Goal: Transaction & Acquisition: Purchase product/service

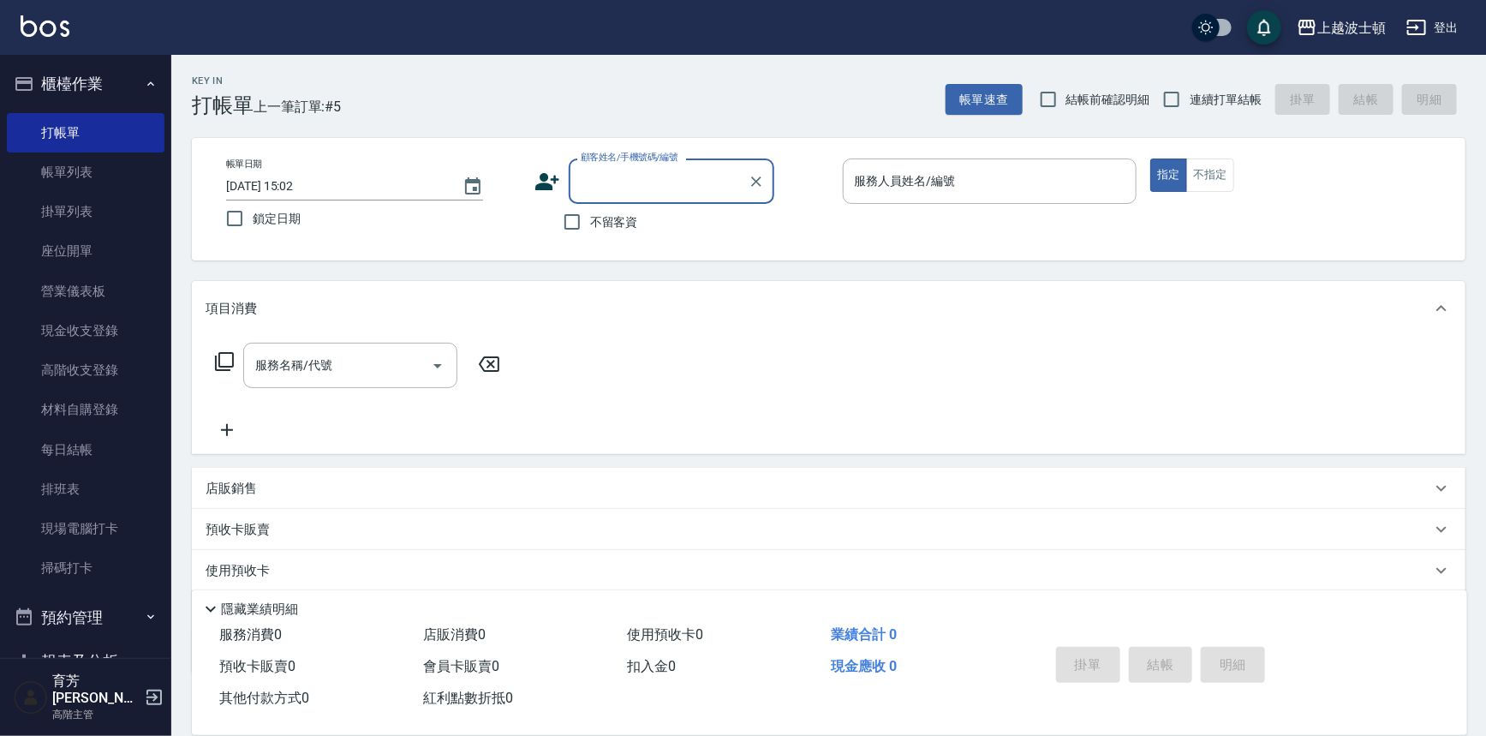
click at [640, 199] on div "顧客姓名/手機號碼/編號" at bounding box center [672, 180] width 206 height 45
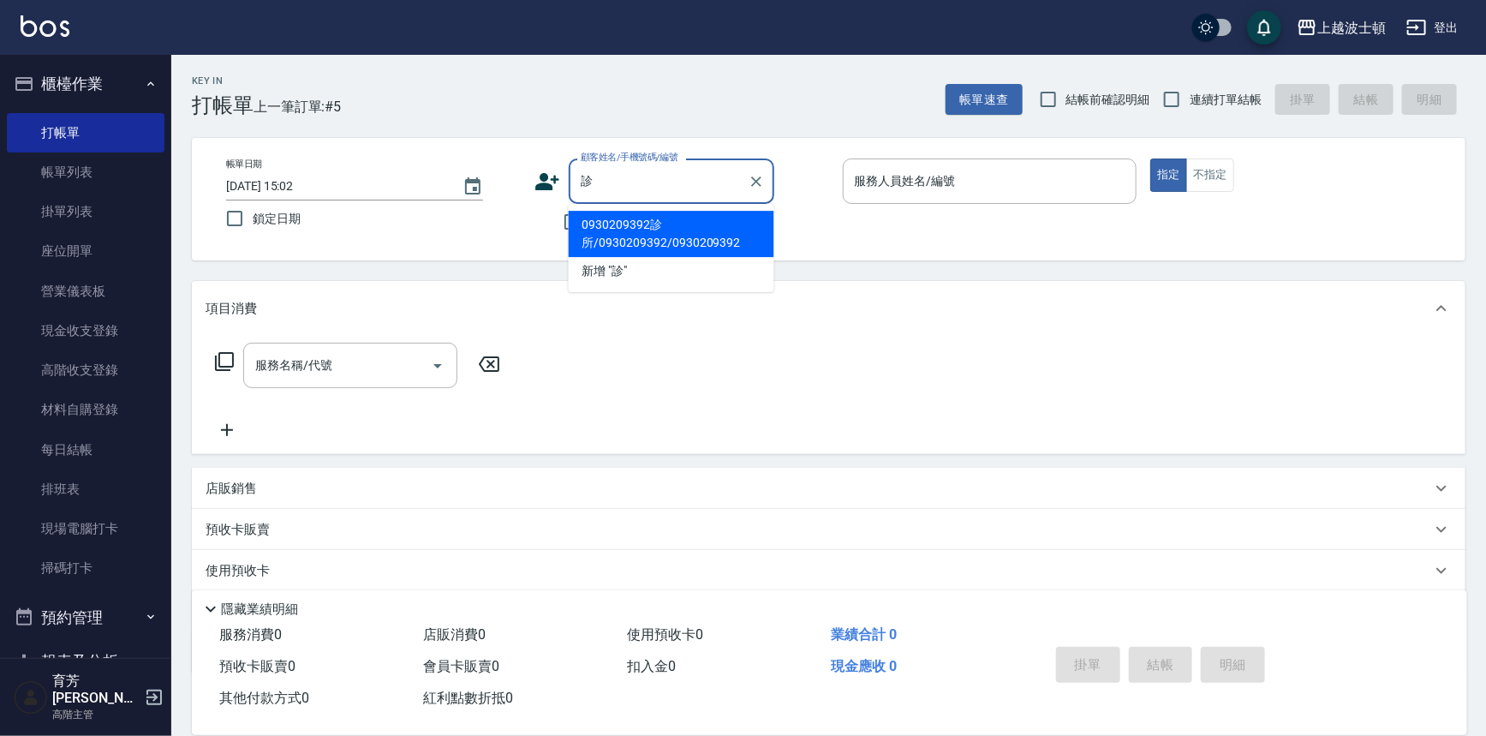
click at [645, 223] on li "0930209392診所/0930209392/0930209392" at bounding box center [672, 234] width 206 height 46
type input "0930209392診所/0930209392/0930209392"
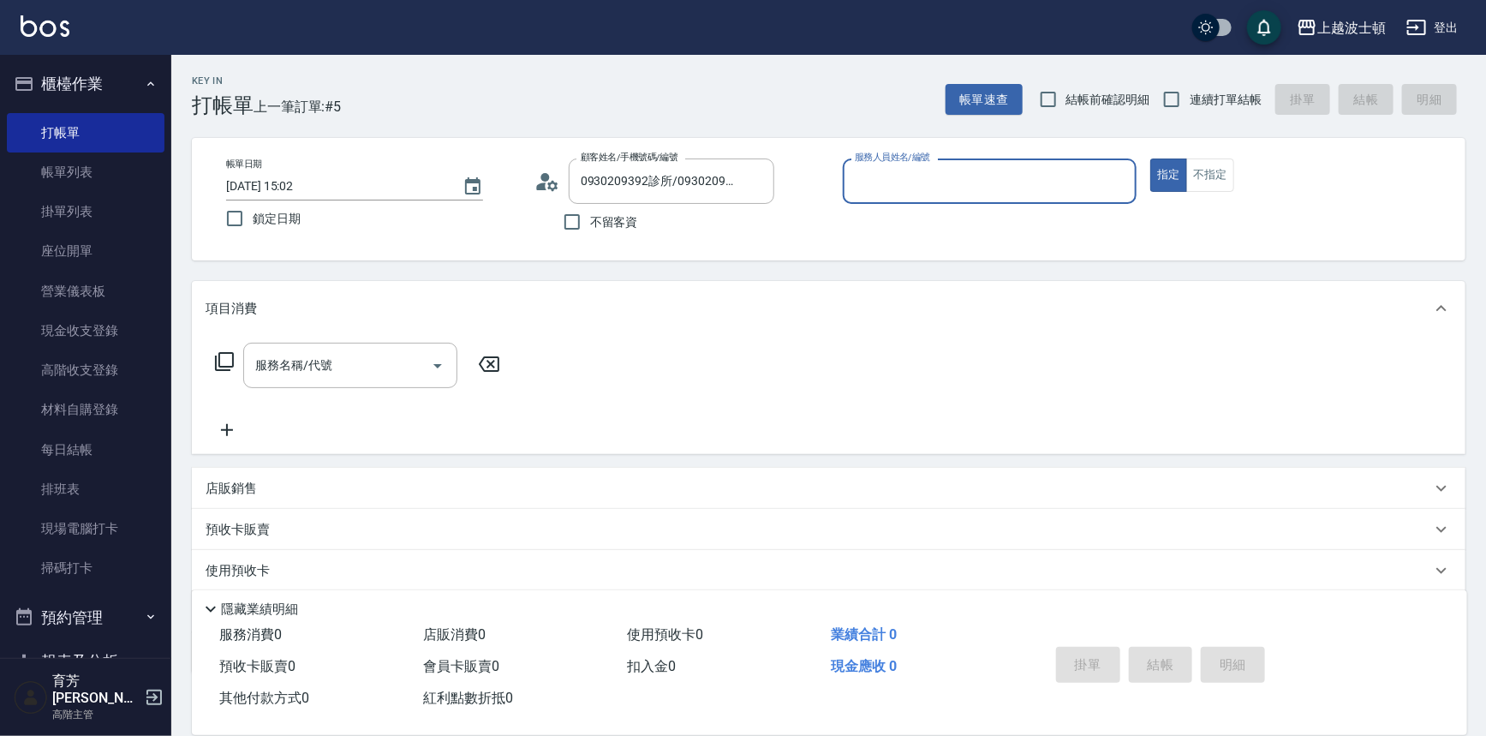
type input "shirey-0"
click at [221, 356] on icon at bounding box center [224, 361] width 21 height 21
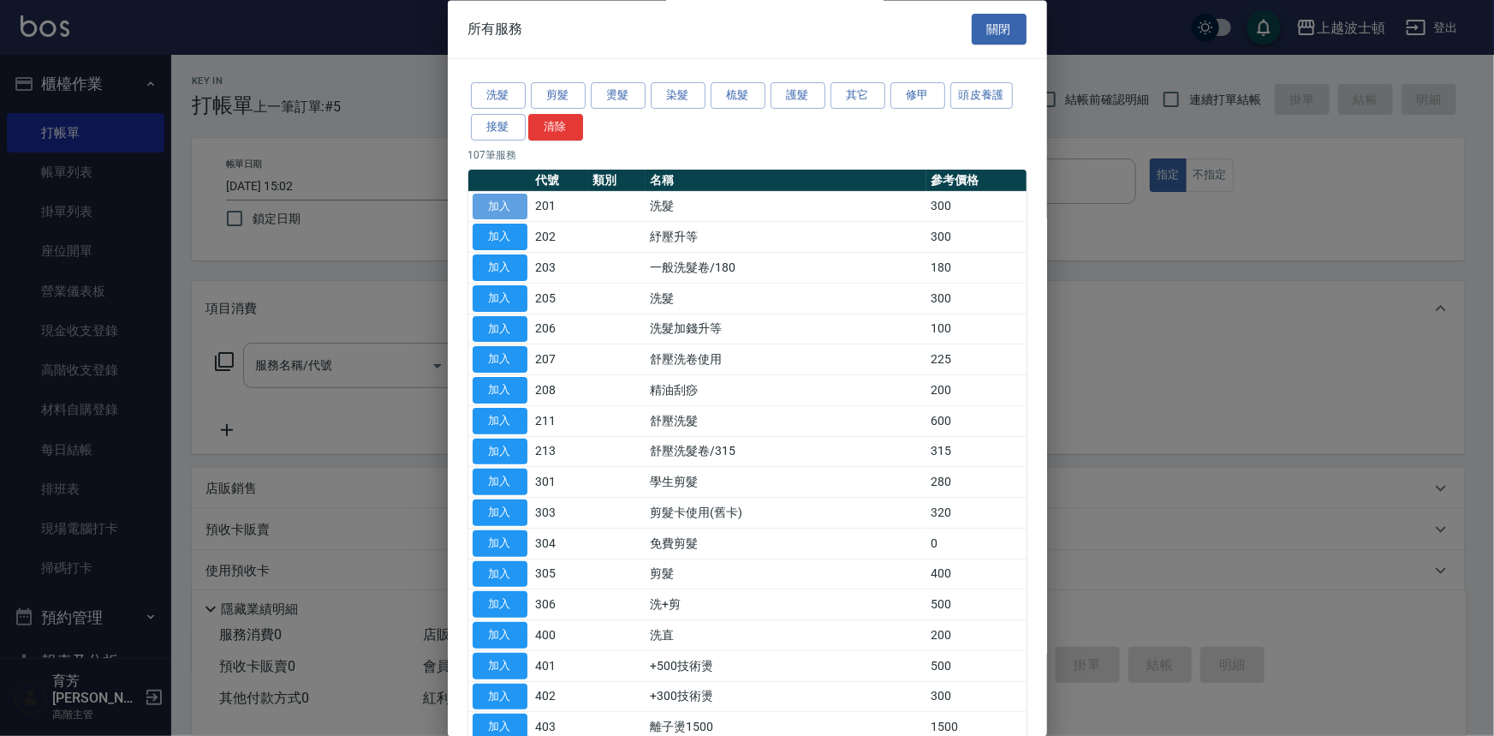
click at [511, 202] on button "加入" at bounding box center [500, 207] width 55 height 27
type input "洗髮(201)"
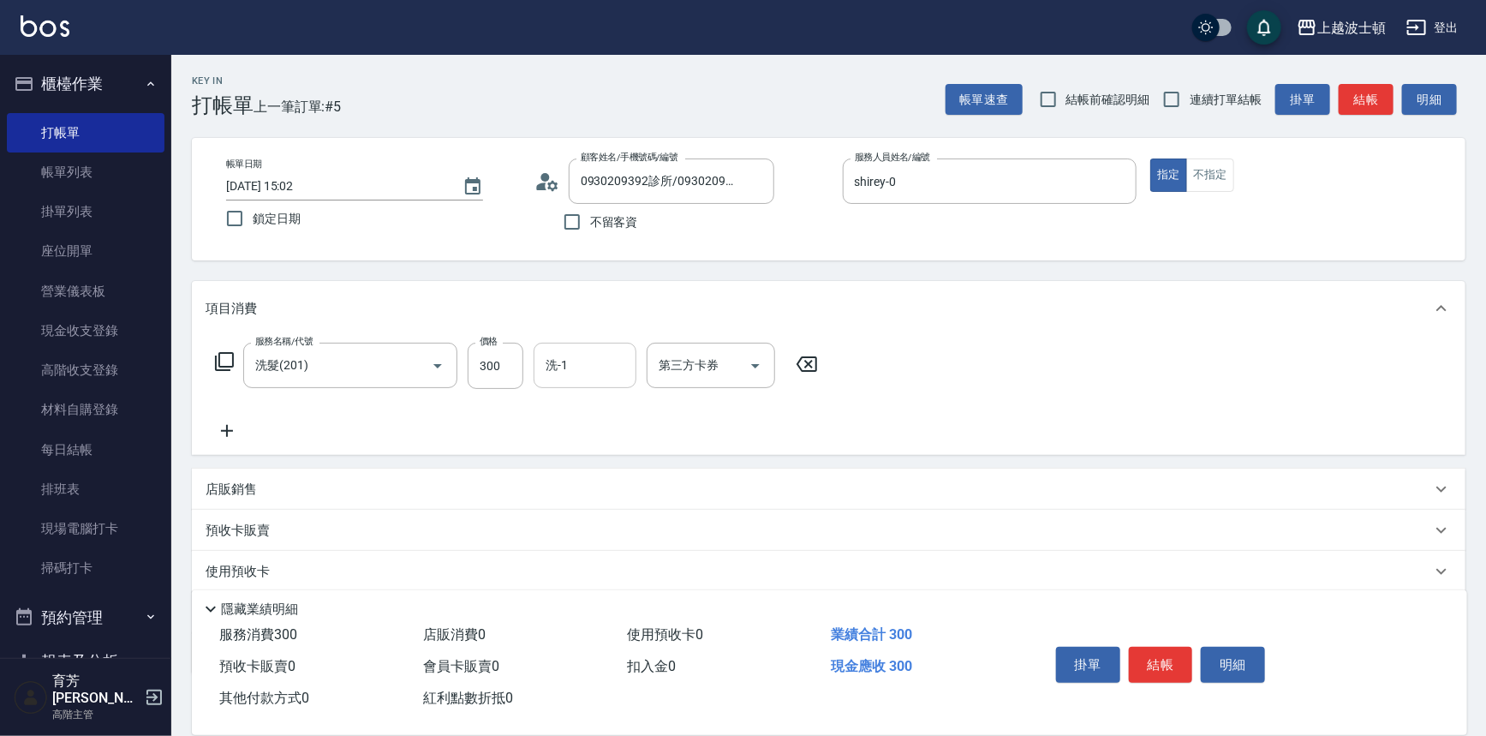
click at [587, 376] on input "洗-1" at bounding box center [584, 365] width 87 height 30
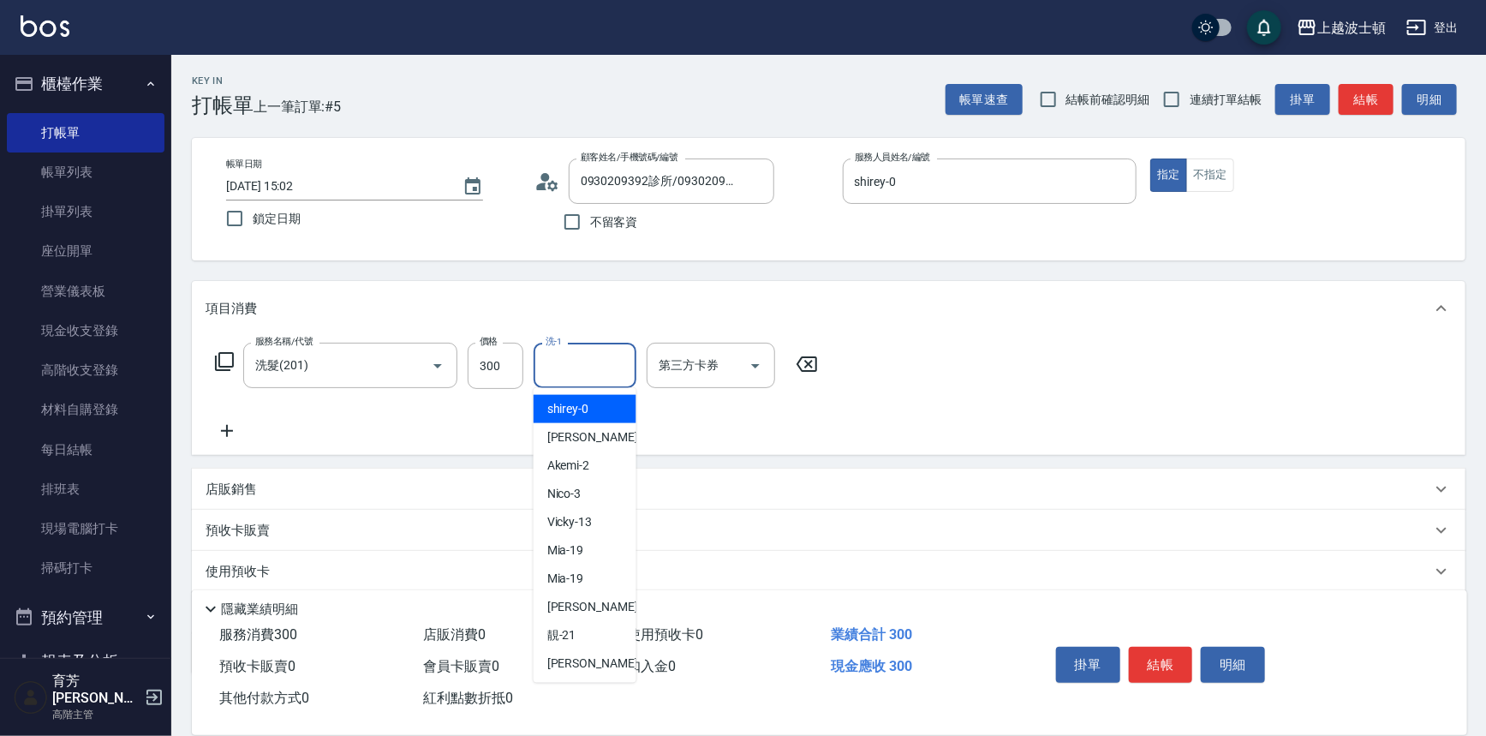
click at [591, 415] on div "shirey -0" at bounding box center [584, 409] width 103 height 28
type input "shirey-0"
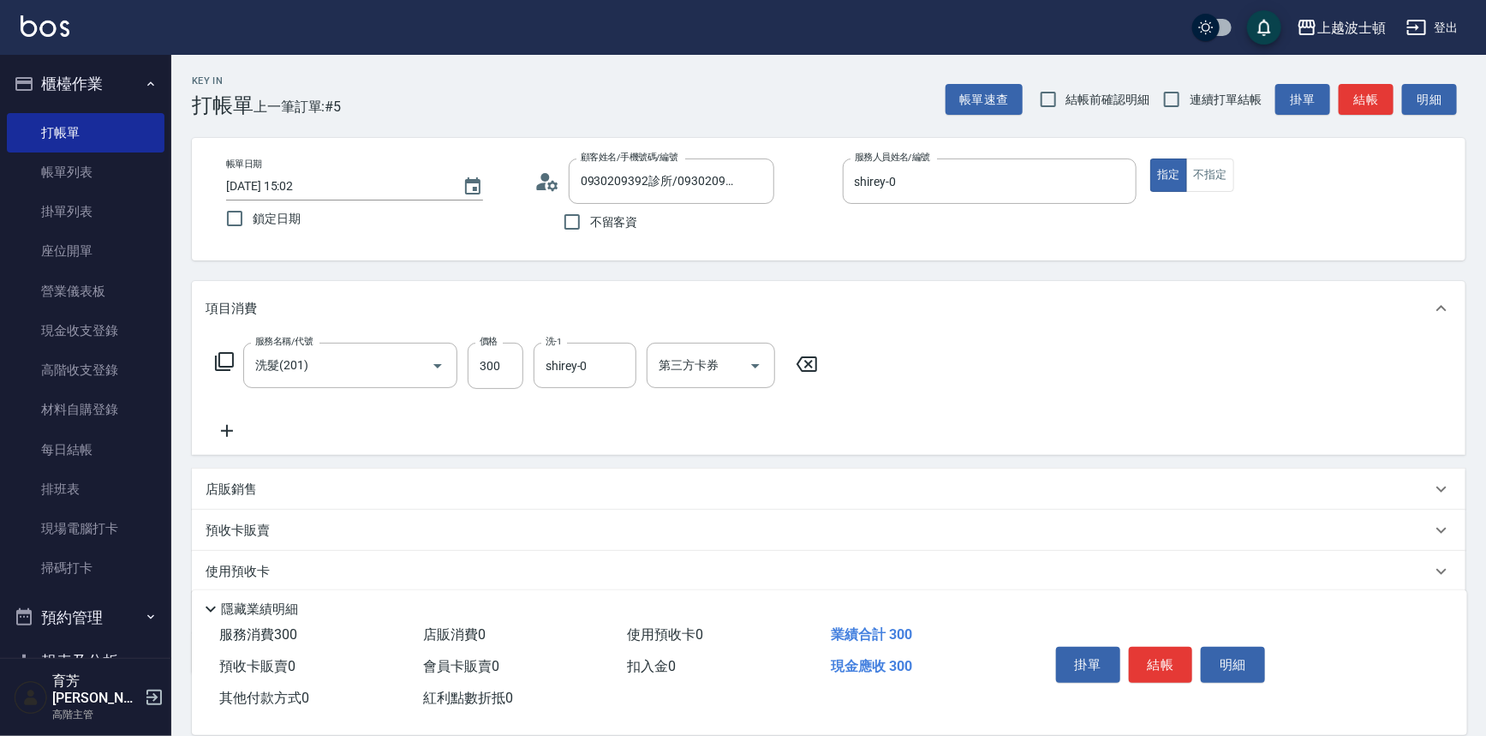
click at [221, 352] on icon at bounding box center [224, 361] width 19 height 19
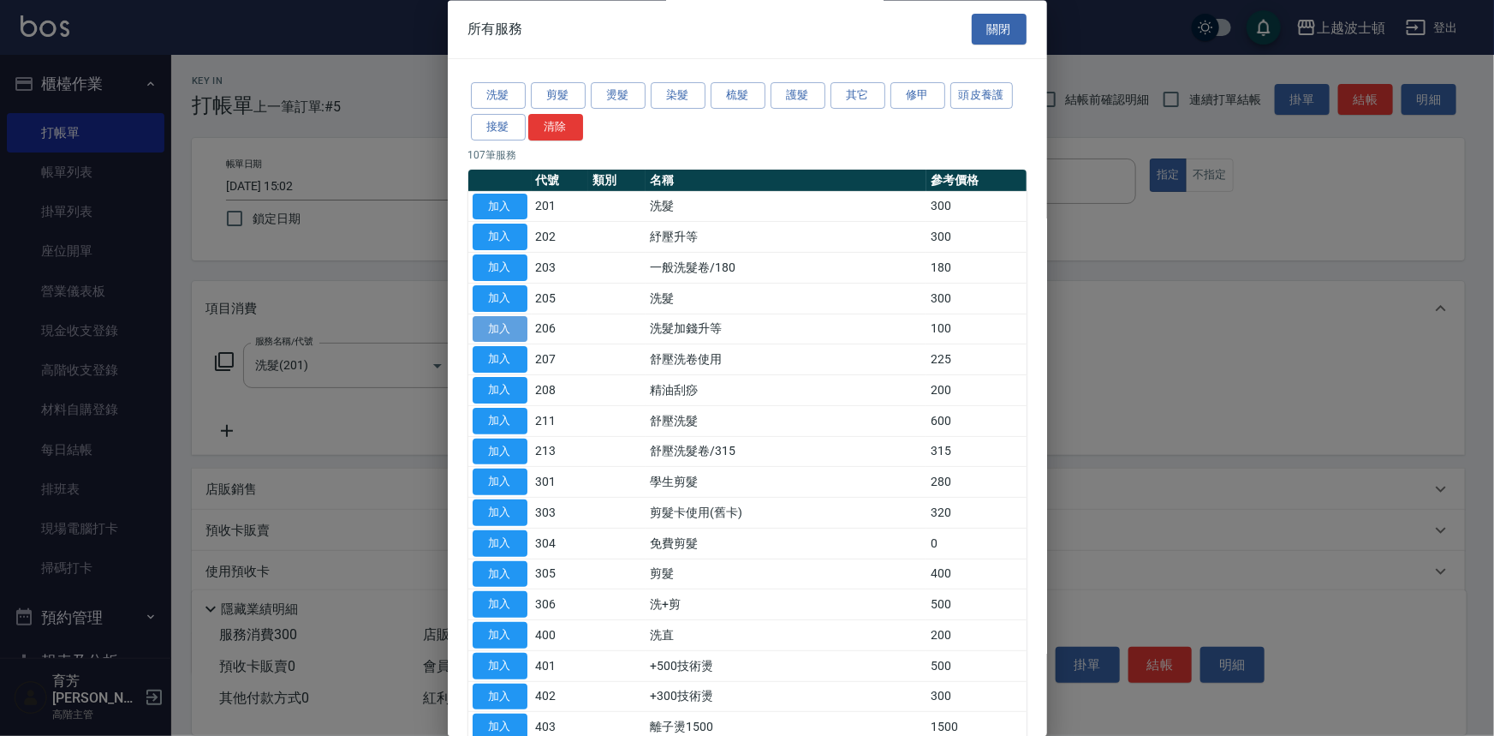
click at [503, 322] on button "加入" at bounding box center [500, 329] width 55 height 27
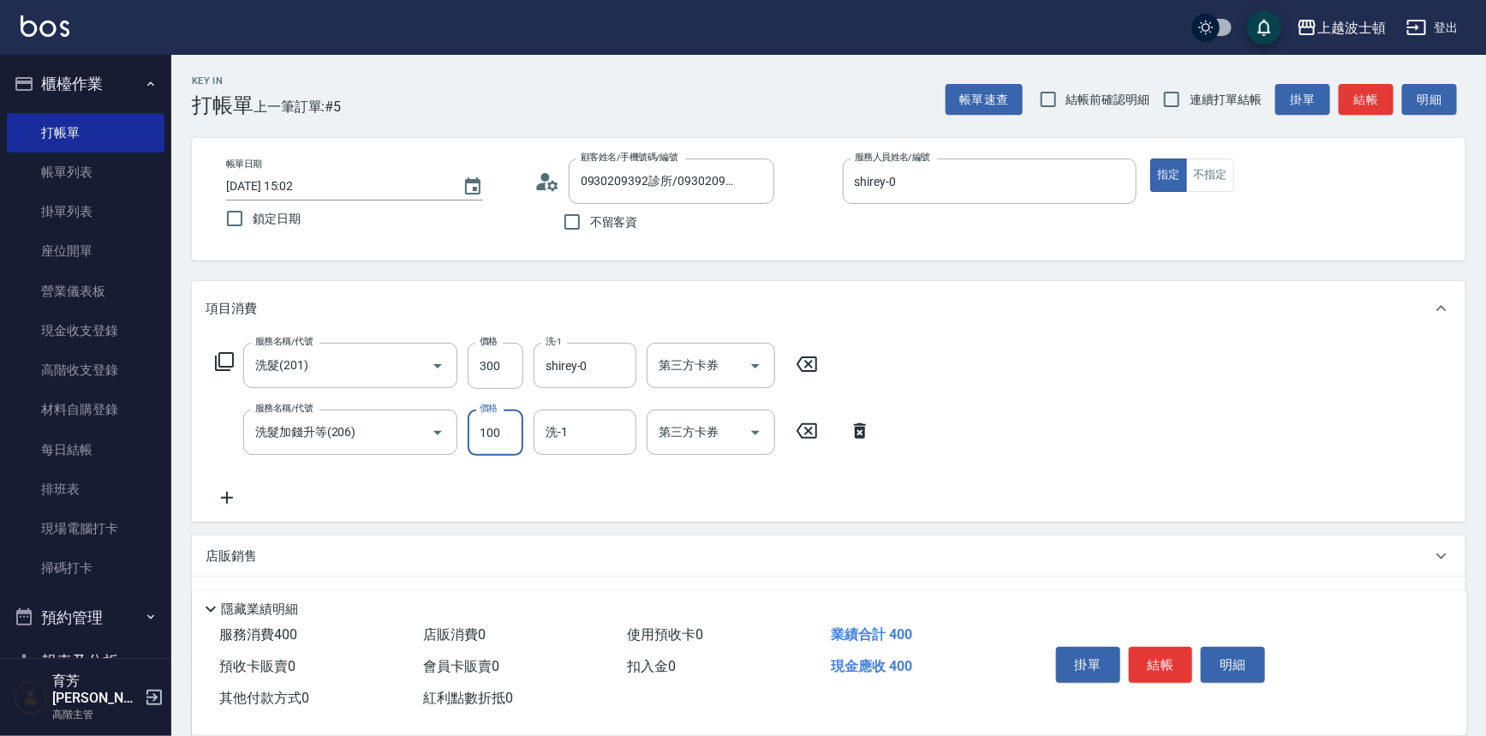
click at [503, 432] on input "100" at bounding box center [496, 432] width 56 height 46
type input "50"
click at [576, 436] on input "洗-1" at bounding box center [584, 432] width 87 height 30
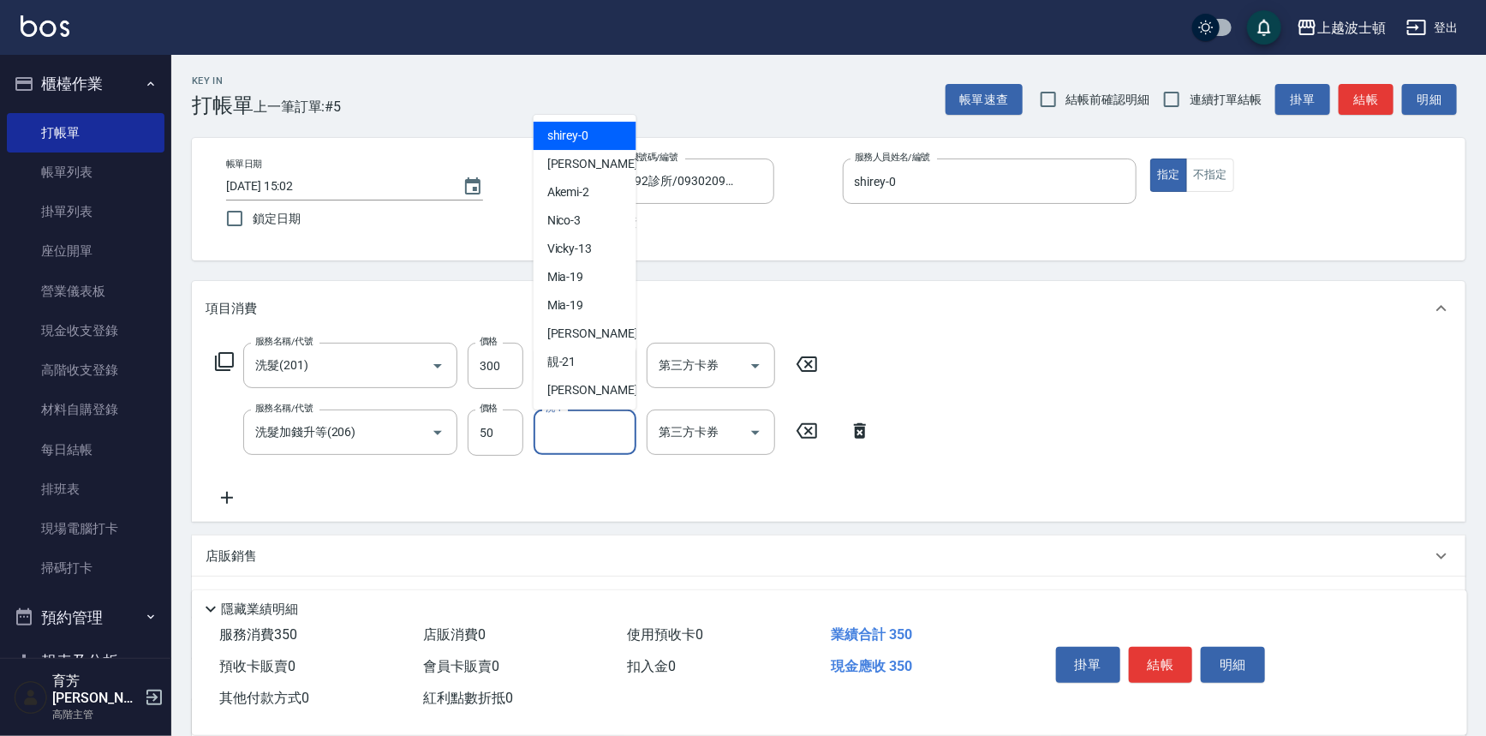
click at [618, 140] on div "shirey -0" at bounding box center [584, 136] width 103 height 28
type input "shirey-0"
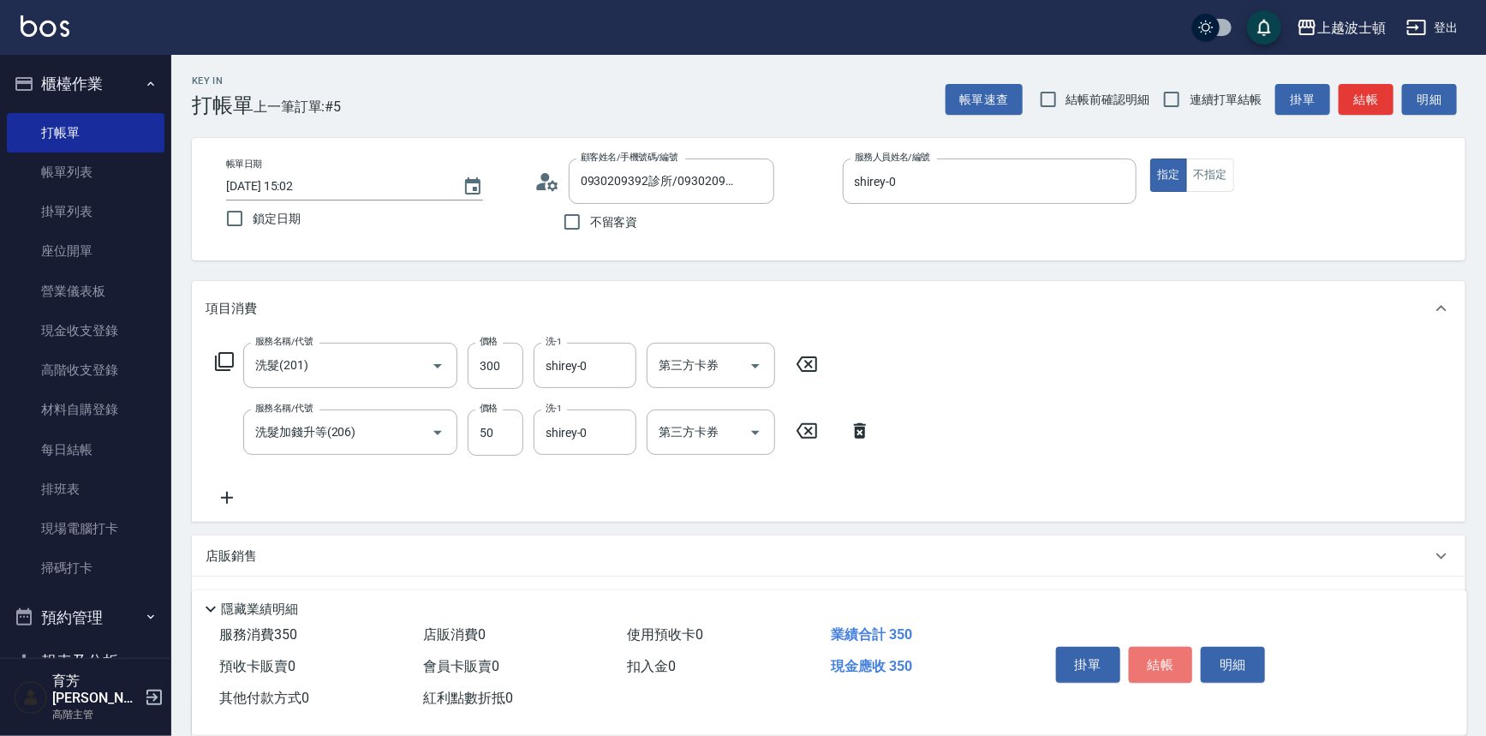
drag, startPoint x: 1165, startPoint y: 666, endPoint x: 1190, endPoint y: 665, distance: 25.7
click at [1165, 667] on button "結帳" at bounding box center [1161, 664] width 64 height 36
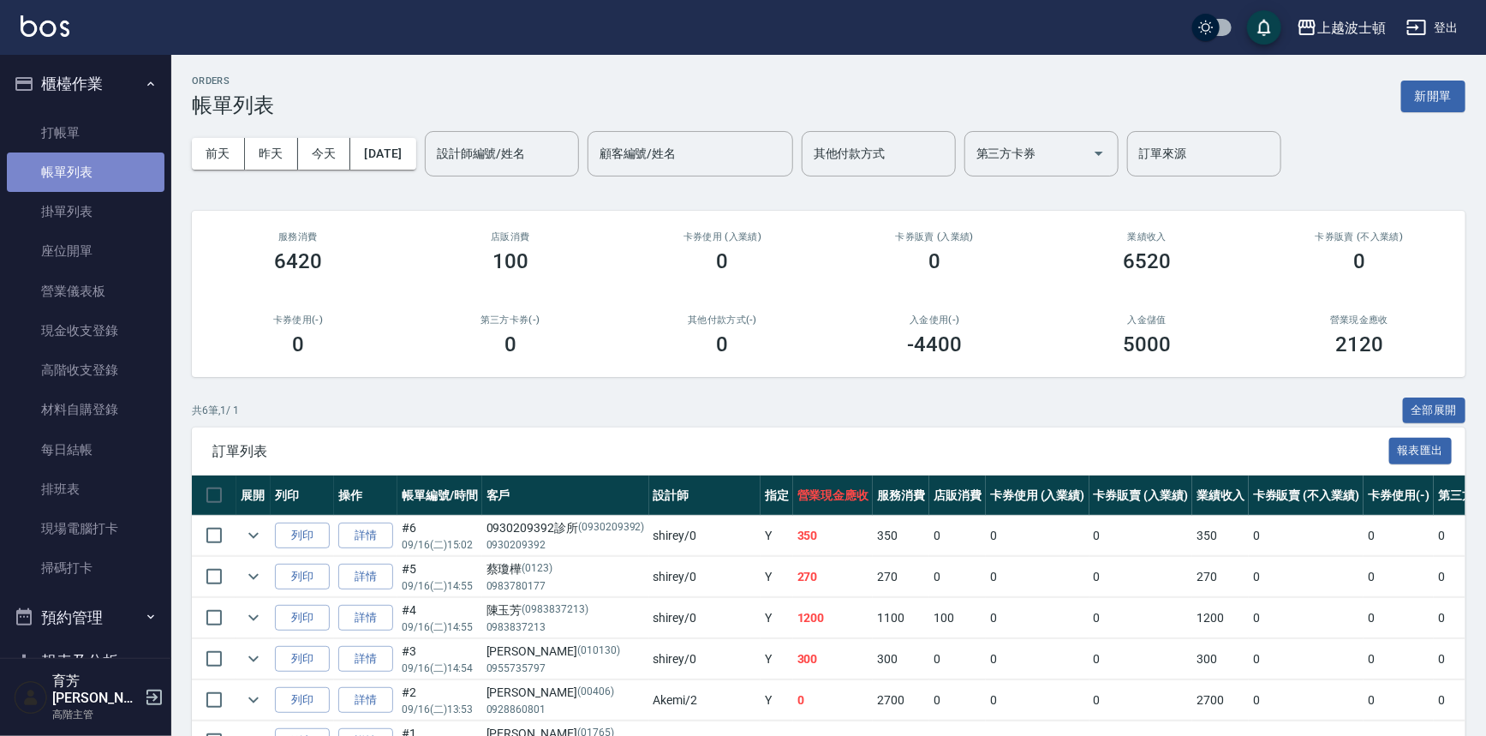
click at [117, 166] on link "帳單列表" at bounding box center [86, 171] width 158 height 39
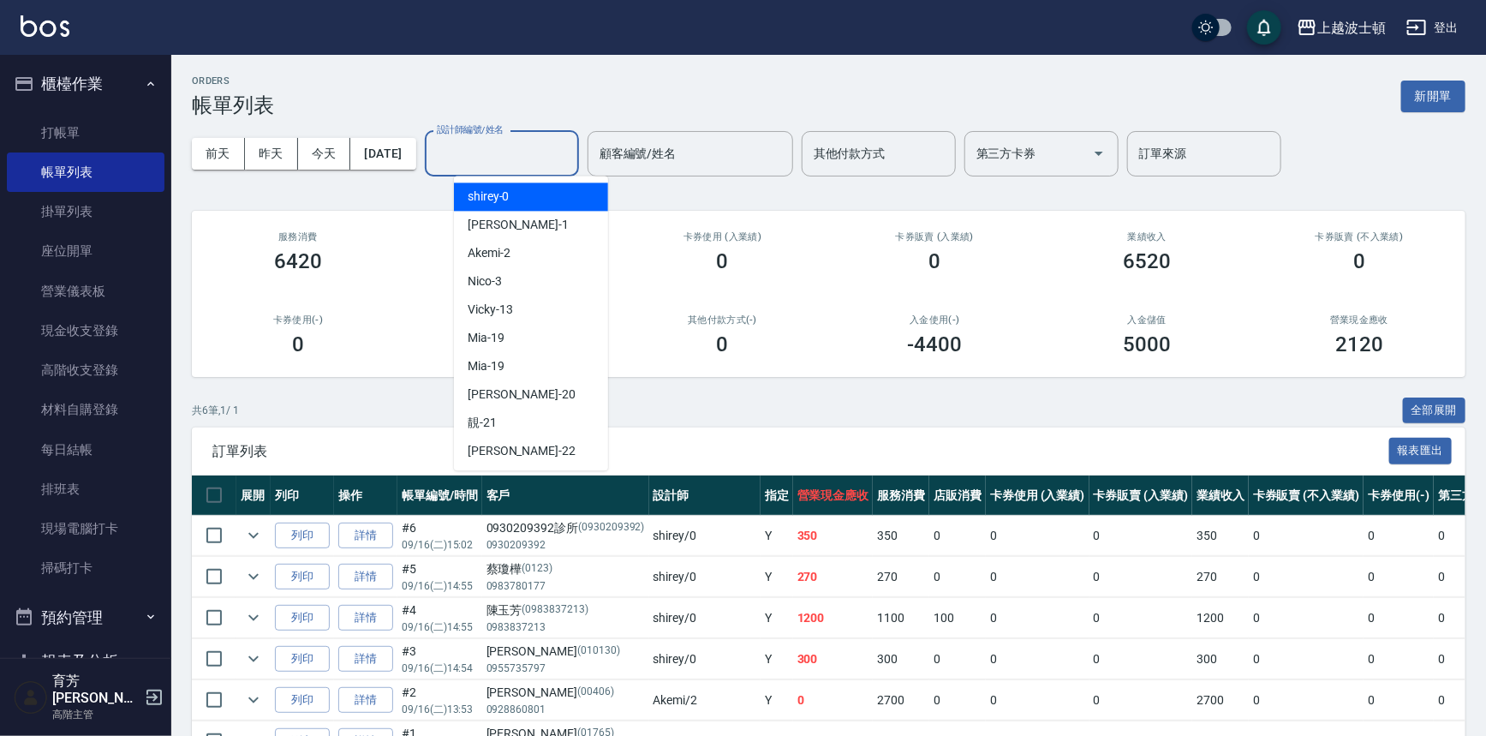
click at [565, 158] on input "設計師編號/姓名" at bounding box center [501, 154] width 139 height 30
click at [555, 200] on div "shirey -0" at bounding box center [531, 196] width 154 height 28
type input "shirey-0"
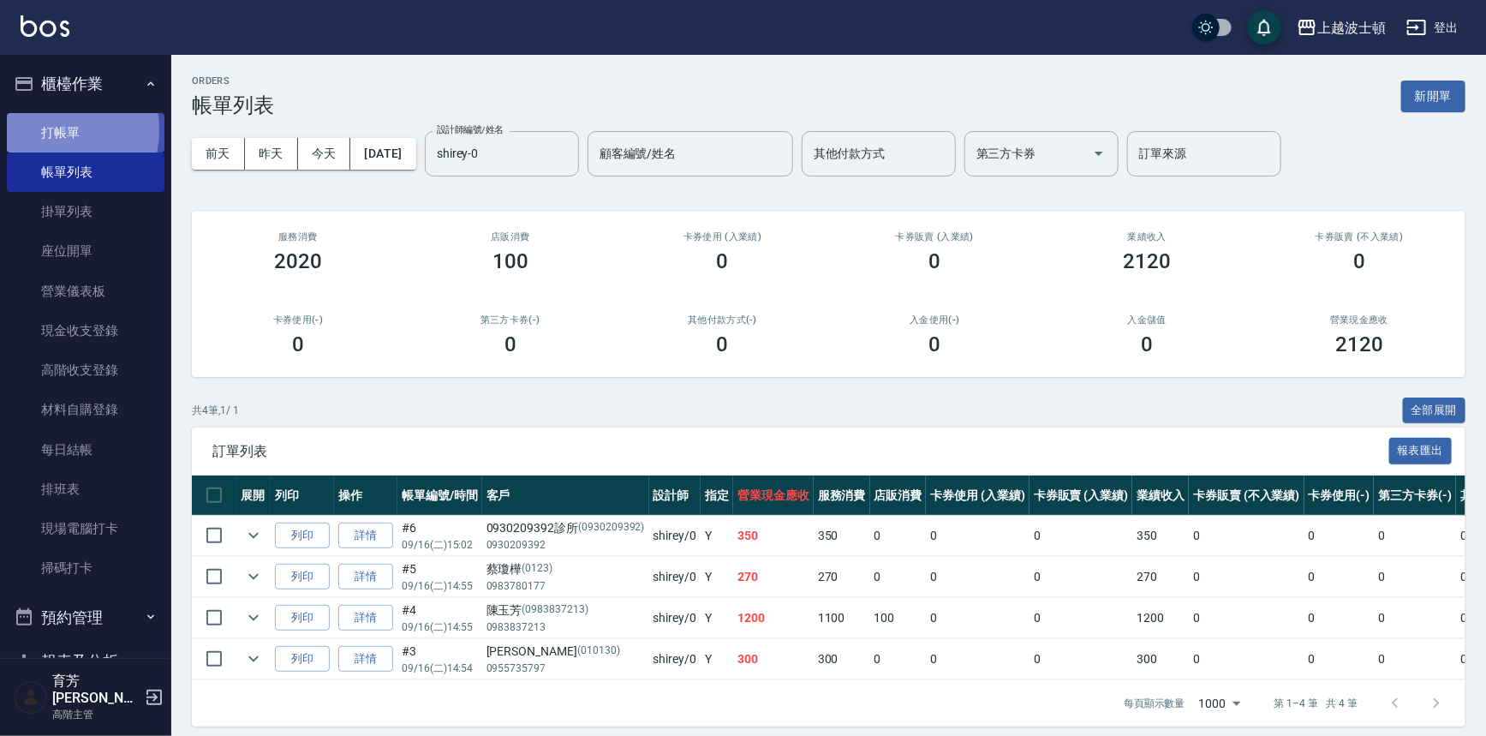
click at [45, 129] on link "打帳單" at bounding box center [86, 132] width 158 height 39
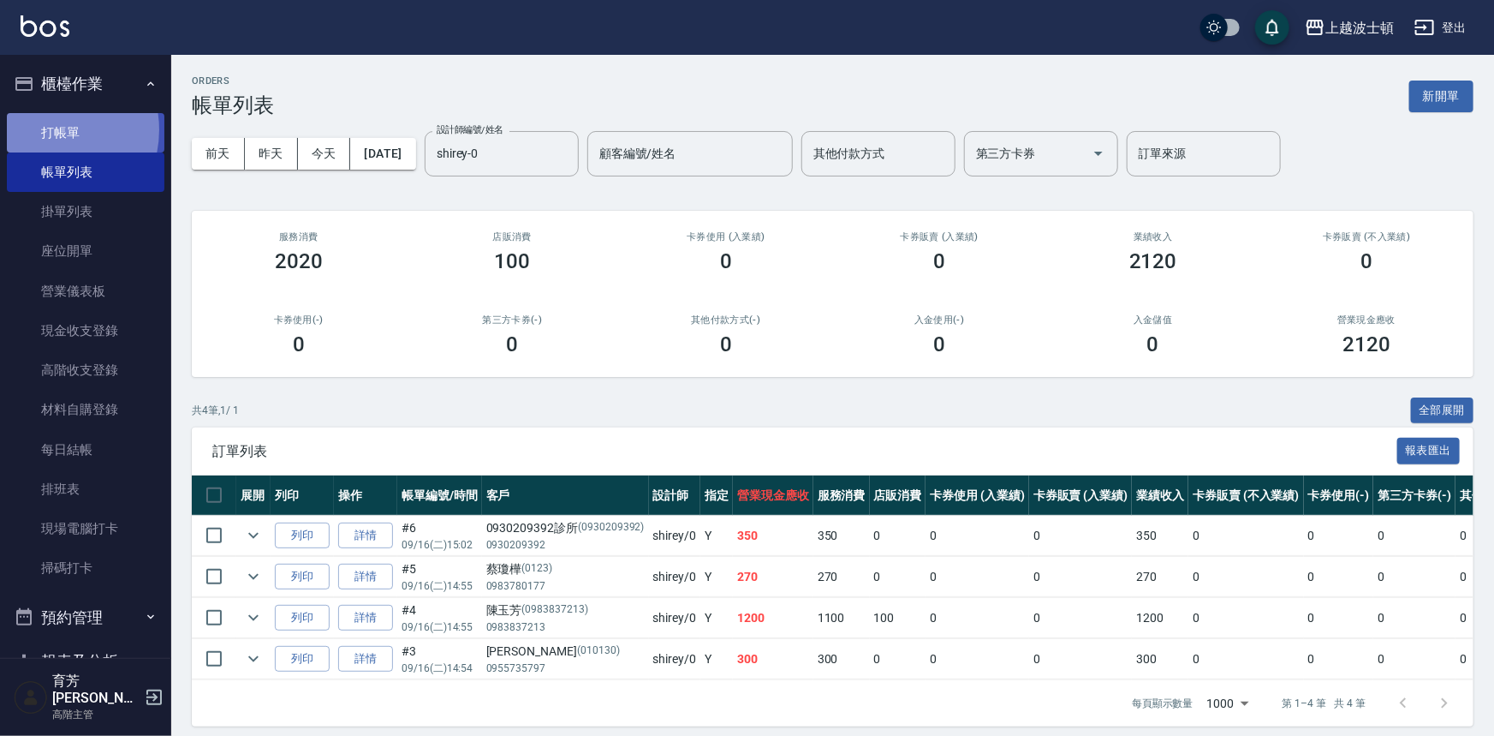
click at [45, 129] on link "打帳單" at bounding box center [86, 132] width 158 height 39
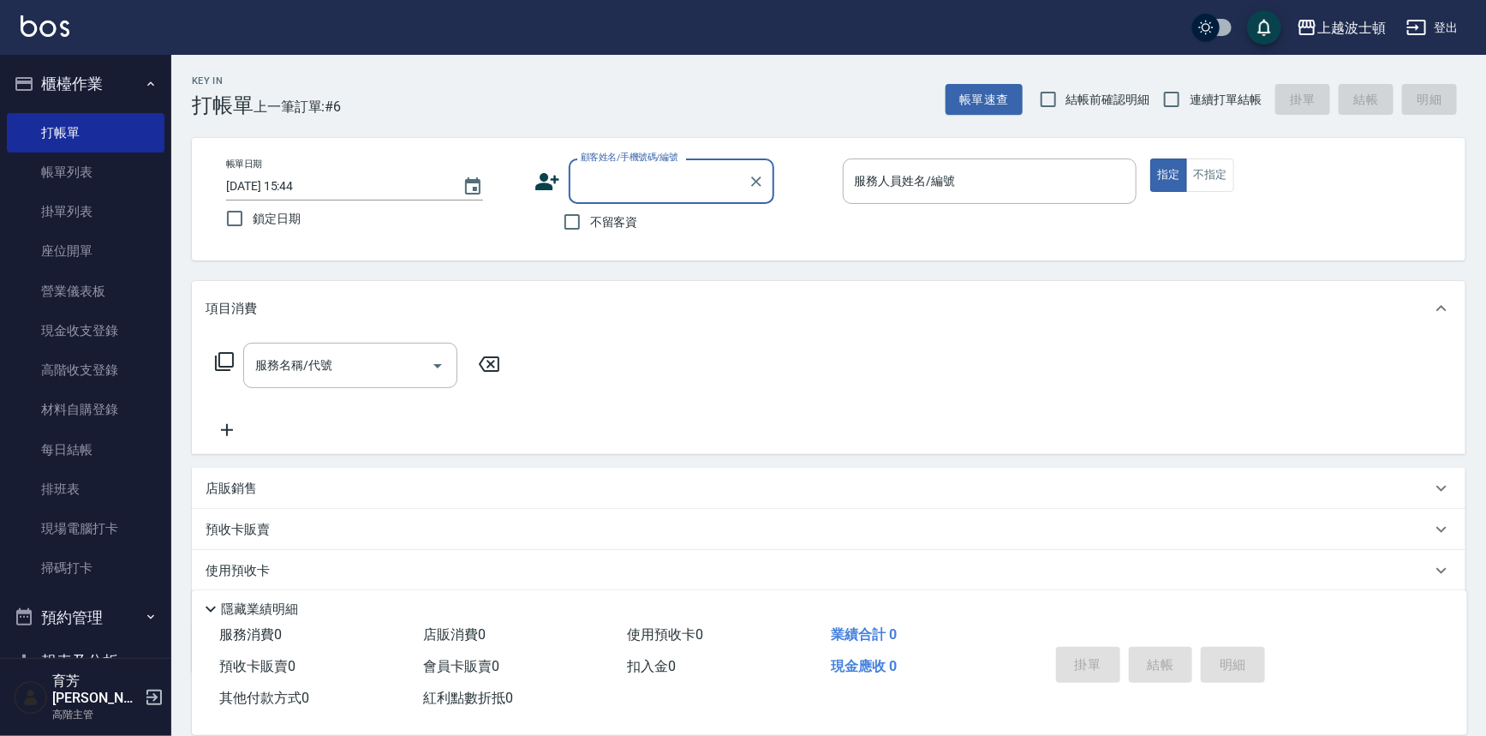
click at [74, 62] on button "櫃檯作業" at bounding box center [86, 84] width 158 height 45
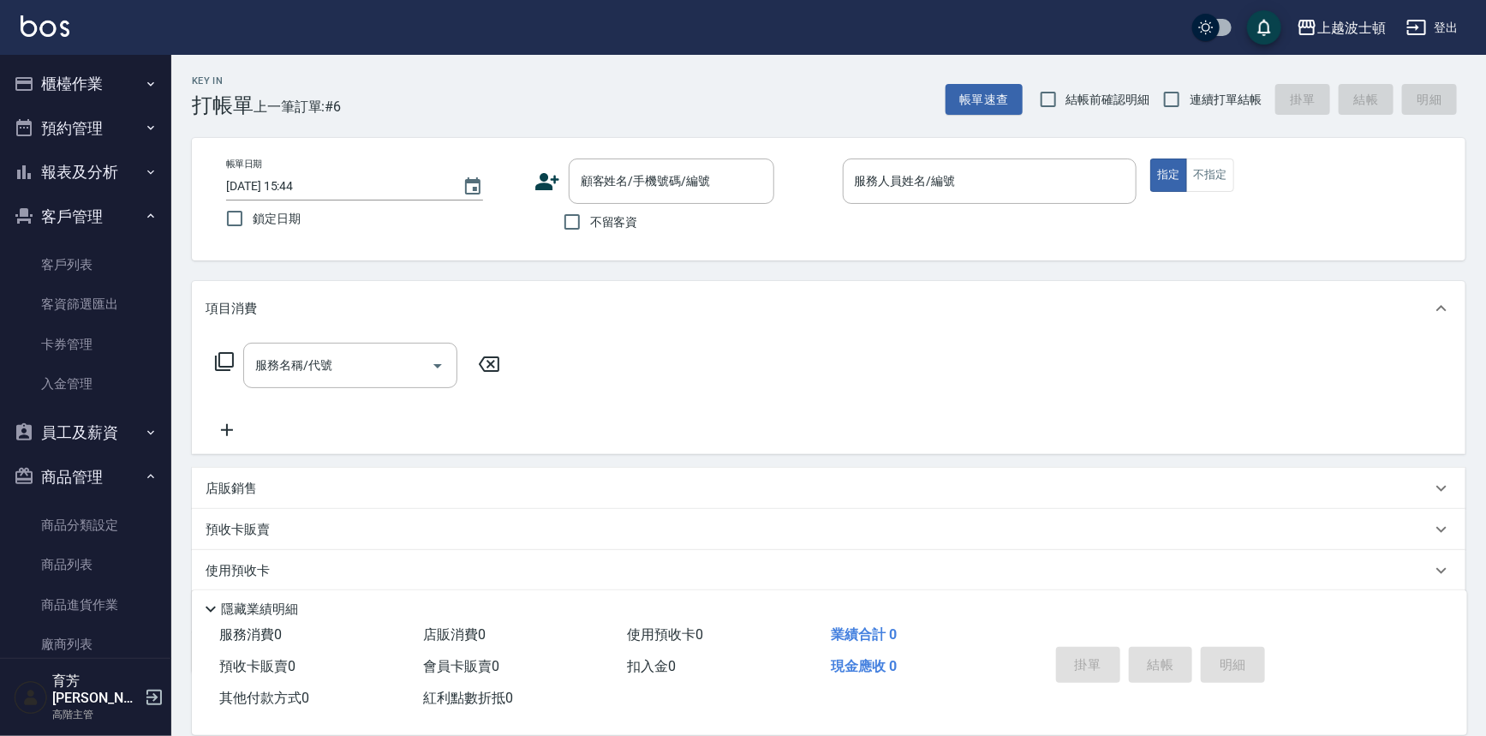
click at [52, 35] on img at bounding box center [45, 25] width 49 height 21
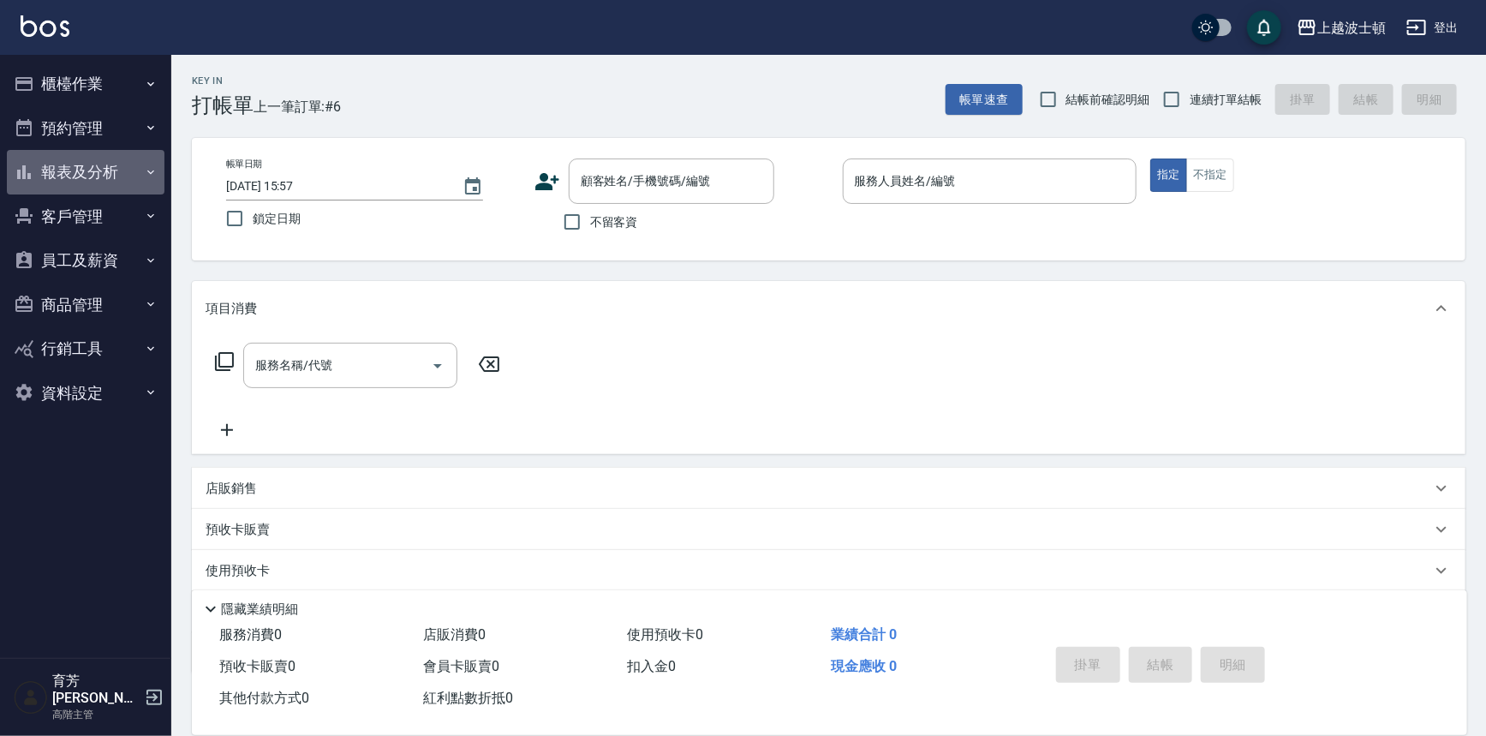
click at [113, 163] on button "報表及分析" at bounding box center [86, 172] width 158 height 45
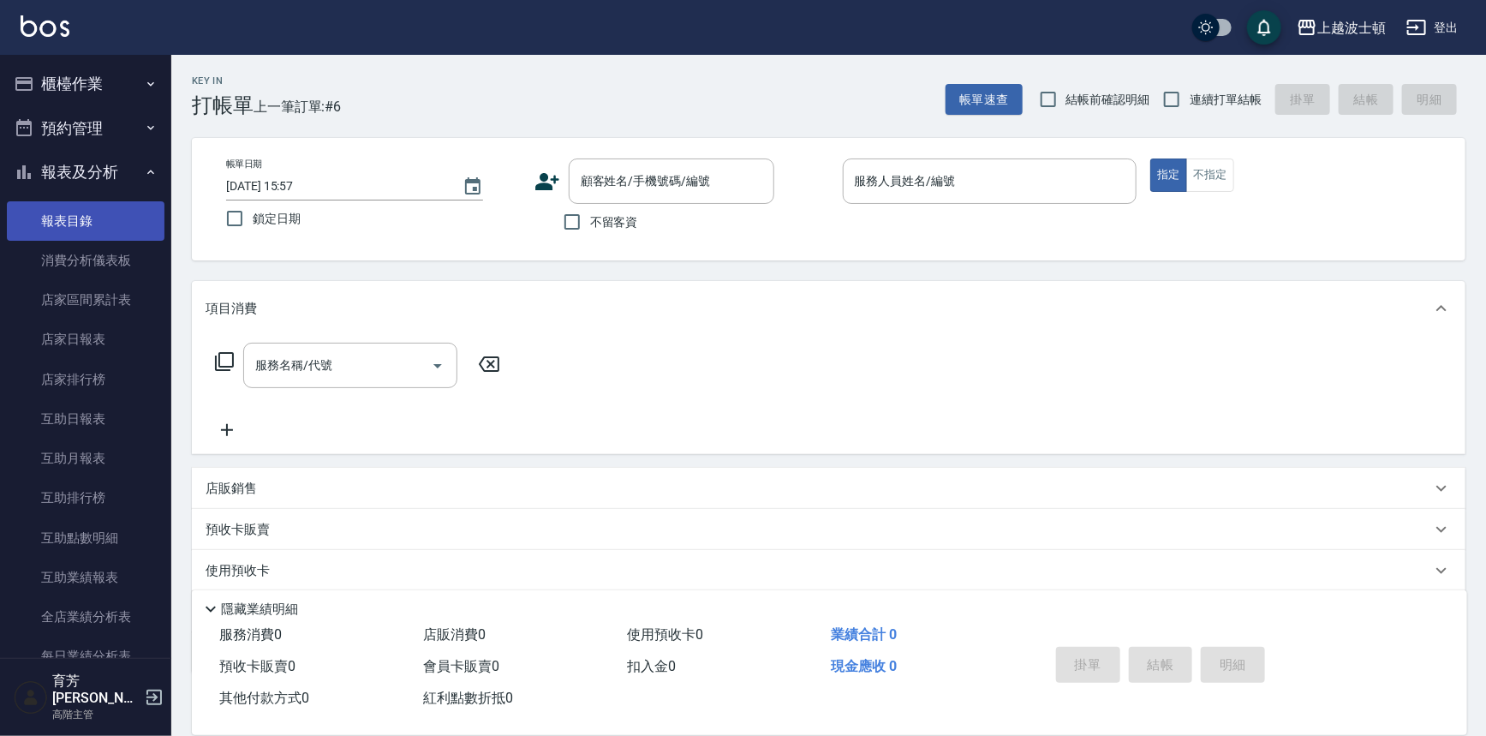
drag, startPoint x: 74, startPoint y: 162, endPoint x: 98, endPoint y: 205, distance: 49.1
click at [75, 161] on button "報表及分析" at bounding box center [86, 172] width 158 height 45
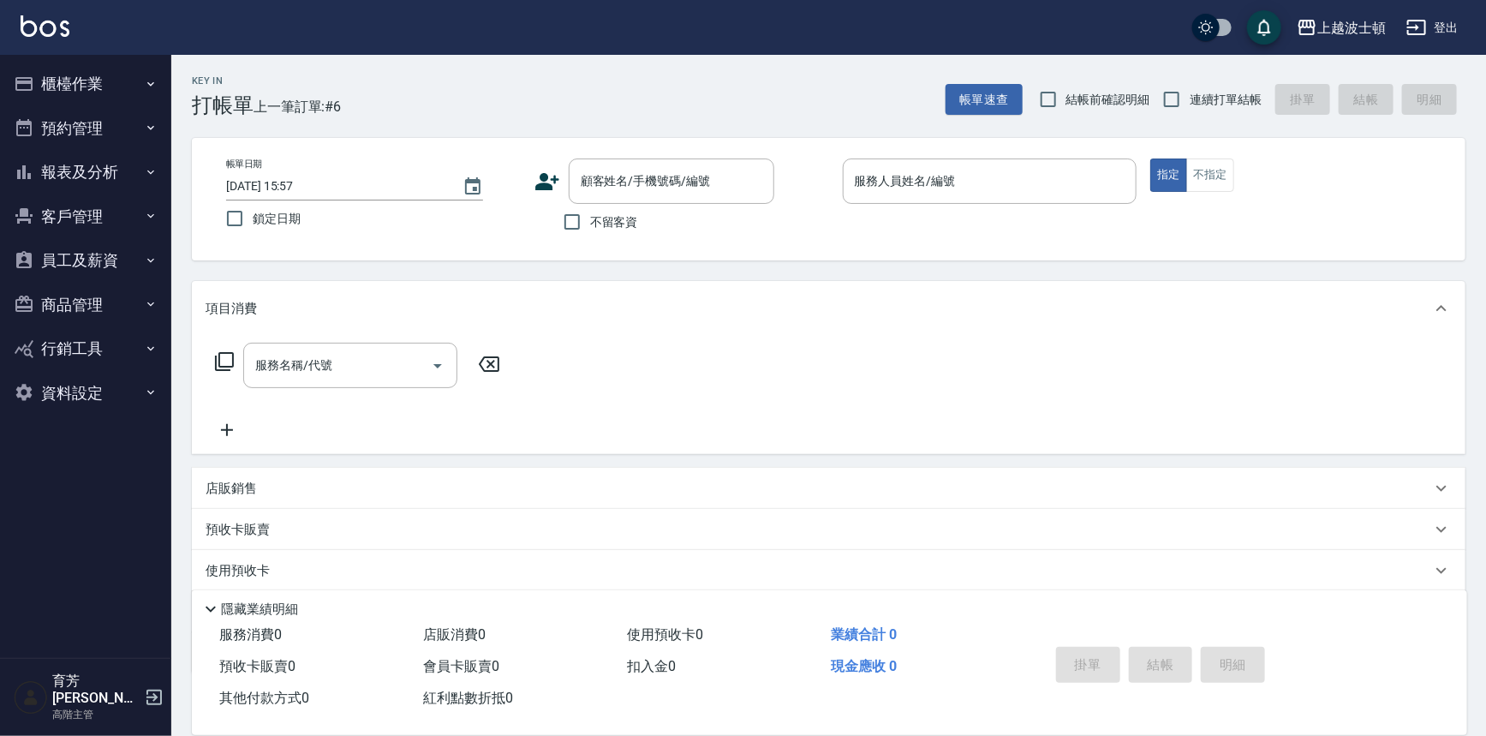
click at [80, 250] on button "員工及薪資" at bounding box center [86, 260] width 158 height 45
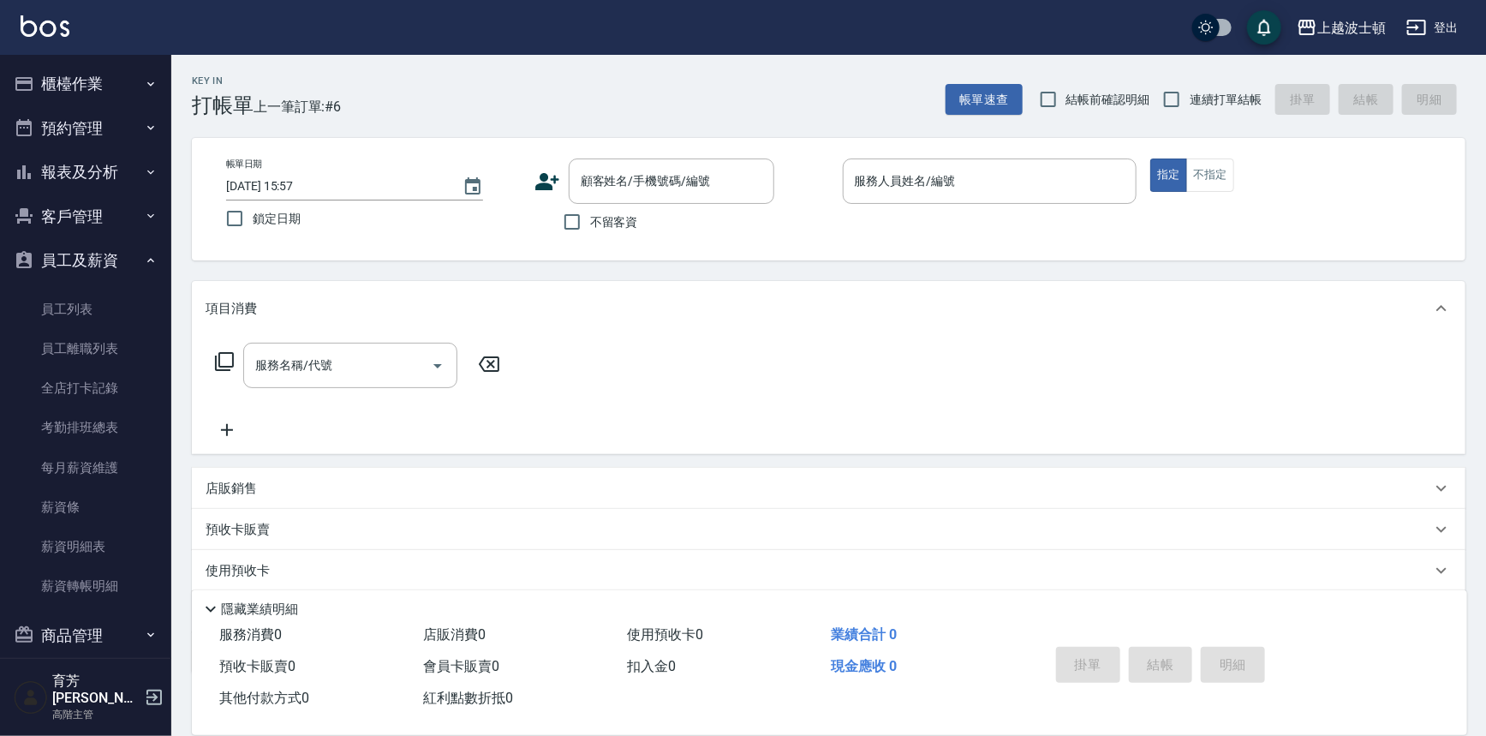
click at [88, 271] on button "員工及薪資" at bounding box center [86, 260] width 158 height 45
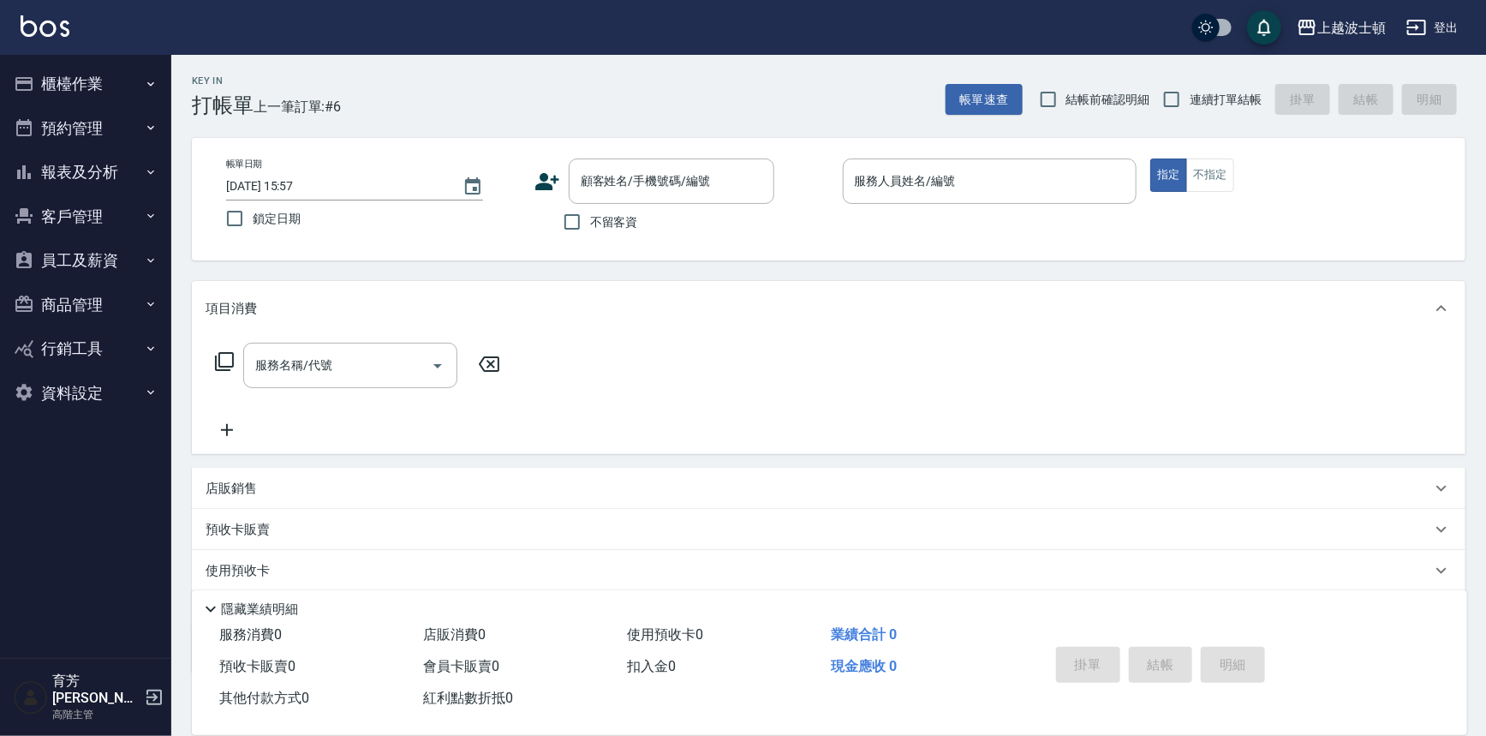
click at [103, 213] on button "客戶管理" at bounding box center [86, 216] width 158 height 45
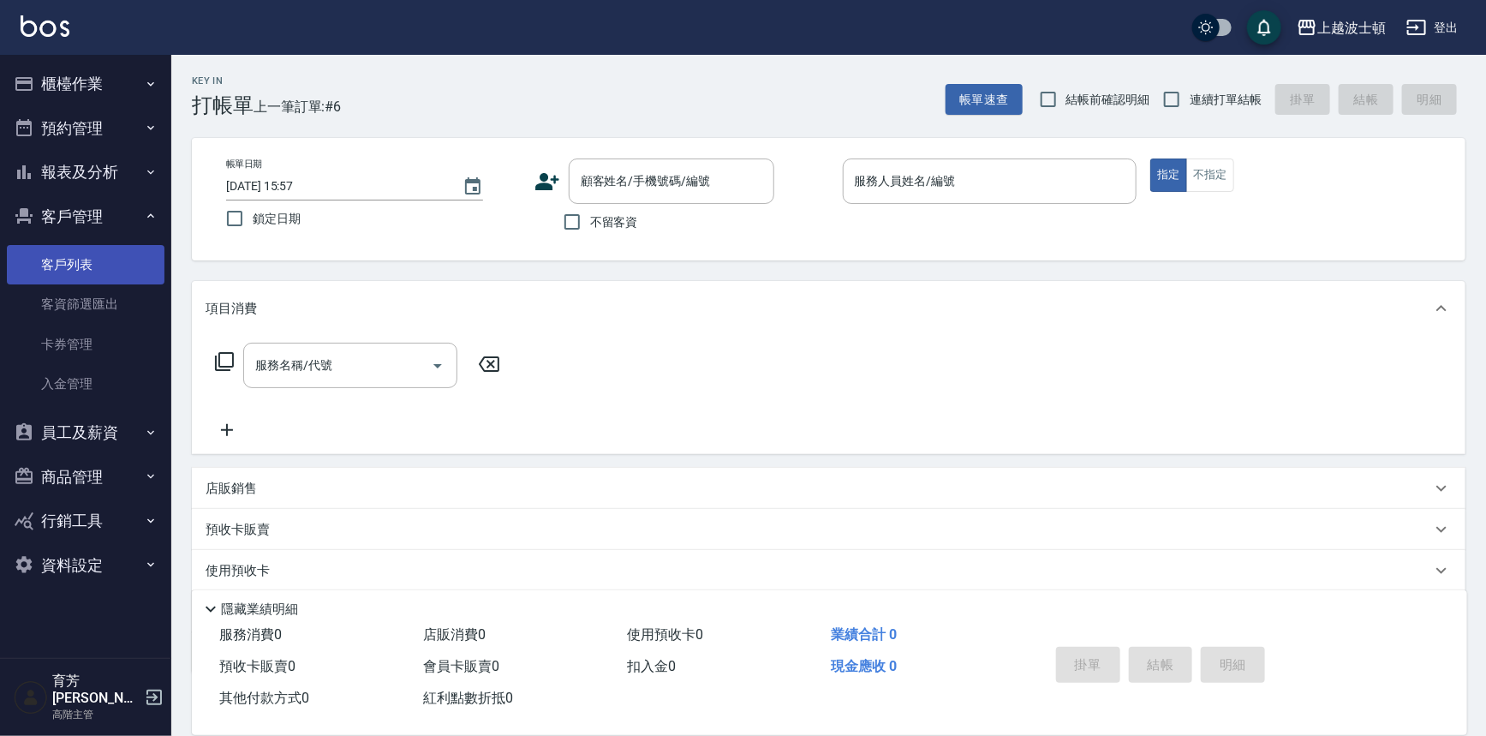
click at [91, 276] on link "客戶列表" at bounding box center [86, 264] width 158 height 39
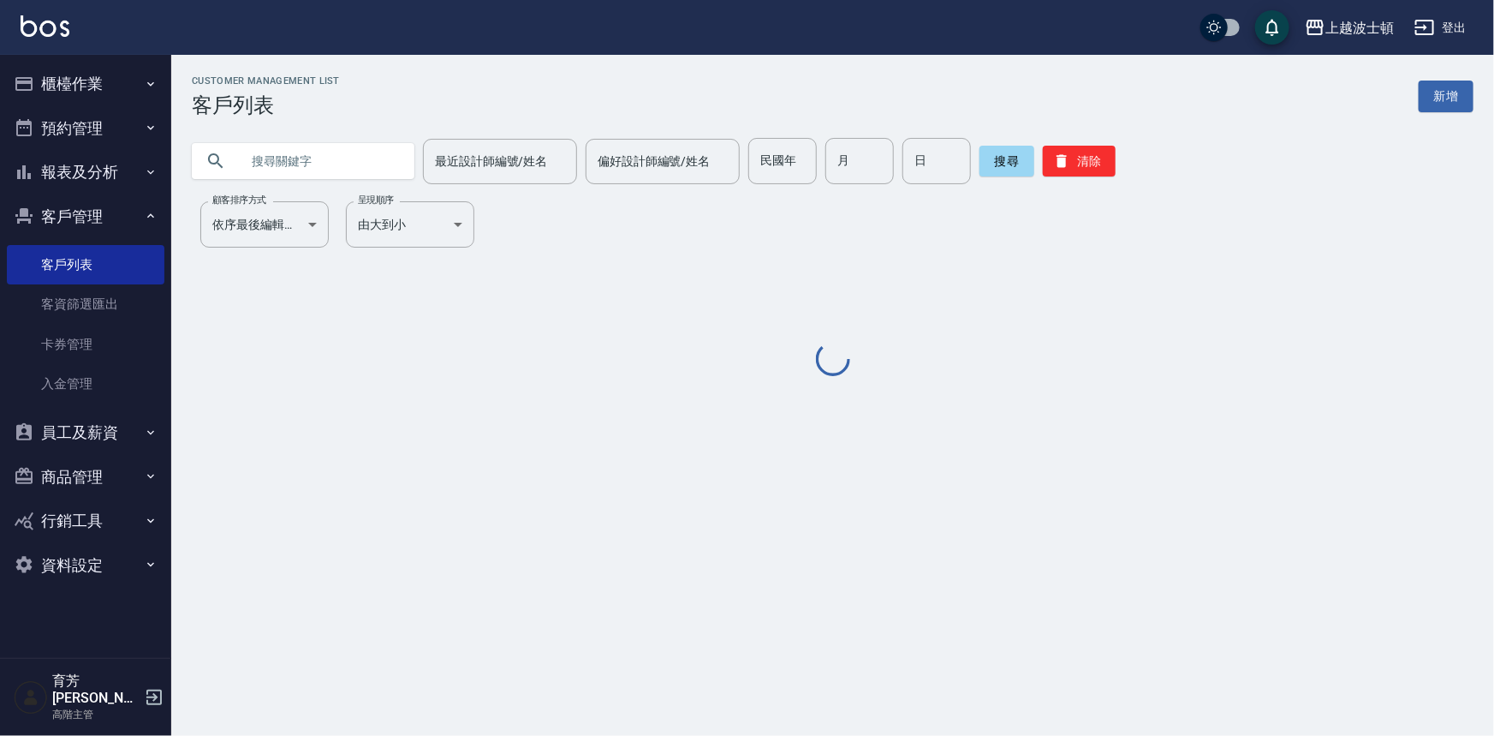
click at [282, 128] on div "最近設計師編號/姓名 最近設計師編號/姓名 偏好設計師編號/姓名 偏好設計師編號/姓名 民國年 民國年 月 月 日 日 搜尋 清除" at bounding box center [822, 150] width 1302 height 67
click at [282, 149] on input "text" at bounding box center [320, 161] width 161 height 46
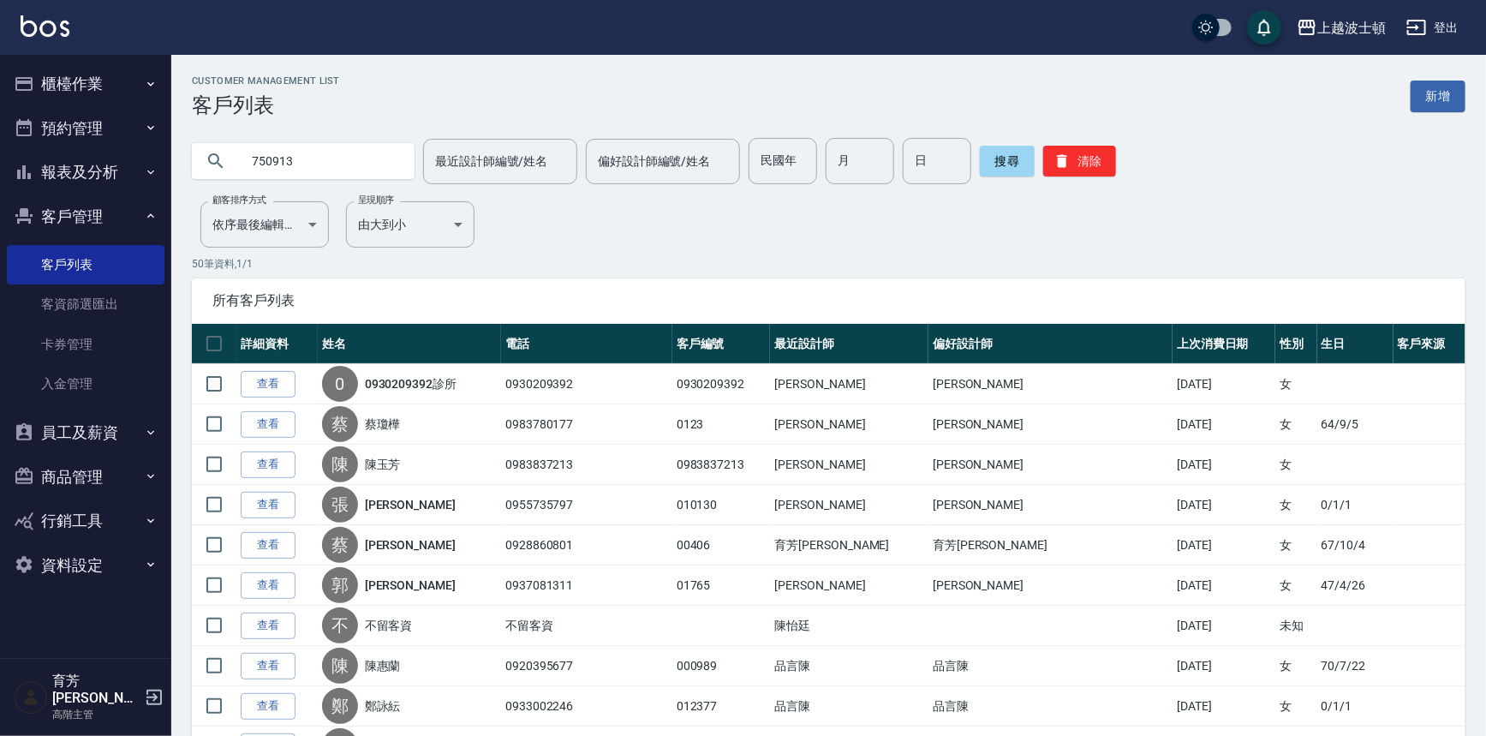
type input "750913"
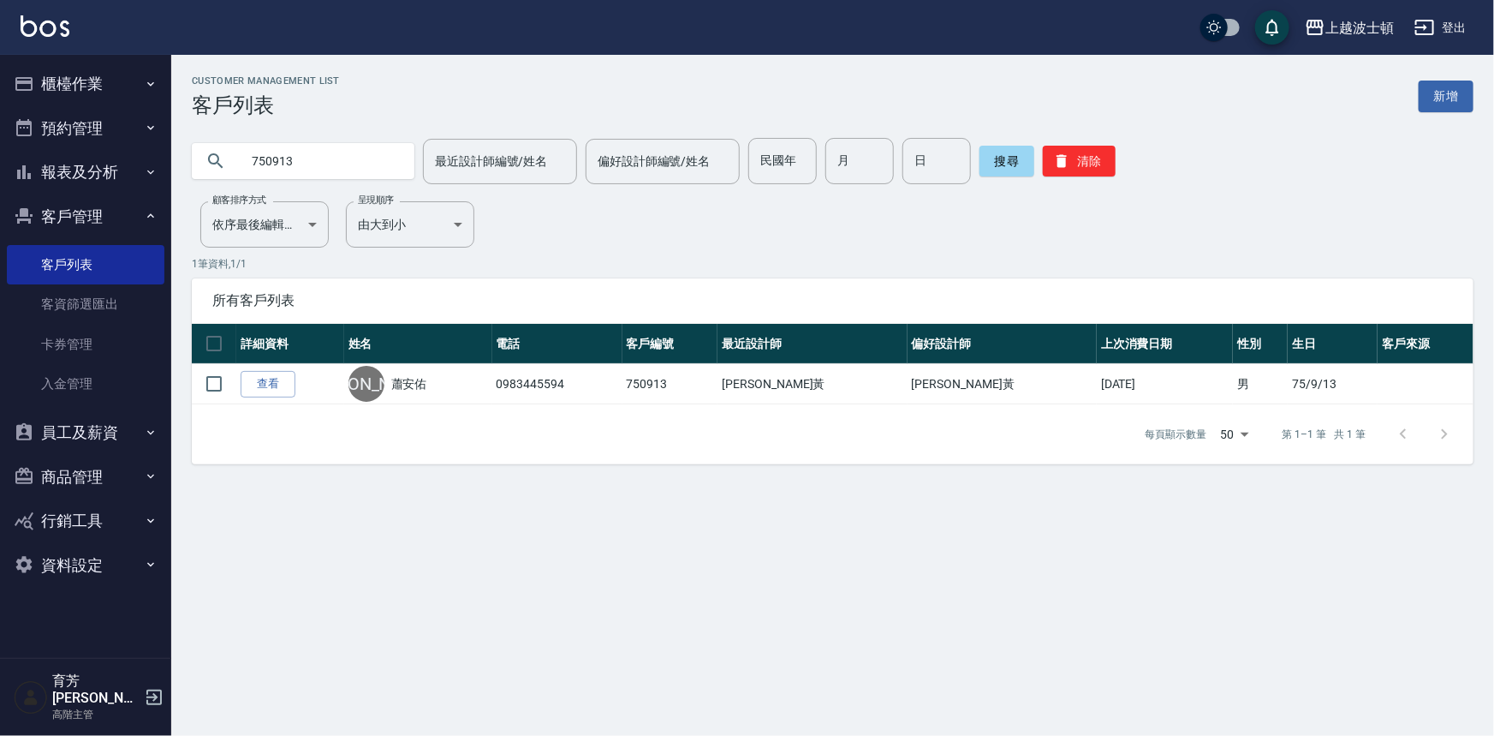
click at [268, 385] on link "查看" at bounding box center [268, 384] width 55 height 27
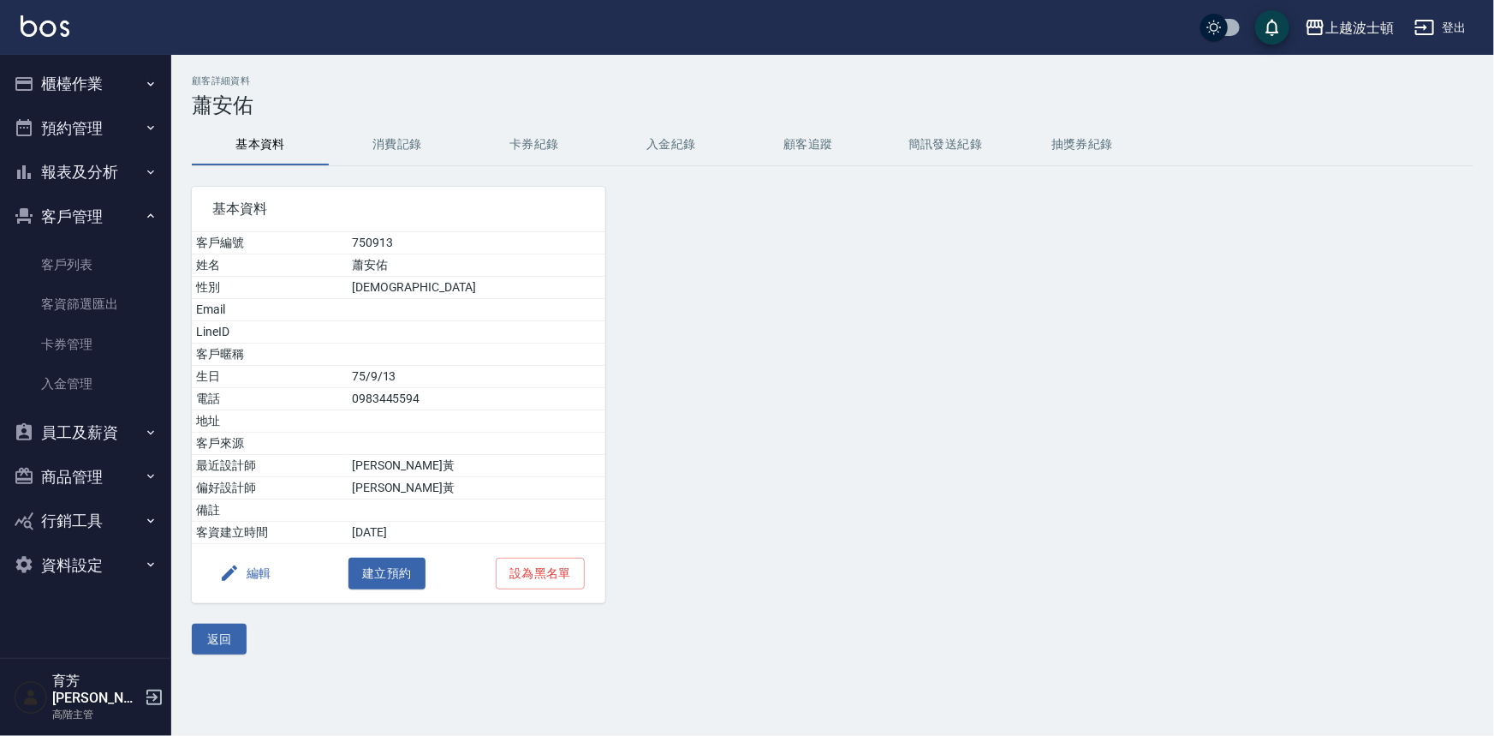
click at [385, 135] on button "消費記錄" at bounding box center [397, 144] width 137 height 41
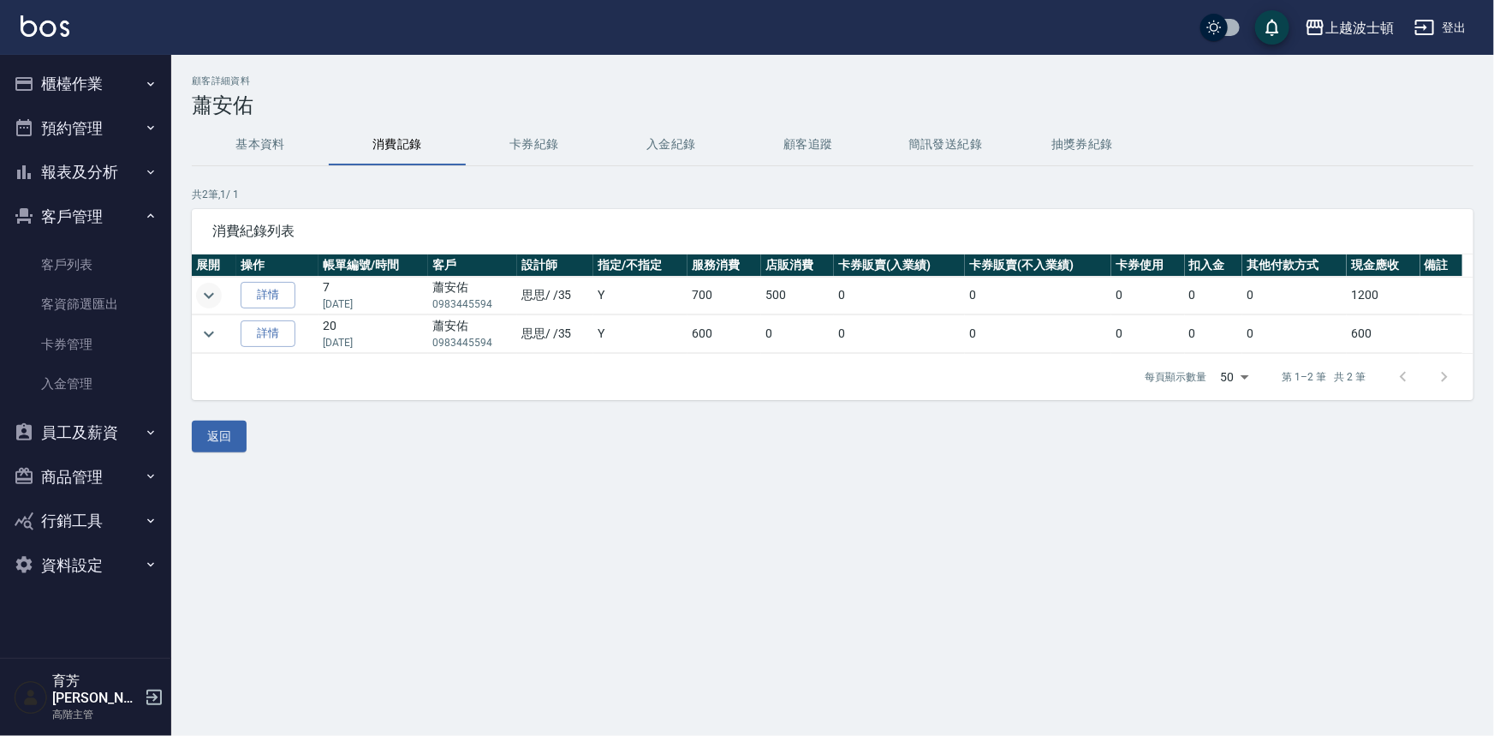
click at [201, 295] on icon "expand row" at bounding box center [209, 295] width 21 height 21
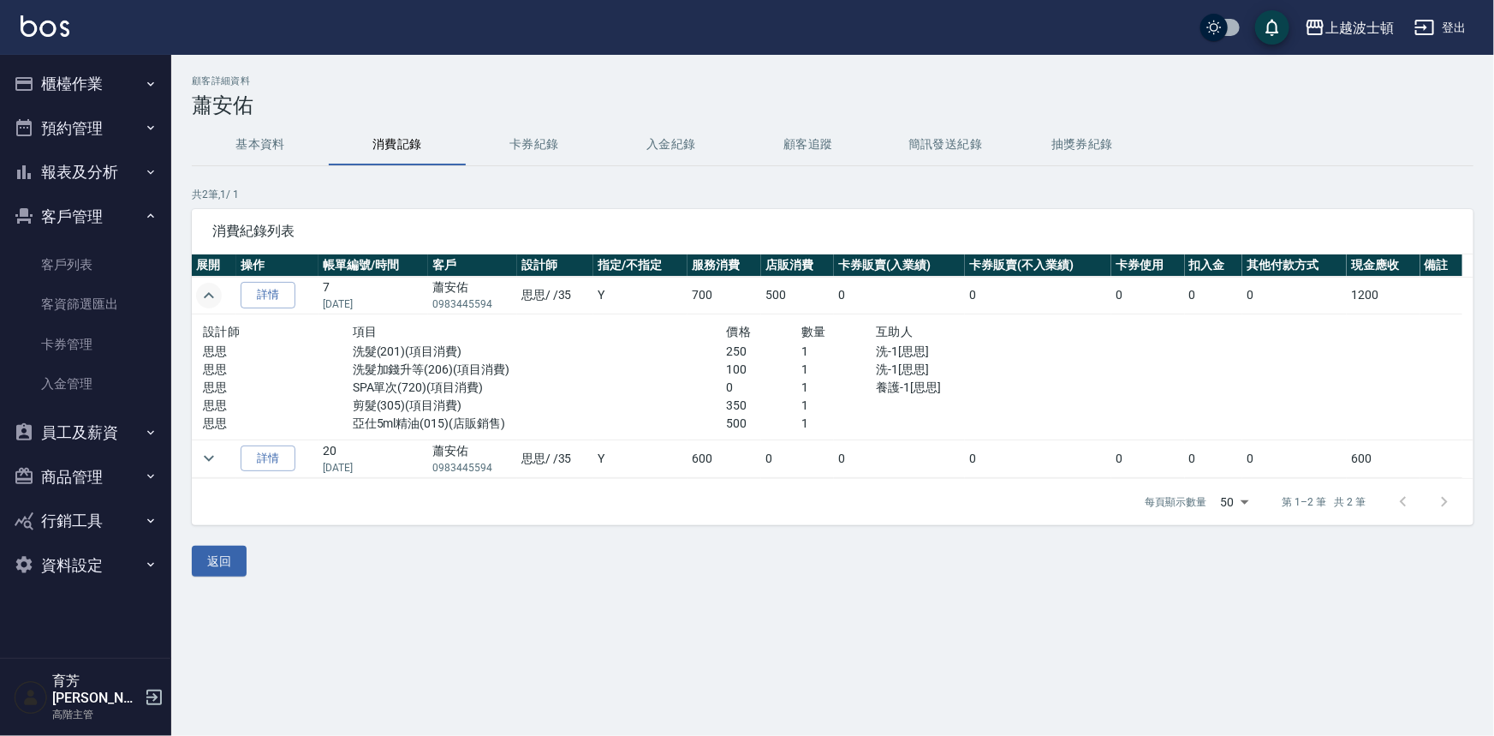
click at [201, 295] on icon "expand row" at bounding box center [209, 295] width 21 height 21
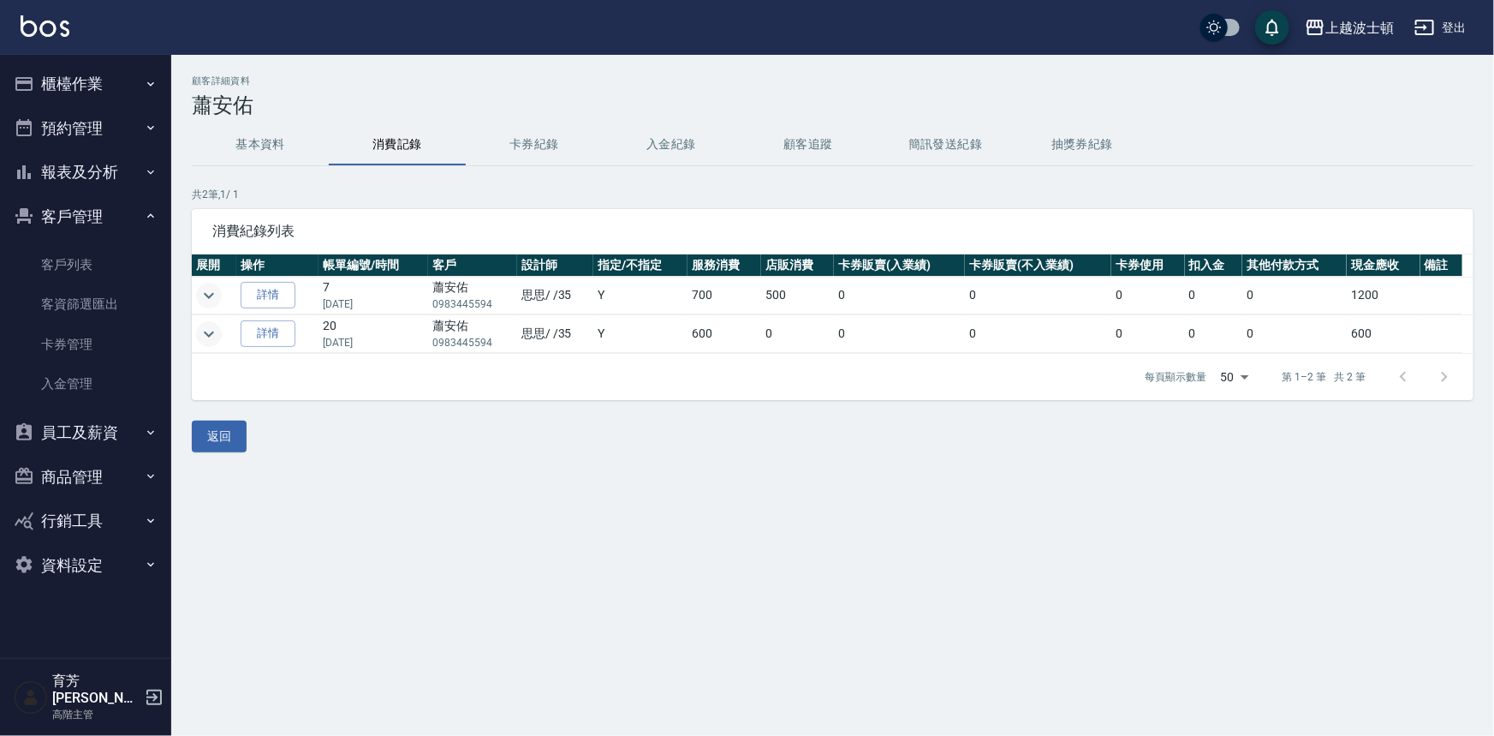
click at [212, 337] on icon "expand row" at bounding box center [209, 334] width 21 height 21
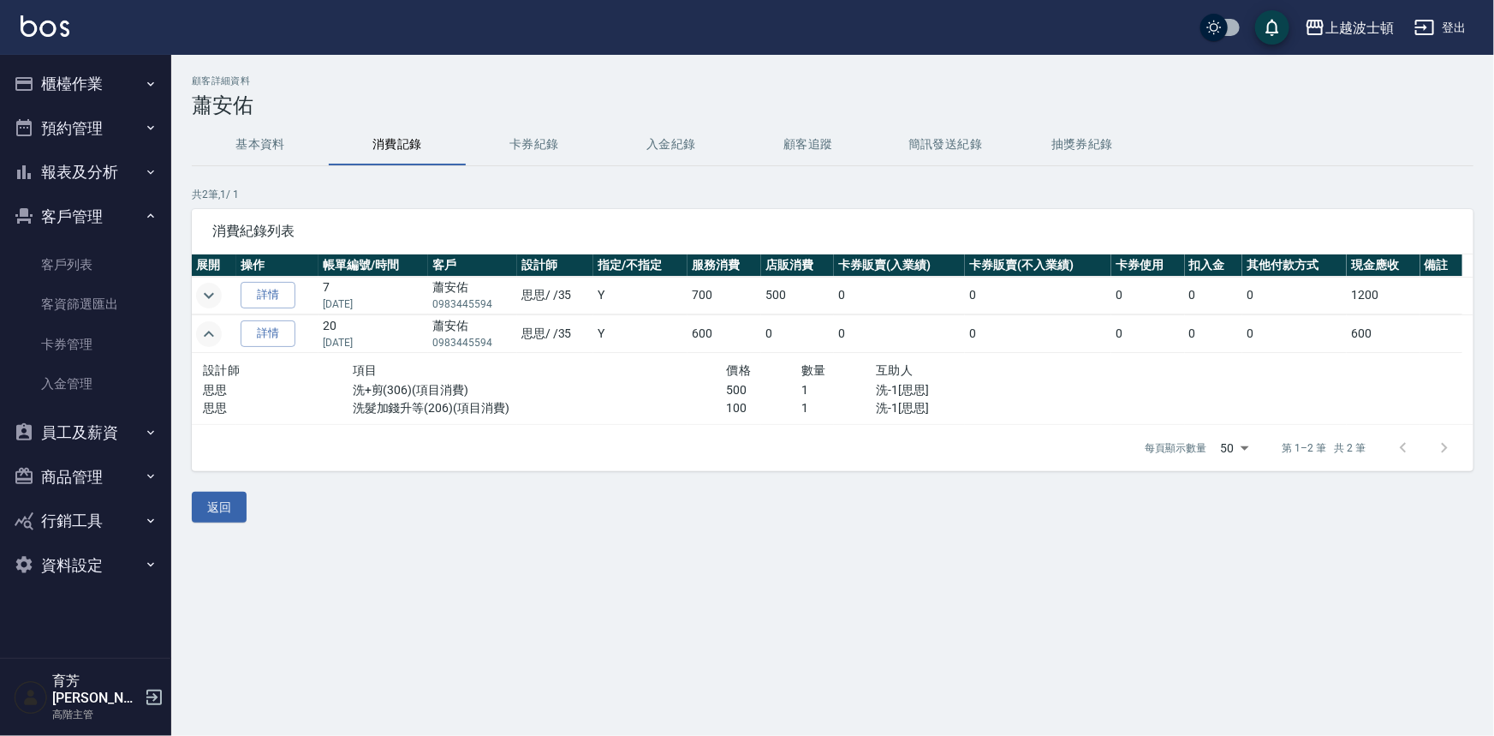
click at [212, 337] on icon "expand row" at bounding box center [209, 334] width 21 height 21
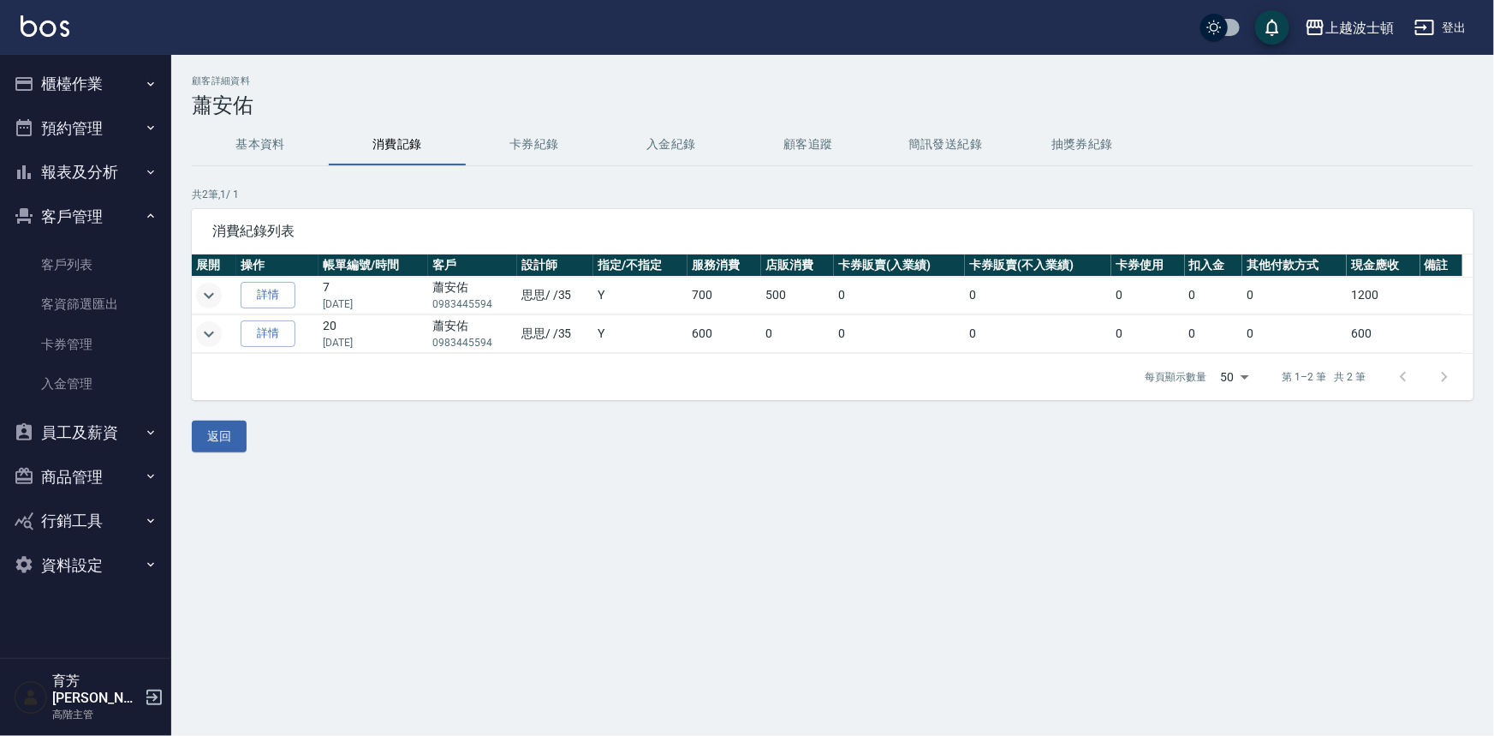
click at [213, 298] on icon "expand row" at bounding box center [209, 295] width 21 height 21
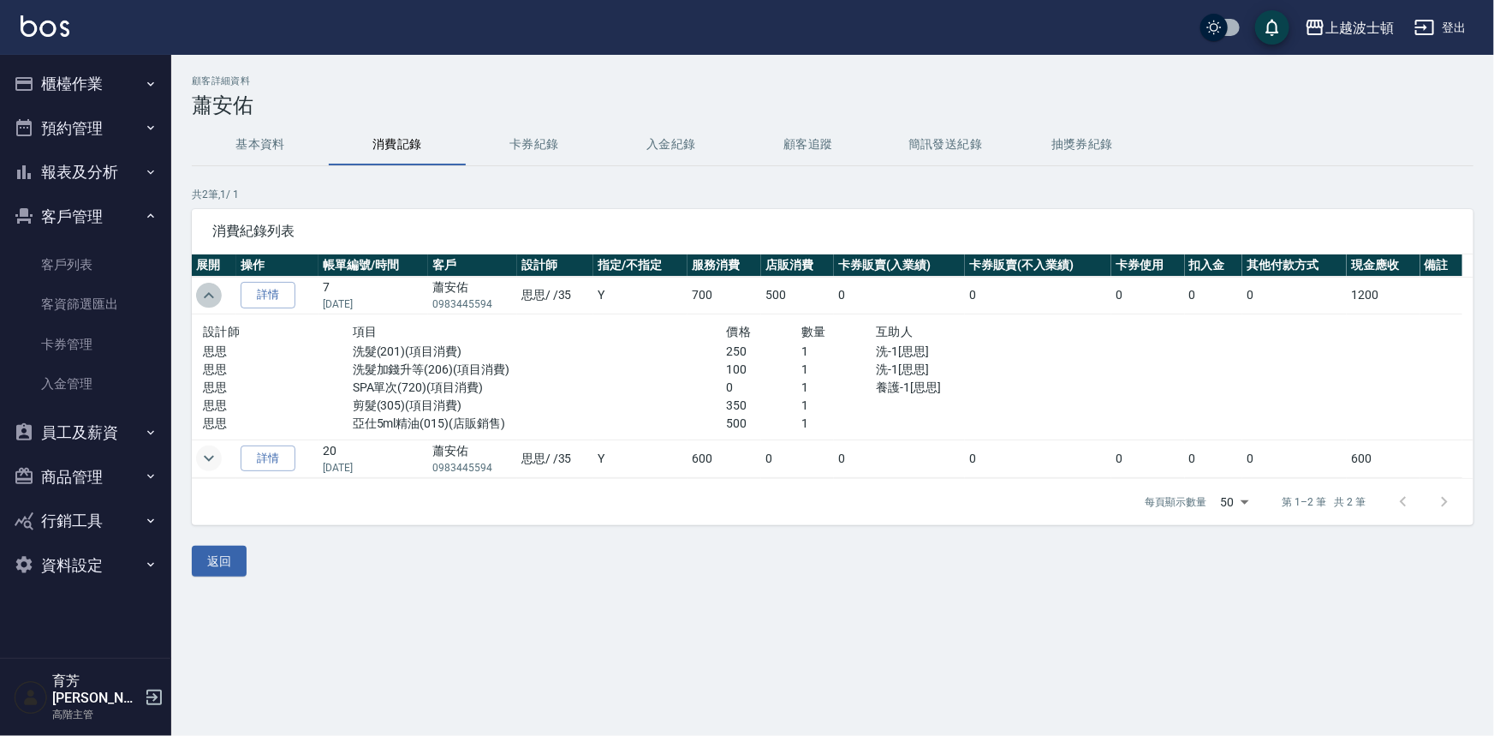
click at [213, 298] on icon "expand row" at bounding box center [209, 295] width 21 height 21
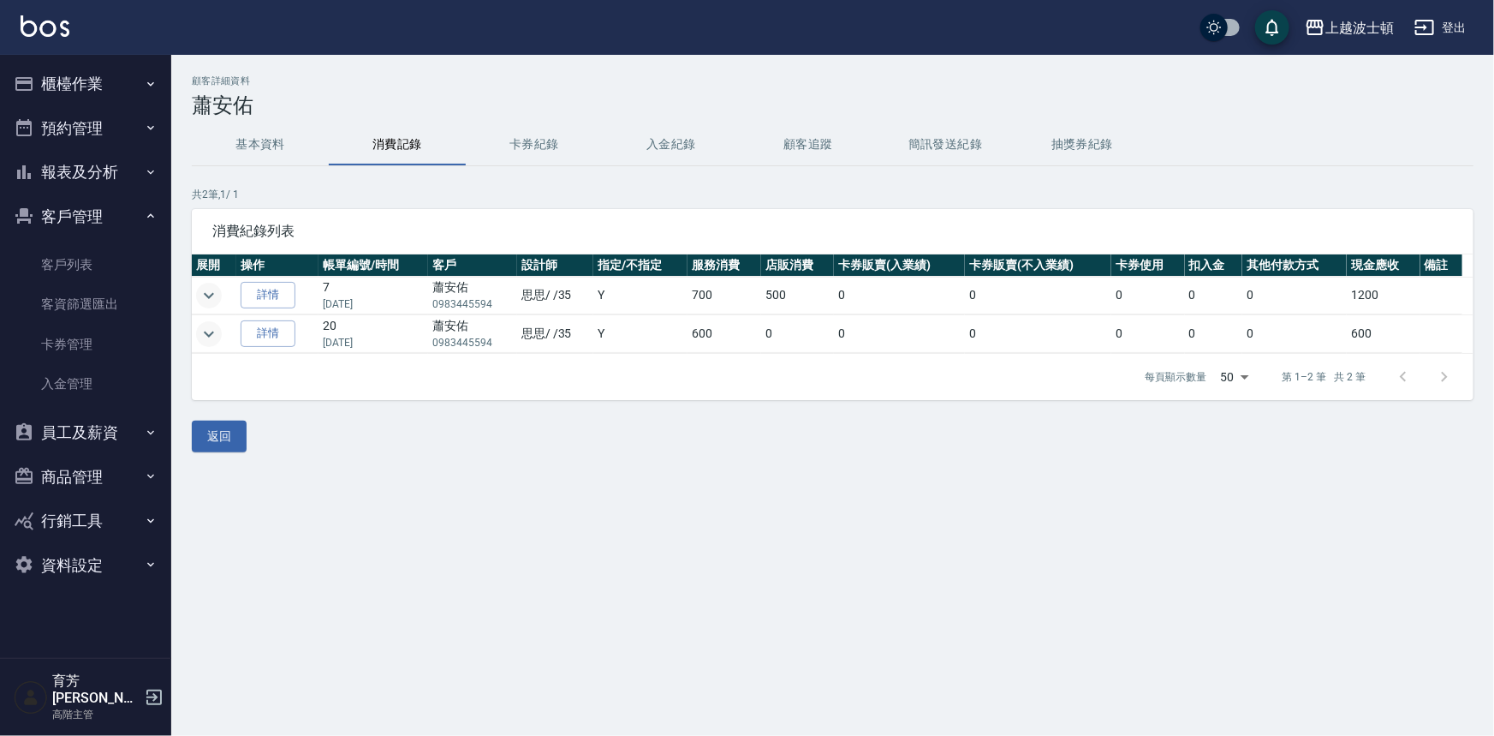
click at [196, 283] on button "expand row" at bounding box center [209, 296] width 26 height 26
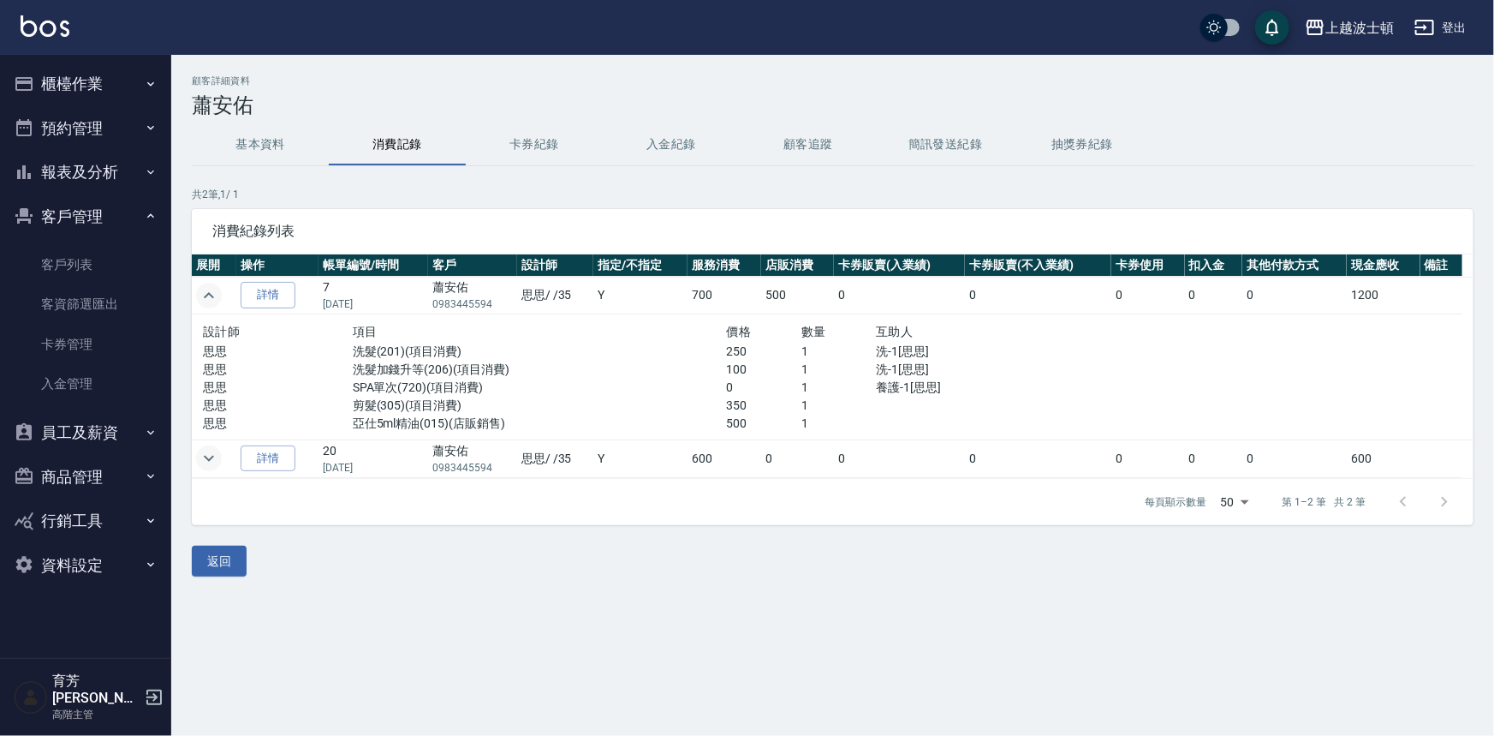
click at [235, 136] on button "基本資料" at bounding box center [260, 144] width 137 height 41
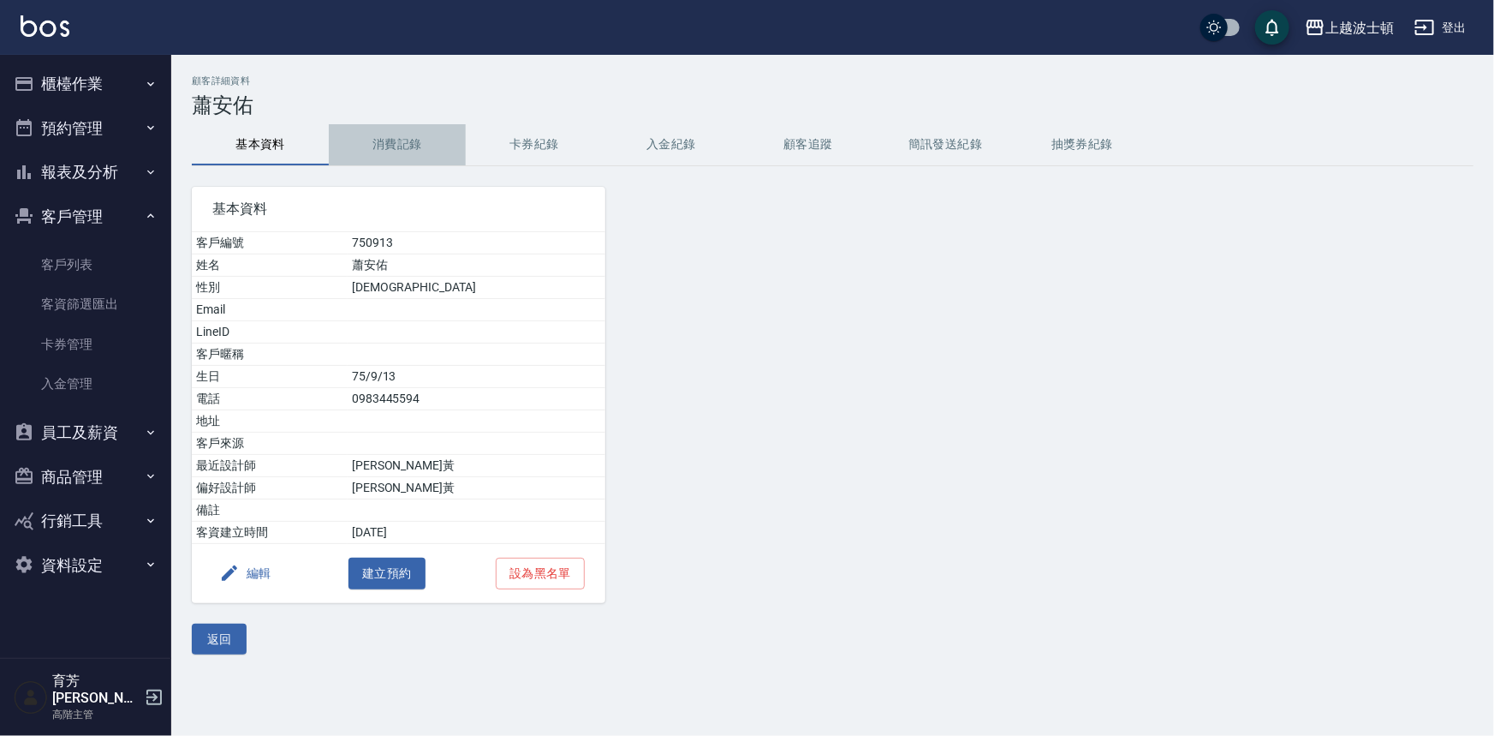
click at [387, 151] on button "消費記錄" at bounding box center [397, 144] width 137 height 41
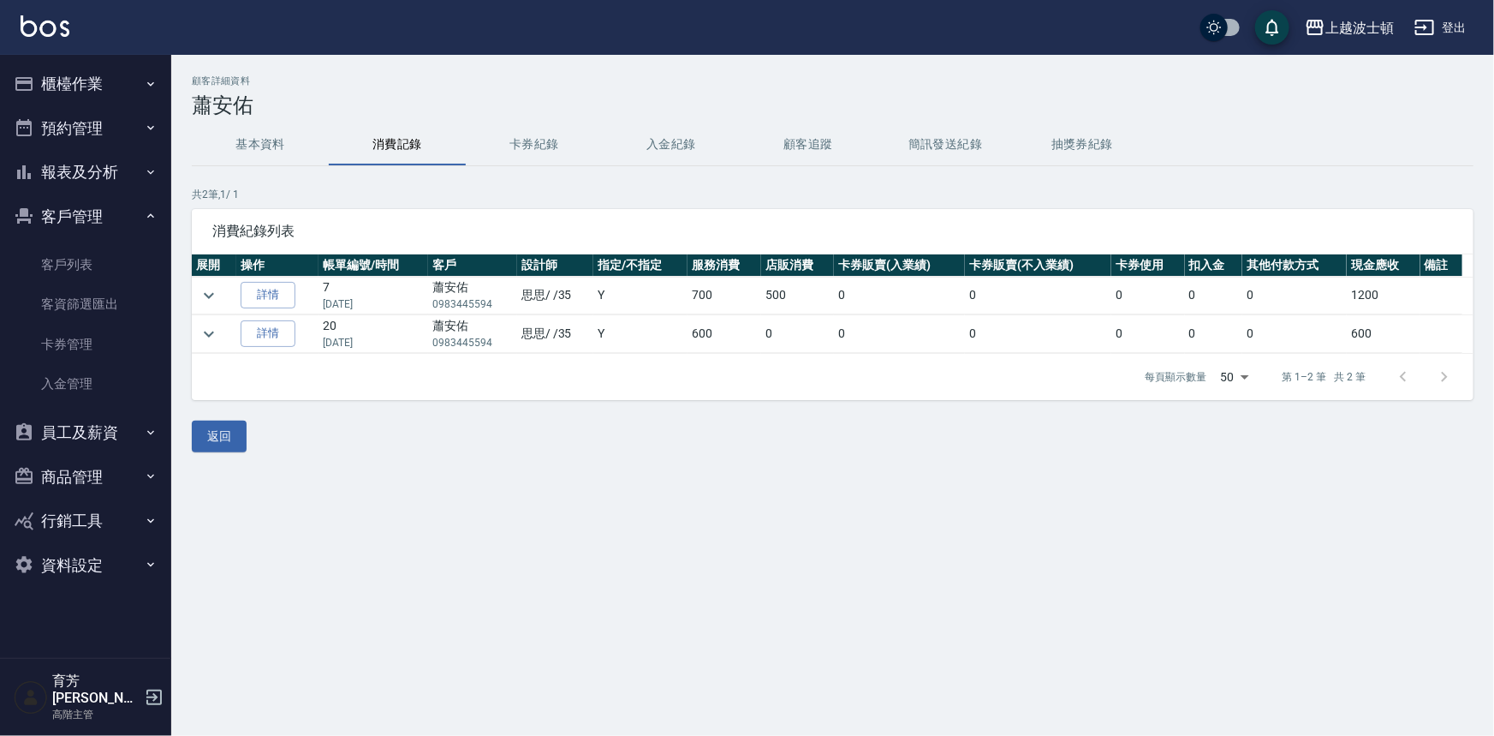
click at [57, 21] on img at bounding box center [45, 25] width 49 height 21
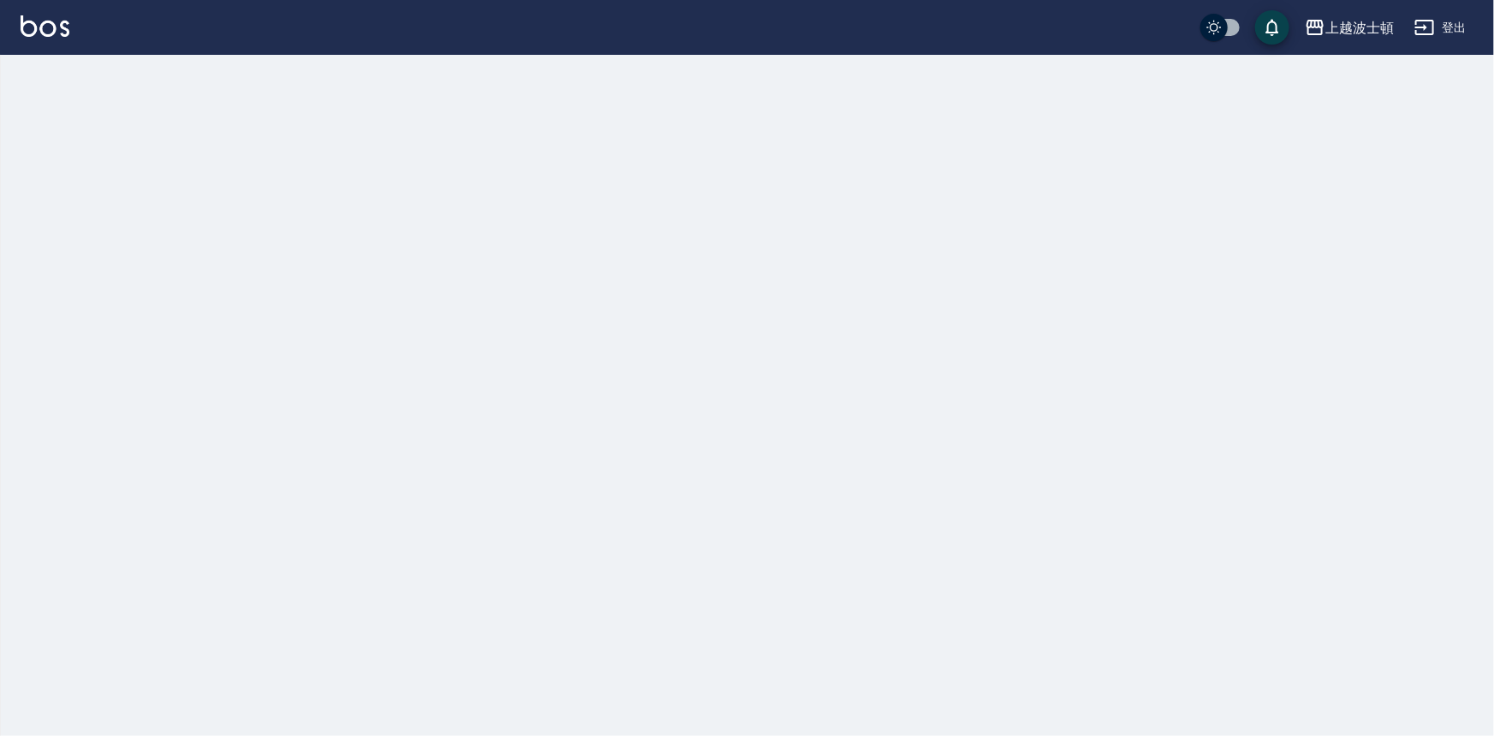
click at [57, 21] on img at bounding box center [45, 25] width 49 height 21
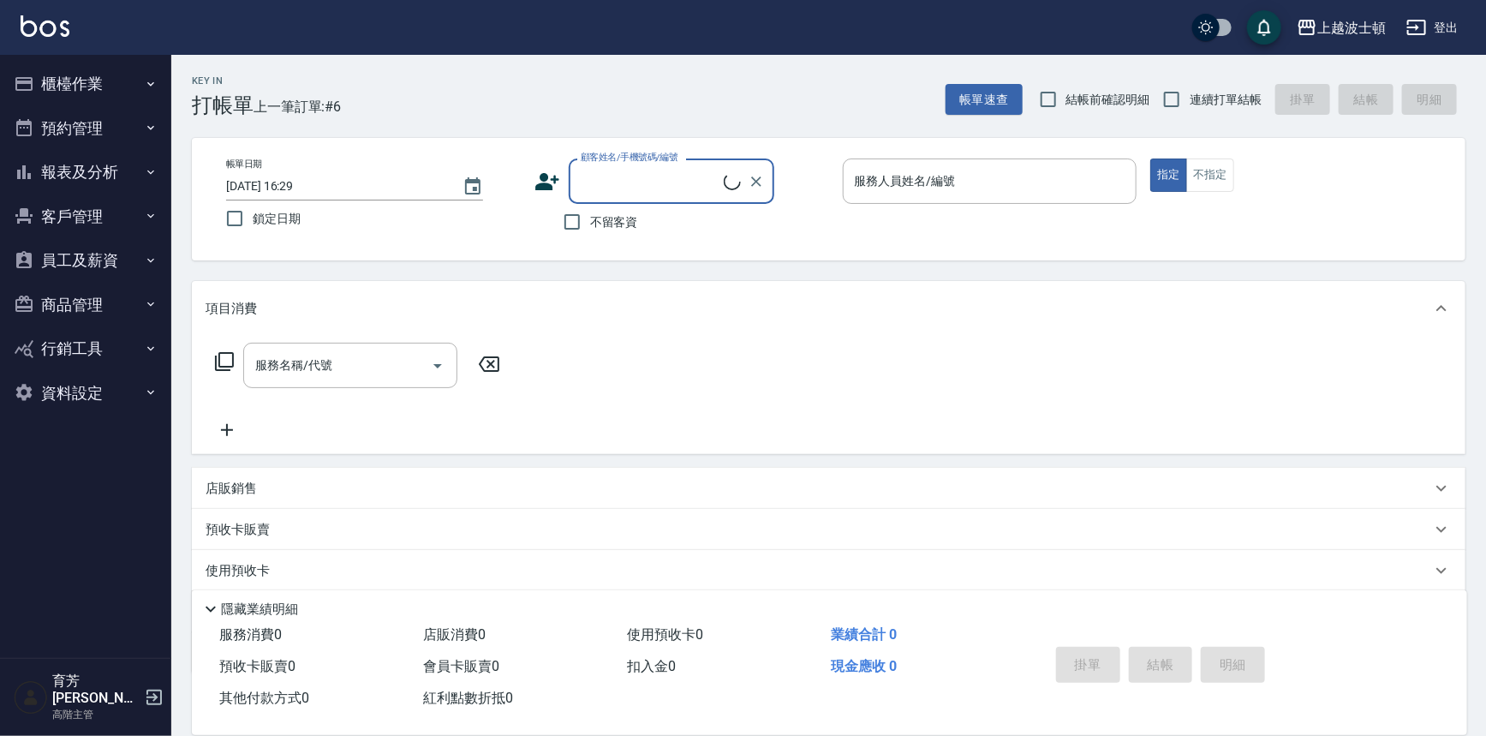
click at [607, 219] on span "不留客資" at bounding box center [614, 222] width 48 height 18
click at [590, 219] on input "不留客資" at bounding box center [572, 222] width 36 height 36
checkbox input "true"
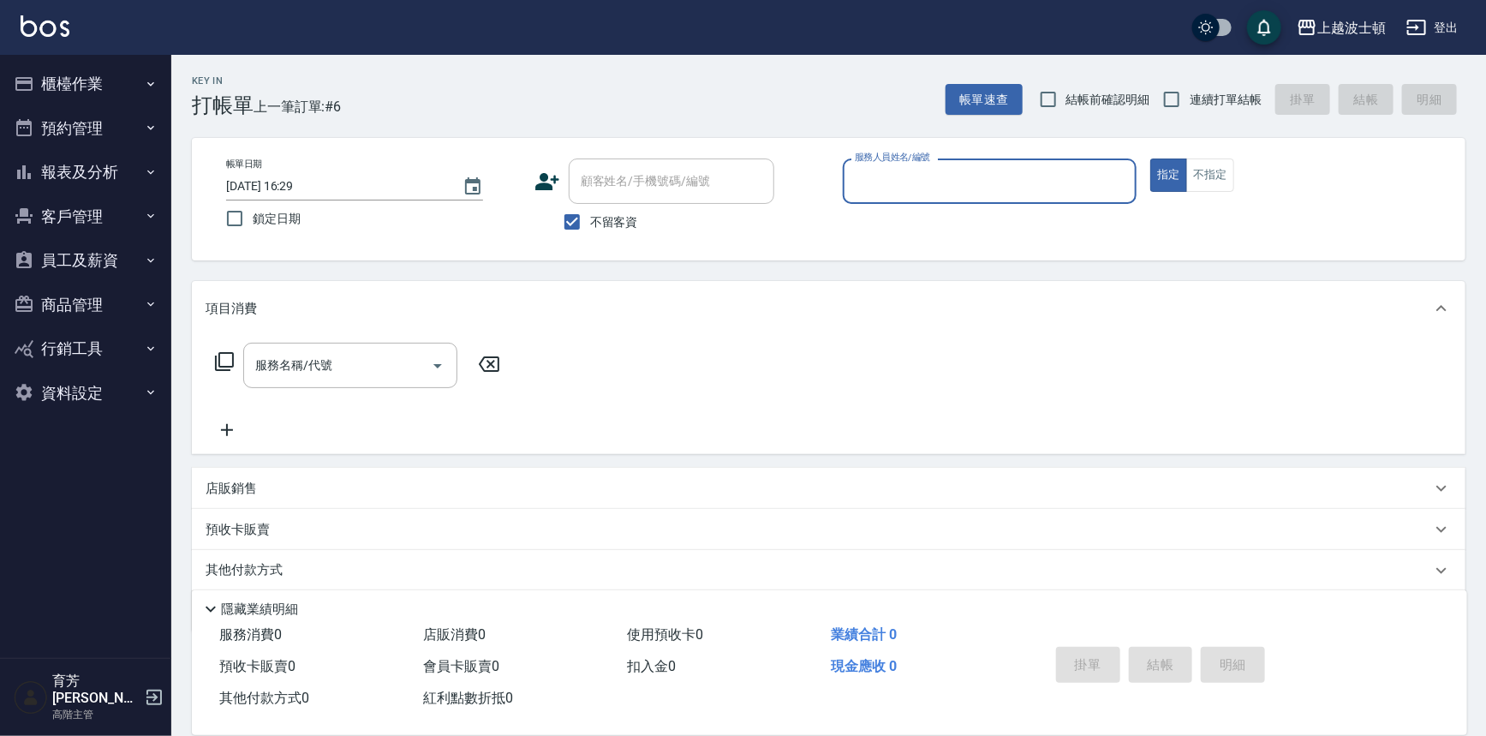
click at [891, 188] on input "服務人員姓名/編號" at bounding box center [989, 181] width 279 height 30
type input "思思-35"
type button "true"
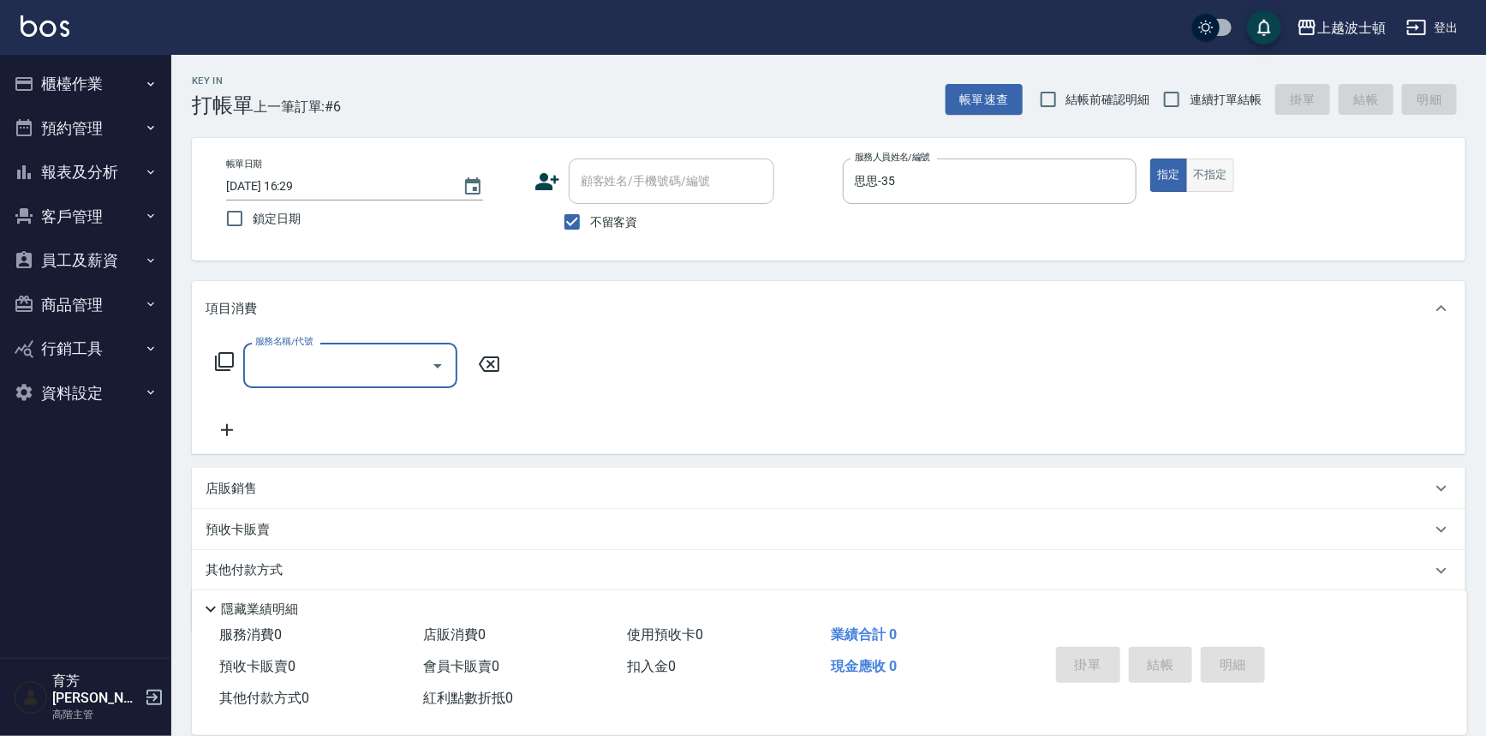
click at [1212, 171] on button "不指定" at bounding box center [1210, 174] width 48 height 33
type button "false"
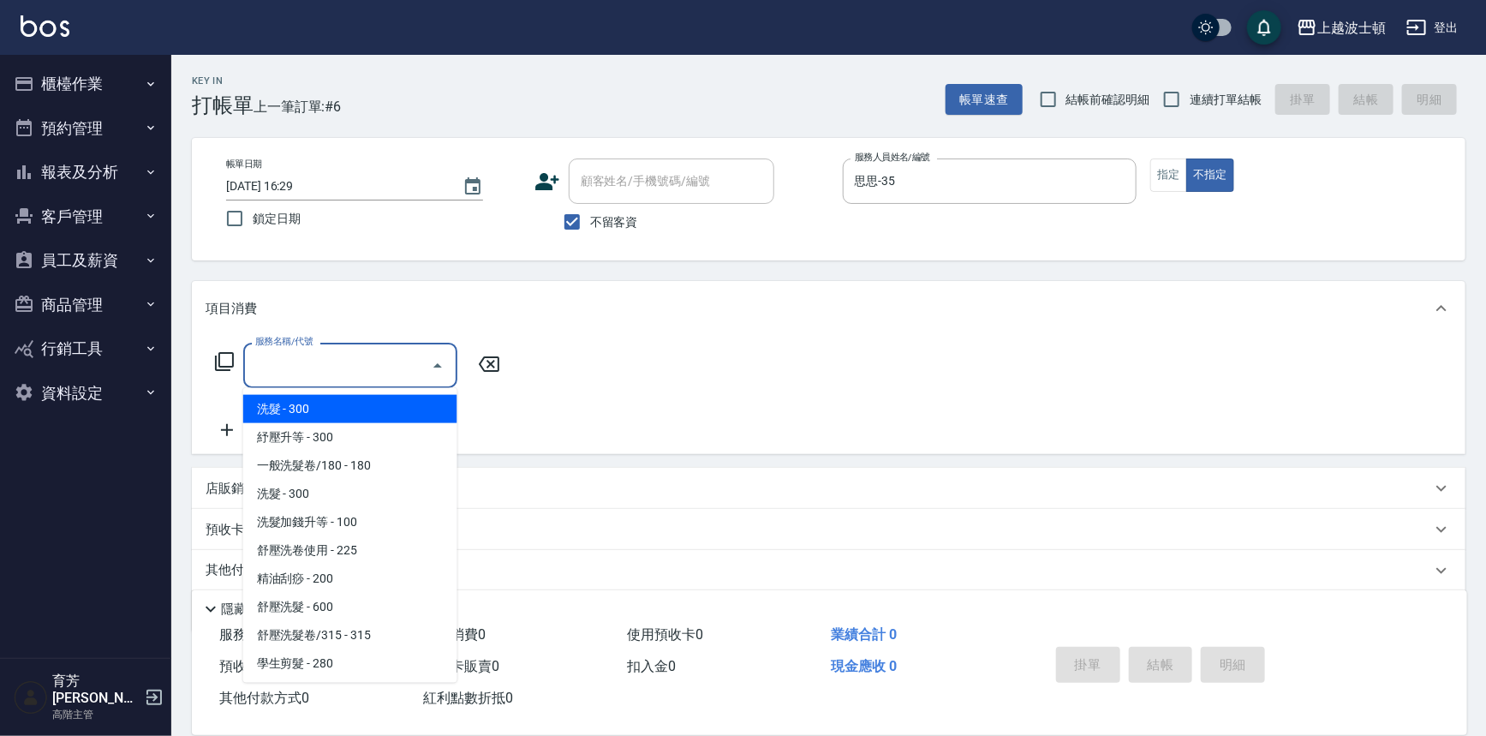
click at [334, 360] on input "服務名稱/代號" at bounding box center [337, 365] width 173 height 30
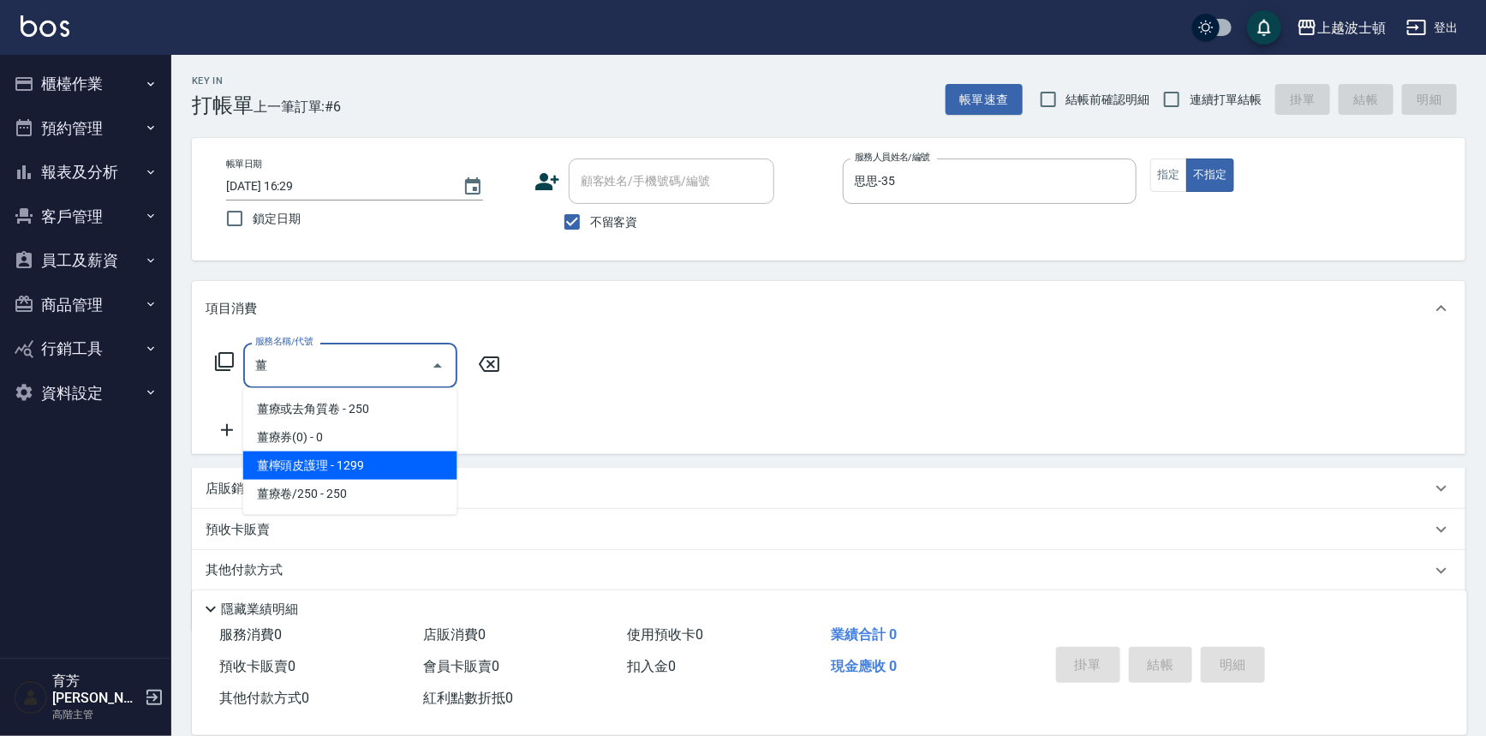
click at [387, 467] on span "薑檸頭皮護理 - 1299" at bounding box center [350, 465] width 214 height 28
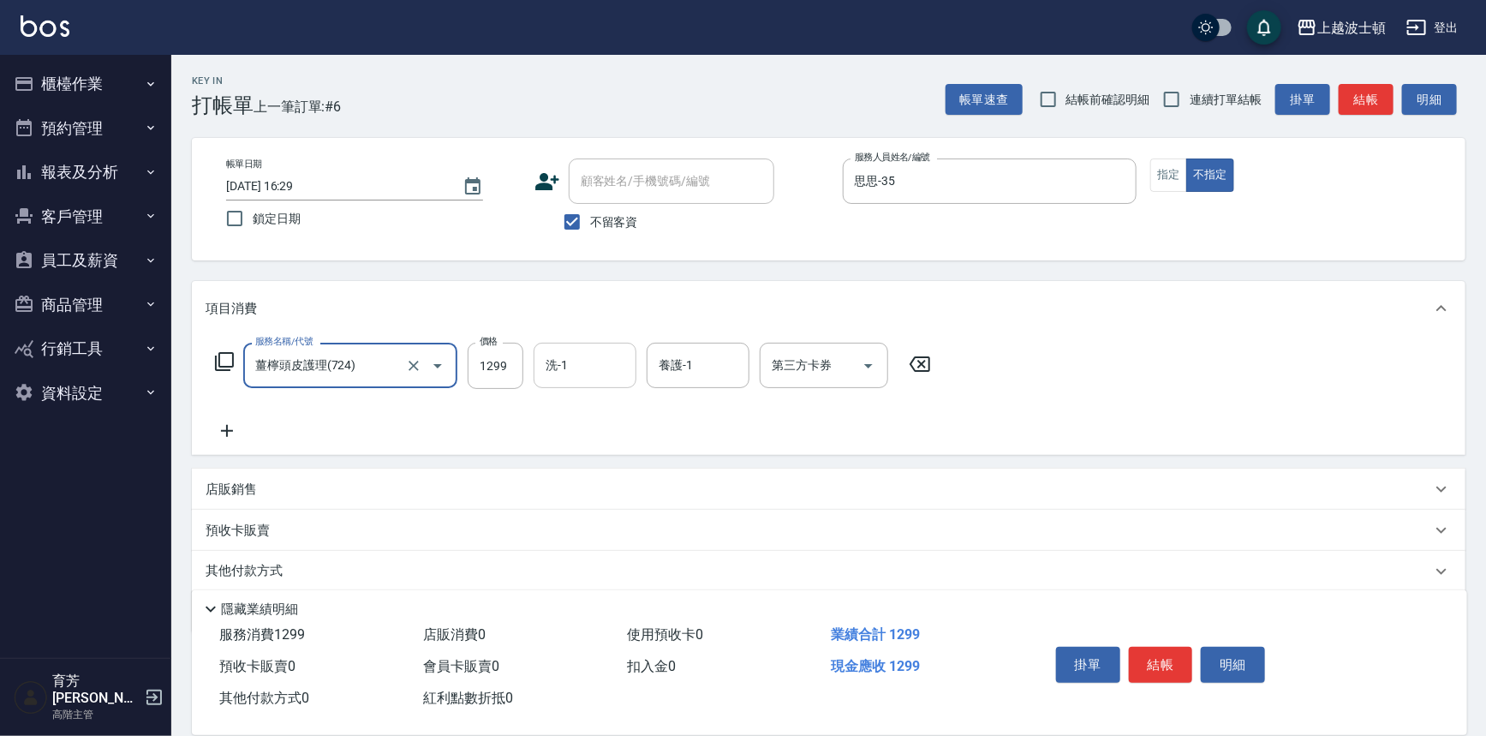
type input "薑檸頭皮護理(724)"
click at [587, 366] on input "洗-1" at bounding box center [584, 365] width 87 height 30
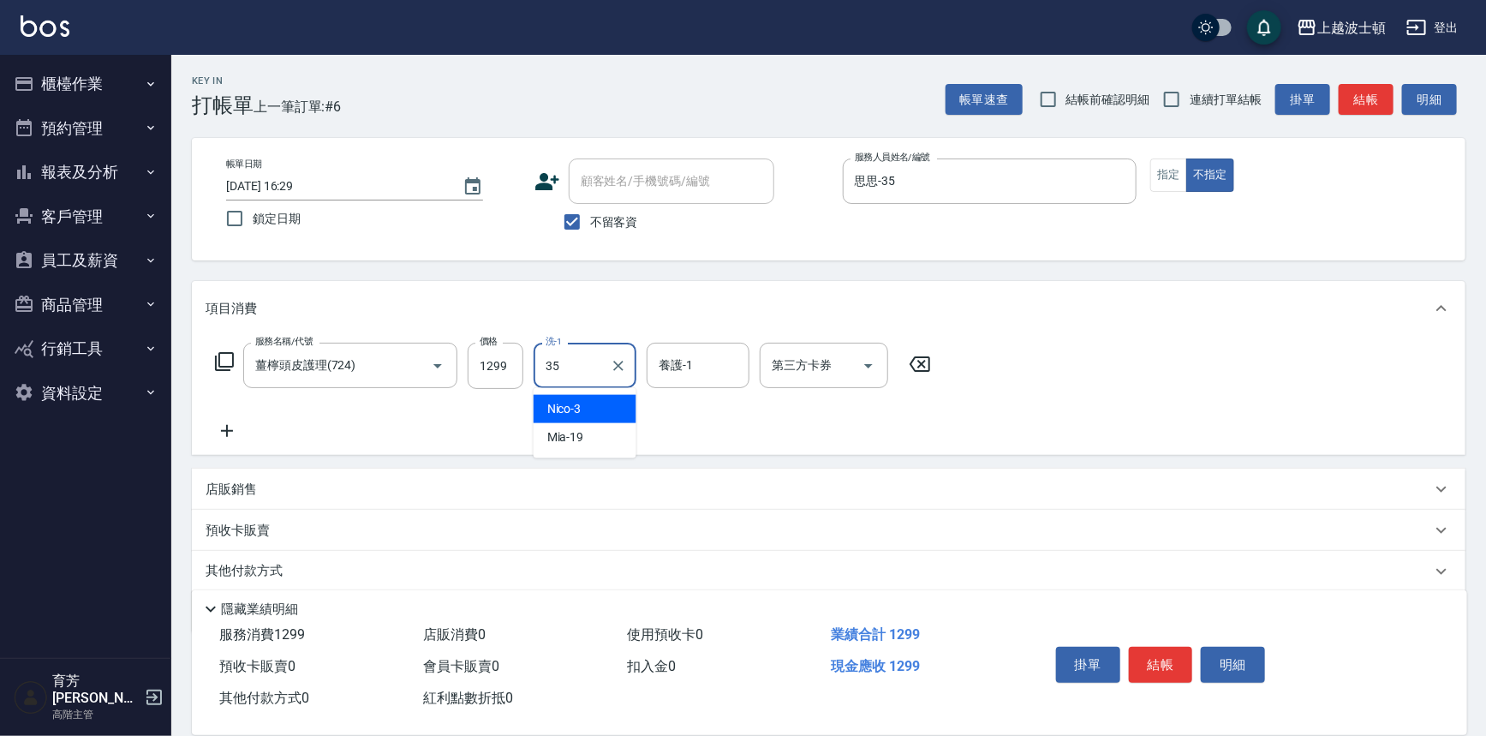
type input "思思-35"
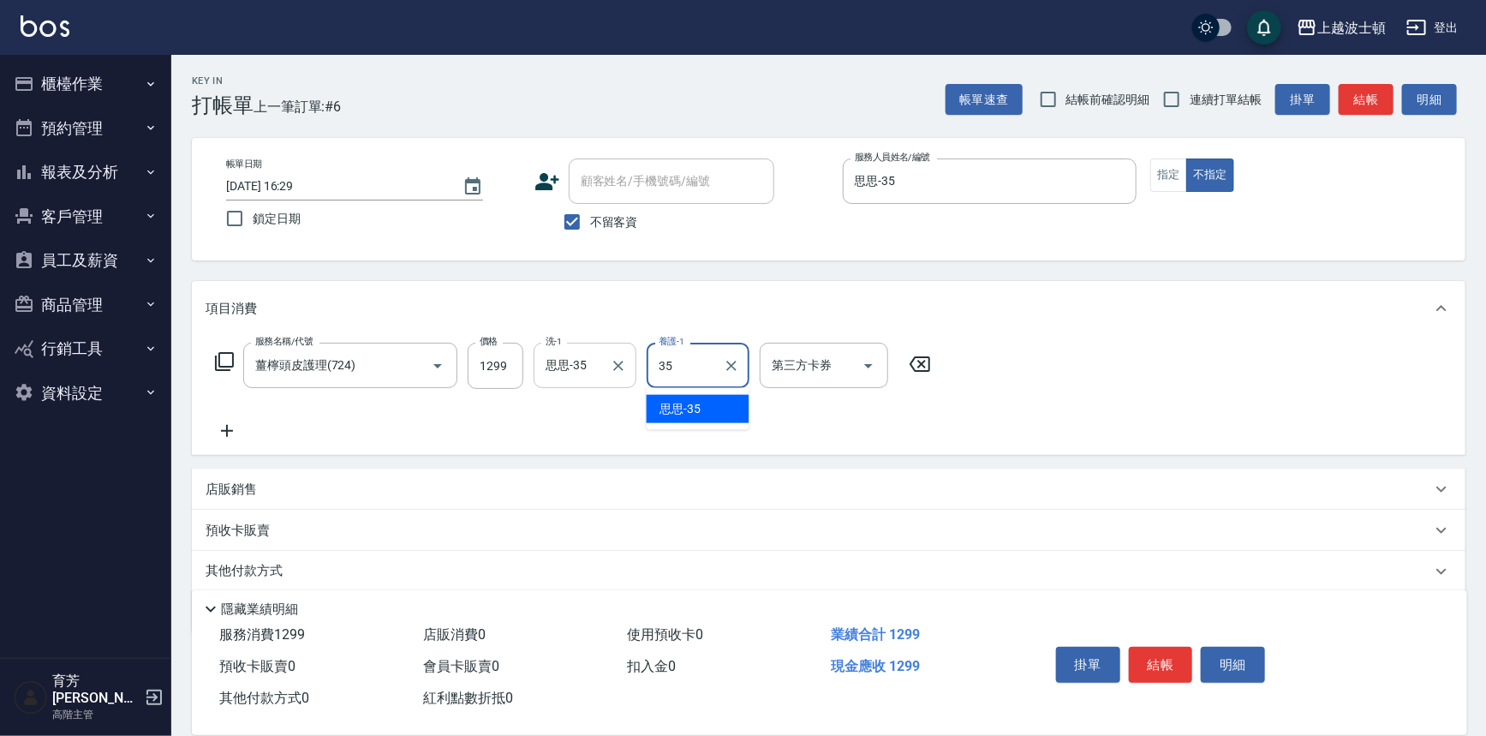
type input "思思-35"
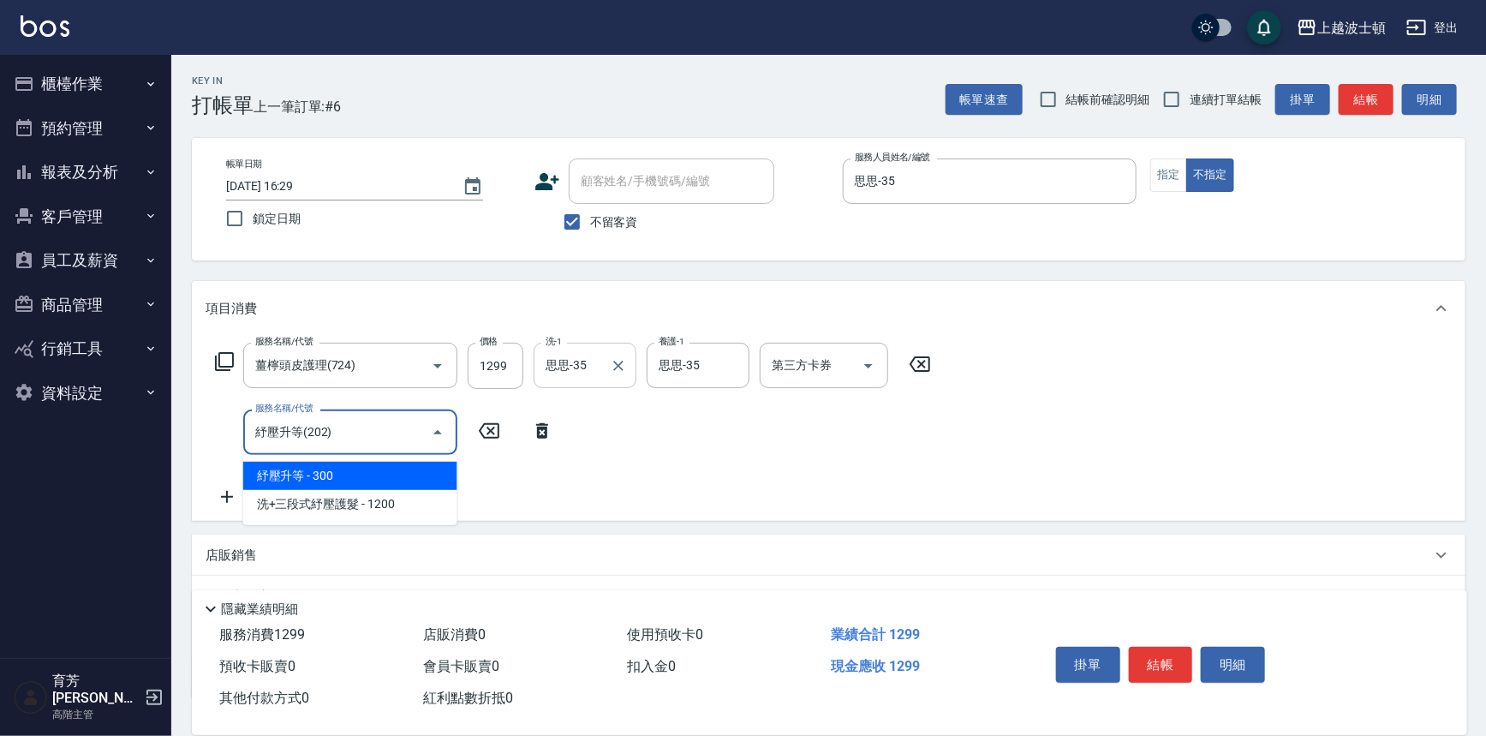
type input "紓壓升等(202)"
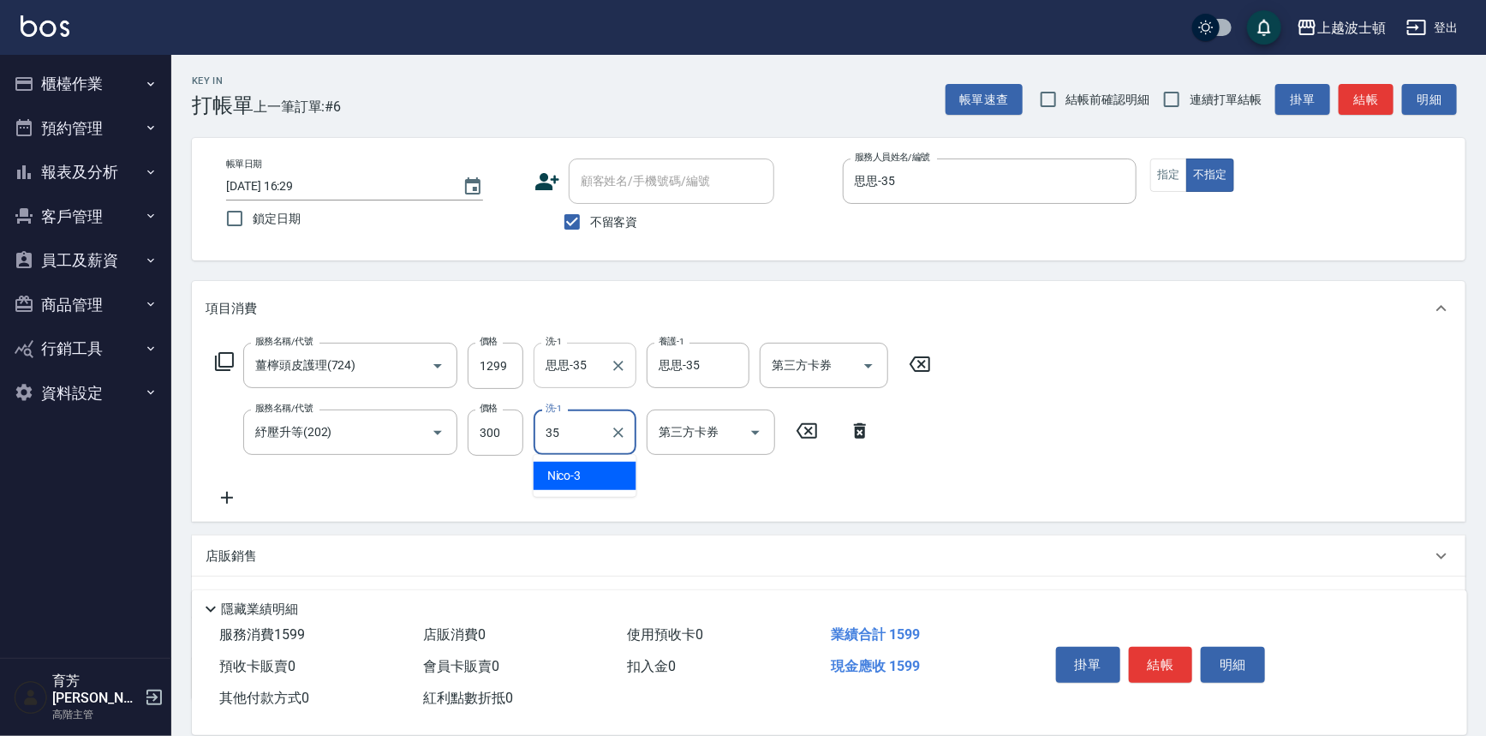
type input "思思-35"
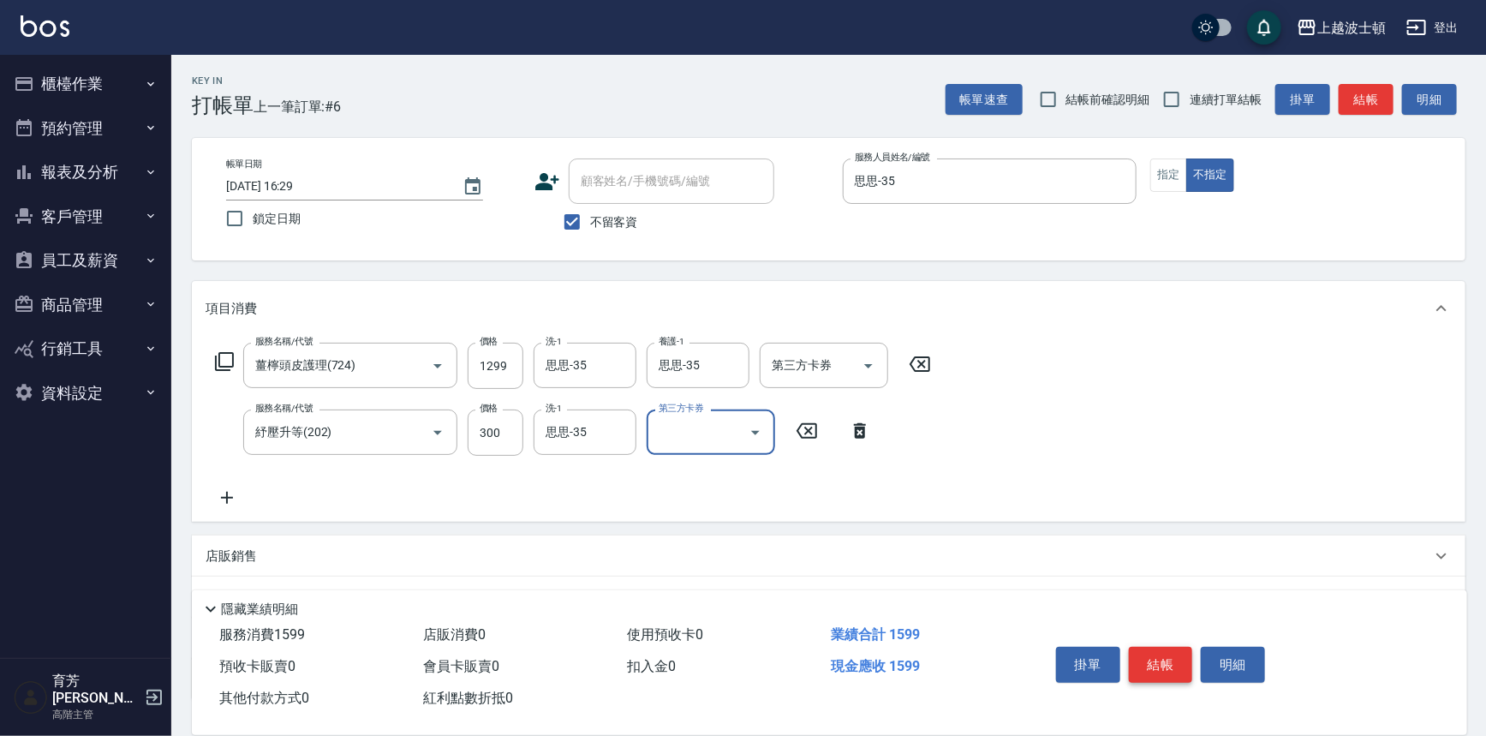
click at [1165, 663] on button "結帳" at bounding box center [1161, 664] width 64 height 36
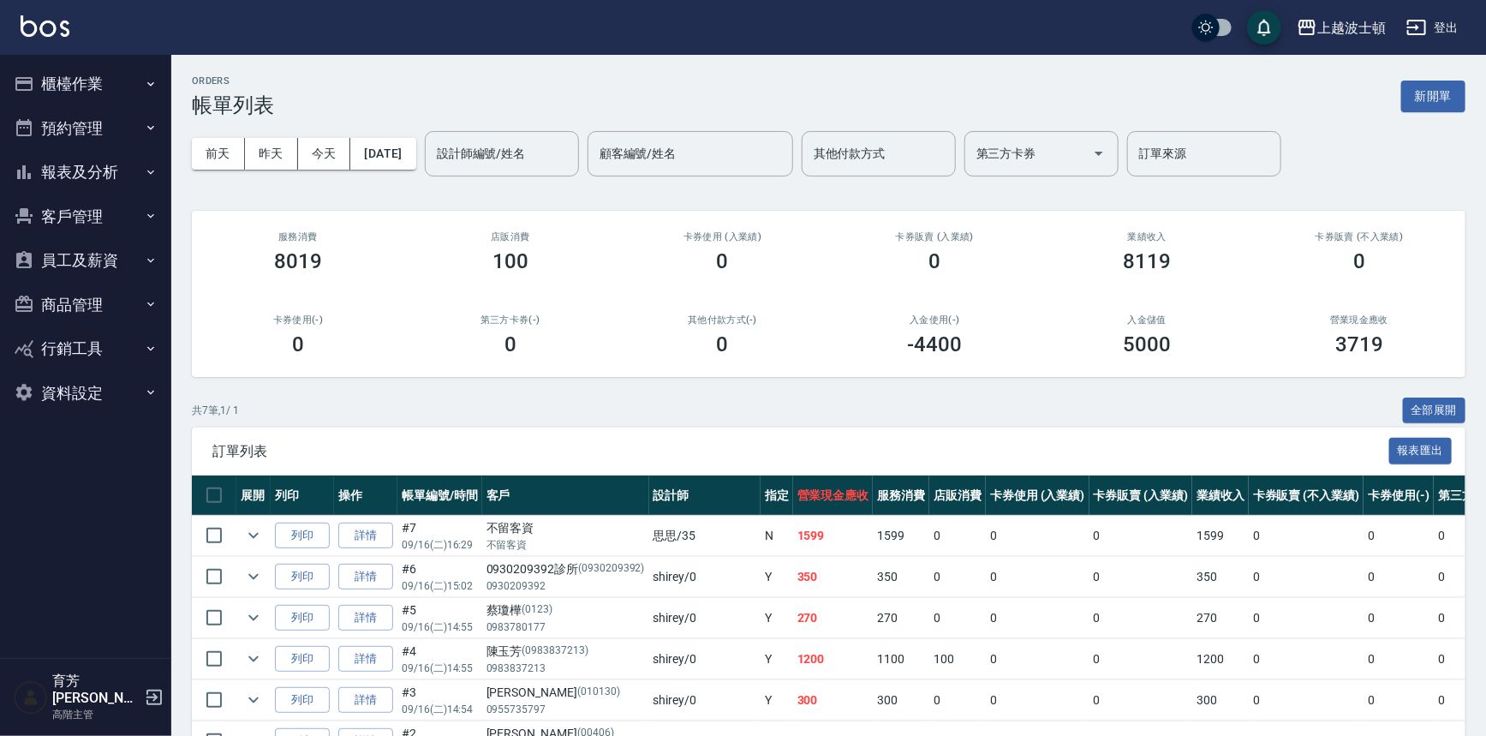
click at [33, 9] on div "上越波士頓 登出" at bounding box center [743, 27] width 1486 height 55
click at [27, 15] on img at bounding box center [45, 25] width 49 height 21
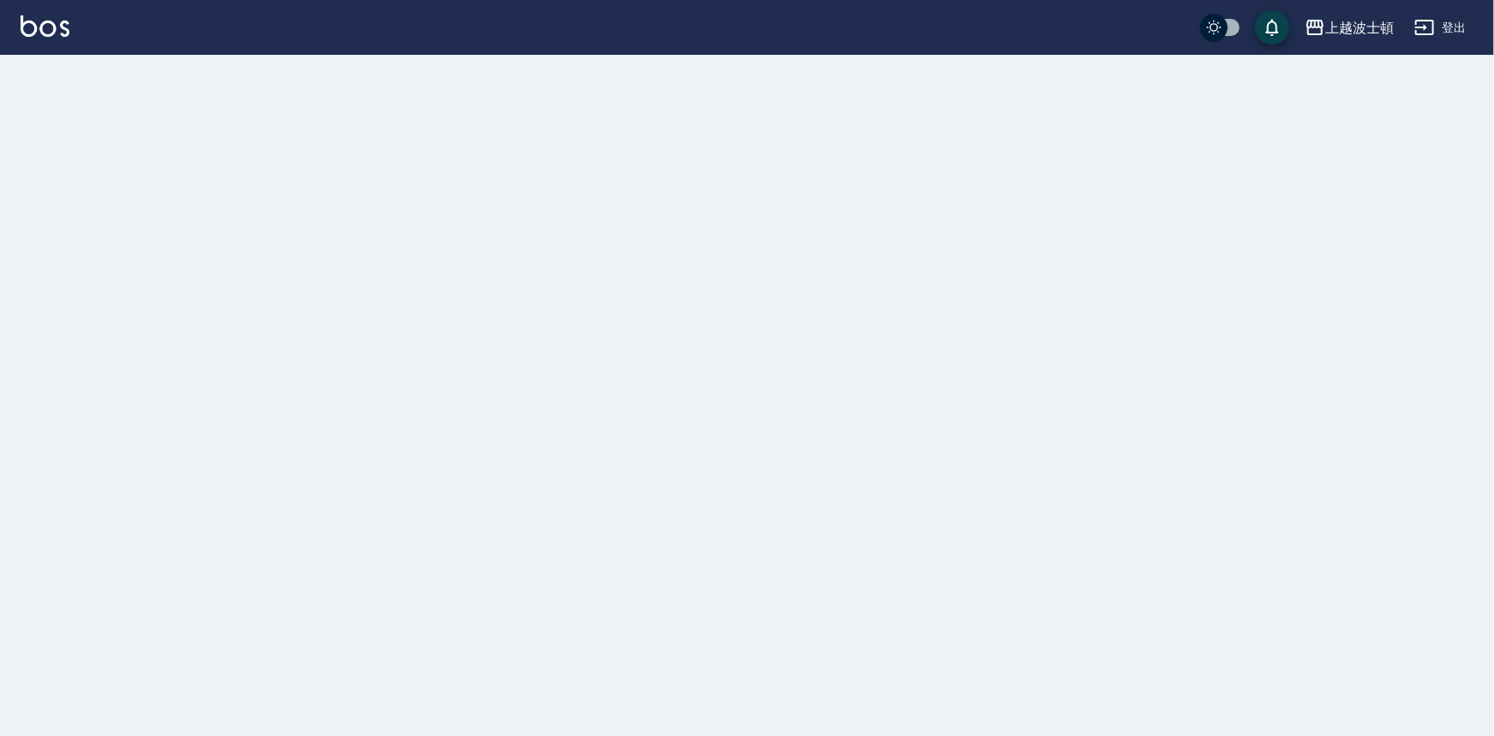
click at [25, 17] on img at bounding box center [45, 25] width 49 height 21
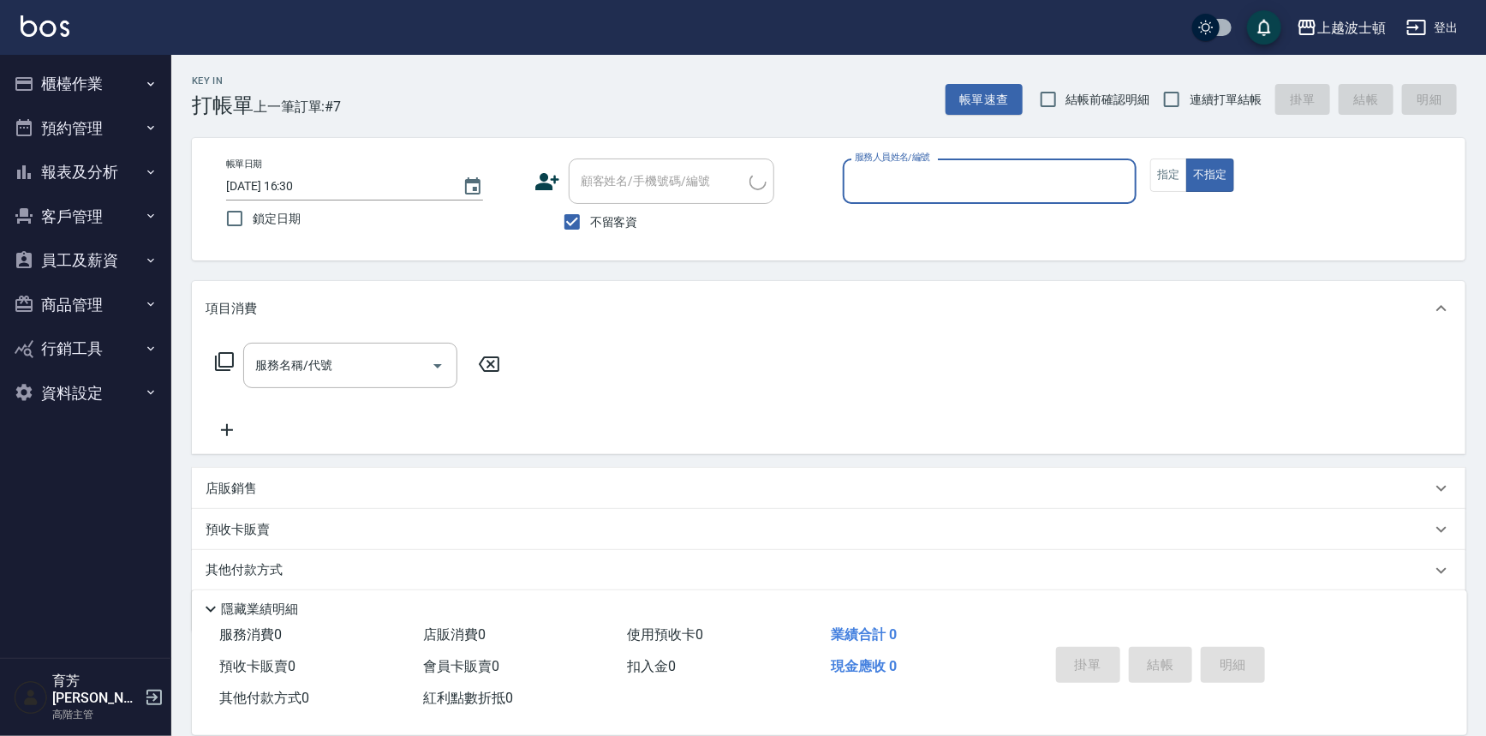
click at [125, 104] on button "櫃檯作業" at bounding box center [86, 84] width 158 height 45
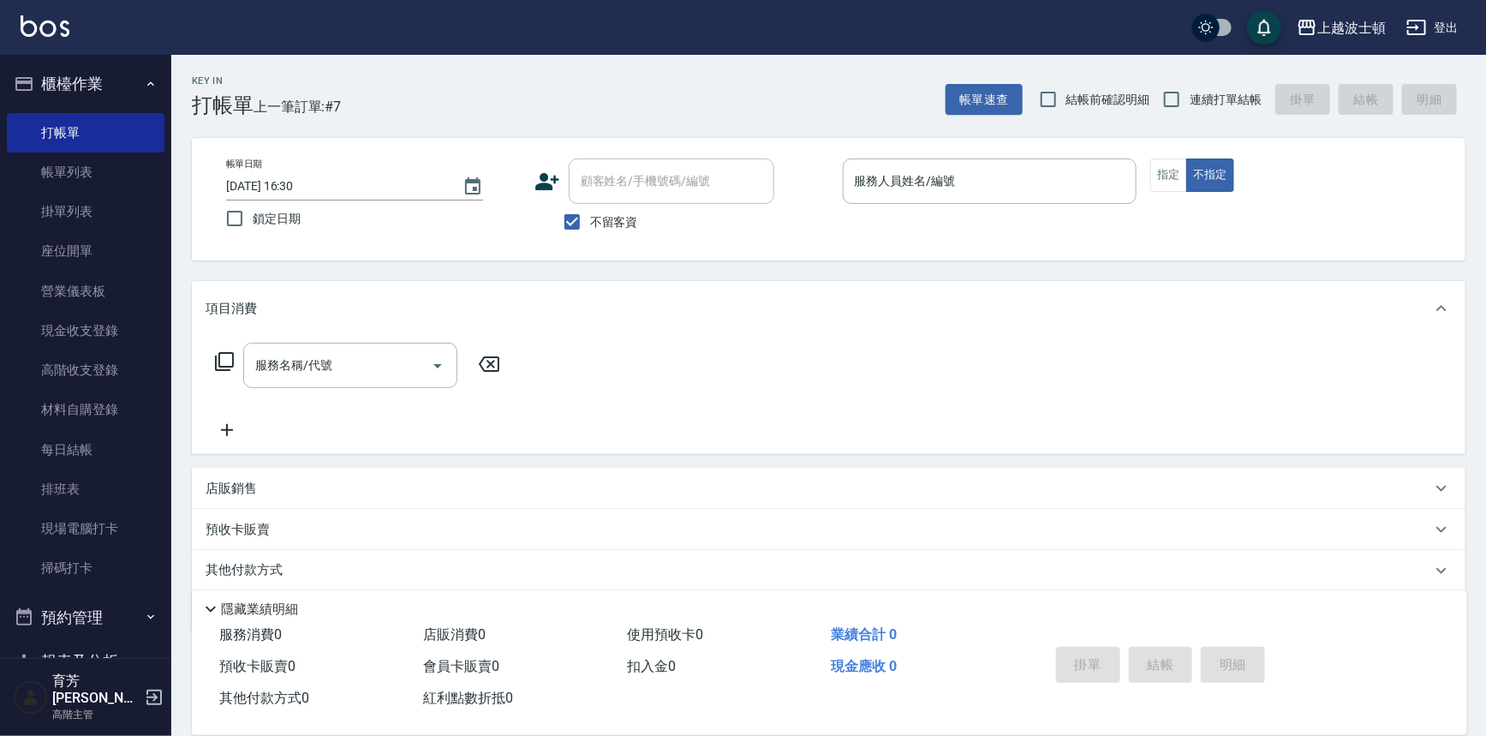
click at [125, 100] on button "櫃檯作業" at bounding box center [86, 84] width 158 height 45
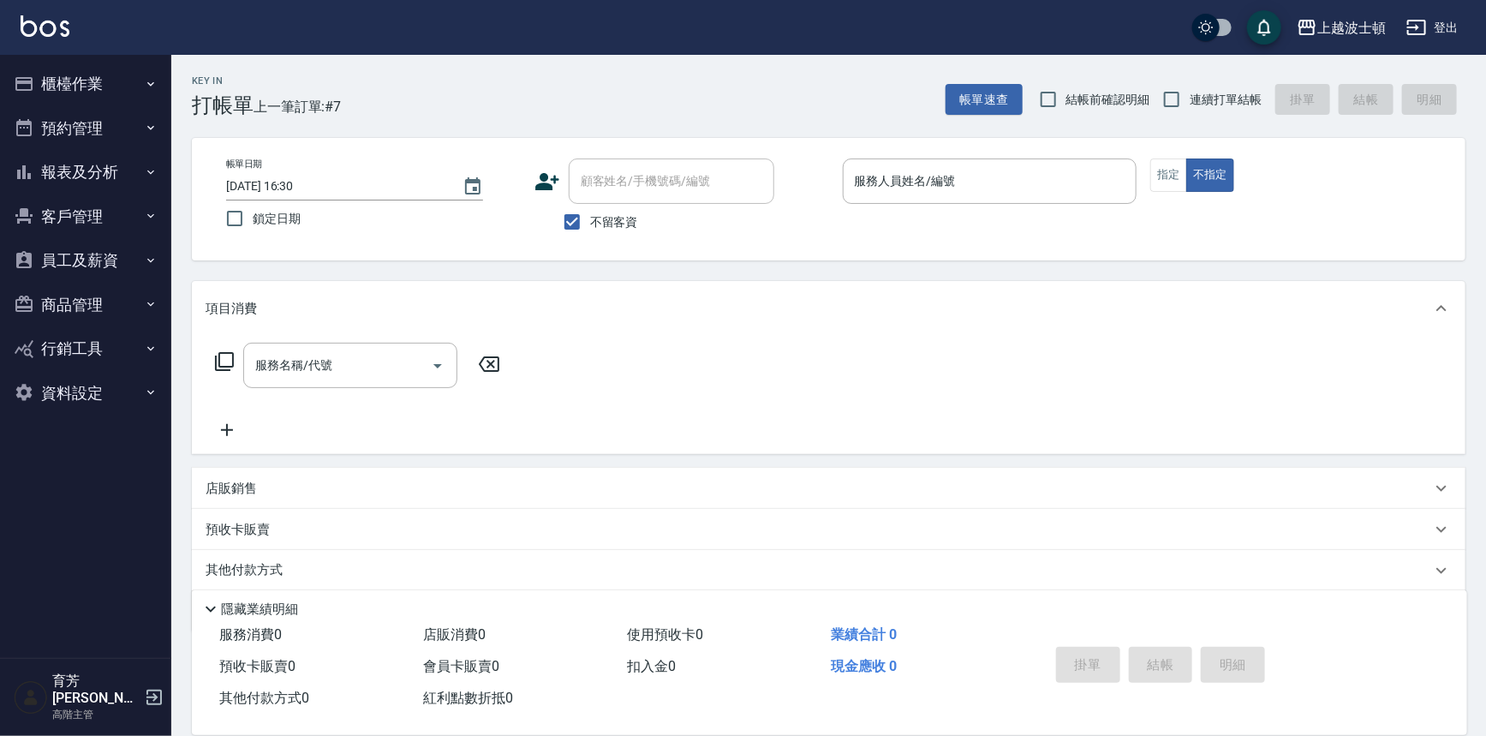
click at [125, 102] on button "櫃檯作業" at bounding box center [86, 84] width 158 height 45
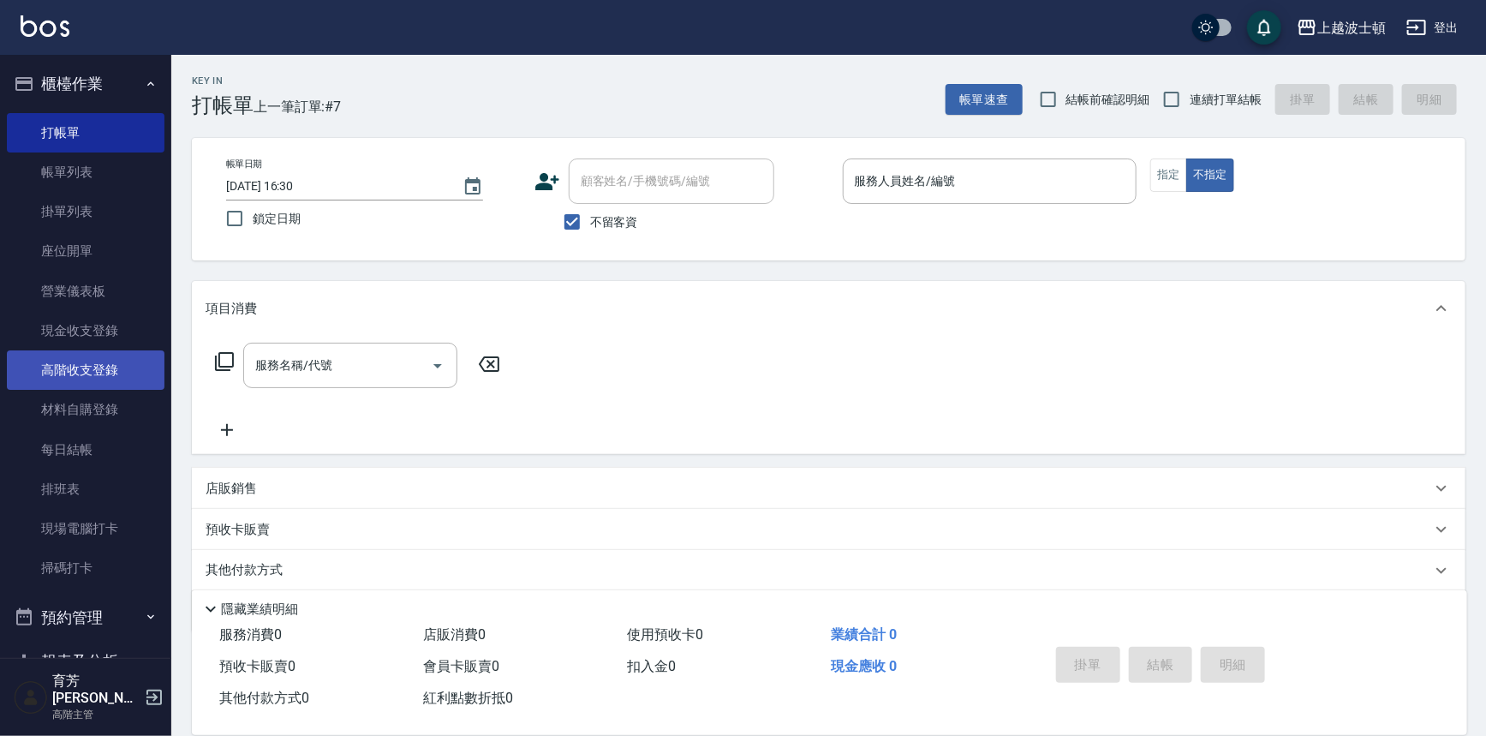
click at [107, 352] on link "高階收支登錄" at bounding box center [86, 369] width 158 height 39
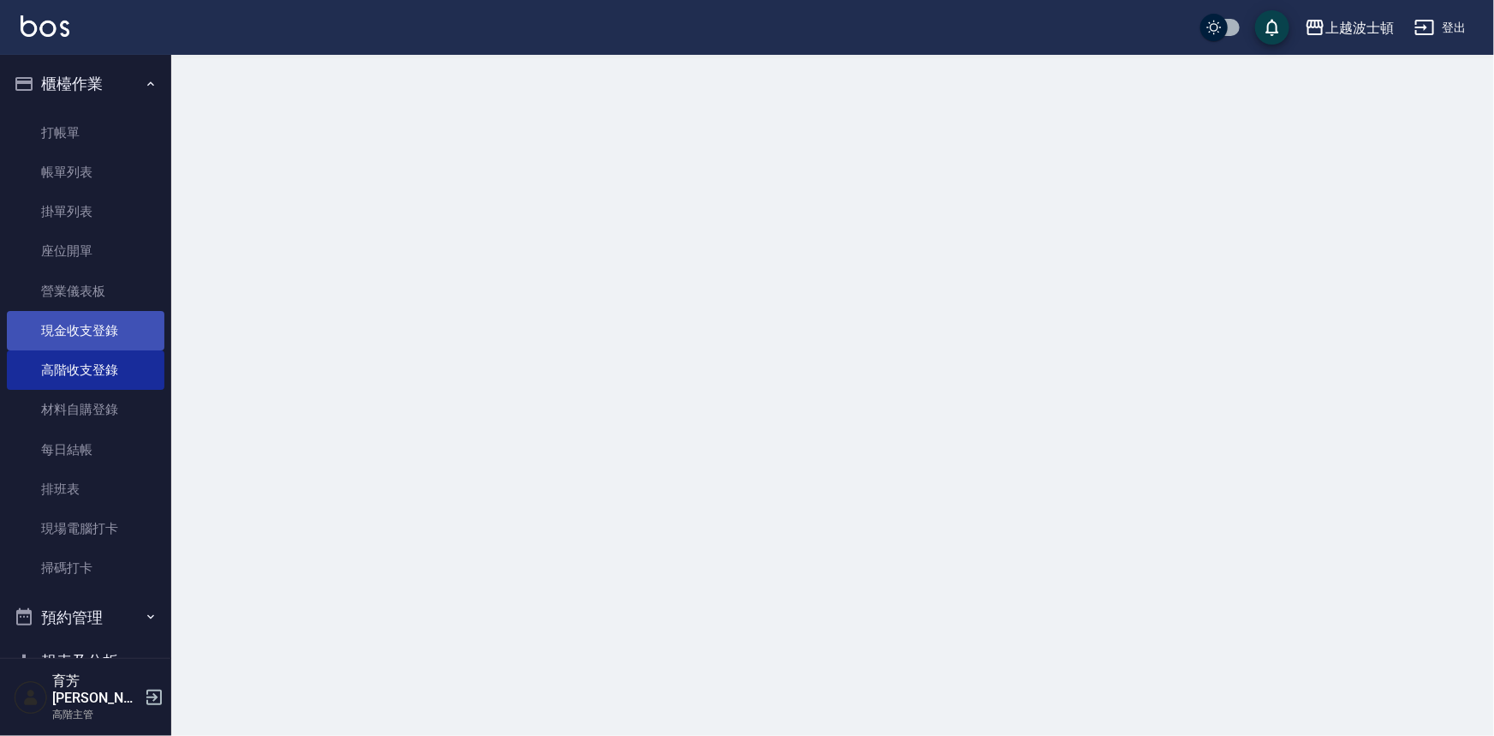
click at [122, 330] on link "現金收支登錄" at bounding box center [86, 330] width 158 height 39
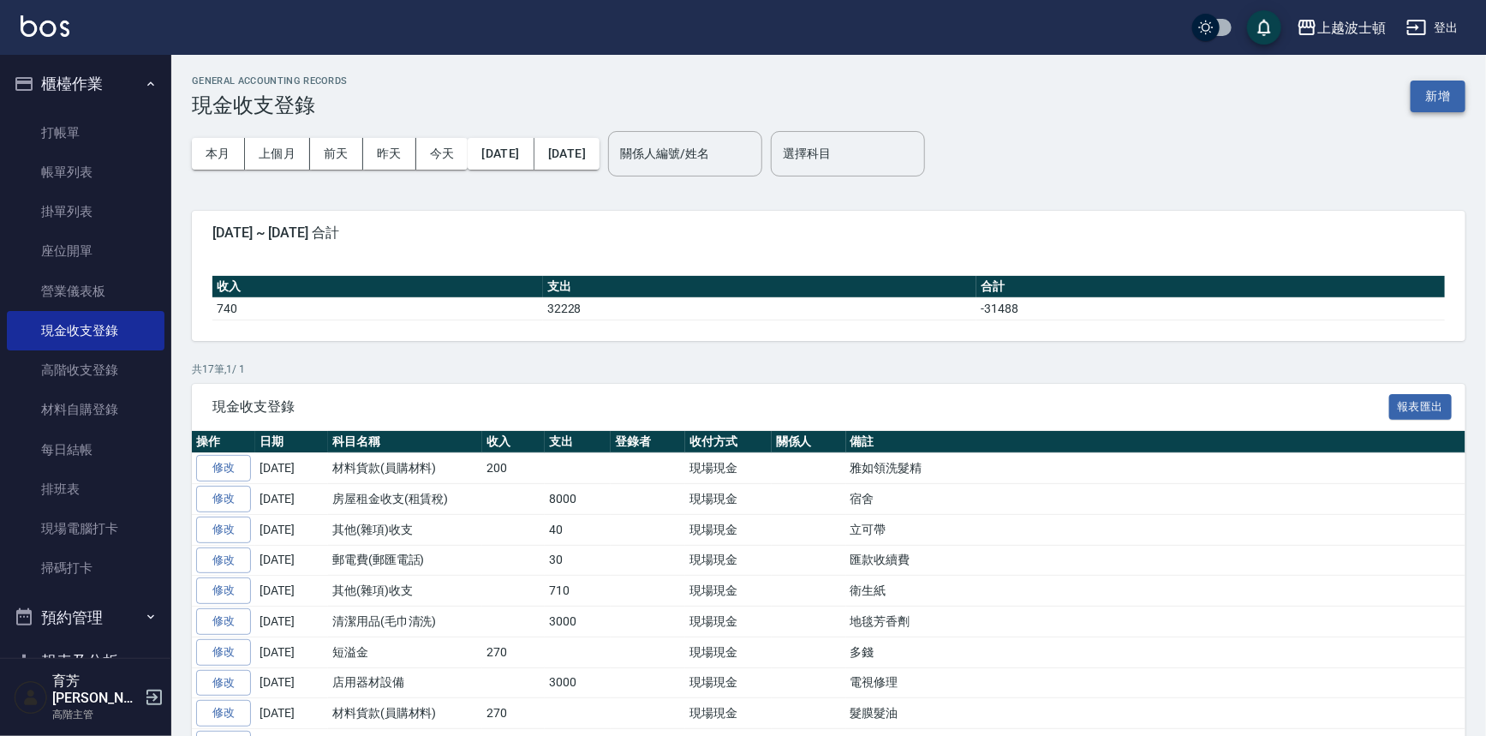
click at [1449, 99] on button "新增" at bounding box center [1437, 96] width 55 height 32
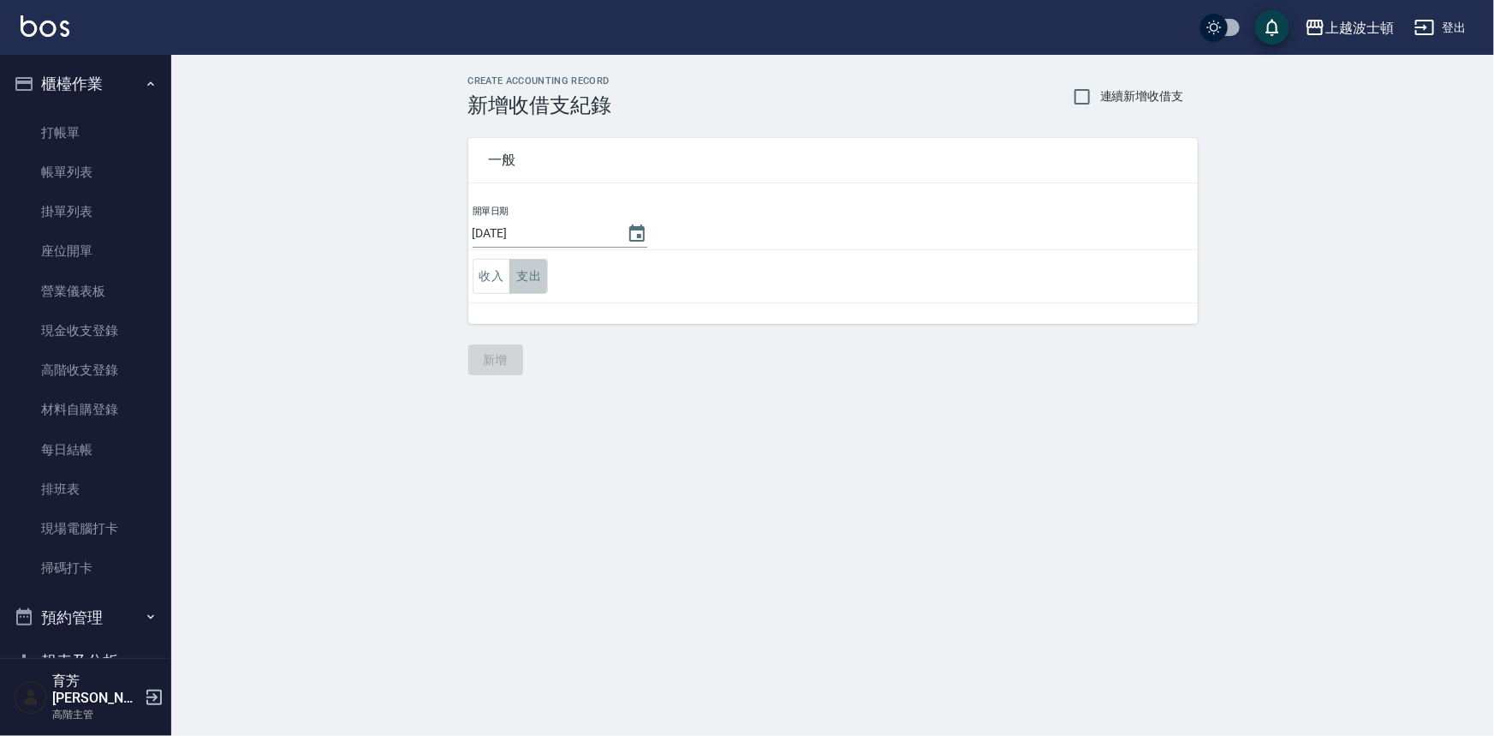
click at [533, 273] on button "支出" at bounding box center [528, 276] width 39 height 35
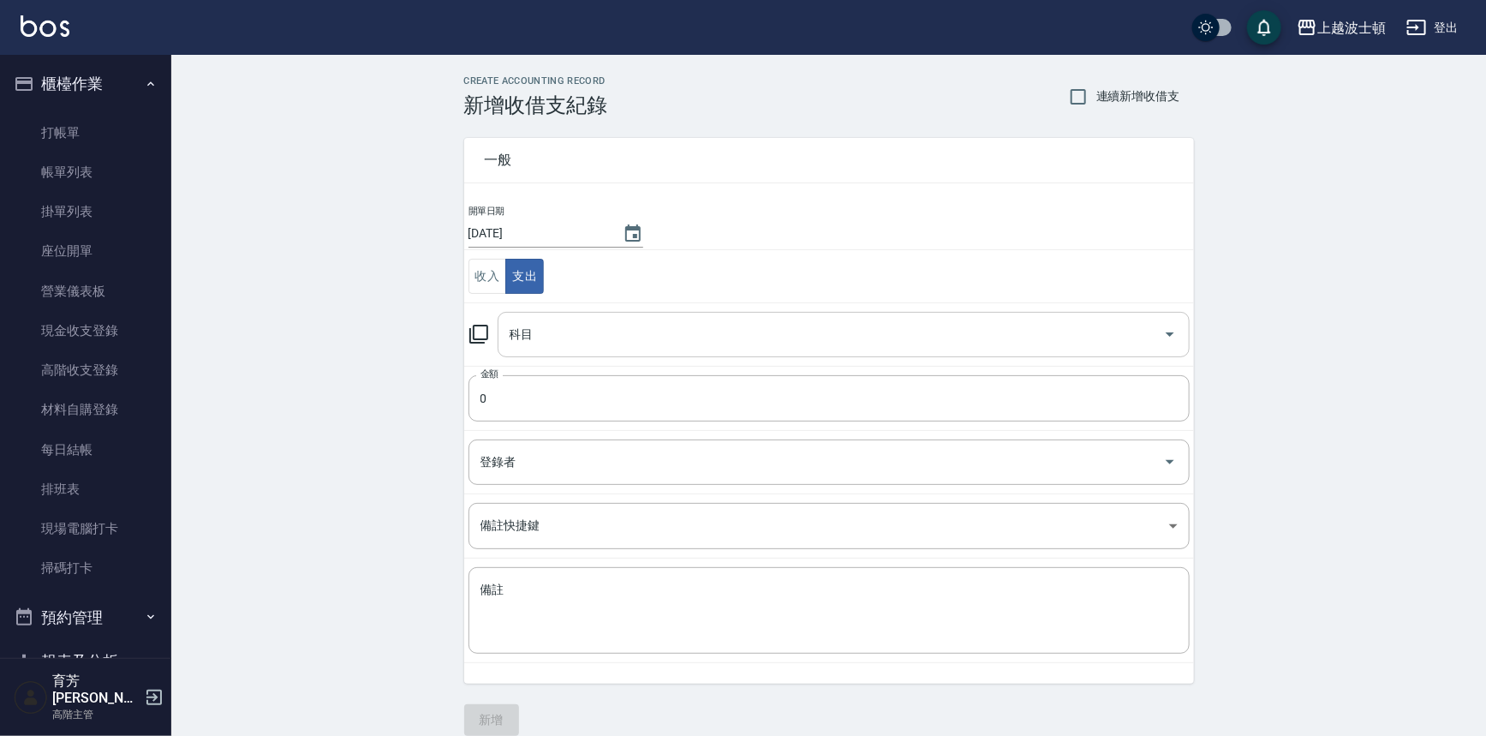
click at [538, 325] on input "科目" at bounding box center [830, 334] width 651 height 30
type input "影"
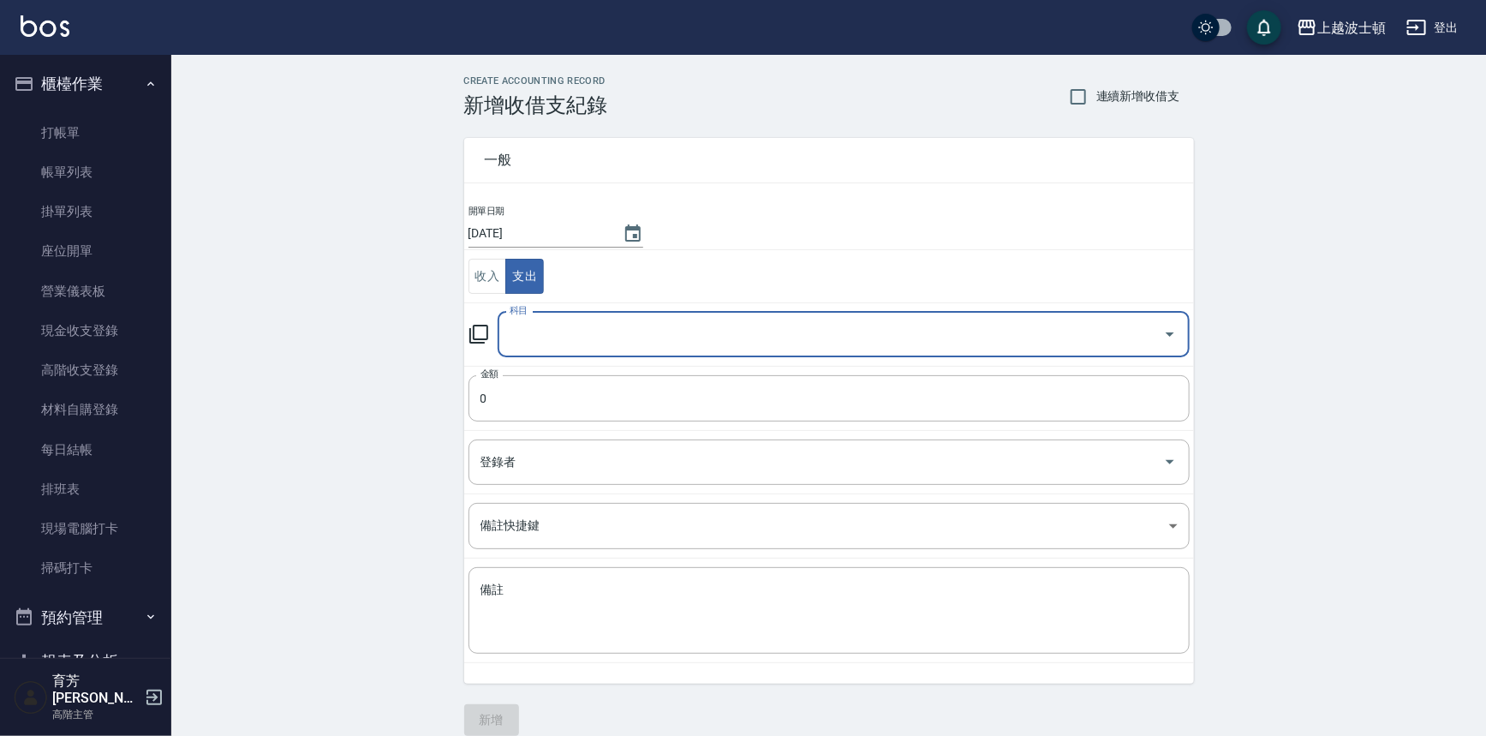
click at [584, 337] on input "科目" at bounding box center [830, 334] width 651 height 30
click at [582, 334] on input "科目" at bounding box center [830, 334] width 651 height 30
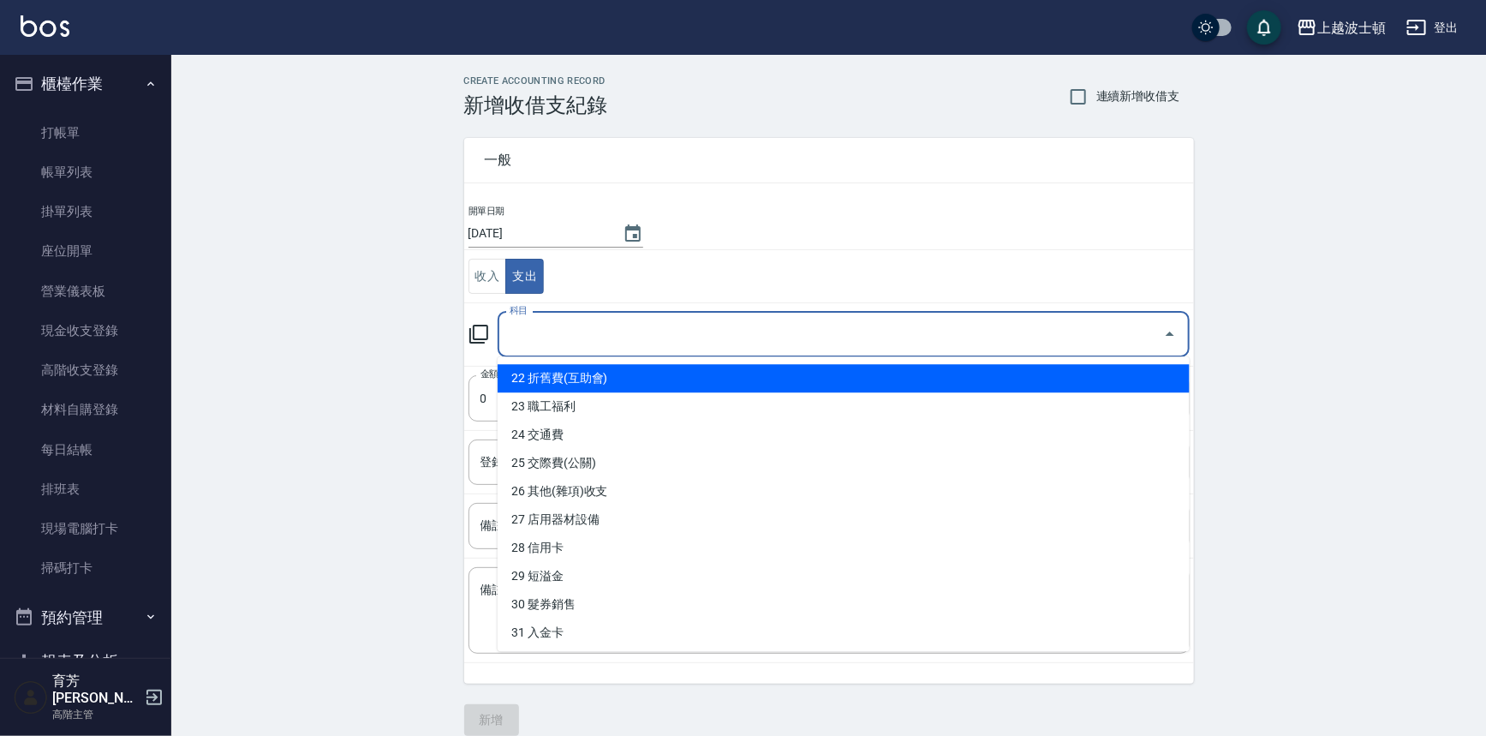
scroll to position [622, 0]
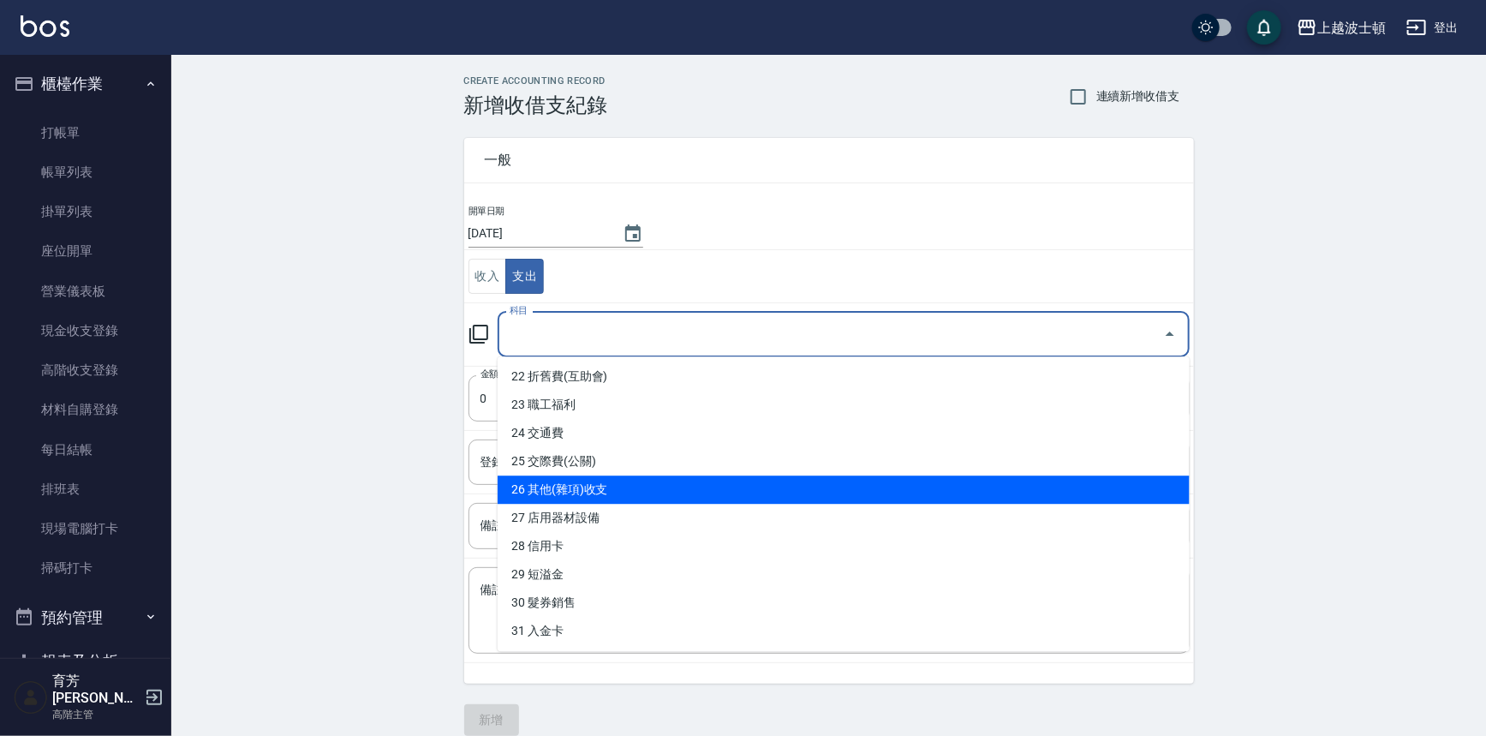
click at [614, 498] on li "26 其他(雜項)收支" at bounding box center [843, 489] width 692 height 28
type input "26 其他(雜項)收支"
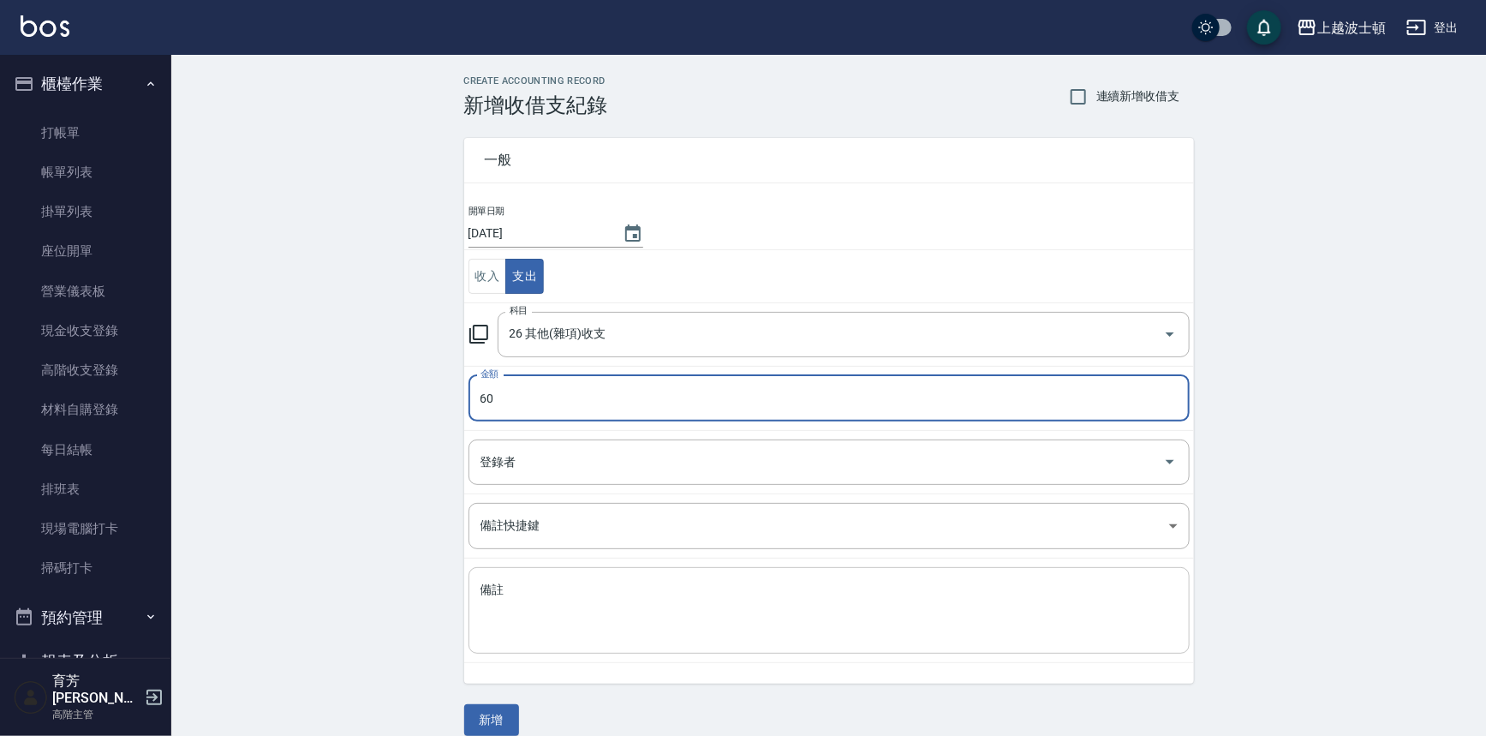
type input "60"
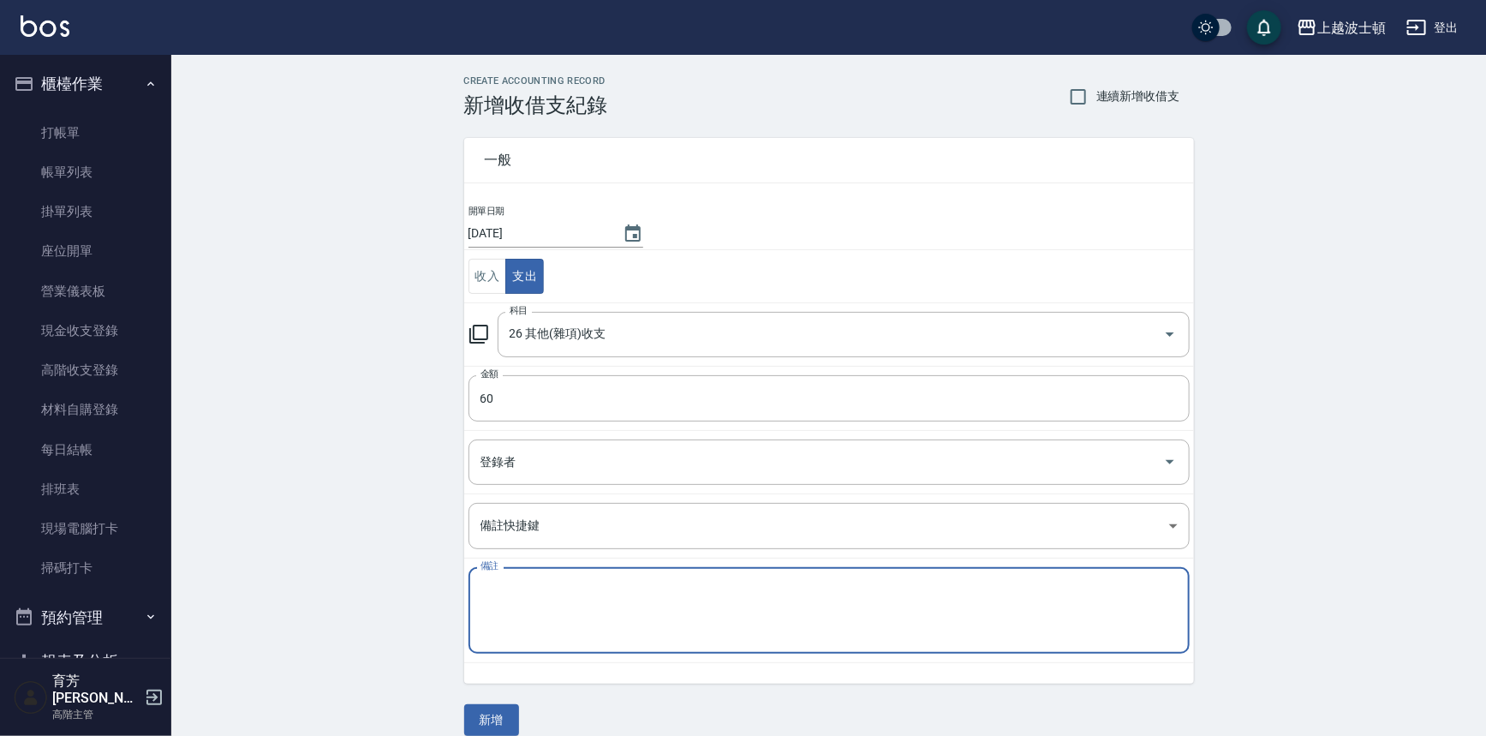
click at [525, 606] on textarea "備註" at bounding box center [828, 610] width 697 height 58
type textarea "U"
type textarea "影印"
click at [508, 729] on button "新增" at bounding box center [491, 720] width 55 height 32
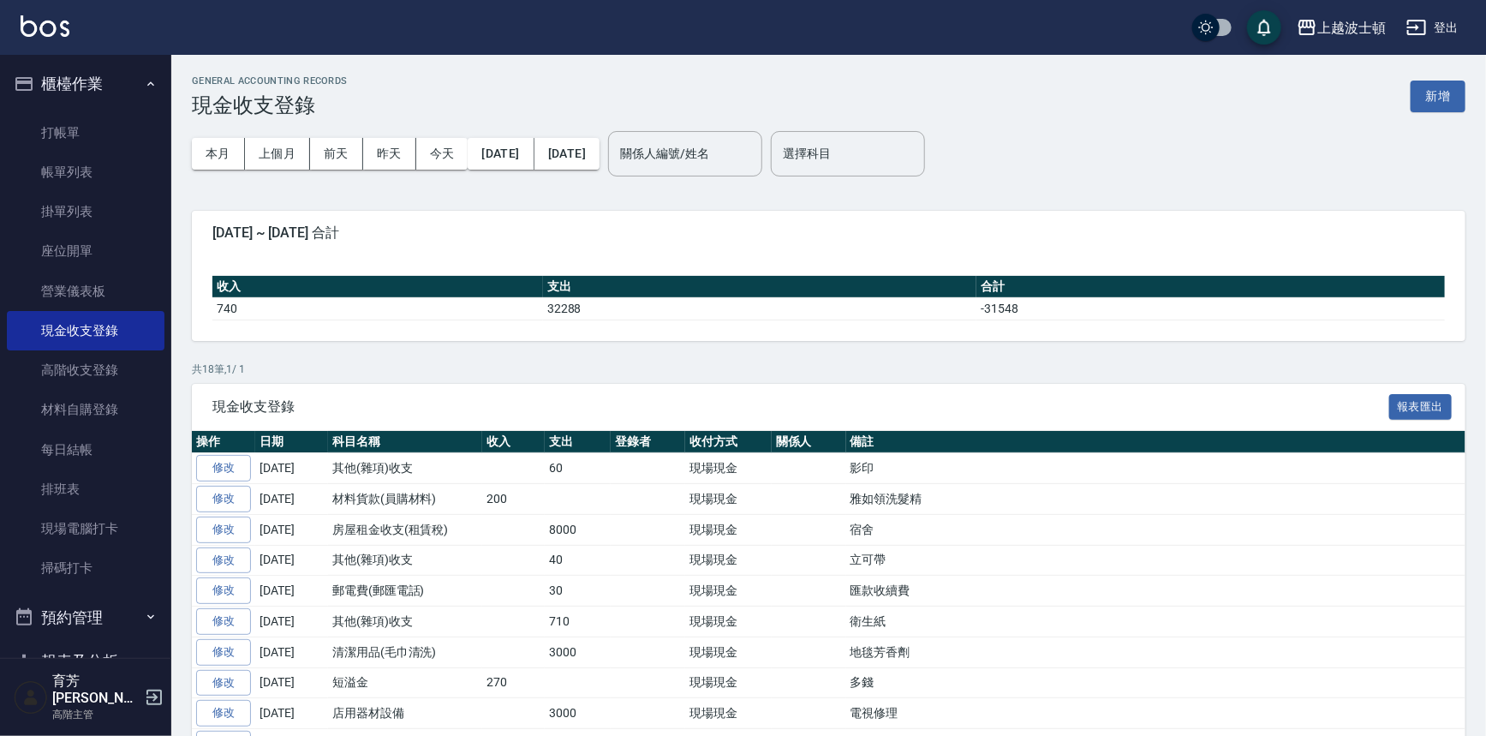
click at [34, 13] on div "上越波士頓 登出" at bounding box center [743, 27] width 1486 height 55
click at [34, 12] on div "上越波士頓 登出" at bounding box center [743, 27] width 1486 height 55
click at [38, 30] on img at bounding box center [45, 25] width 49 height 21
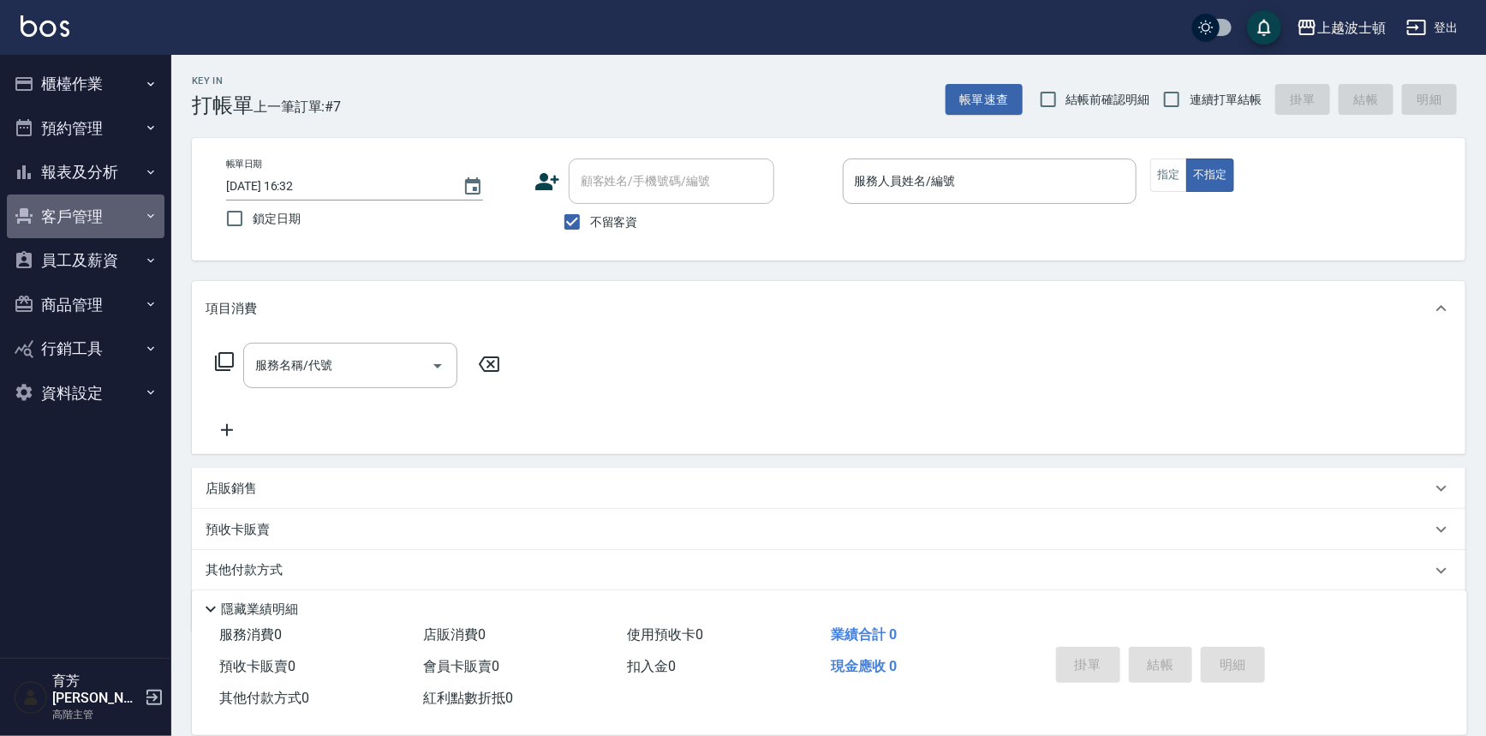
click at [114, 206] on button "客戶管理" at bounding box center [86, 216] width 158 height 45
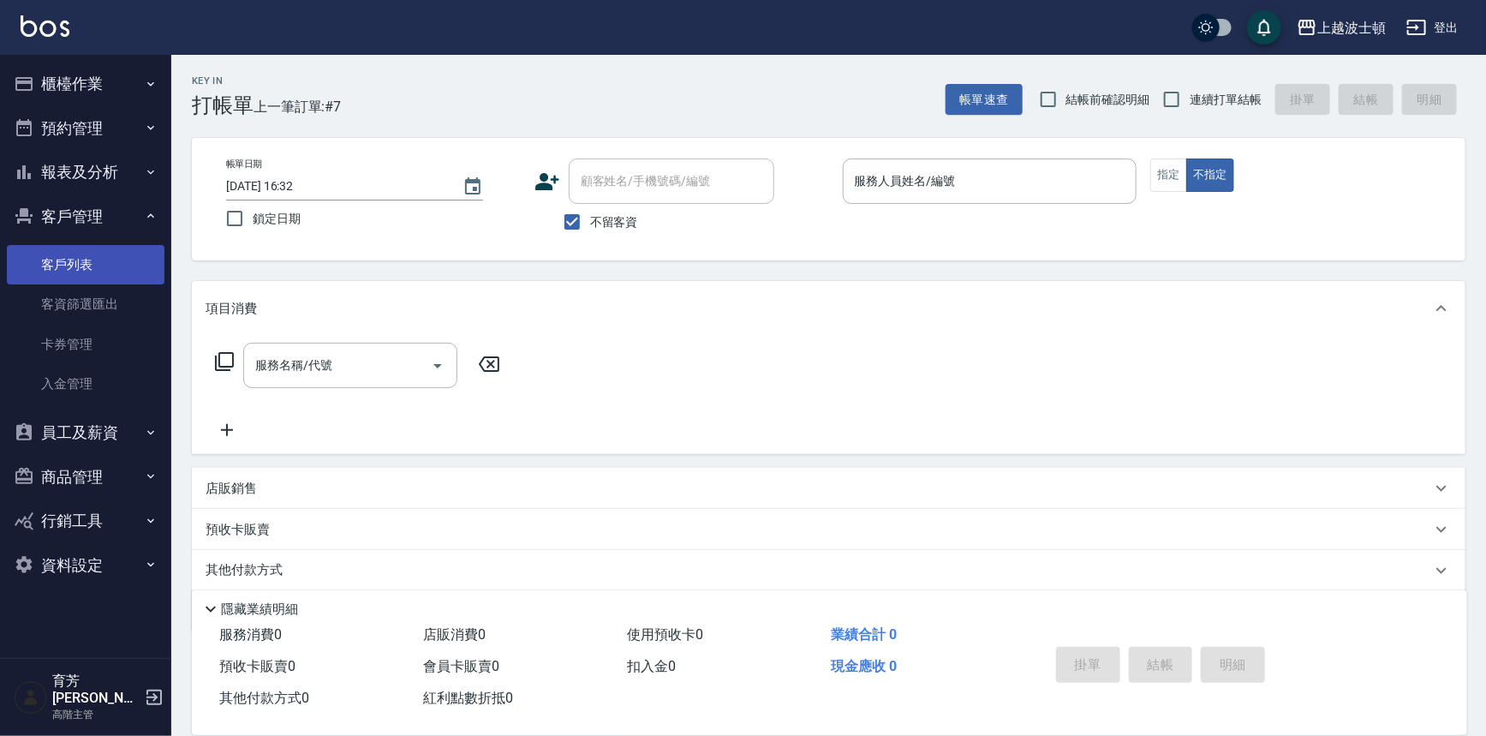
click at [116, 271] on link "客戶列表" at bounding box center [86, 264] width 158 height 39
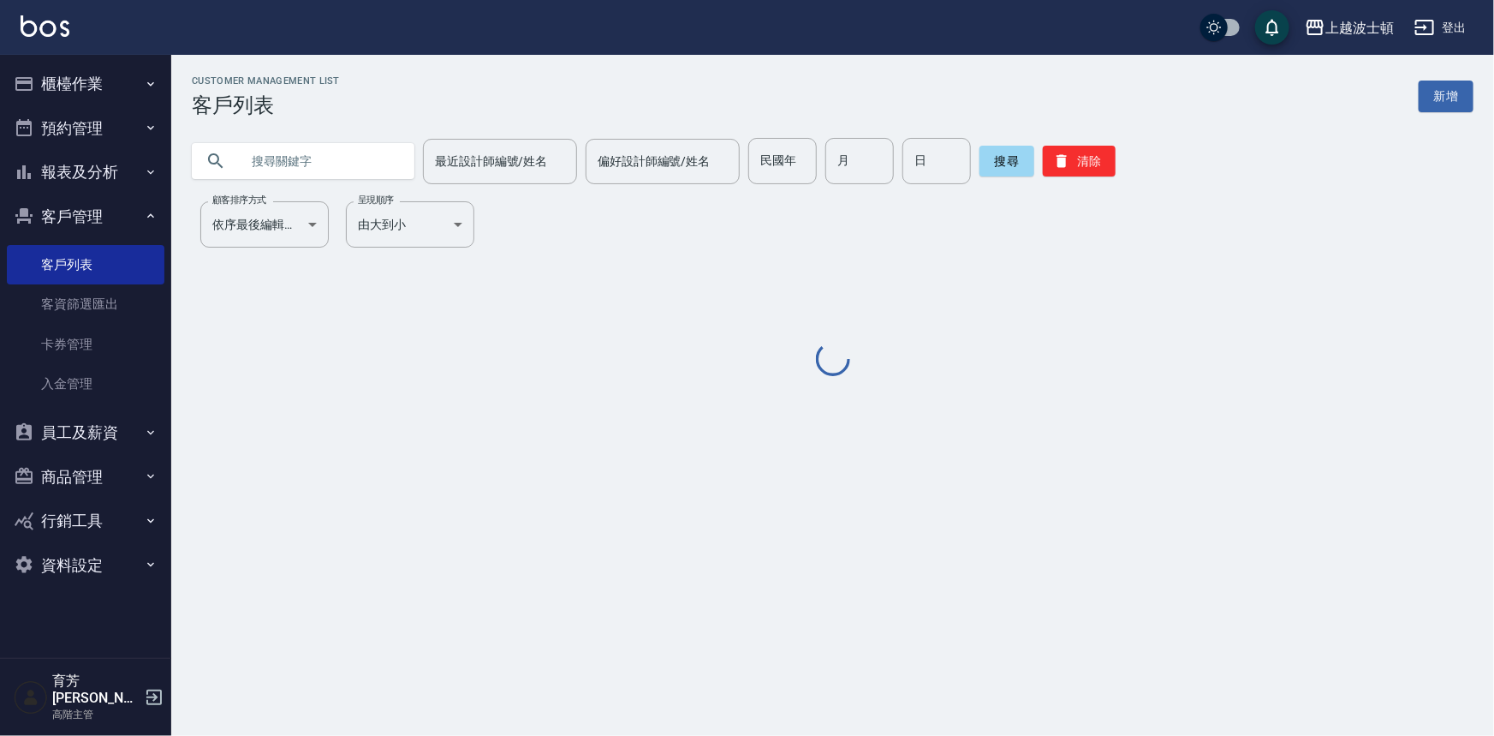
click at [116, 271] on link "客戶列表" at bounding box center [86, 264] width 158 height 39
click at [293, 170] on input "text" at bounding box center [320, 161] width 161 height 46
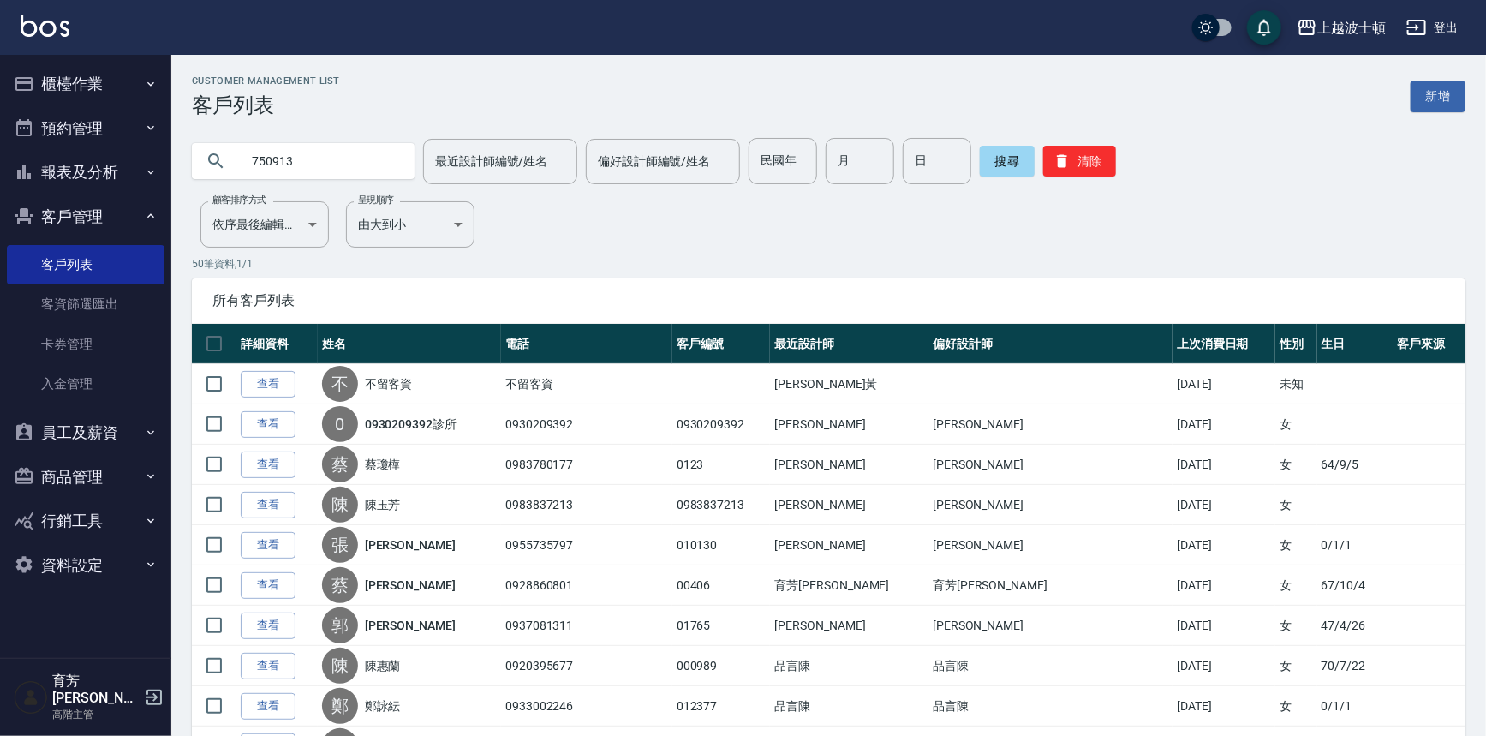
type input "750913"
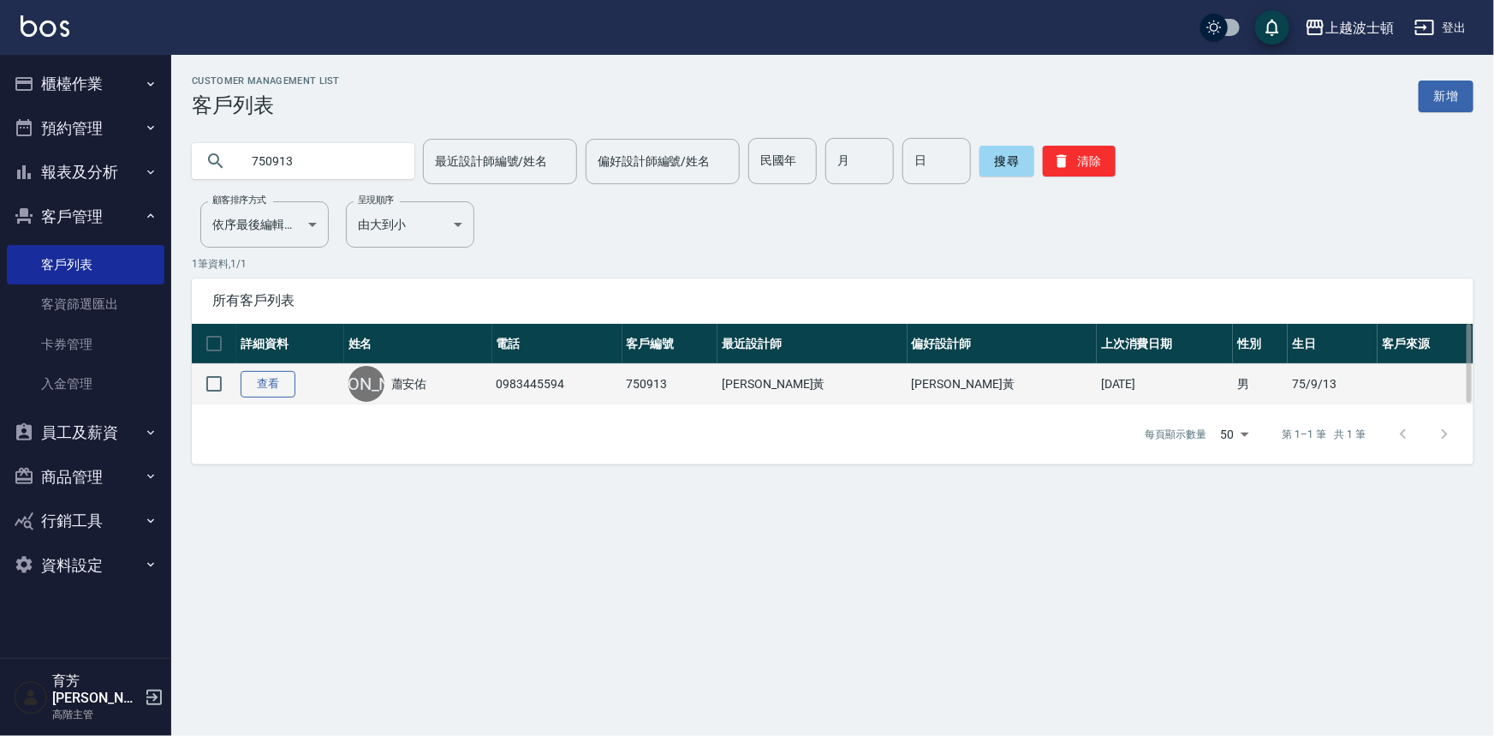
click at [289, 389] on link "查看" at bounding box center [268, 384] width 55 height 27
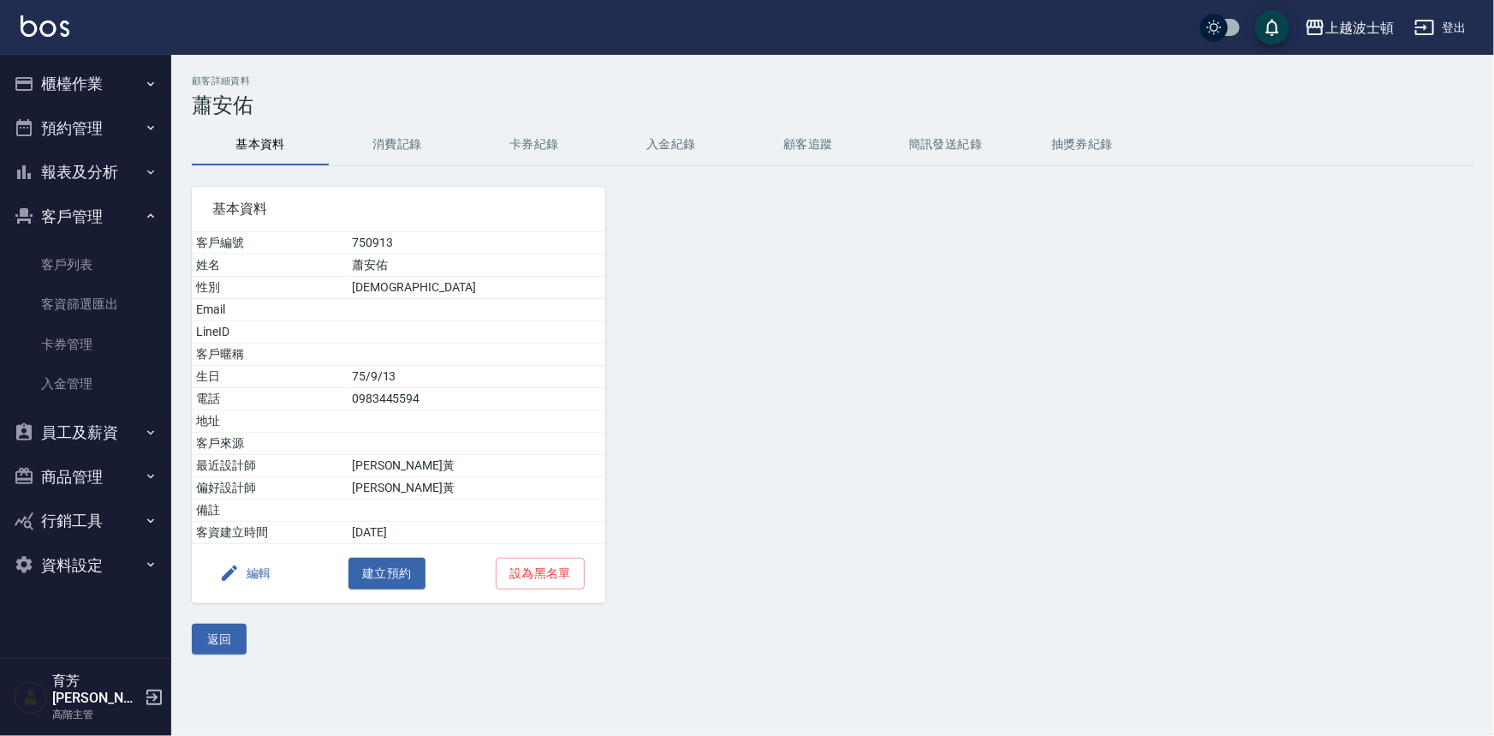
click at [431, 265] on td "蕭安佑" at bounding box center [477, 265] width 258 height 22
click at [431, 264] on td "蕭安佑" at bounding box center [477, 265] width 258 height 22
drag, startPoint x: 600, startPoint y: 239, endPoint x: 669, endPoint y: 203, distance: 77.4
click at [653, 221] on div "基本資料 客戶編號 750913 姓名 [PERSON_NAME] [DEMOGRAPHIC_DATA] Email LineID 客戶暱稱 生日 [DEMO…" at bounding box center [822, 384] width 1302 height 437
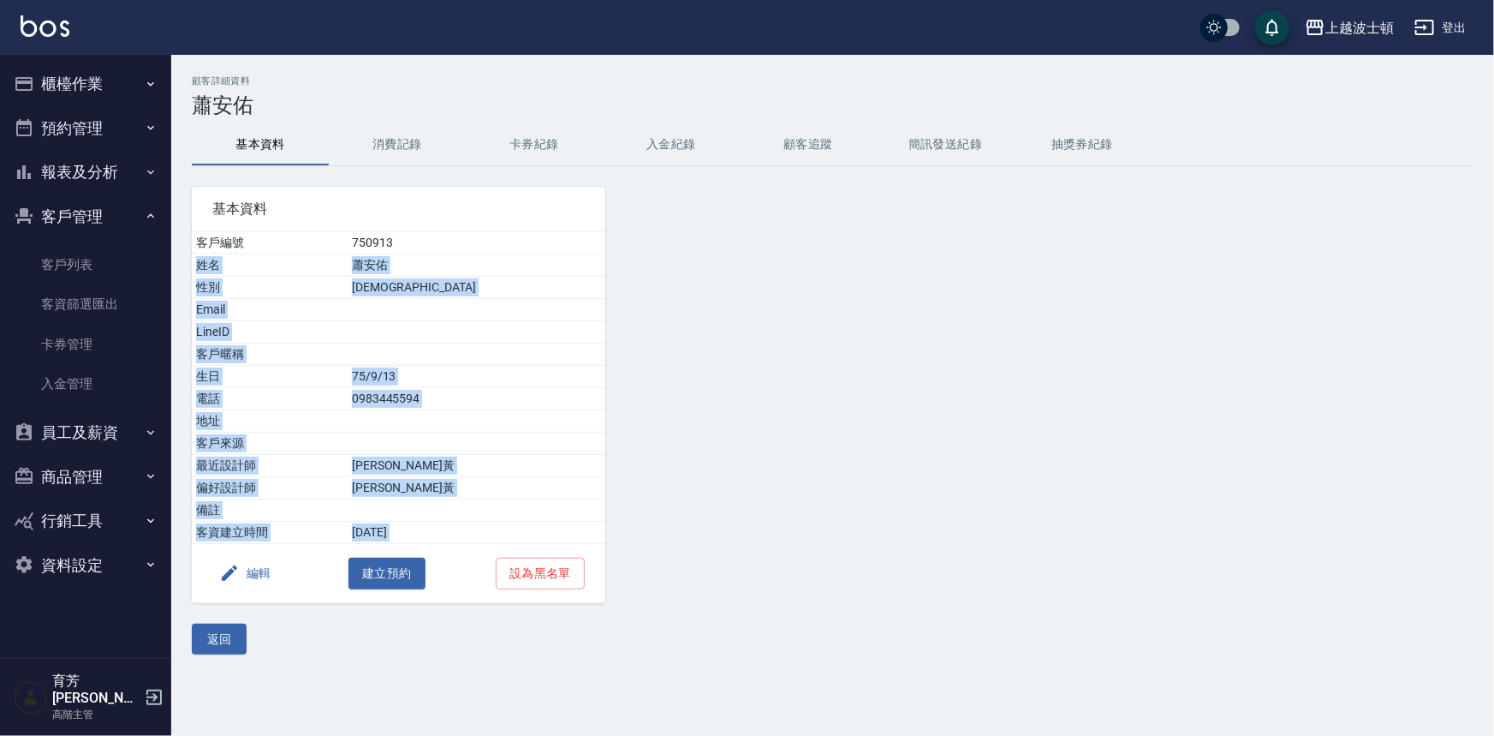
click at [669, 203] on div at bounding box center [767, 384] width 325 height 437
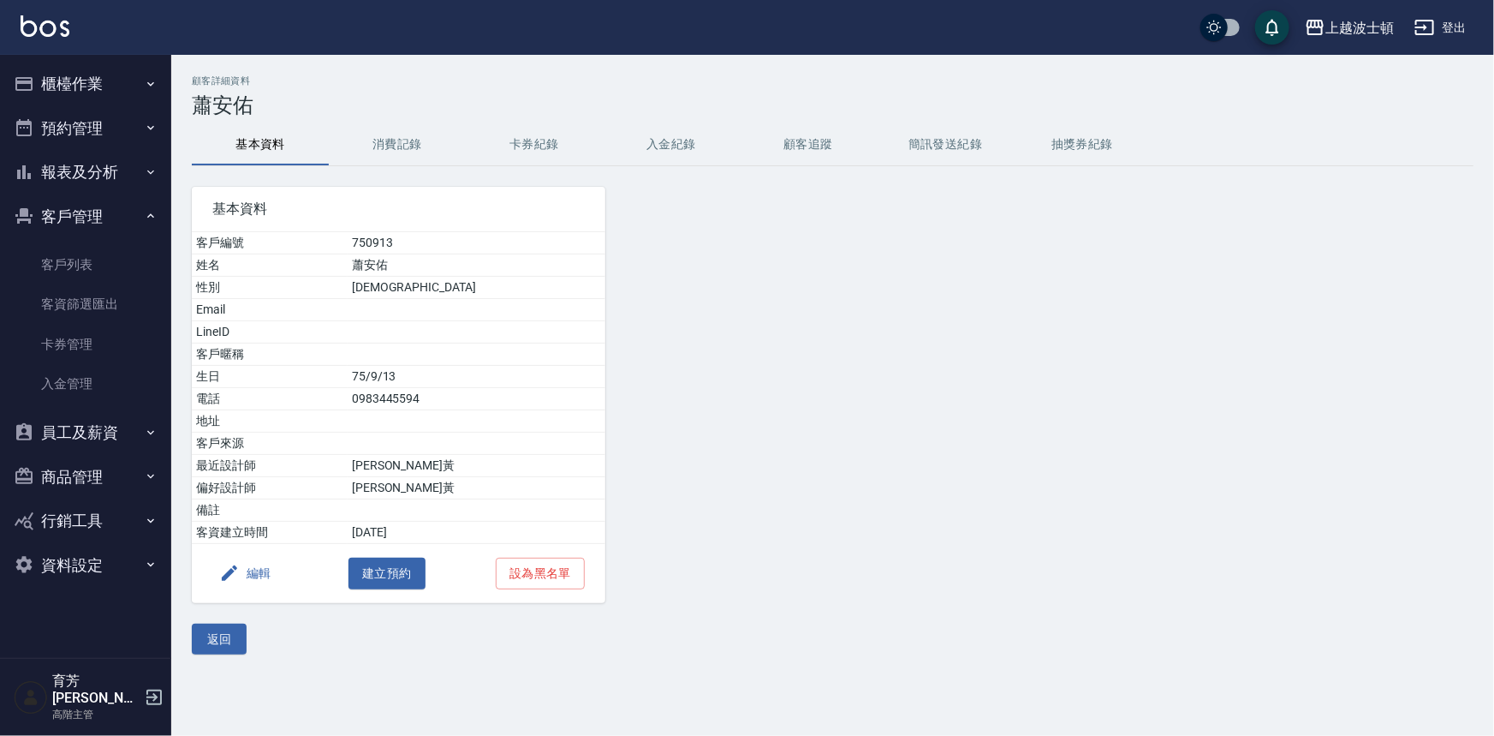
click at [669, 203] on div at bounding box center [767, 384] width 325 height 437
click at [116, 83] on button "櫃檯作業" at bounding box center [86, 84] width 158 height 45
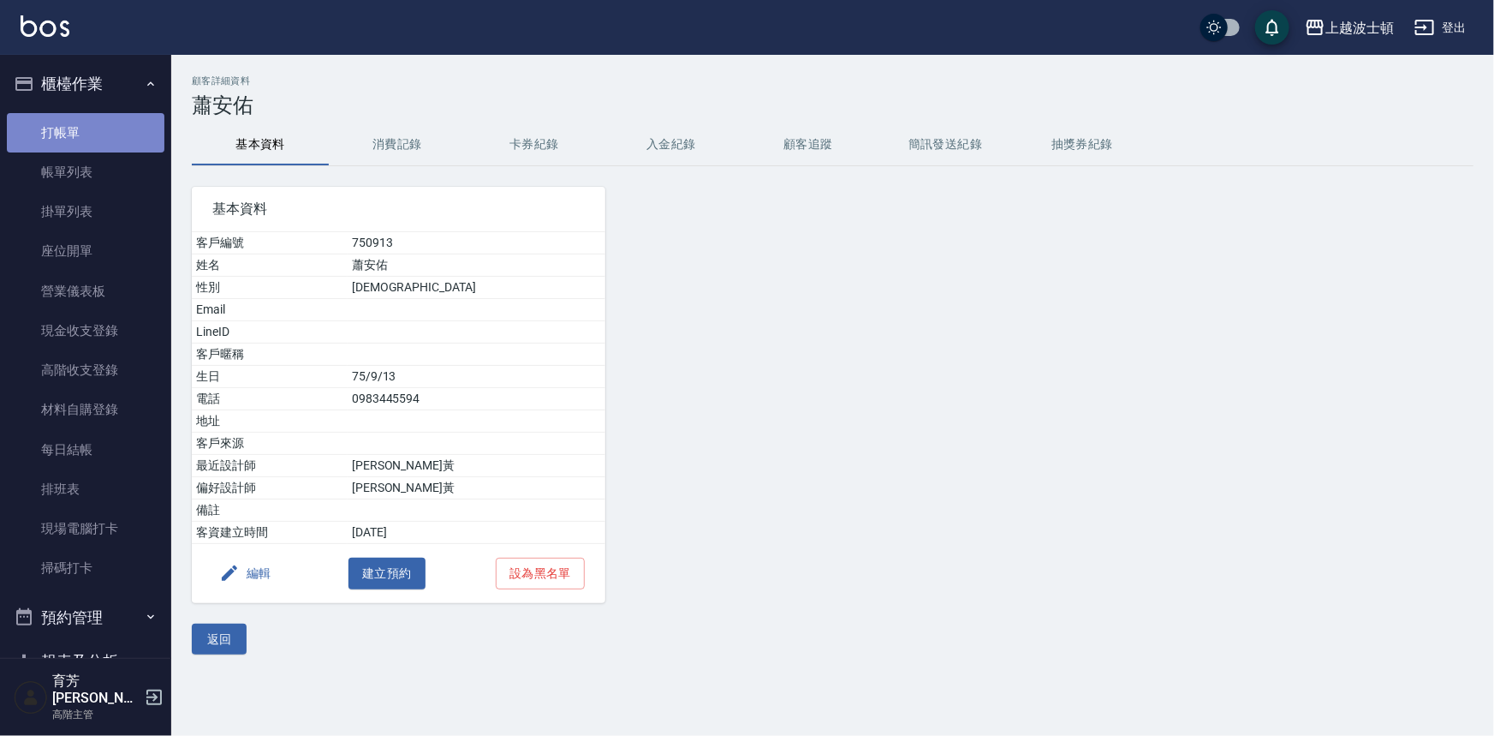
click at [86, 128] on link "打帳單" at bounding box center [86, 132] width 158 height 39
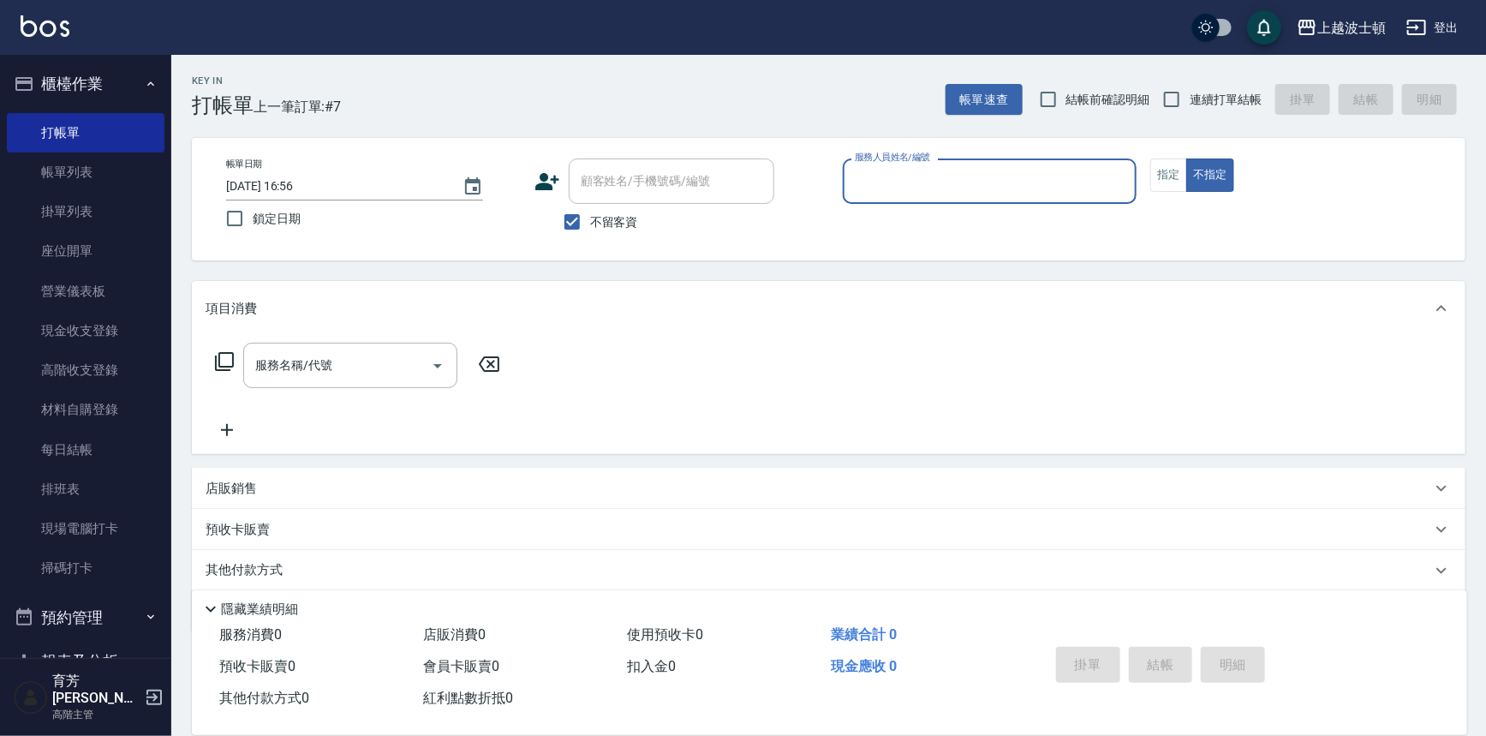
click at [920, 164] on div "服務人員姓名/編號" at bounding box center [990, 180] width 295 height 45
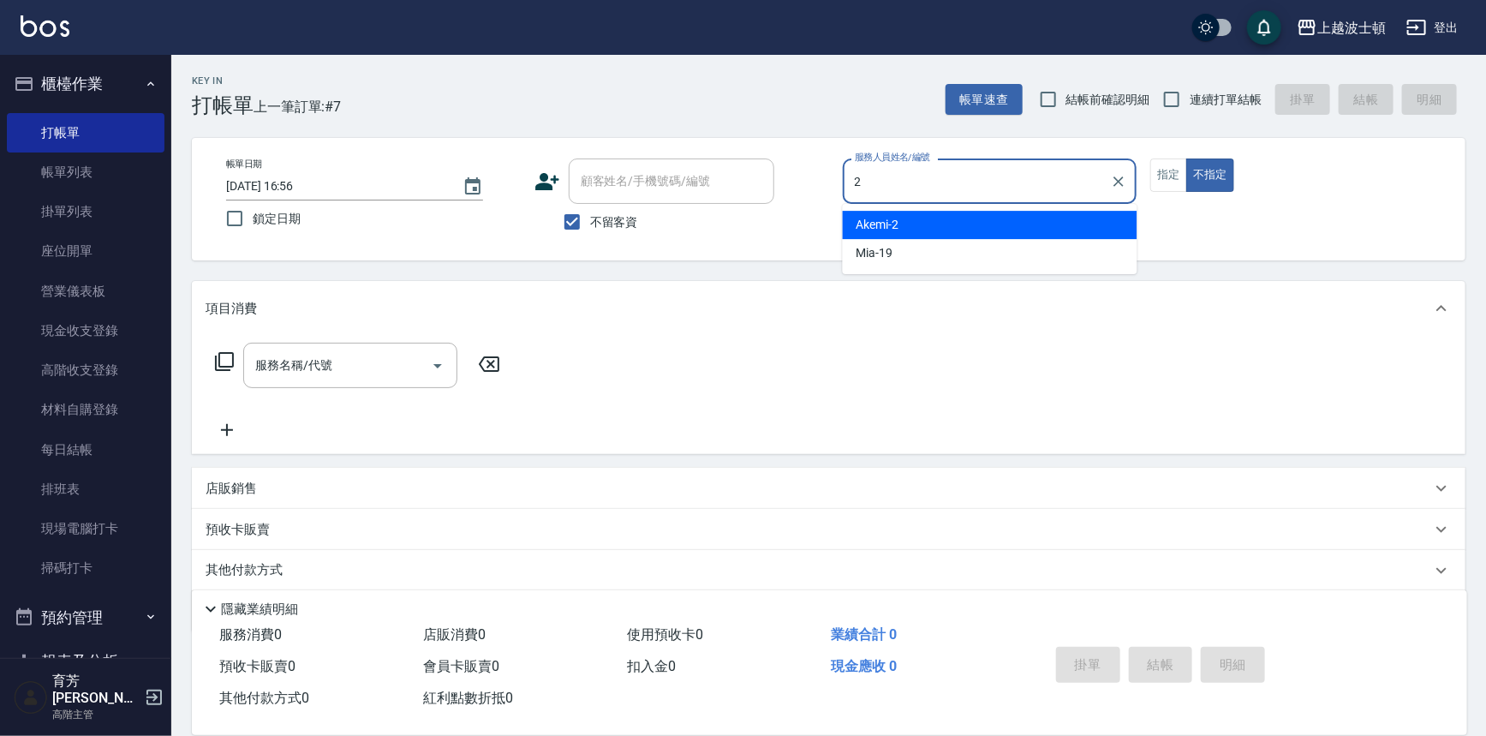
click at [924, 225] on div "Akemi -2" at bounding box center [990, 225] width 295 height 28
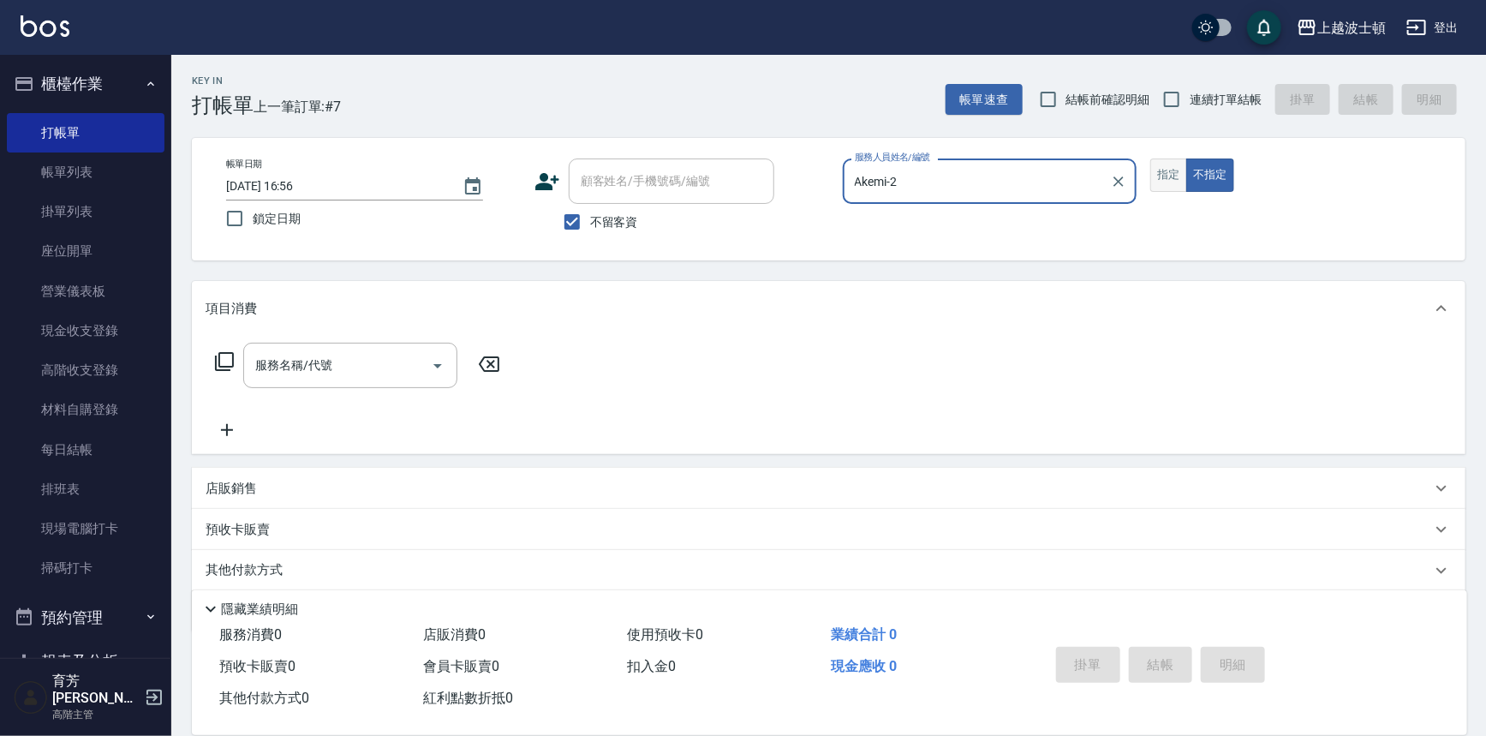
type input "Akemi-2"
click at [1153, 173] on button "指定" at bounding box center [1168, 174] width 37 height 33
click at [350, 364] on input "服務名稱/代號" at bounding box center [337, 365] width 173 height 30
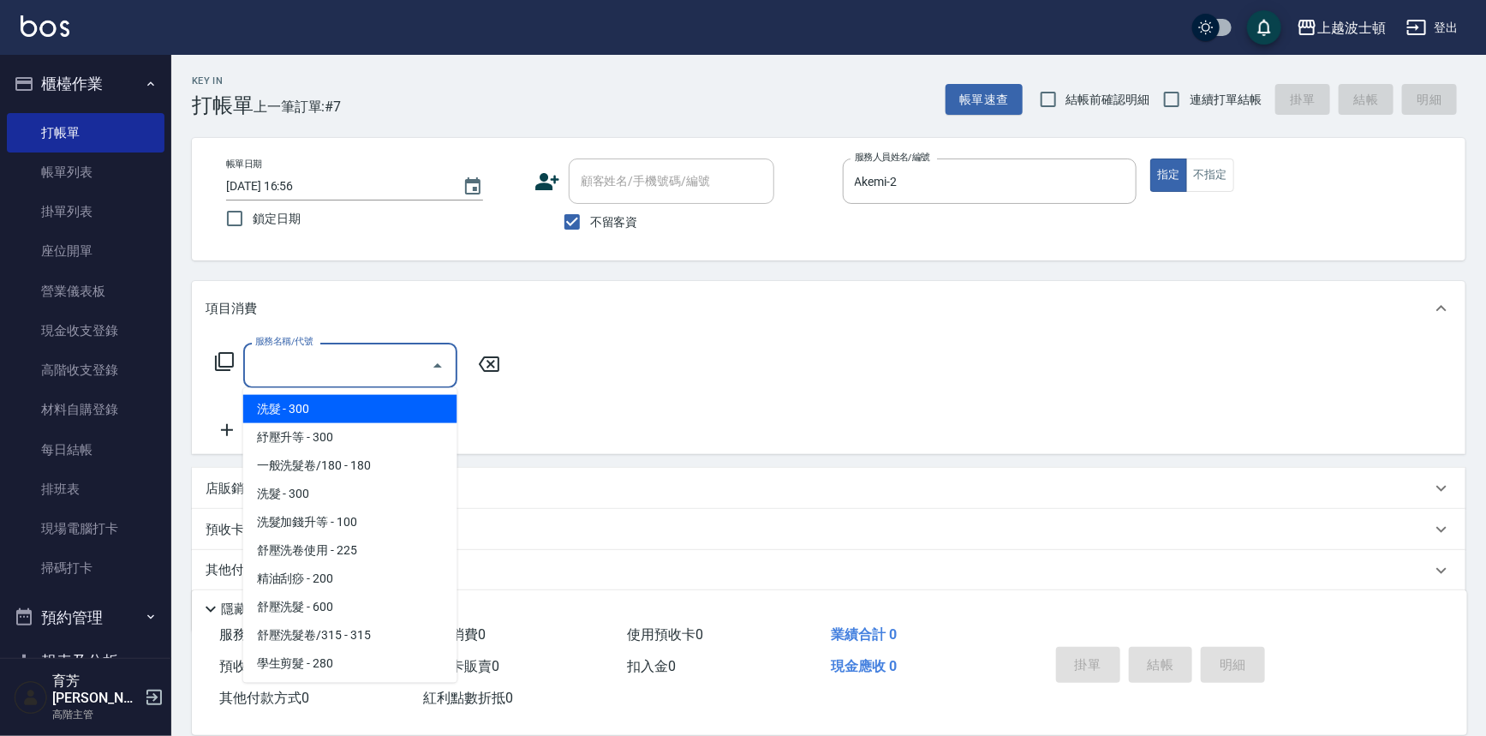
drag, startPoint x: 367, startPoint y: 408, endPoint x: 501, endPoint y: 395, distance: 134.3
click at [371, 408] on span "洗髮 - 300" at bounding box center [350, 409] width 214 height 28
type input "洗髮(201)"
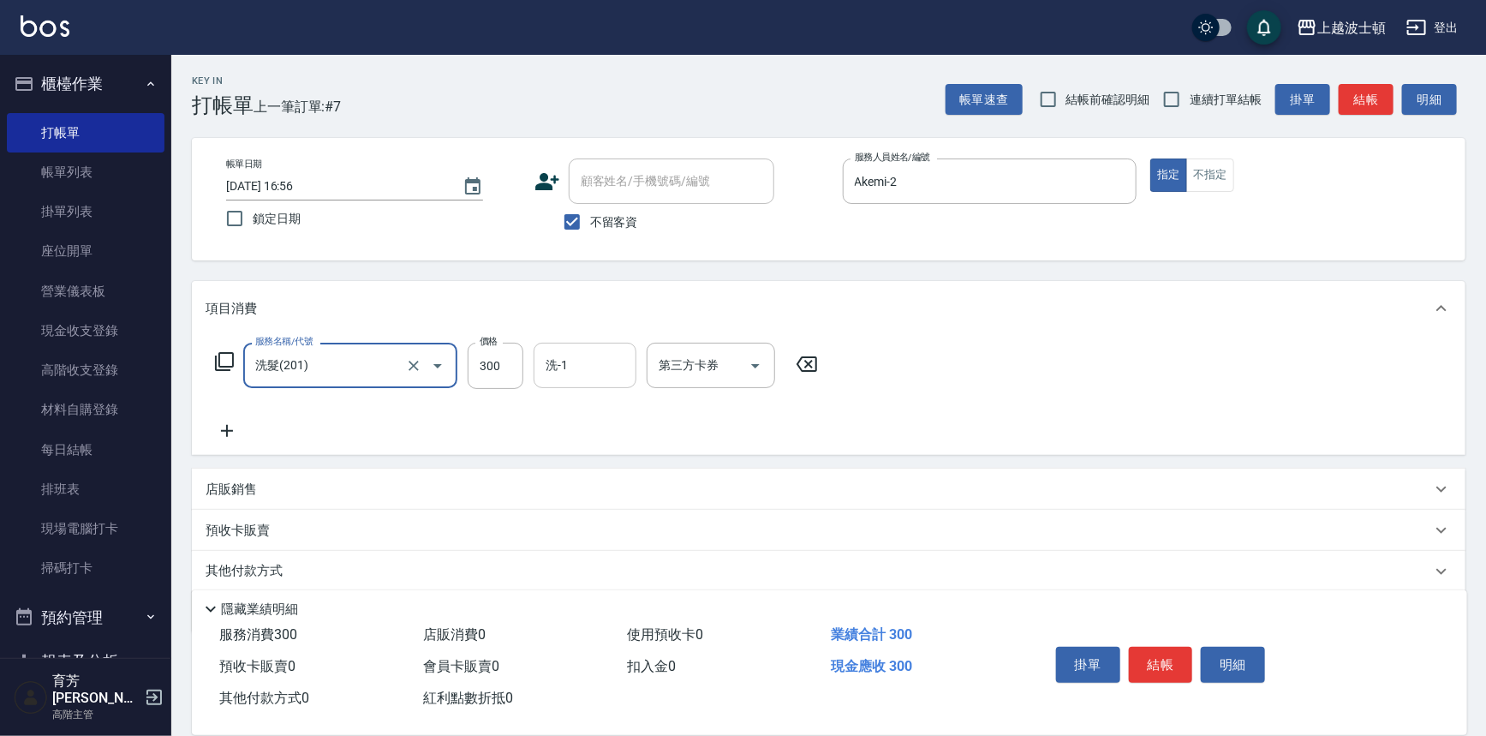
click at [569, 367] on input "洗-1" at bounding box center [584, 365] width 87 height 30
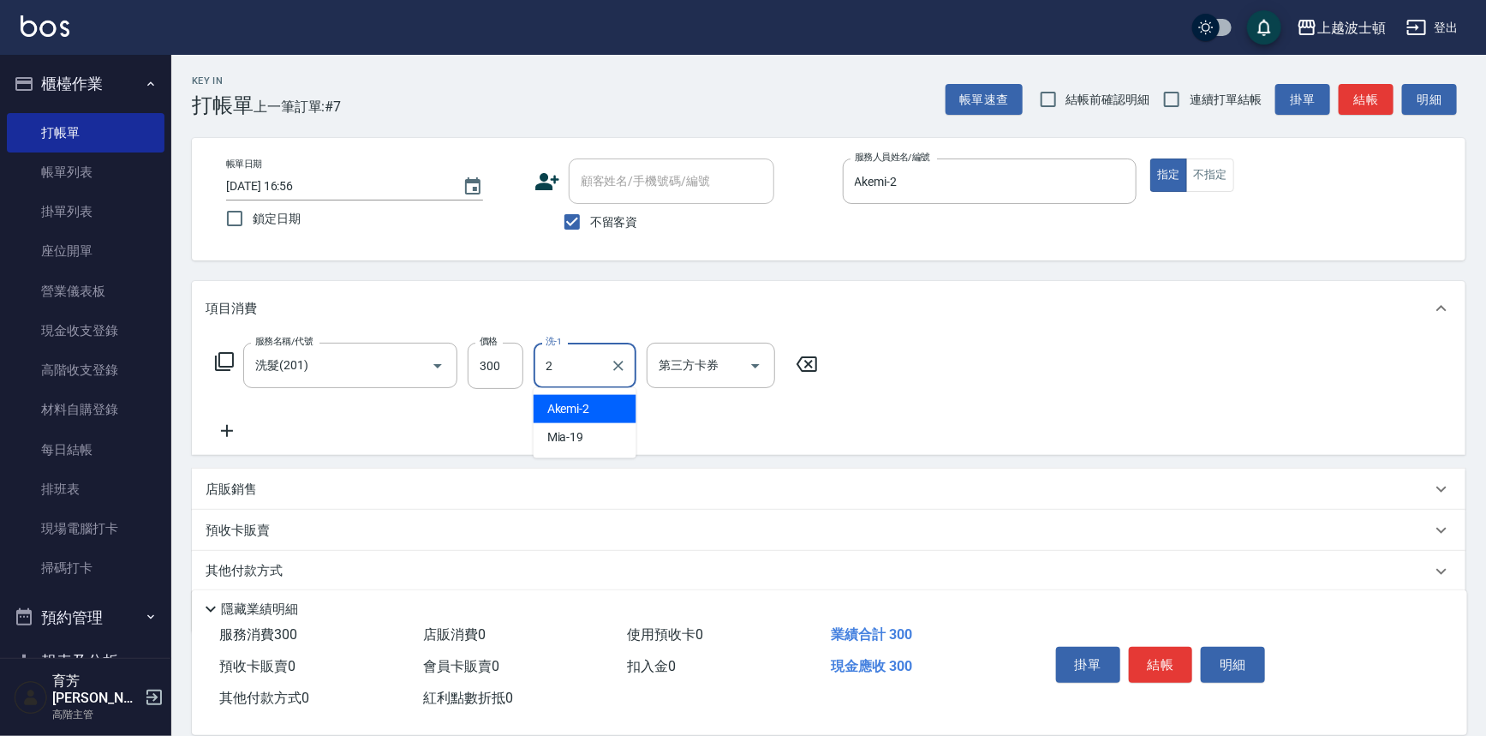
click at [581, 404] on span "Akemi -2" at bounding box center [568, 409] width 43 height 18
type input "Akemi-2"
click at [217, 429] on icon at bounding box center [227, 430] width 43 height 21
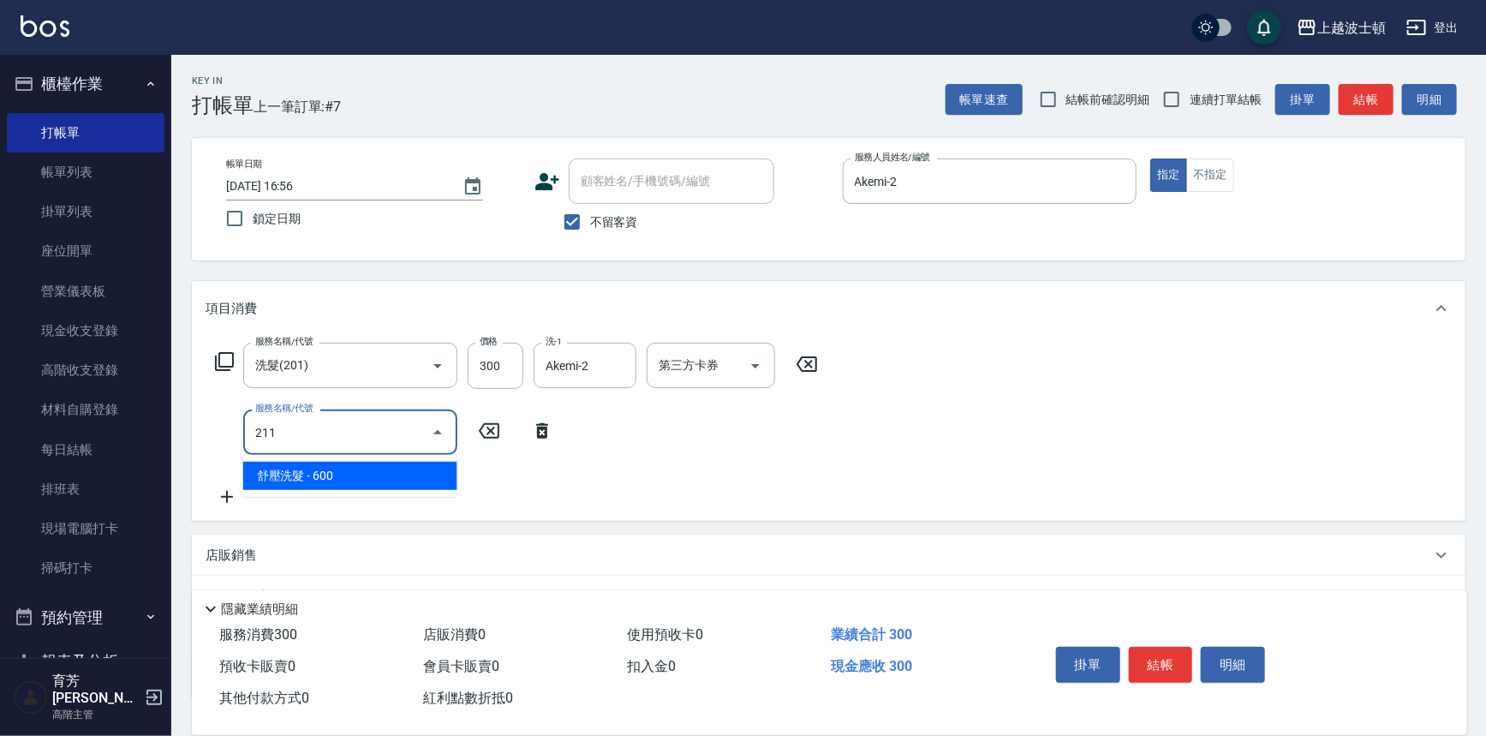
click at [381, 483] on span "舒壓洗髮 - 600" at bounding box center [350, 476] width 214 height 28
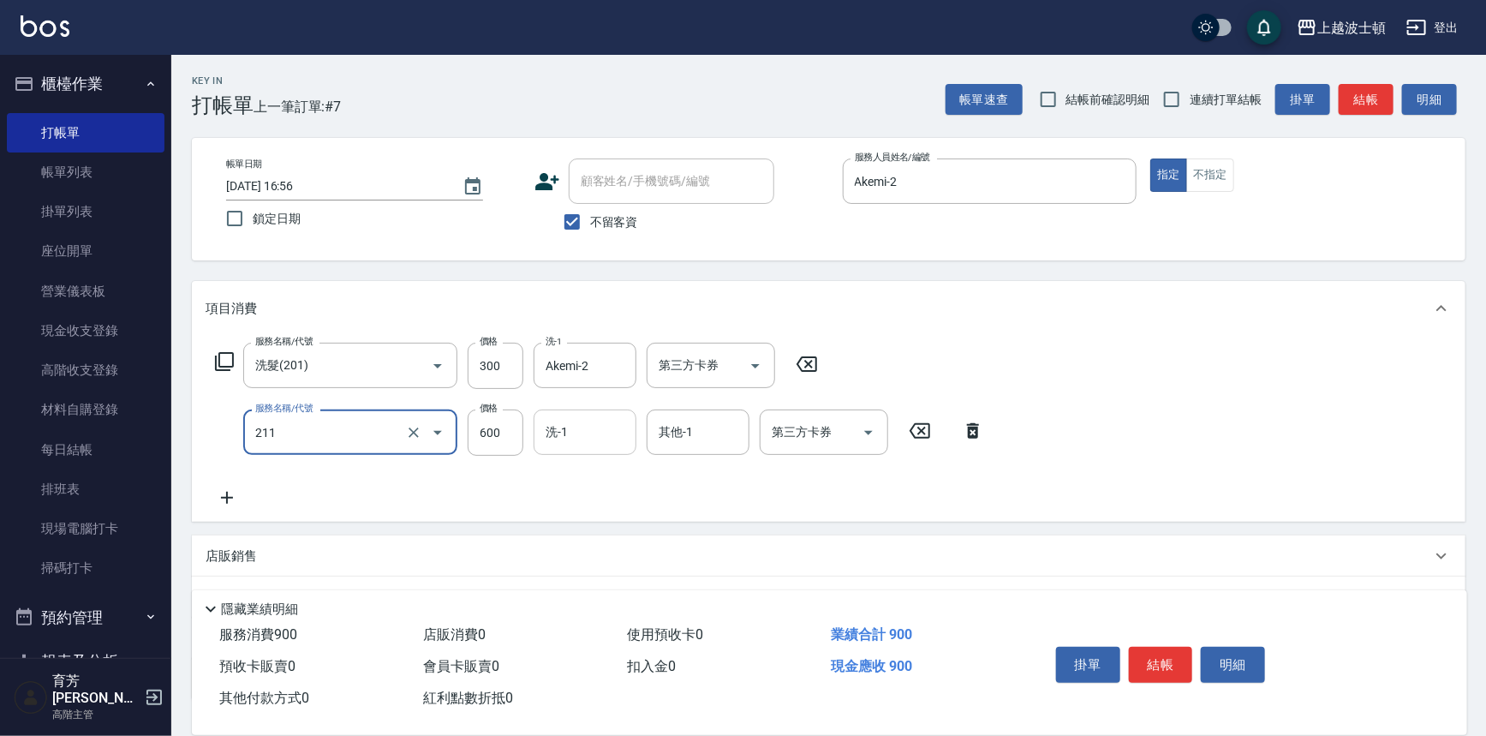
type input "舒壓洗髮(211)"
click at [613, 438] on input "洗-1" at bounding box center [584, 432] width 87 height 30
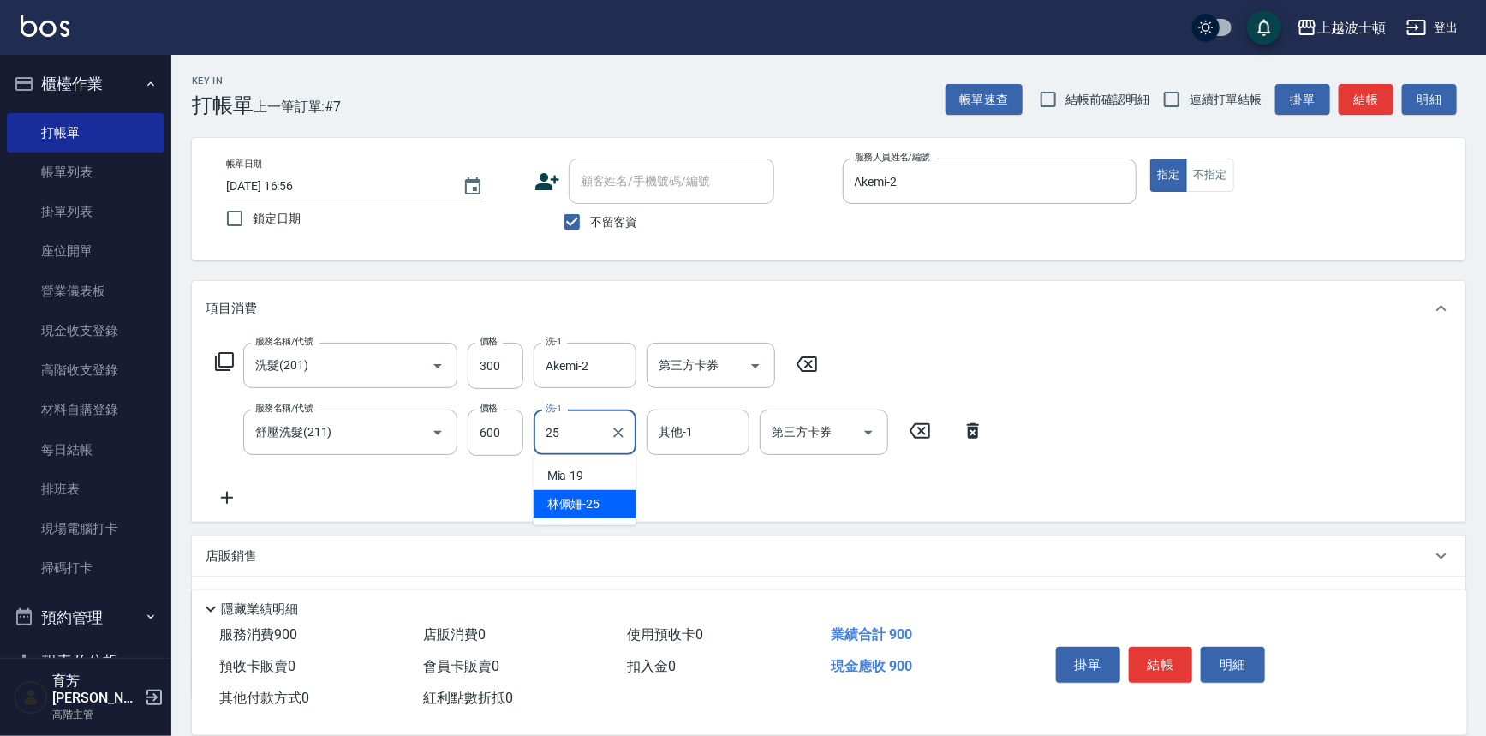
drag, startPoint x: 611, startPoint y: 494, endPoint x: 630, endPoint y: 477, distance: 25.5
click at [611, 491] on div "[PERSON_NAME]-25" at bounding box center [584, 504] width 103 height 28
type input "[PERSON_NAME]-25"
click at [686, 436] on input "其他-1" at bounding box center [697, 432] width 87 height 30
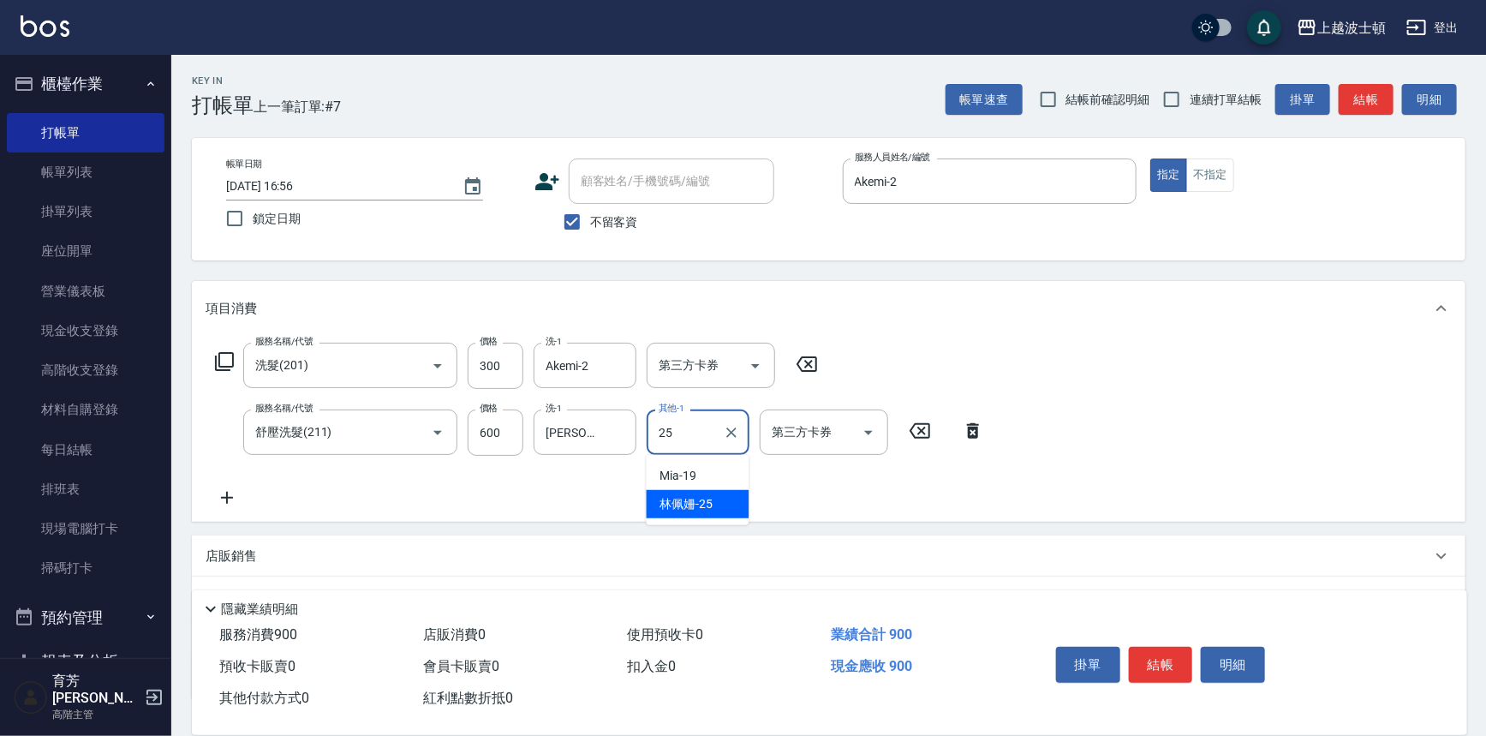
click at [705, 505] on span "[PERSON_NAME]-25" at bounding box center [686, 504] width 53 height 18
type input "[PERSON_NAME]-25"
click at [1182, 396] on div "服務名稱/代號 洗髮(201) 服務名稱/代號 價格 300 價格 洗-1 Akemi-2 洗-1 第三方卡券 第三方卡券 服務名稱/代號 舒壓洗髮(211)…" at bounding box center [828, 429] width 1273 height 186
click at [1170, 670] on button "結帳" at bounding box center [1161, 664] width 64 height 36
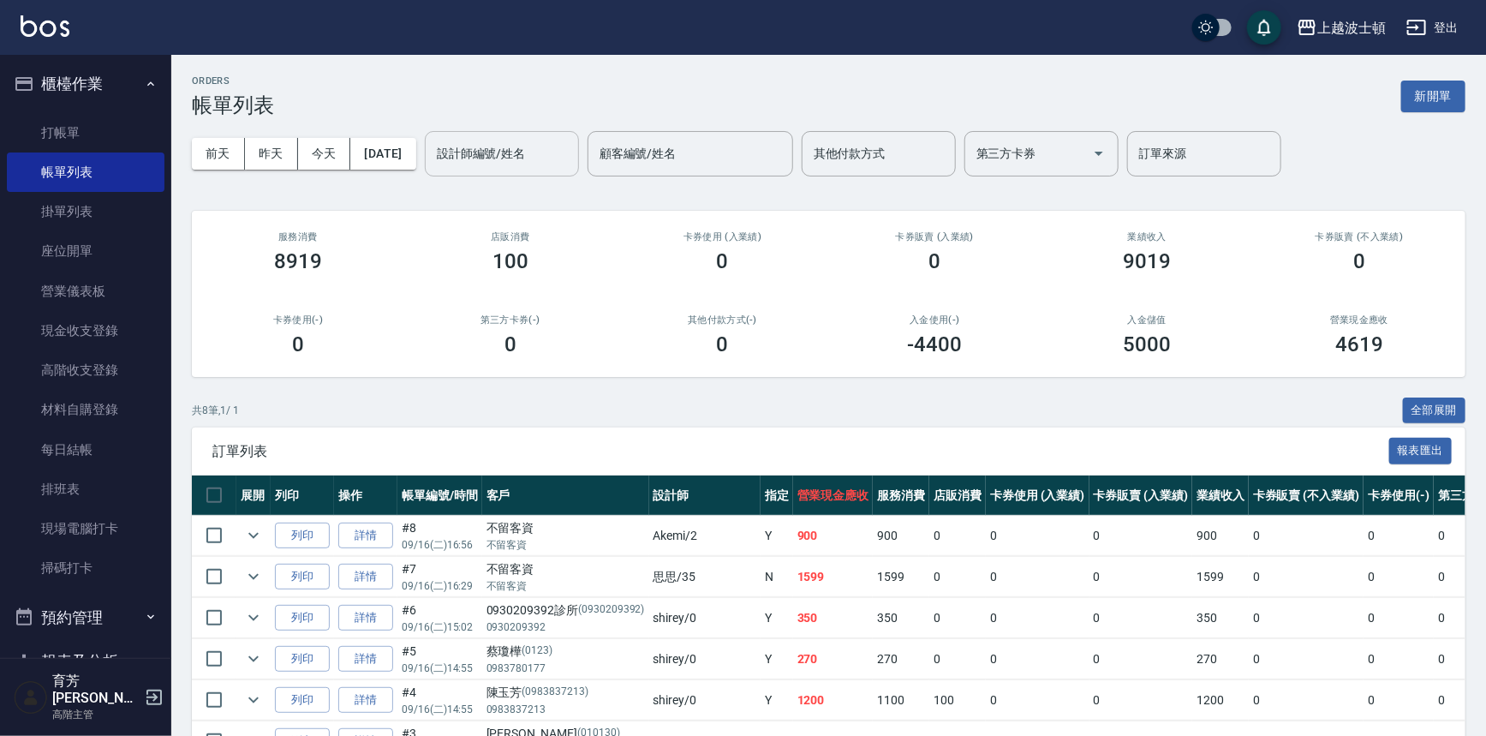
click at [520, 160] on input "設計師編號/姓名" at bounding box center [501, 154] width 139 height 30
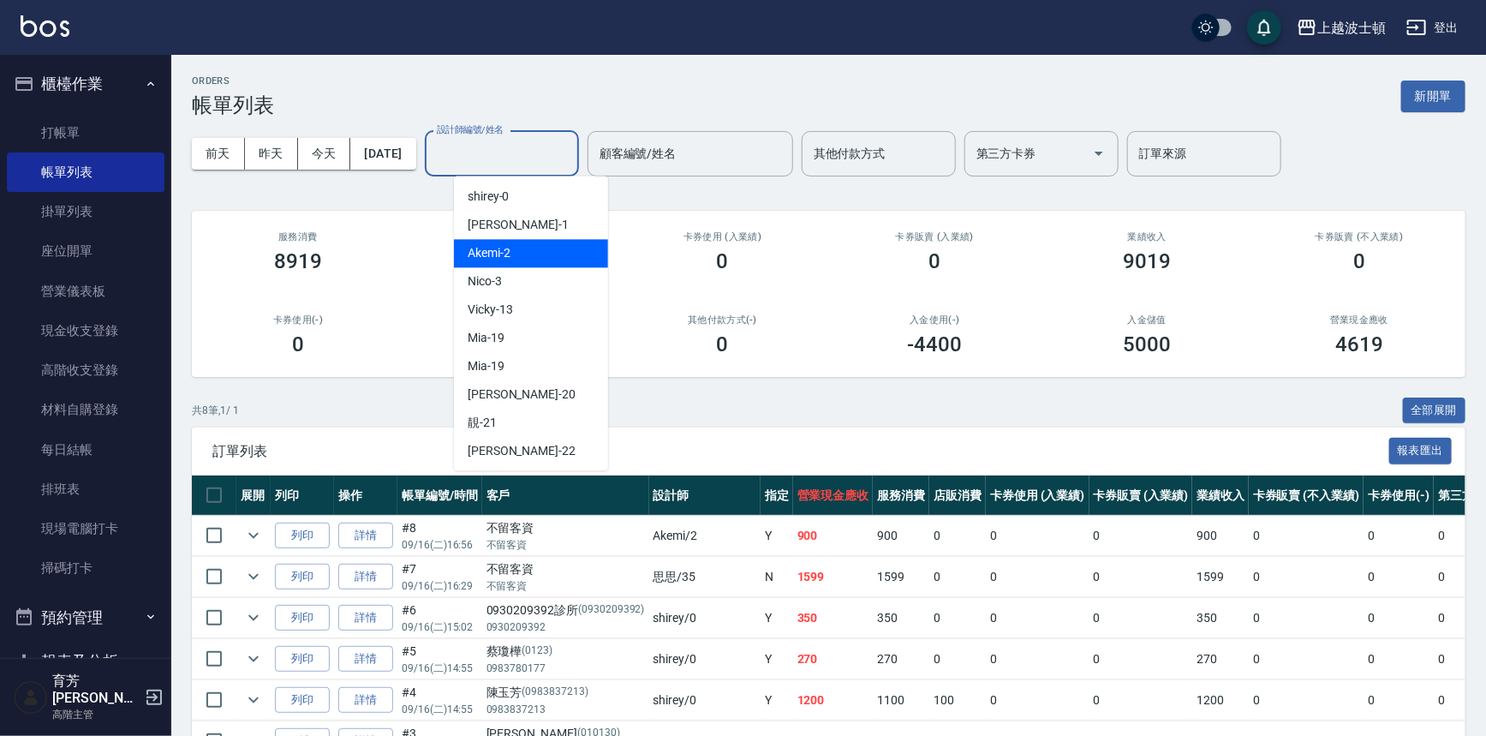
click at [546, 261] on div "Akemi -2" at bounding box center [531, 253] width 154 height 28
type input "Akemi-2"
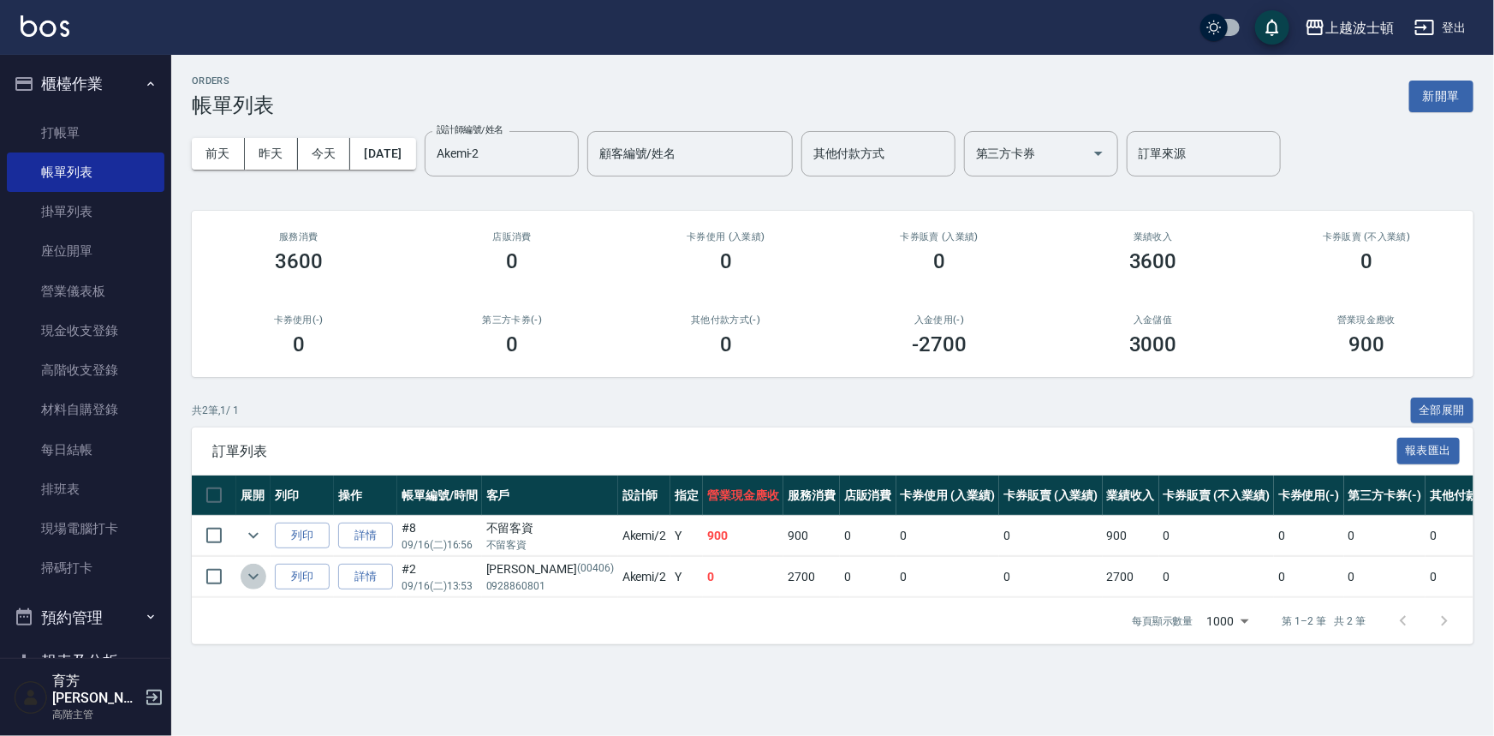
click at [255, 576] on icon "expand row" at bounding box center [253, 577] width 10 height 6
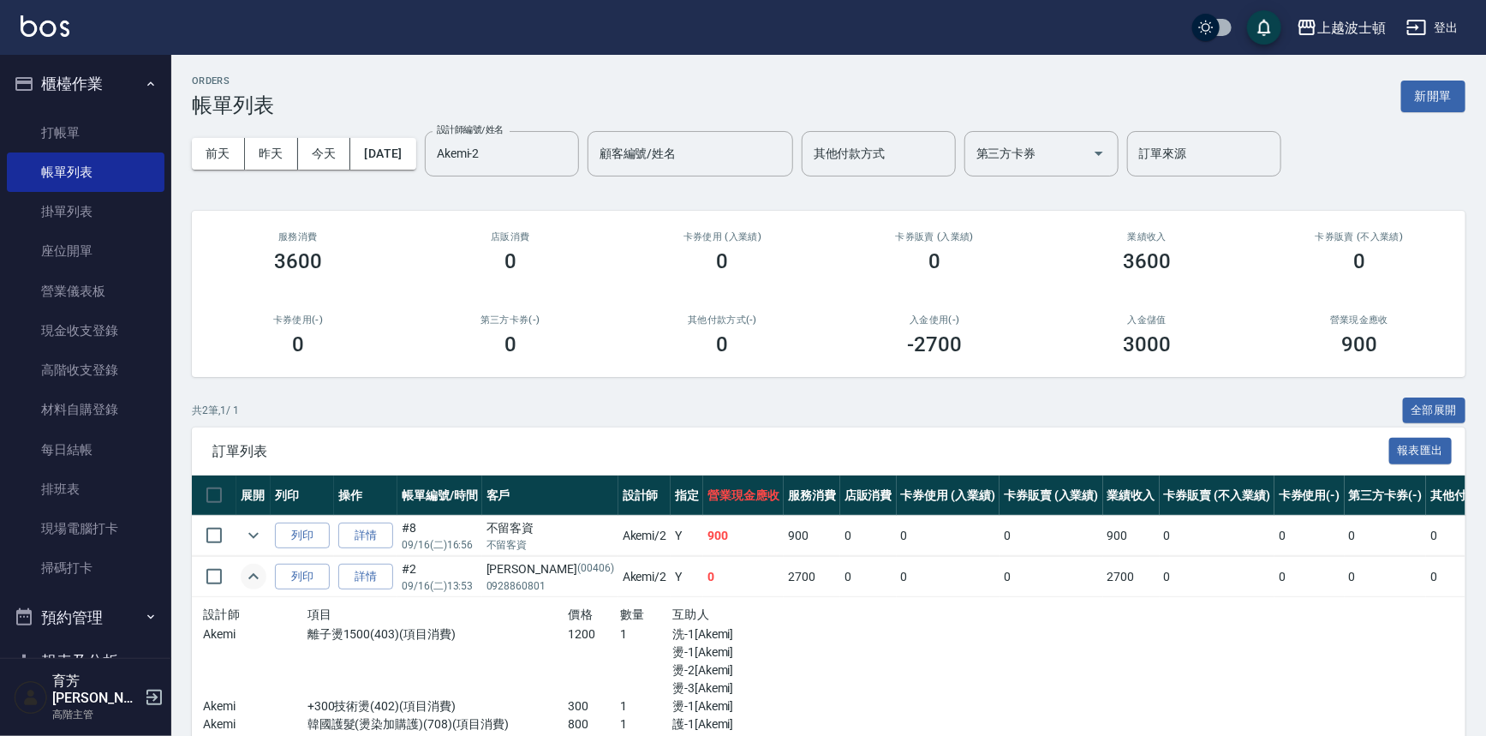
click at [255, 576] on icon "expand row" at bounding box center [253, 576] width 21 height 21
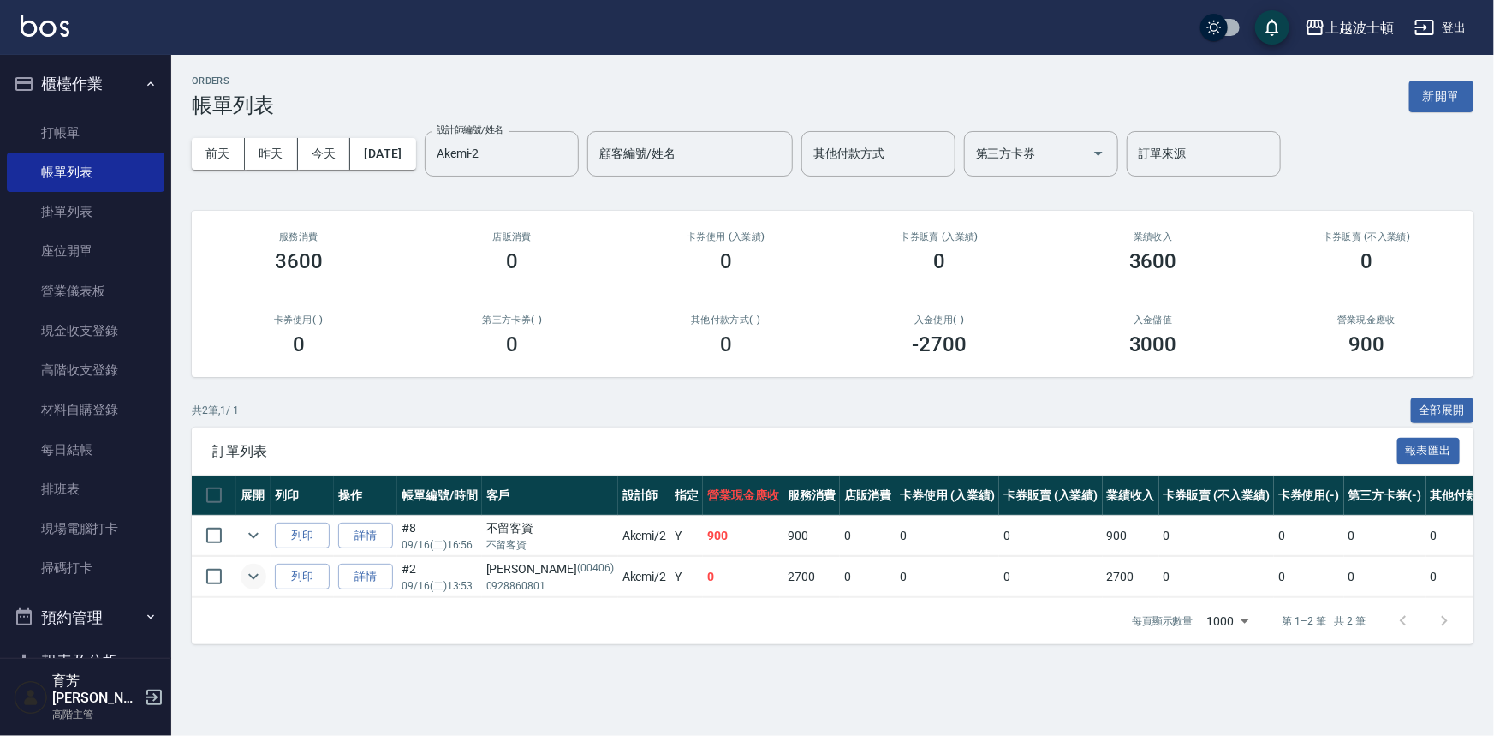
click at [255, 576] on icon "expand row" at bounding box center [253, 577] width 10 height 6
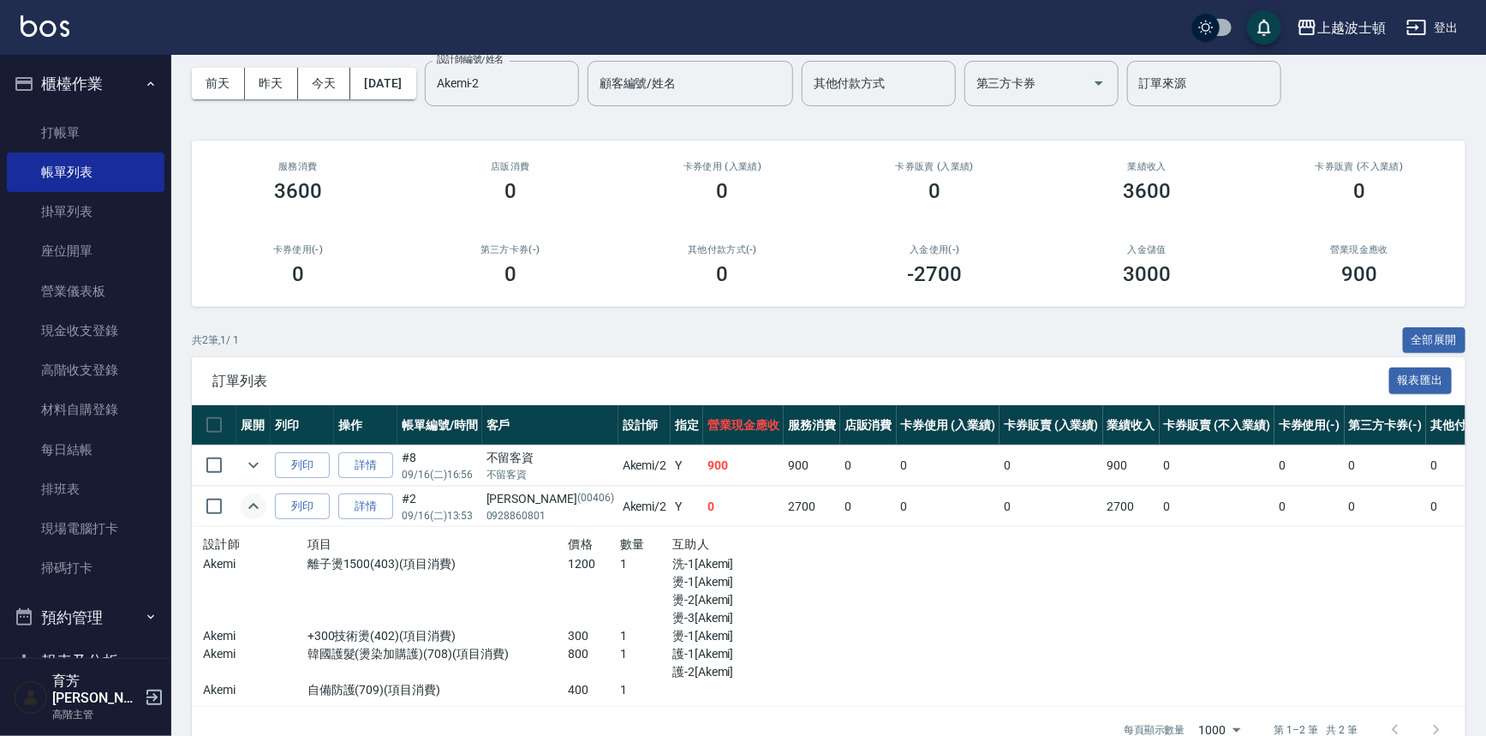
scroll to position [73, 0]
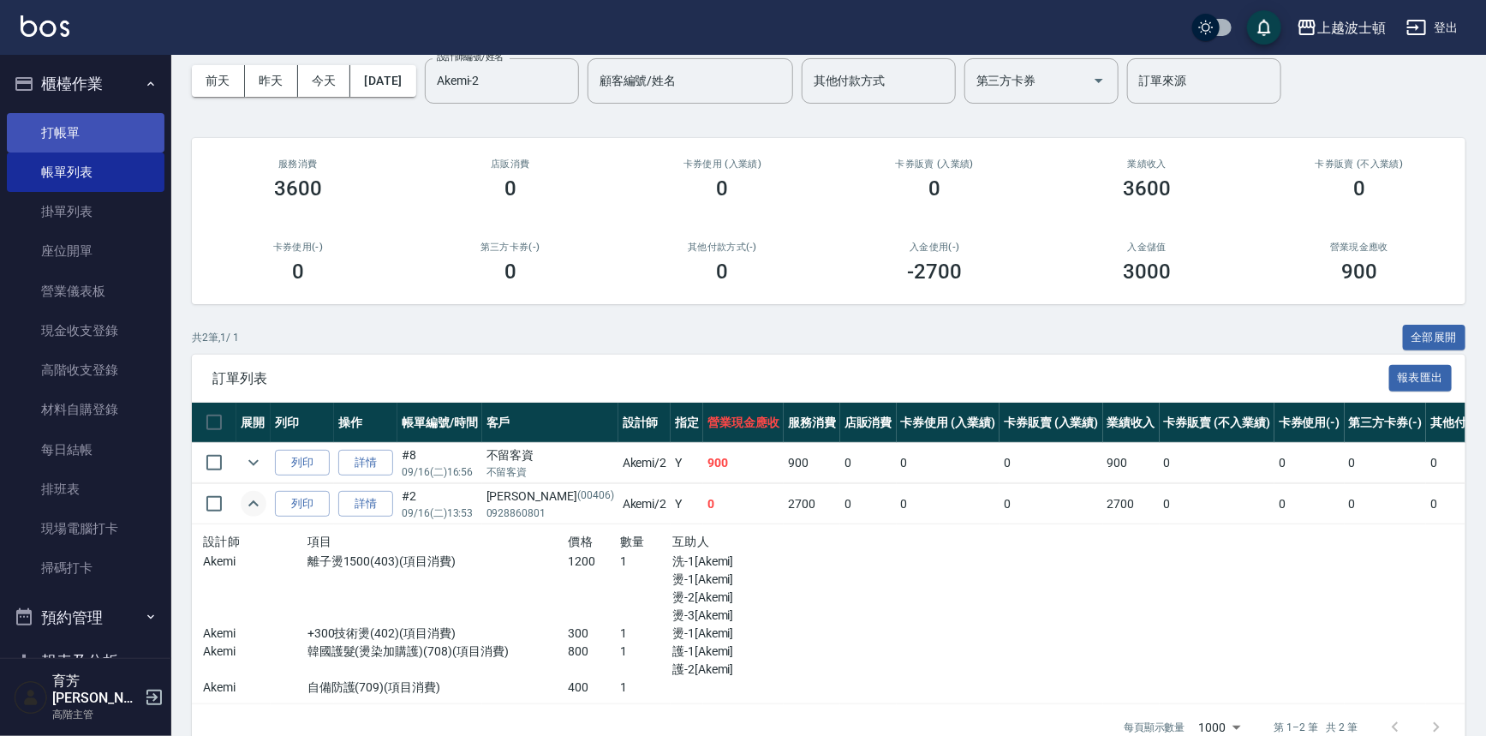
click at [76, 128] on link "打帳單" at bounding box center [86, 132] width 158 height 39
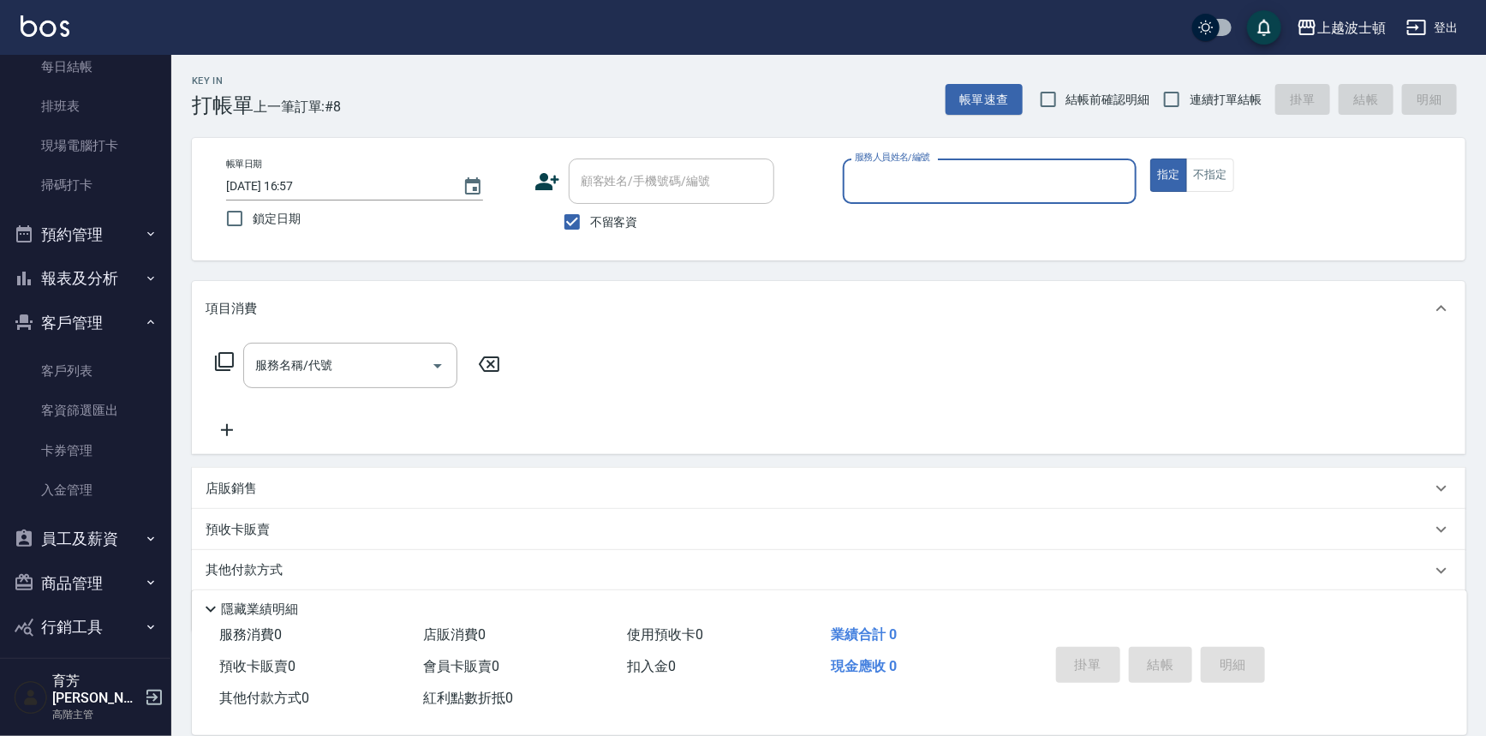
scroll to position [405, 0]
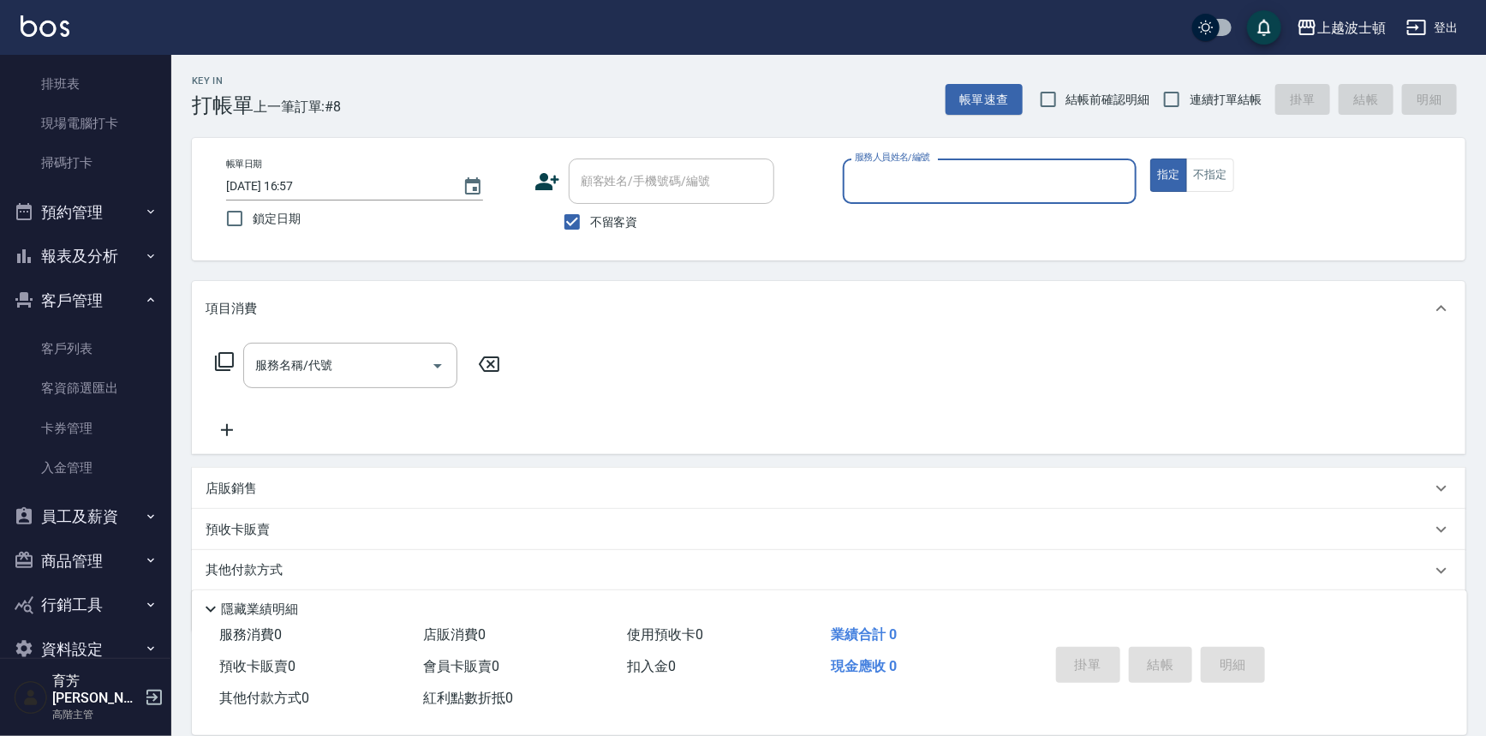
click at [104, 254] on button "報表及分析" at bounding box center [86, 256] width 158 height 45
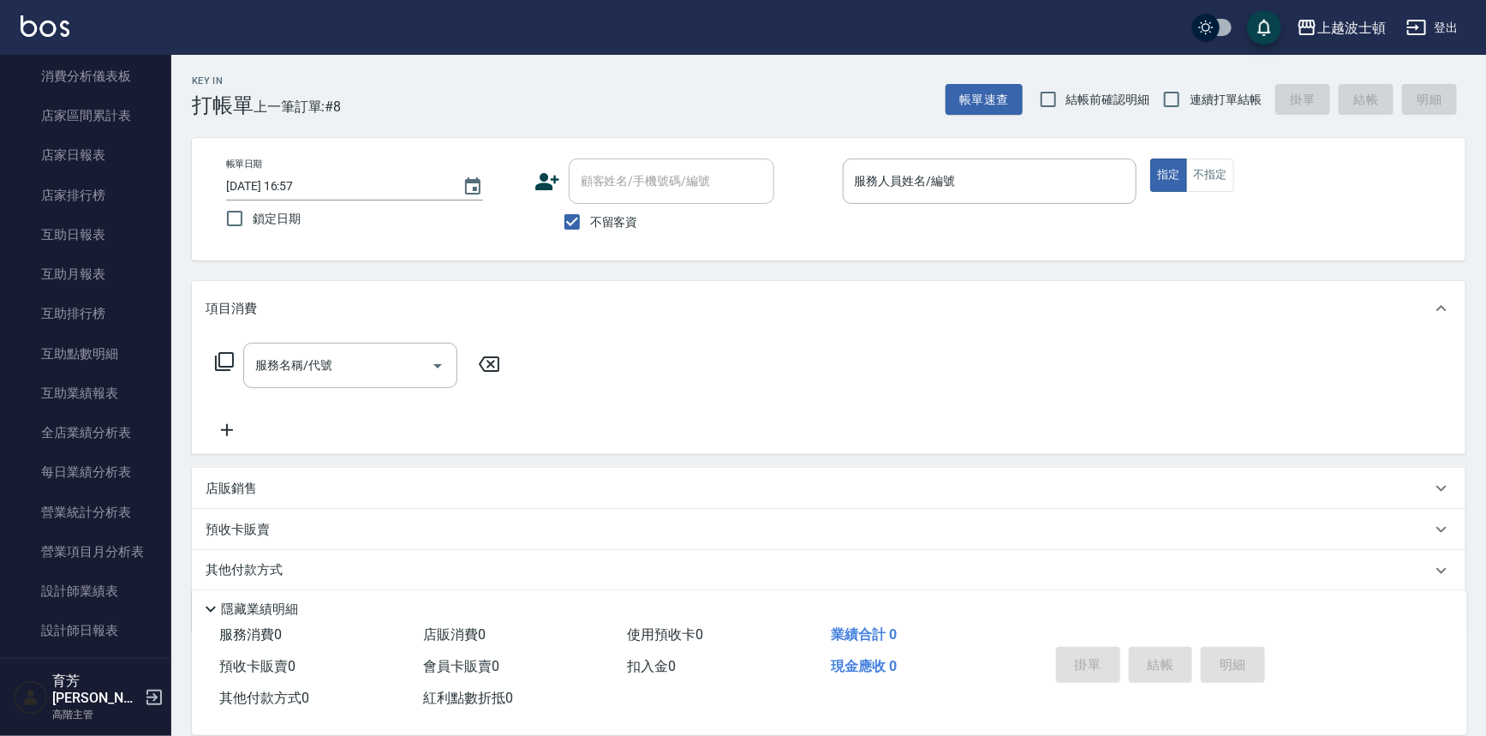
scroll to position [676, 0]
click at [75, 621] on link "設計師日報表" at bounding box center [86, 627] width 158 height 39
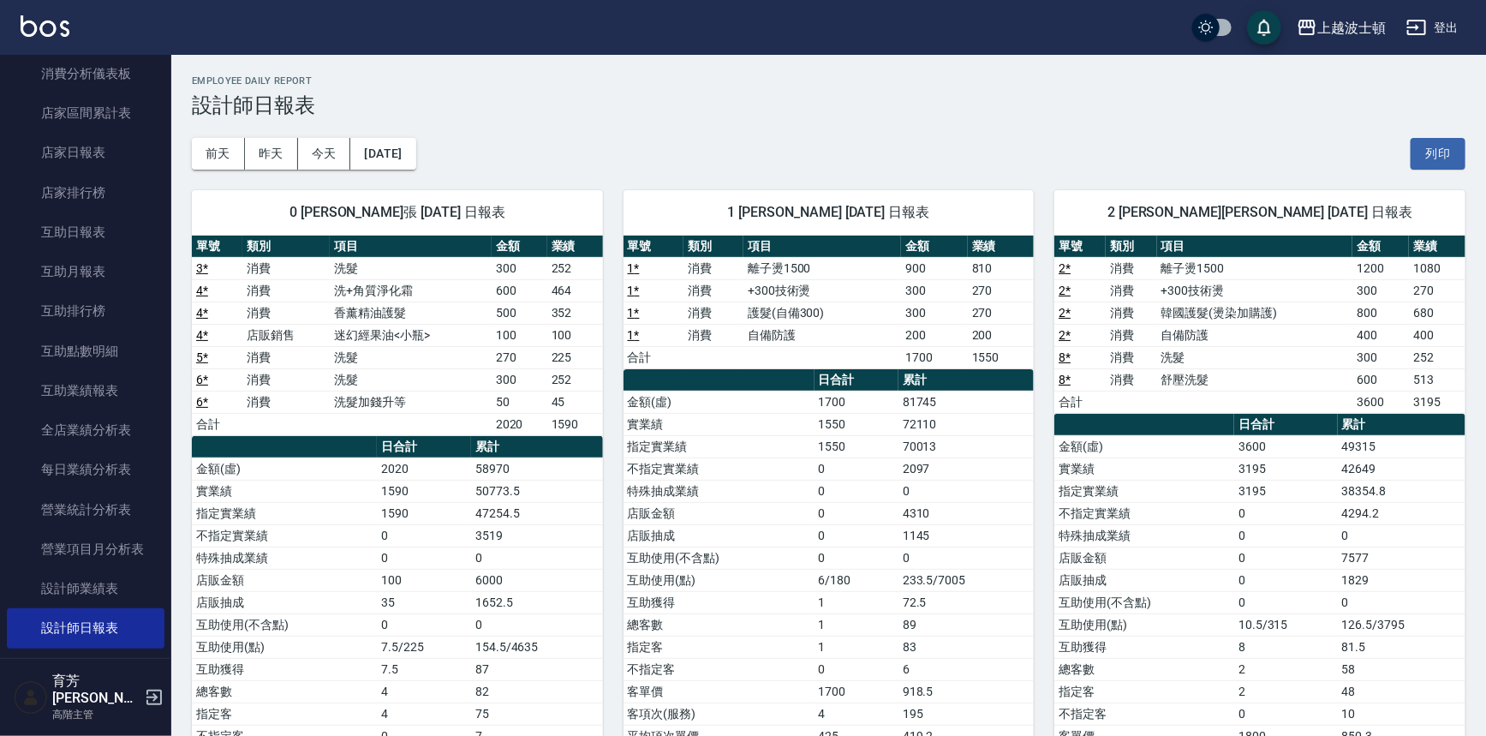
scroll to position [474, 0]
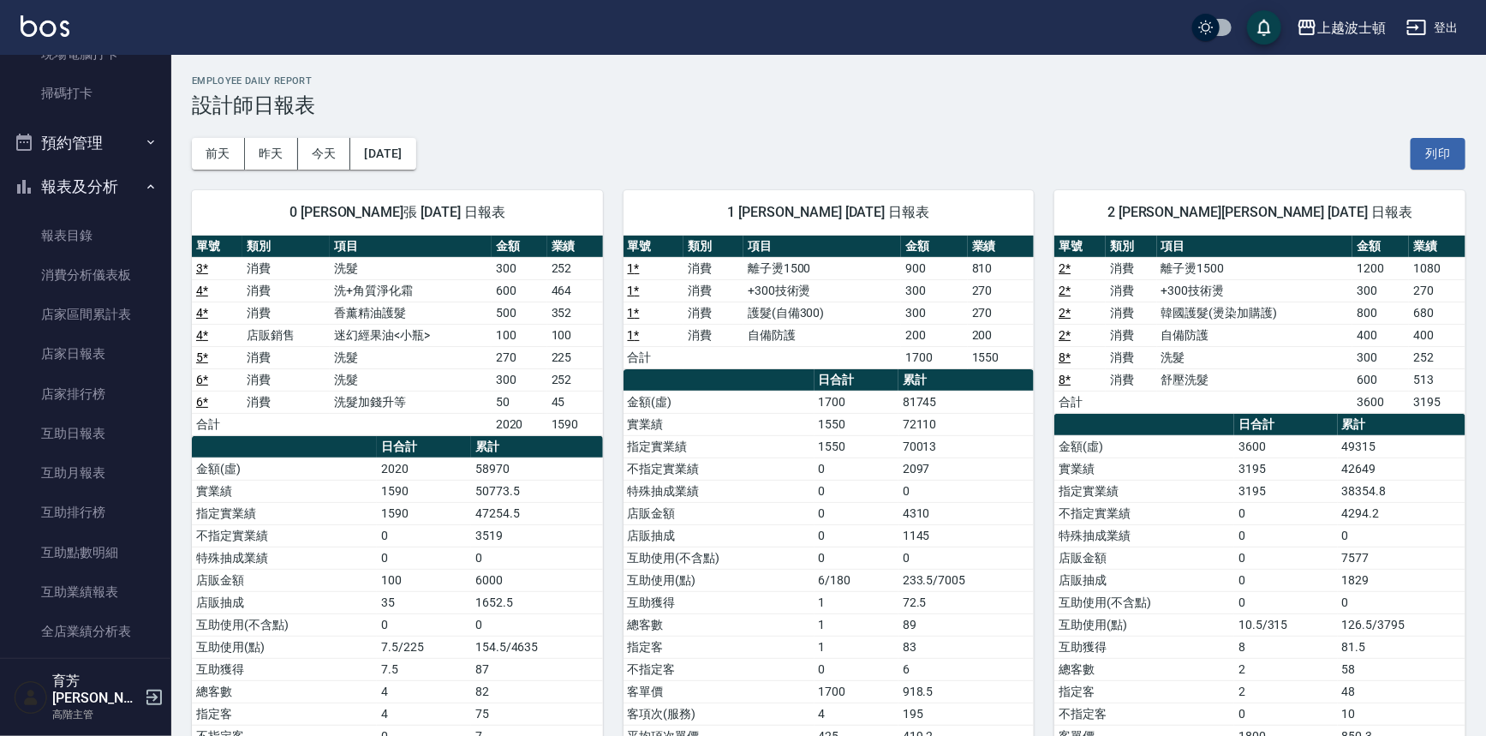
click at [69, 176] on button "報表及分析" at bounding box center [86, 186] width 158 height 45
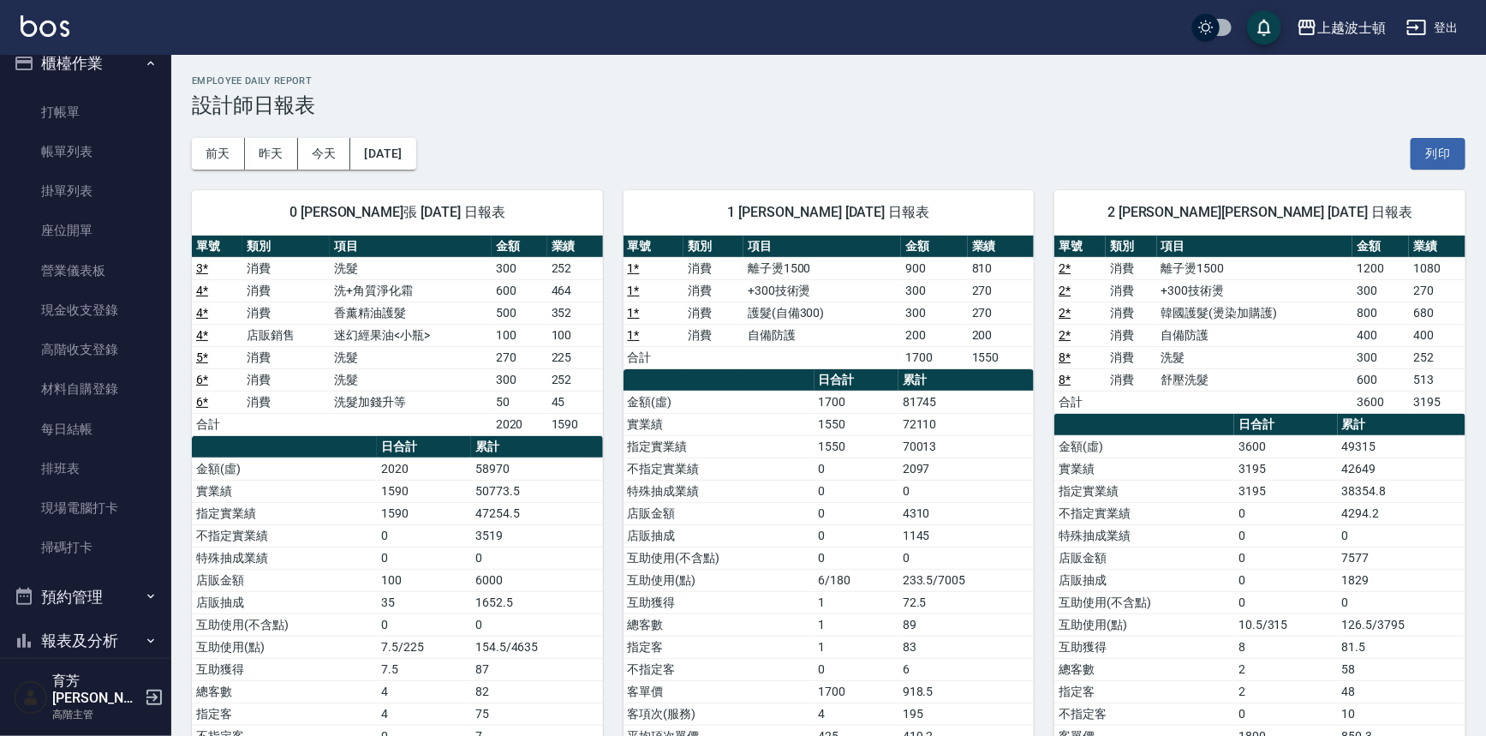
scroll to position [0, 0]
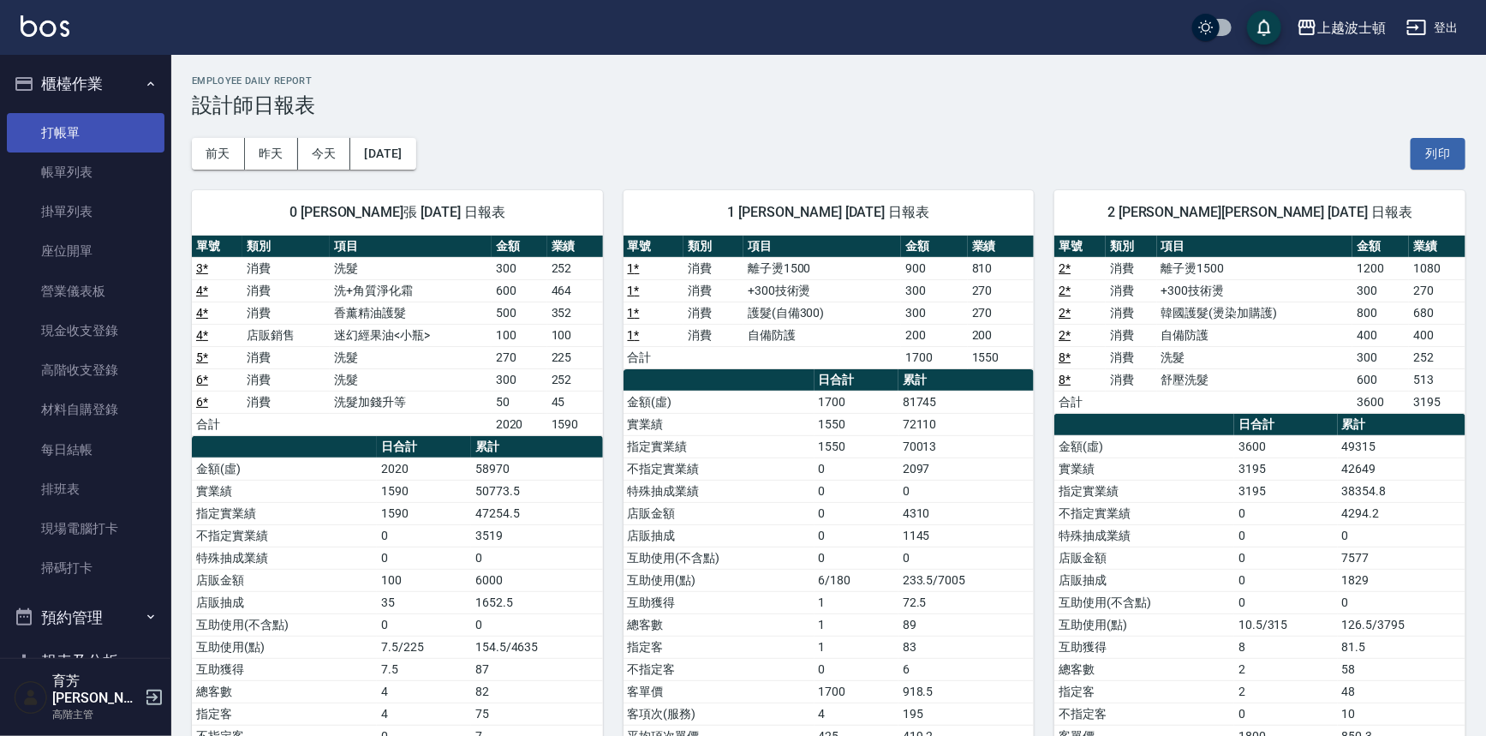
click at [72, 124] on link "打帳單" at bounding box center [86, 132] width 158 height 39
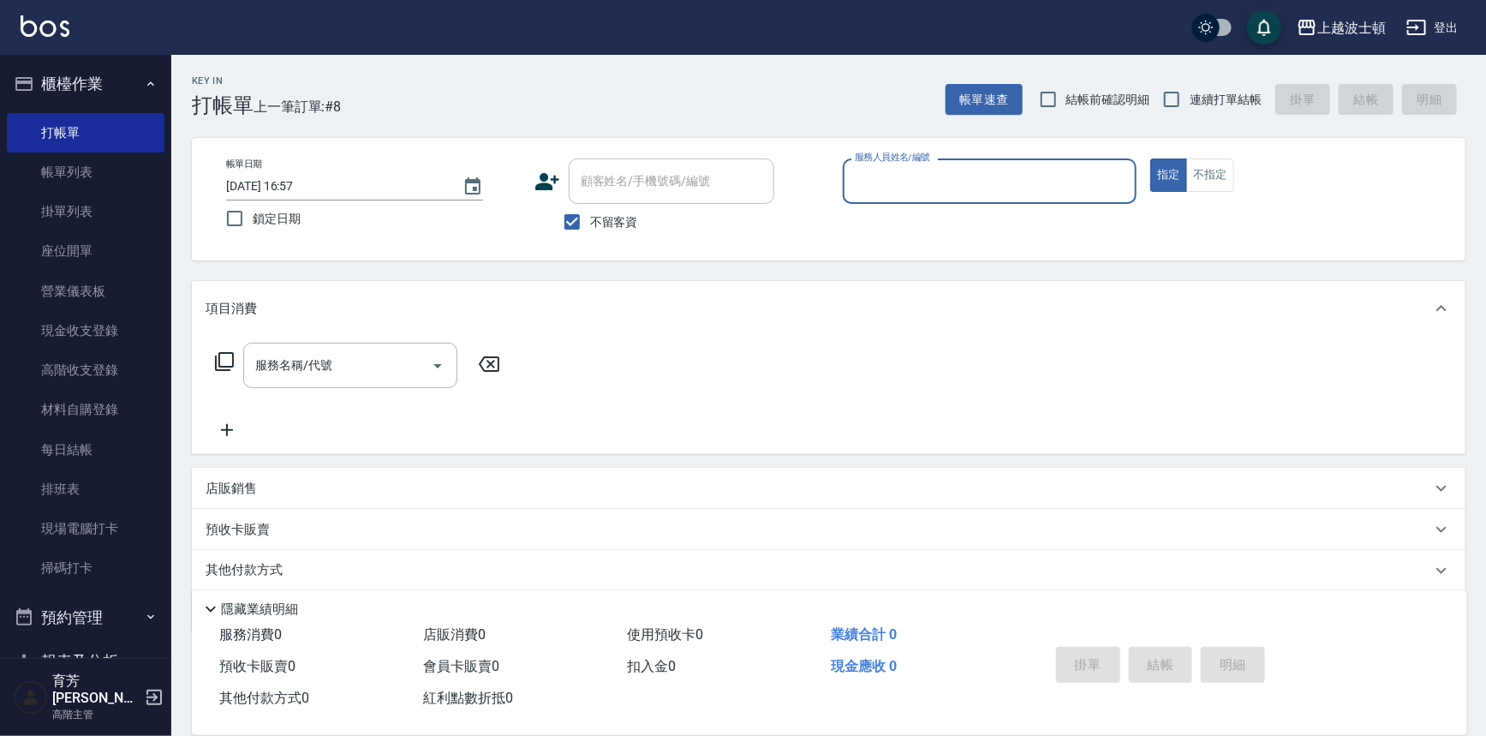
click at [614, 224] on span "不留客資" at bounding box center [614, 222] width 48 height 18
click at [590, 224] on input "不留客資" at bounding box center [572, 222] width 36 height 36
checkbox input "false"
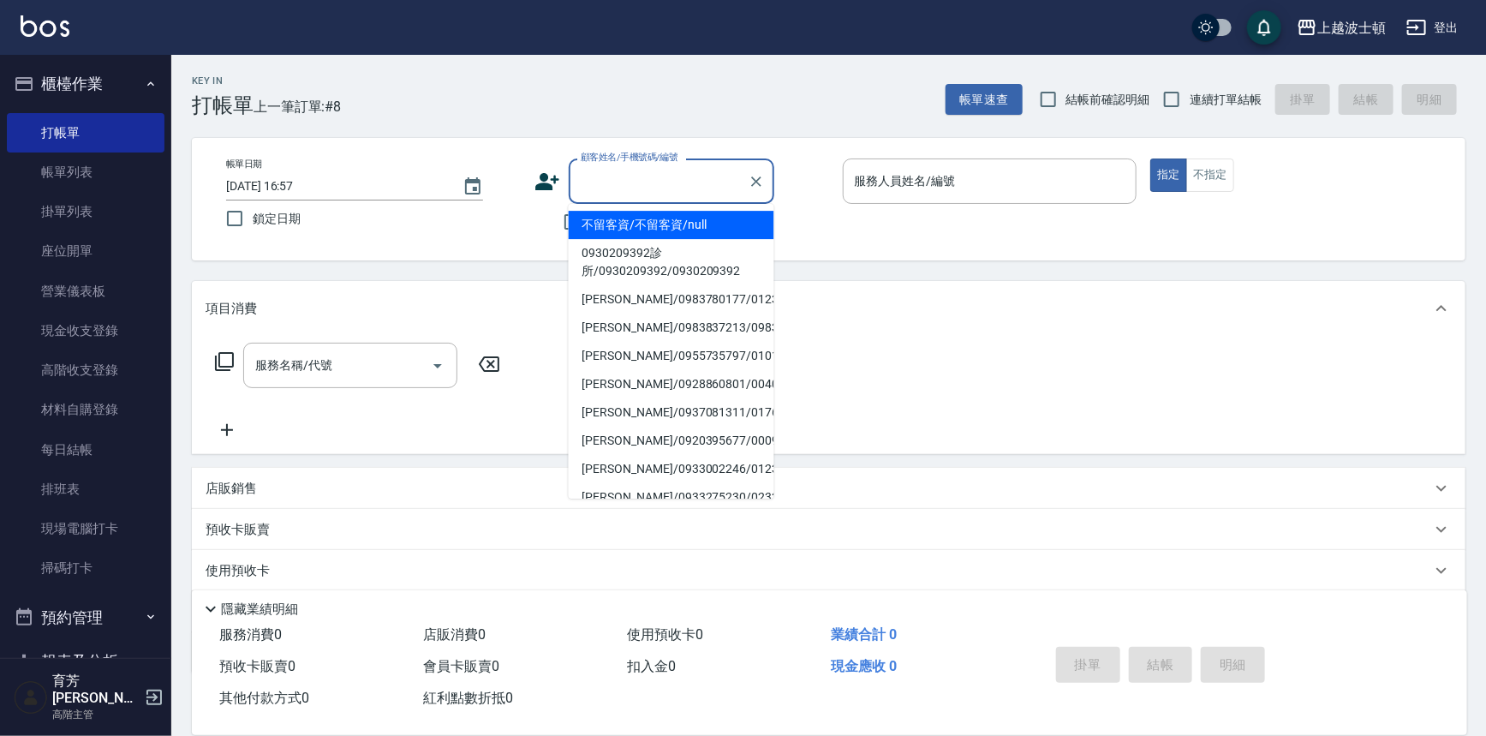
click at [620, 188] on input "顧客姓名/手機號碼/編號" at bounding box center [658, 181] width 164 height 30
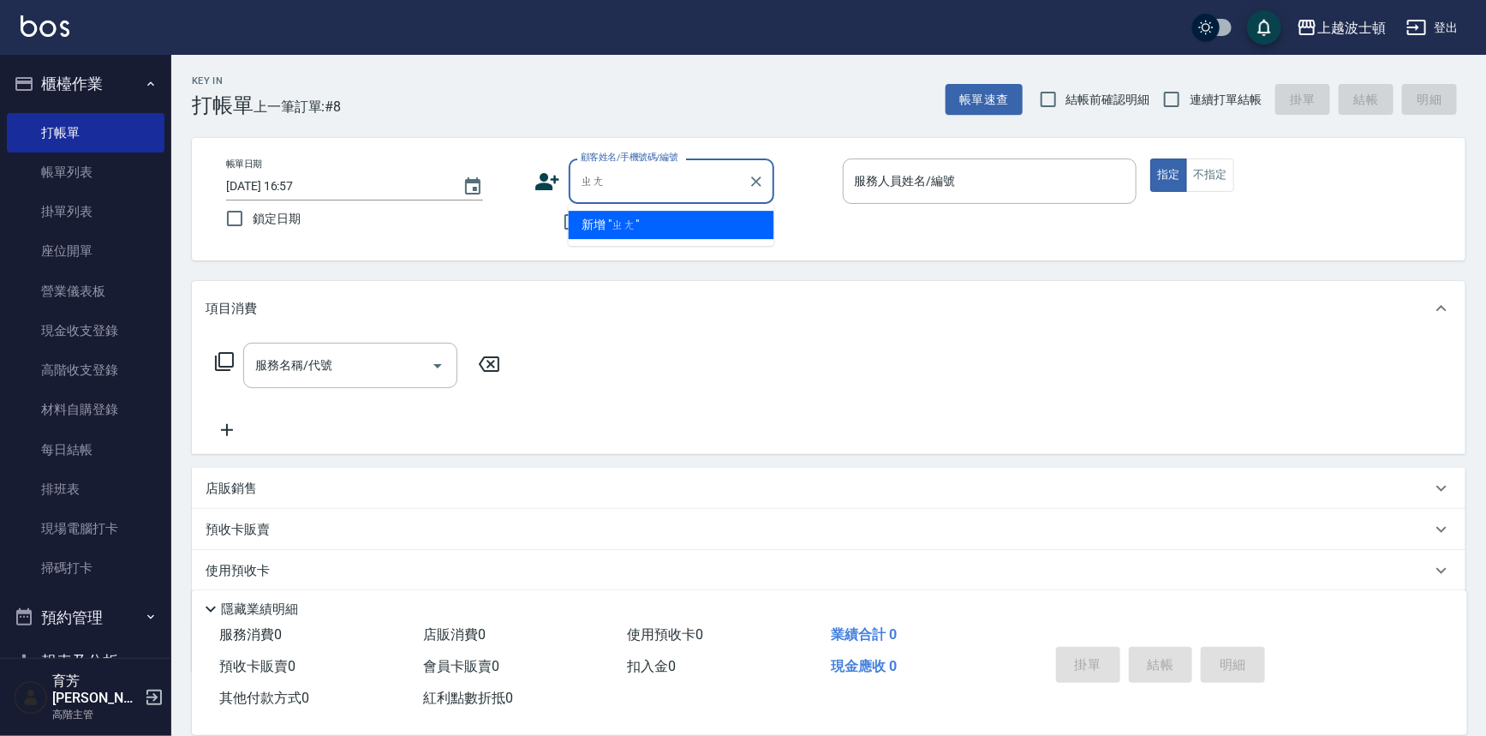
type input "張"
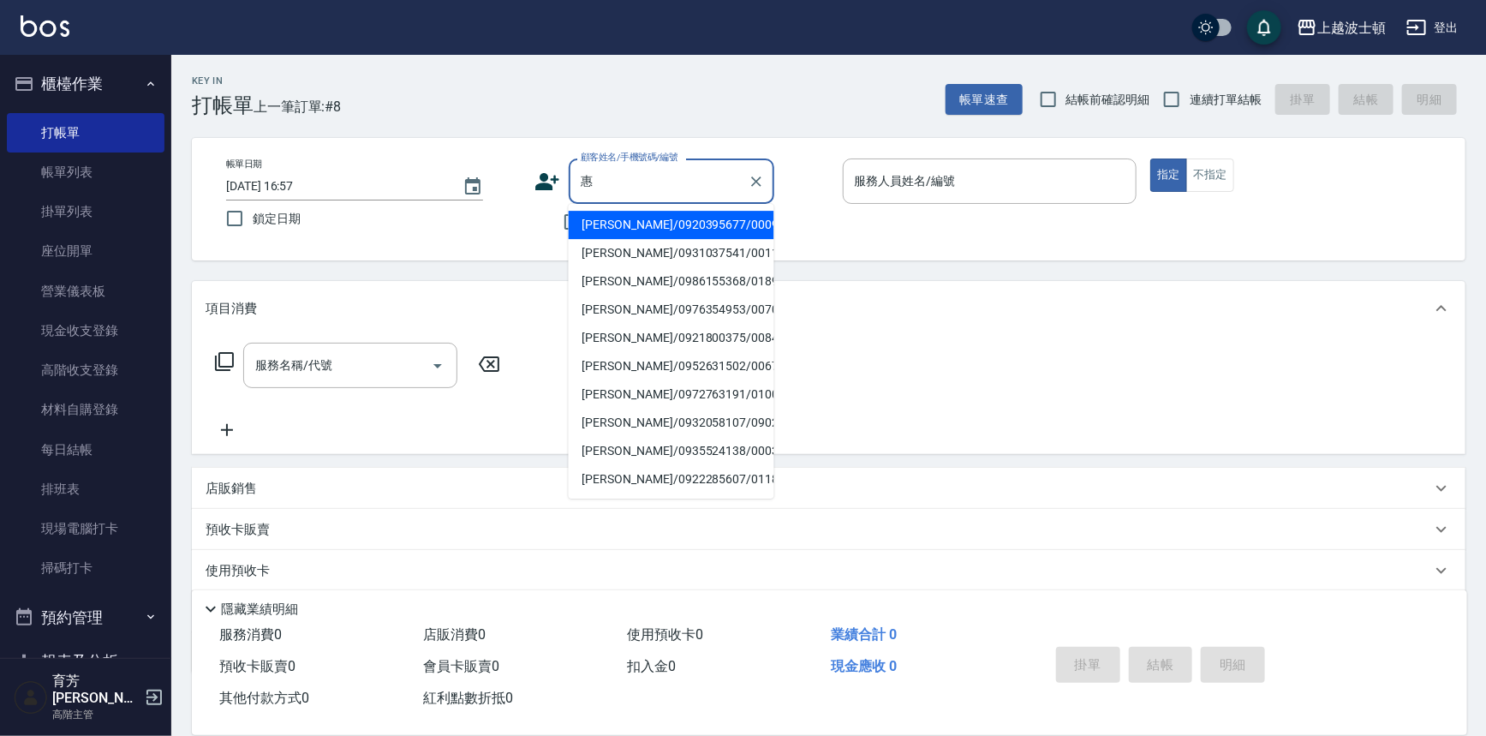
click at [573, 173] on div "惠 顧客姓名/手機號碼/編號" at bounding box center [672, 180] width 206 height 45
click at [579, 181] on input "惠" at bounding box center [658, 181] width 164 height 30
click at [591, 223] on li "[PERSON_NAME]/0928315480/0928315" at bounding box center [672, 225] width 206 height 28
type input "[PERSON_NAME]/0928315480/0928315"
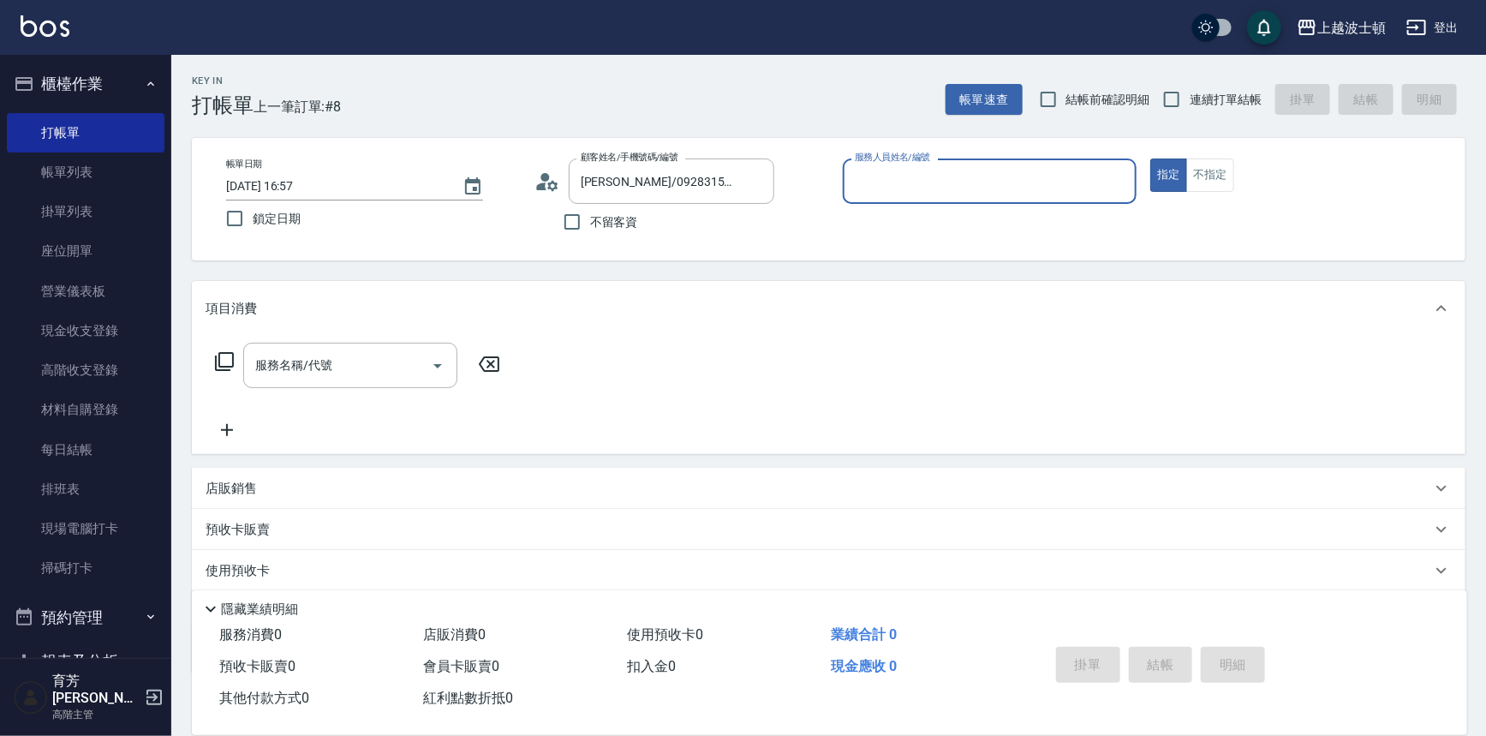
type input "Akemi-2"
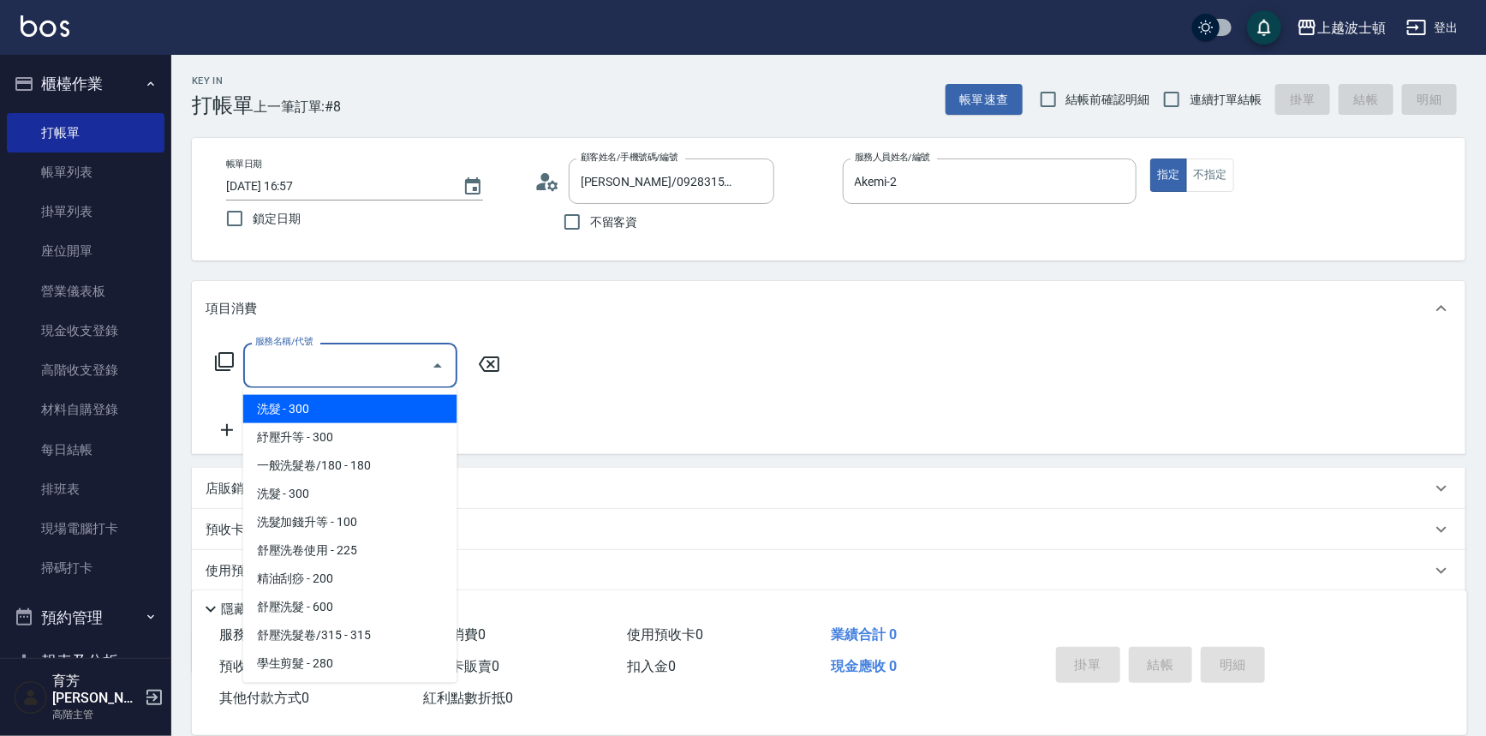
click at [343, 361] on input "服務名稱/代號" at bounding box center [337, 365] width 173 height 30
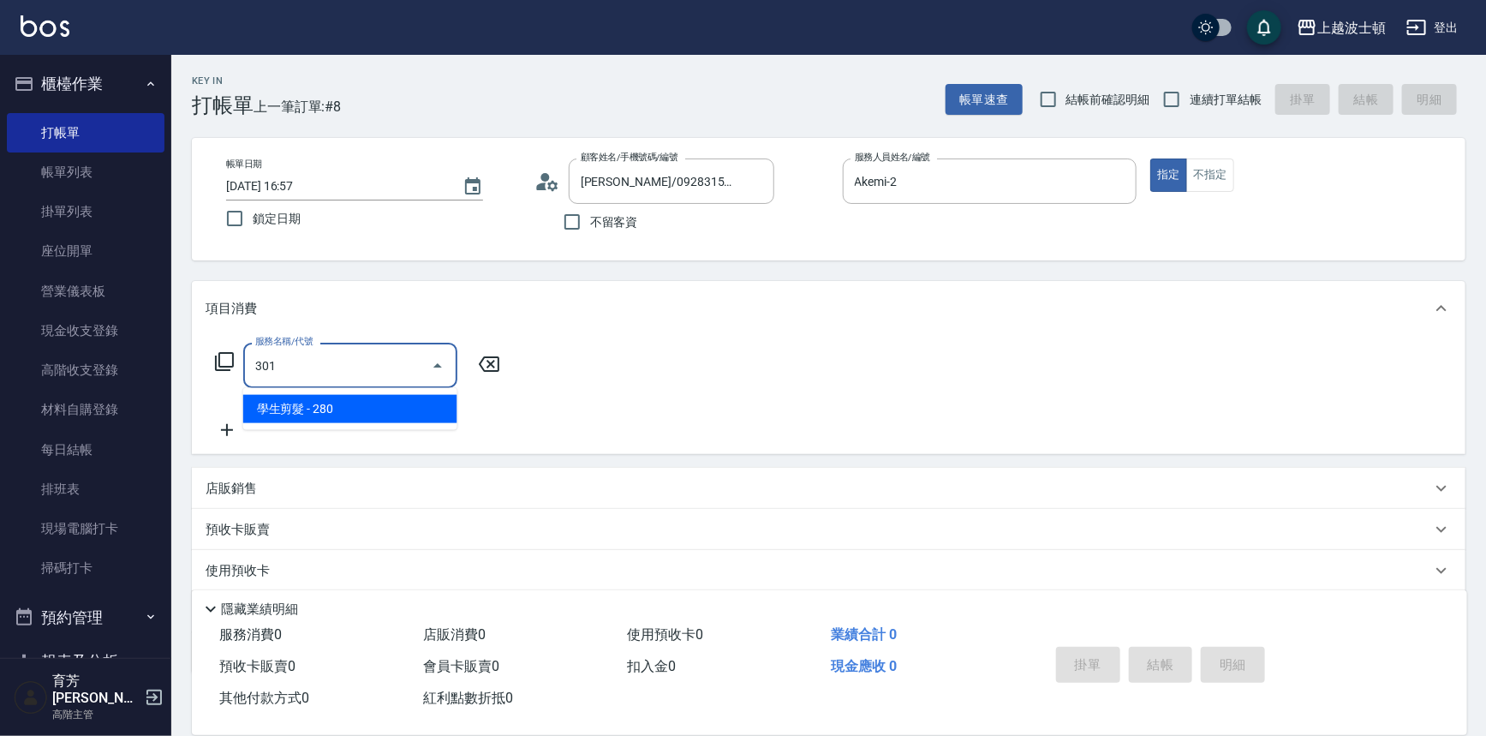
click at [392, 418] on span "學生剪髮 - 280" at bounding box center [350, 409] width 214 height 28
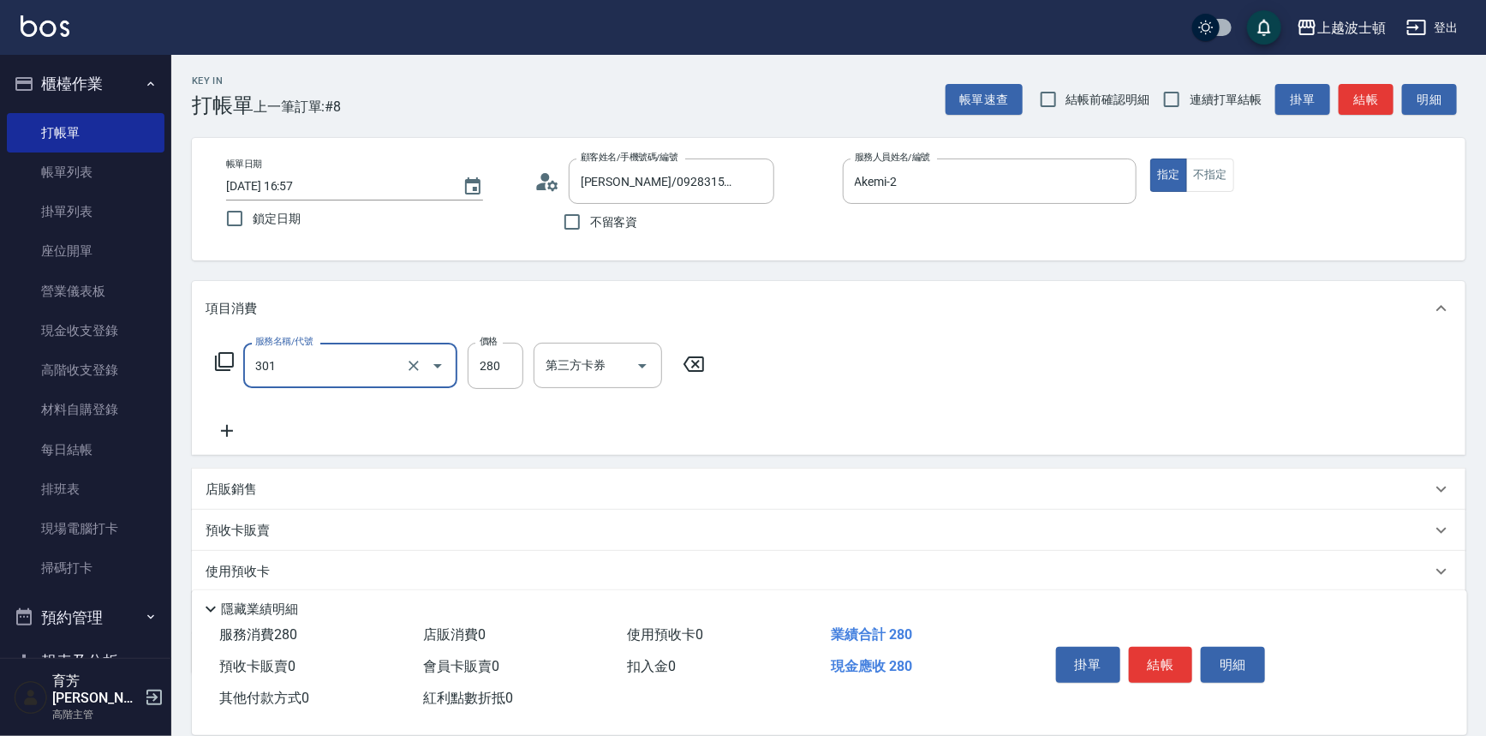
click at [394, 372] on input "301" at bounding box center [326, 365] width 151 height 30
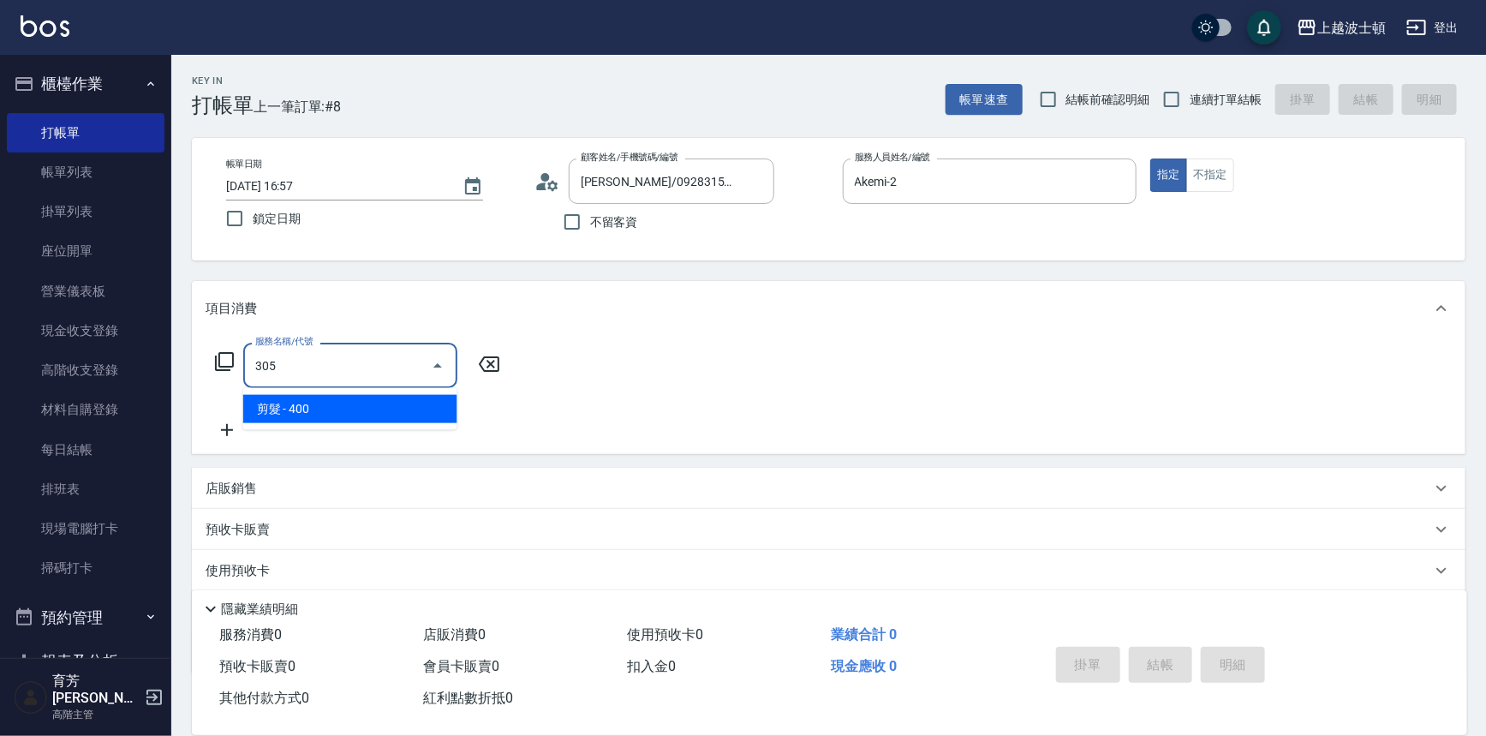
click at [413, 403] on span "剪髮 - 400" at bounding box center [350, 409] width 214 height 28
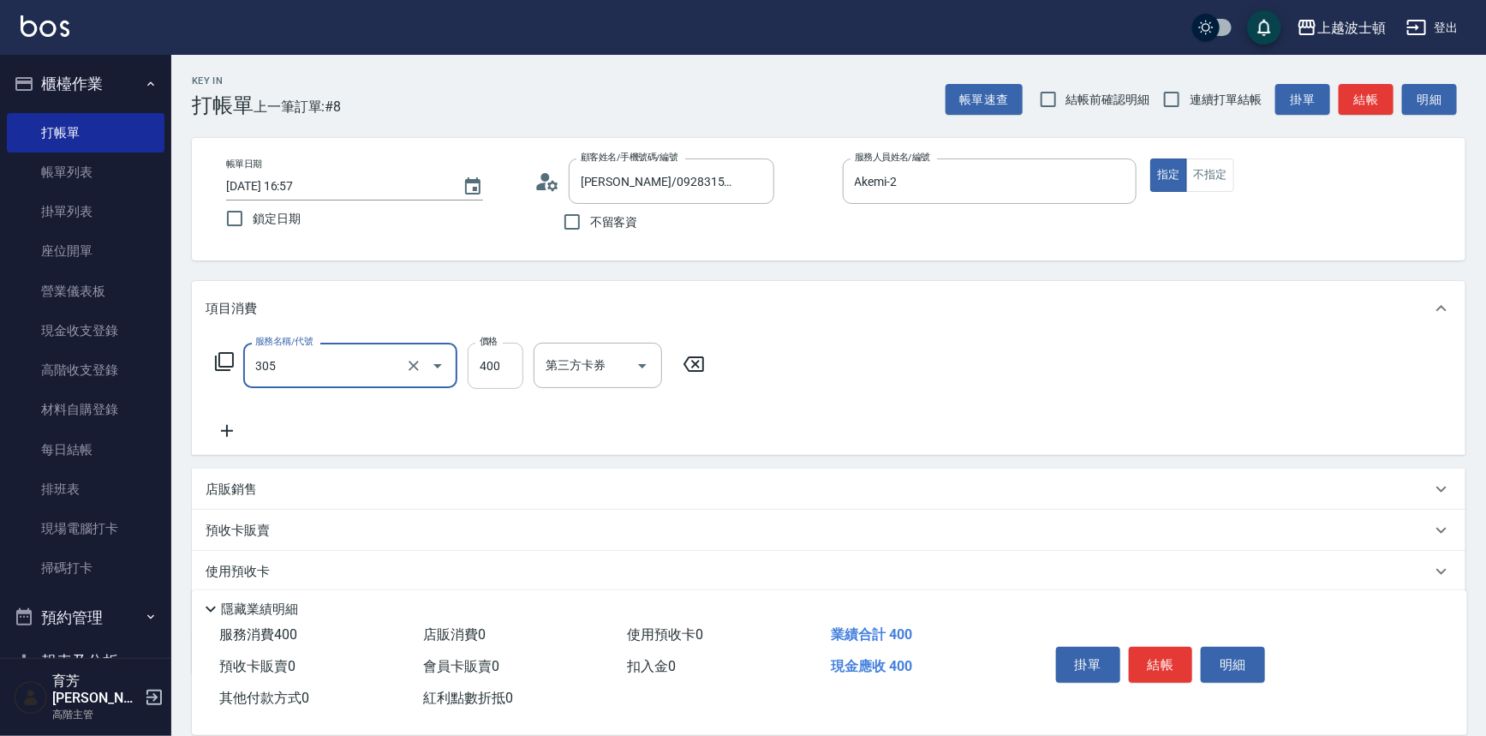
type input "剪髮(305)"
click at [487, 375] on input "400" at bounding box center [496, 366] width 56 height 46
type input "100"
click at [938, 355] on div "服務名稱/代號 剪髮(305) 服務名稱/代號 價格 100 價格 第三方卡券 第三方卡券" at bounding box center [828, 395] width 1273 height 119
click at [1158, 667] on button "結帳" at bounding box center [1161, 664] width 64 height 36
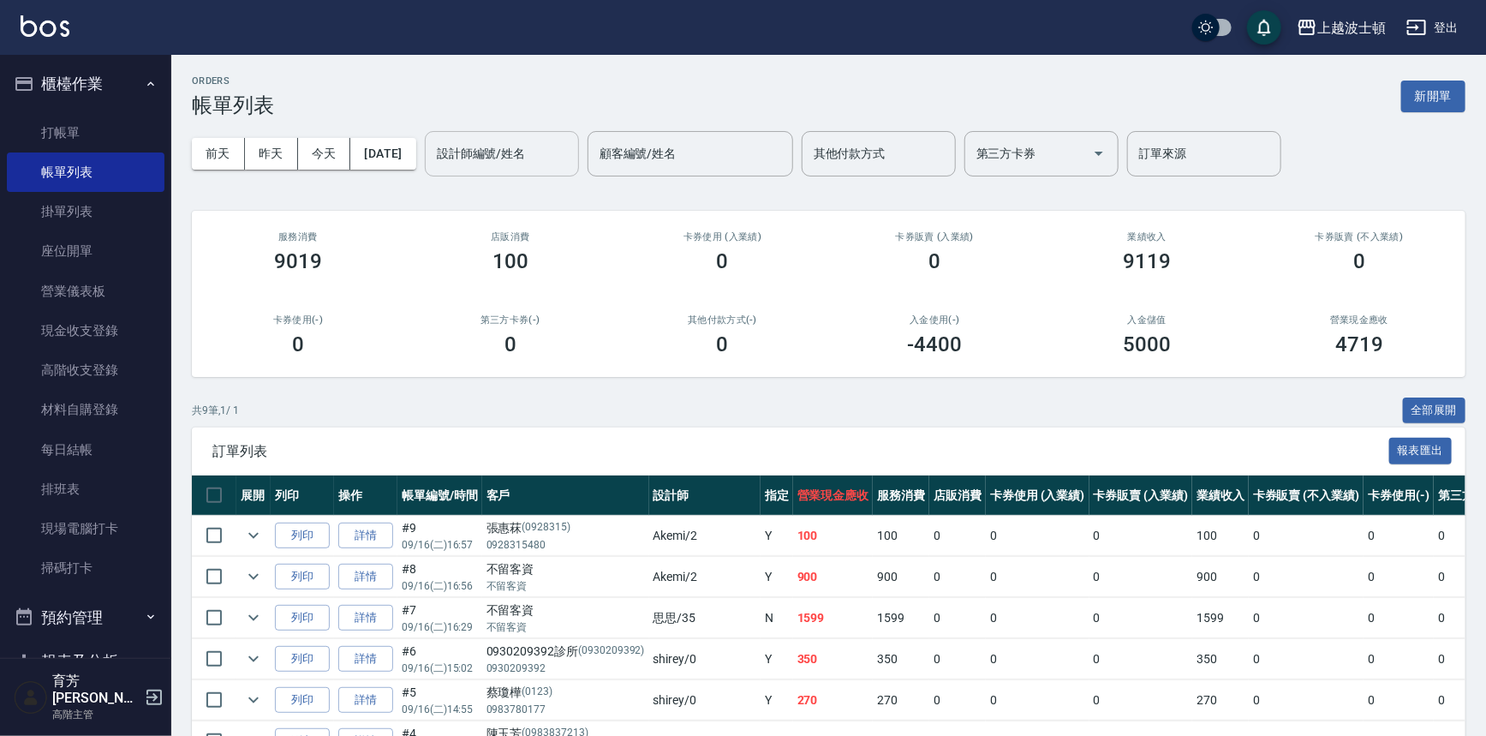
click at [531, 157] on input "設計師編號/姓名" at bounding box center [501, 154] width 139 height 30
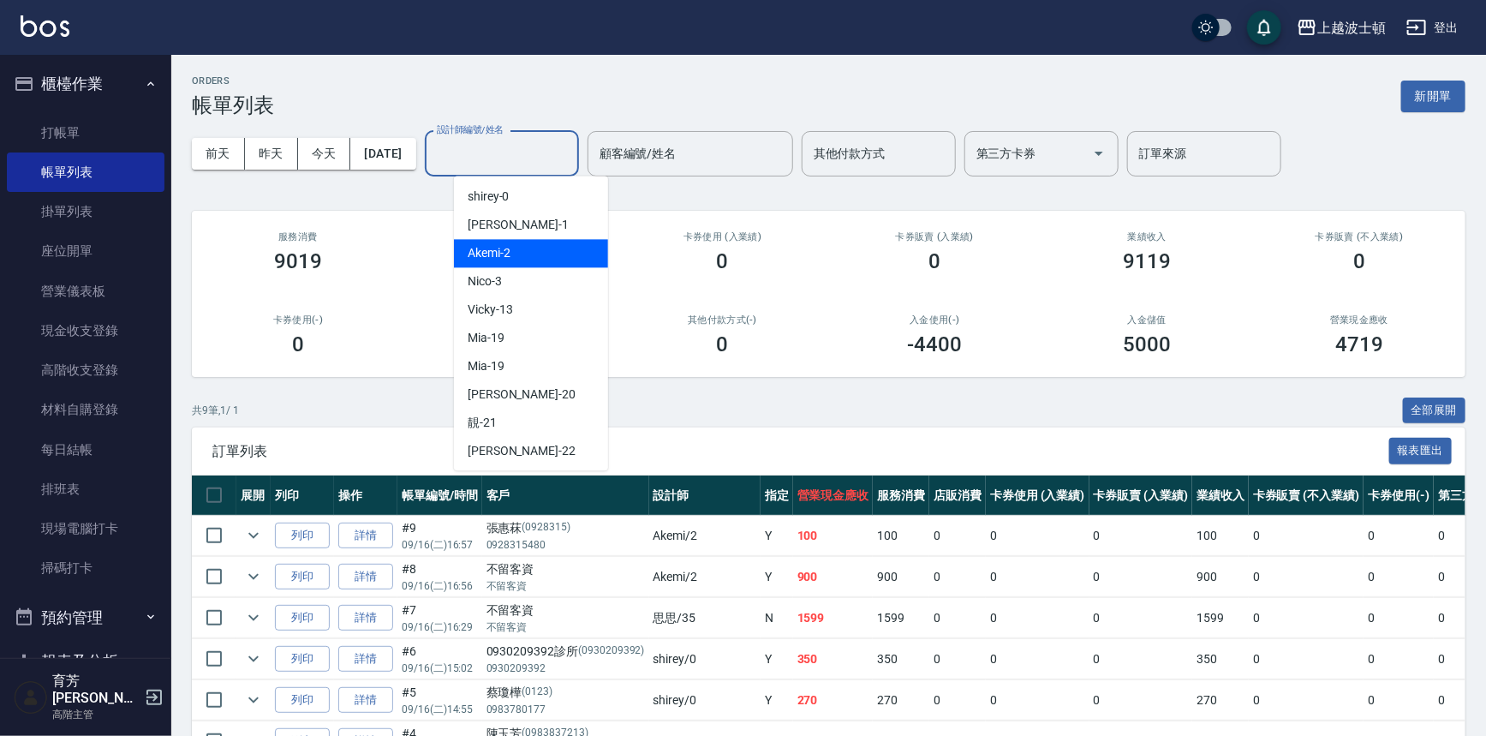
click at [554, 265] on div "Akemi -2" at bounding box center [531, 253] width 154 height 28
type input "Akemi-2"
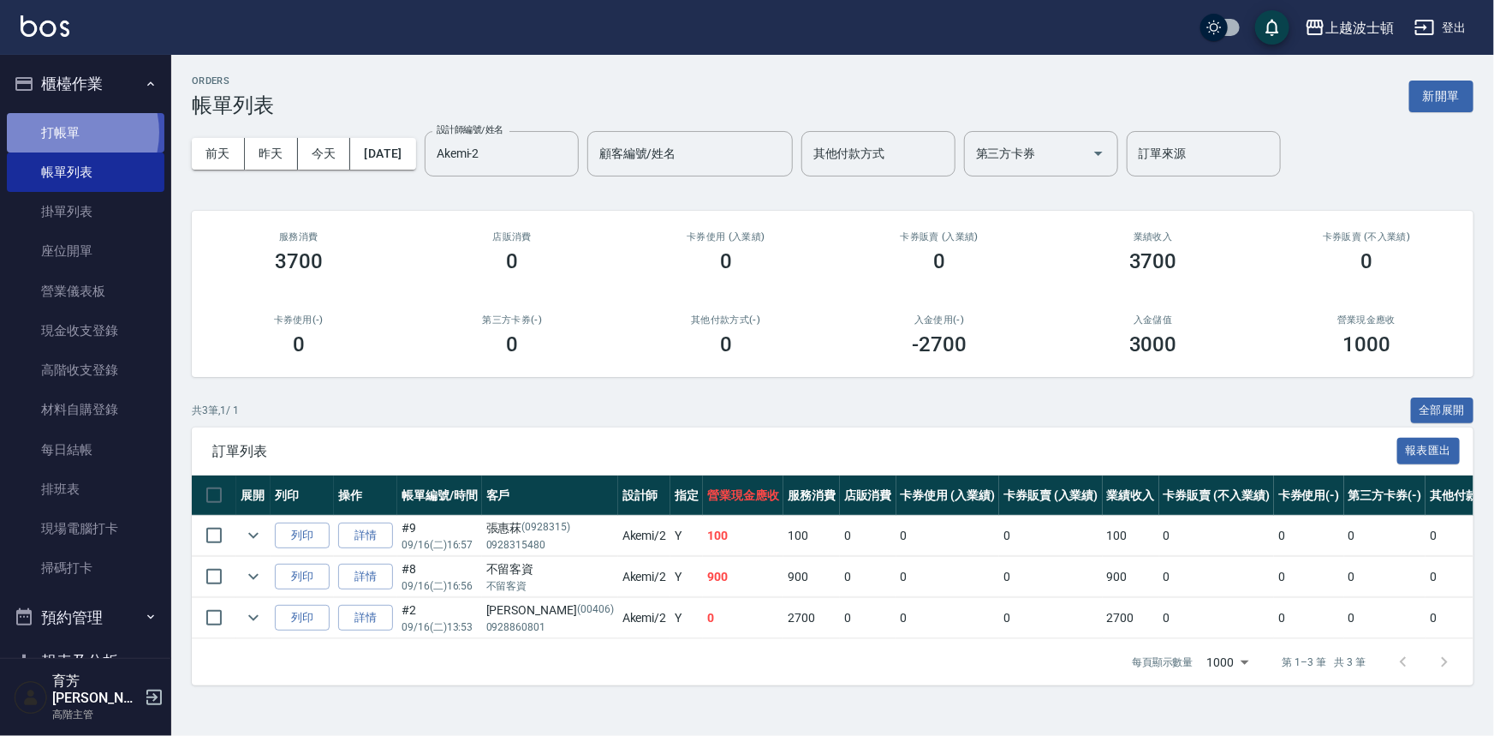
click at [66, 132] on link "打帳單" at bounding box center [86, 132] width 158 height 39
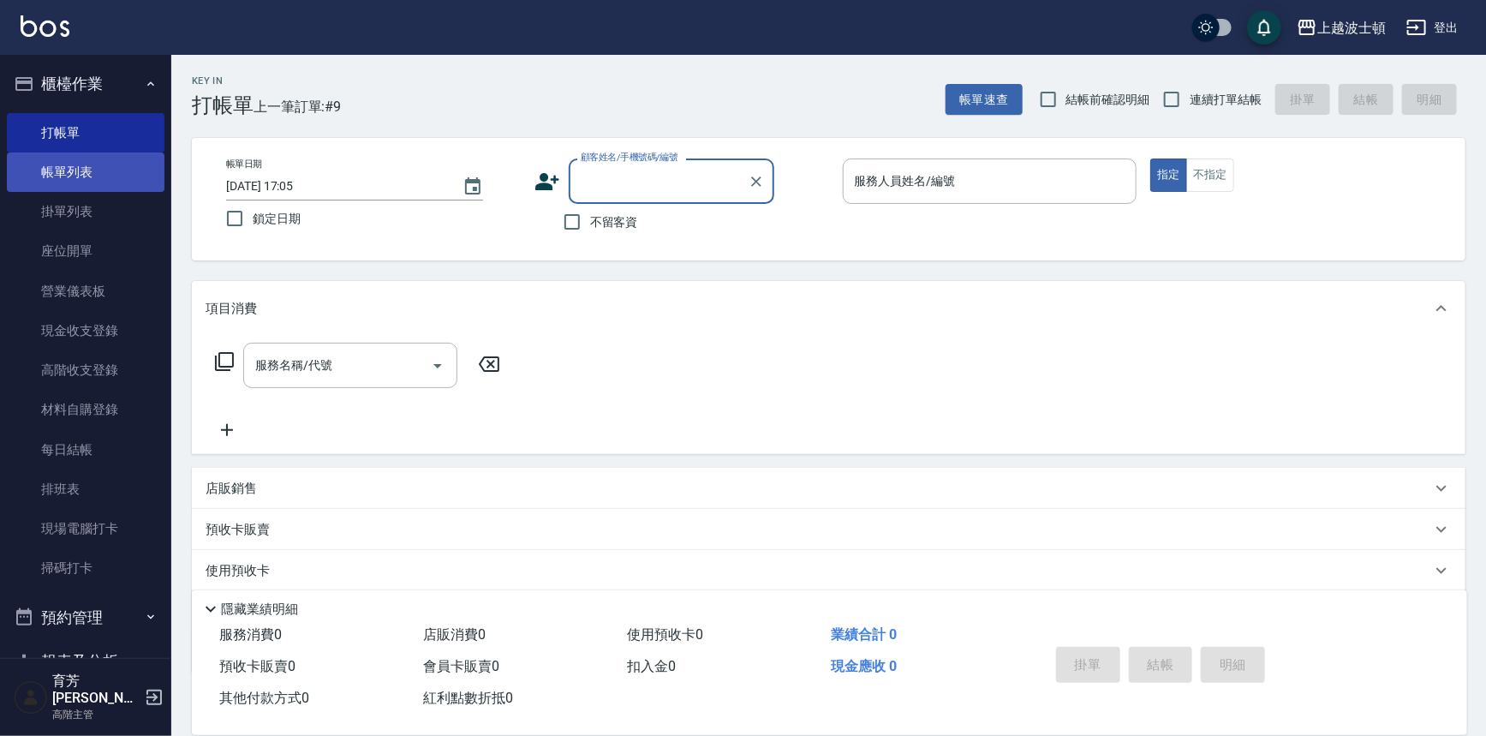
click at [74, 177] on link "帳單列表" at bounding box center [86, 171] width 158 height 39
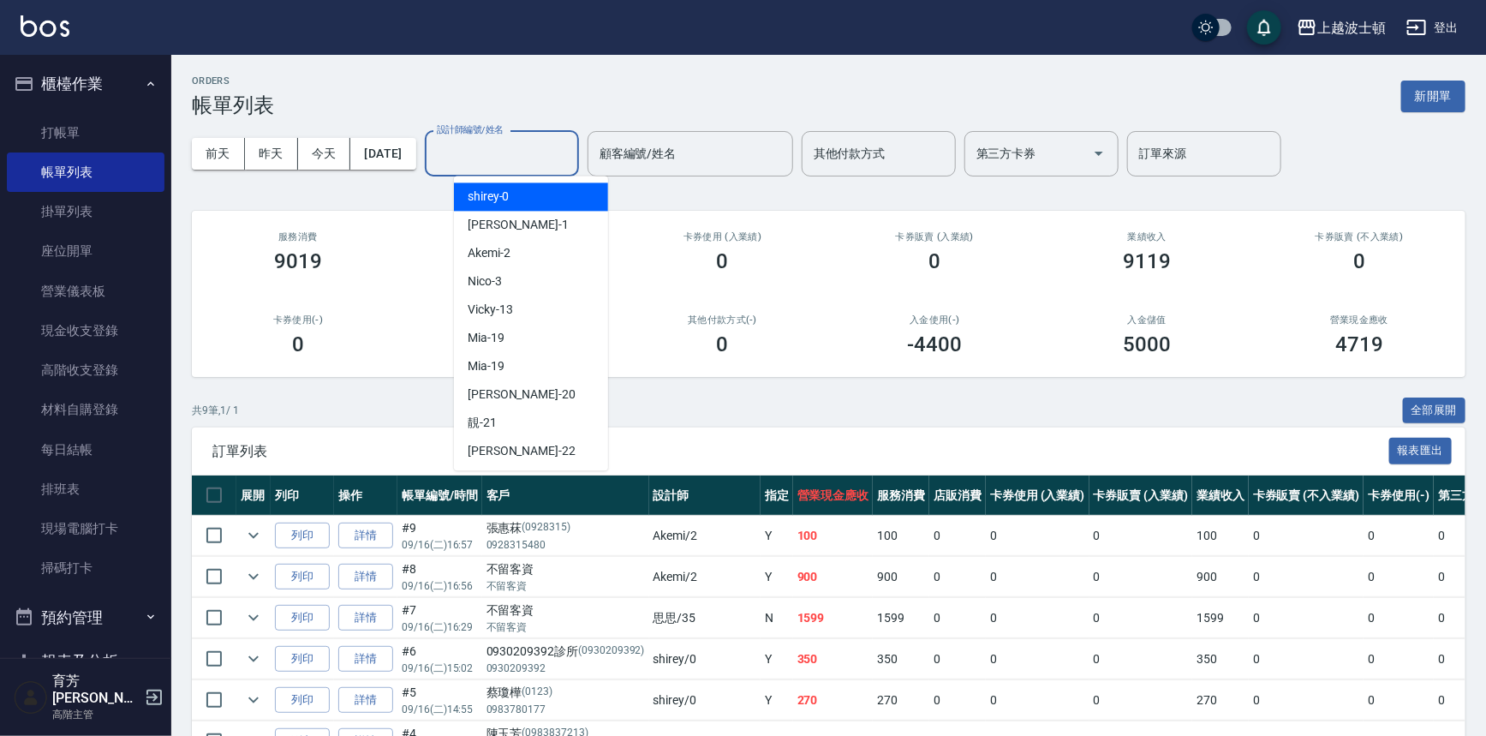
click at [550, 159] on input "設計師編號/姓名" at bounding box center [501, 154] width 139 height 30
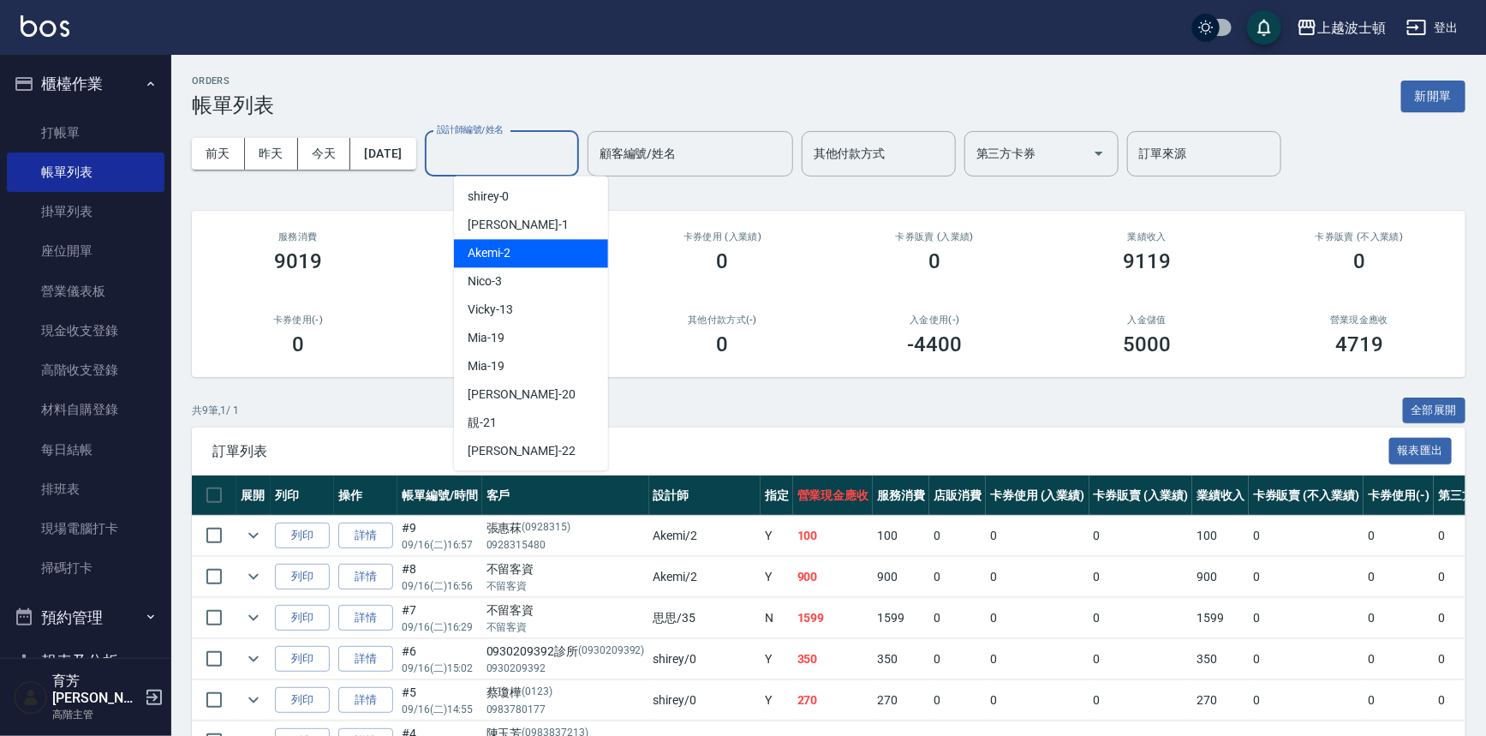
click at [575, 247] on div "Akemi -2" at bounding box center [531, 253] width 154 height 28
type input "Akemi-2"
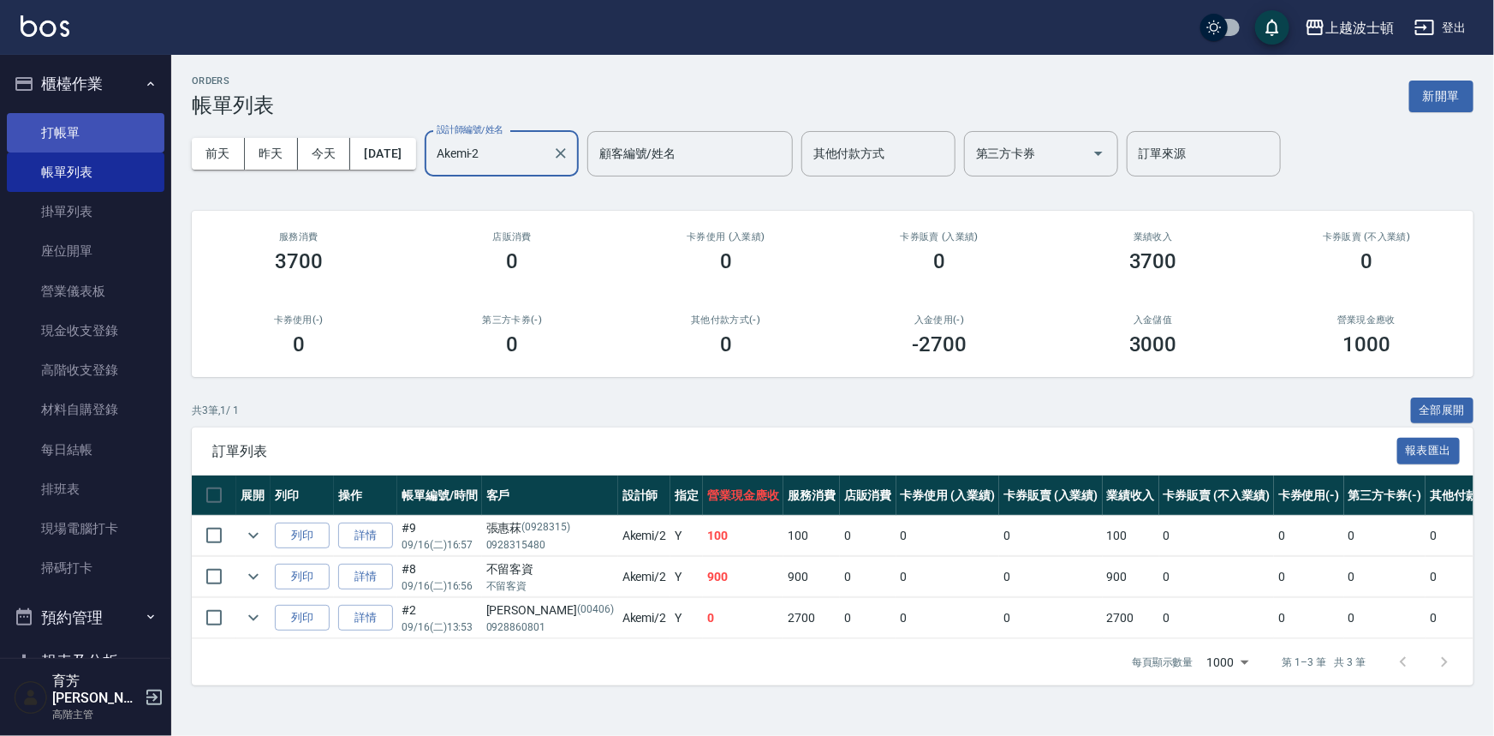
click at [105, 137] on link "打帳單" at bounding box center [86, 132] width 158 height 39
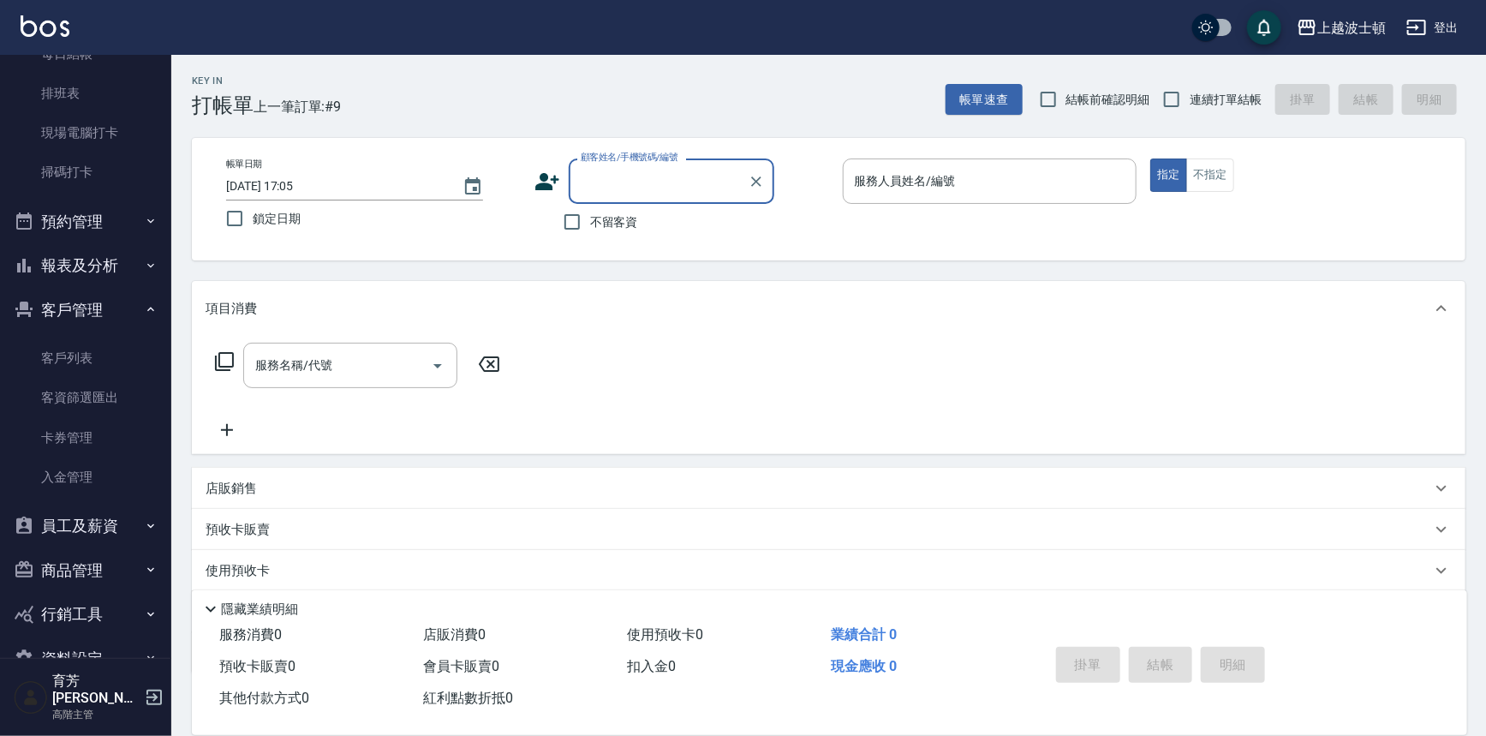
scroll to position [411, 0]
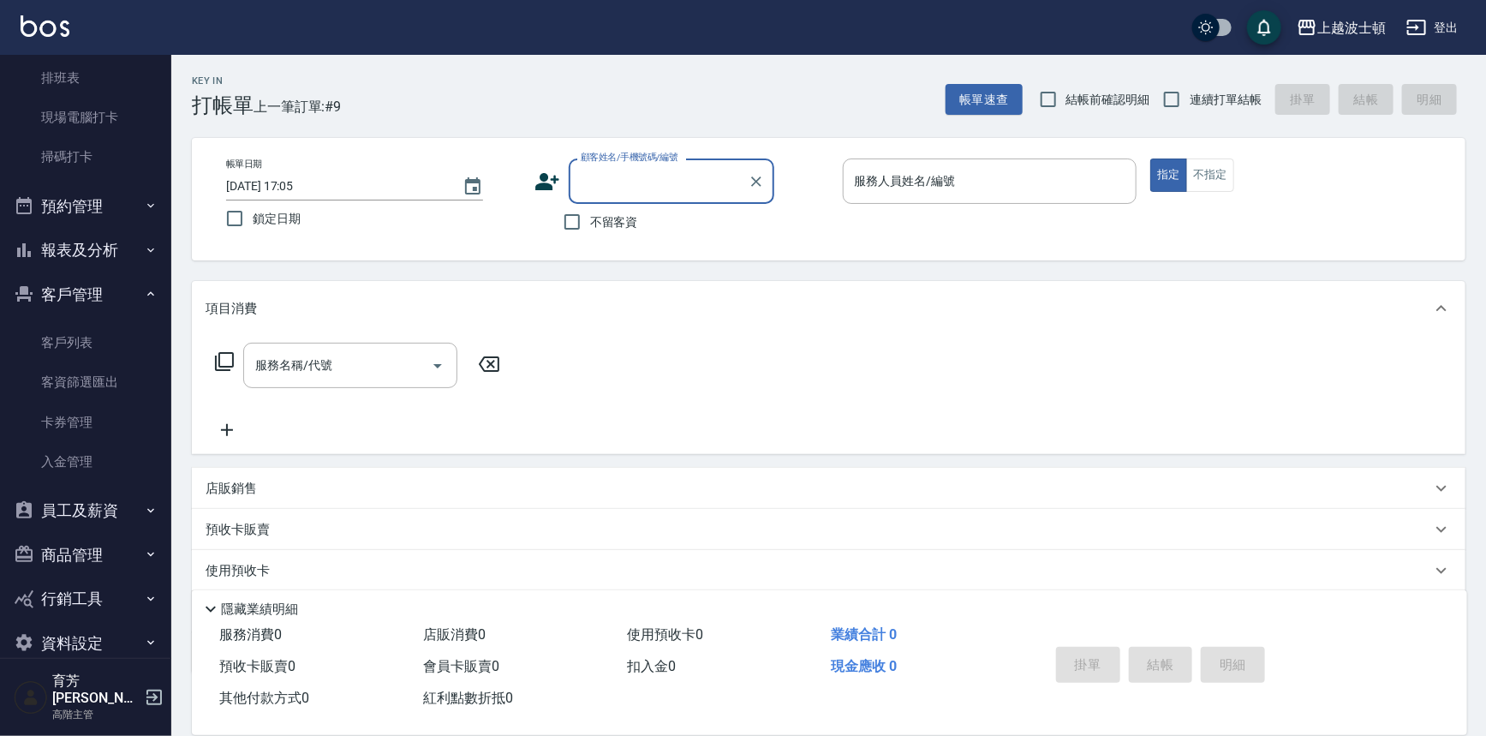
click at [100, 249] on button "報表及分析" at bounding box center [86, 250] width 158 height 45
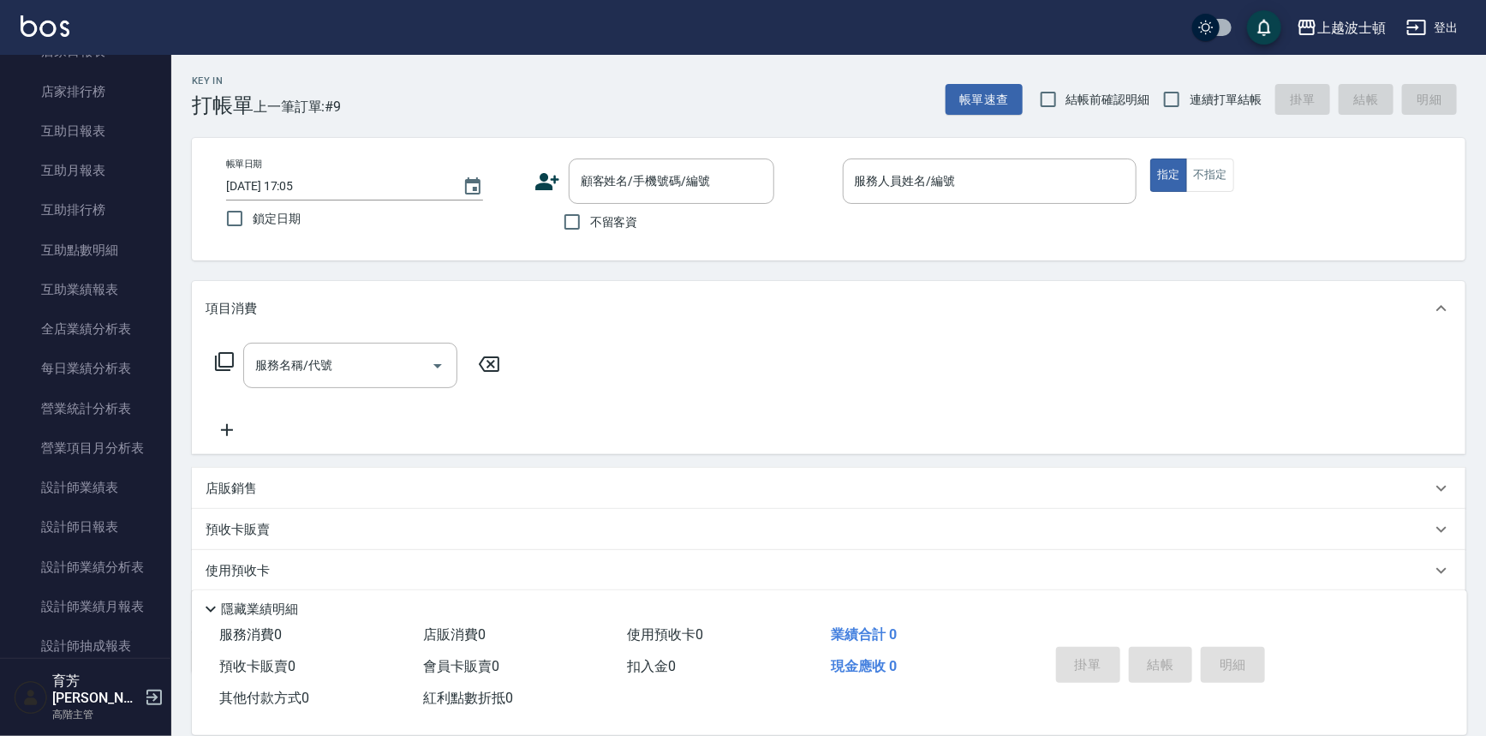
scroll to position [780, 0]
click at [93, 521] on link "設計師日報表" at bounding box center [86, 522] width 158 height 39
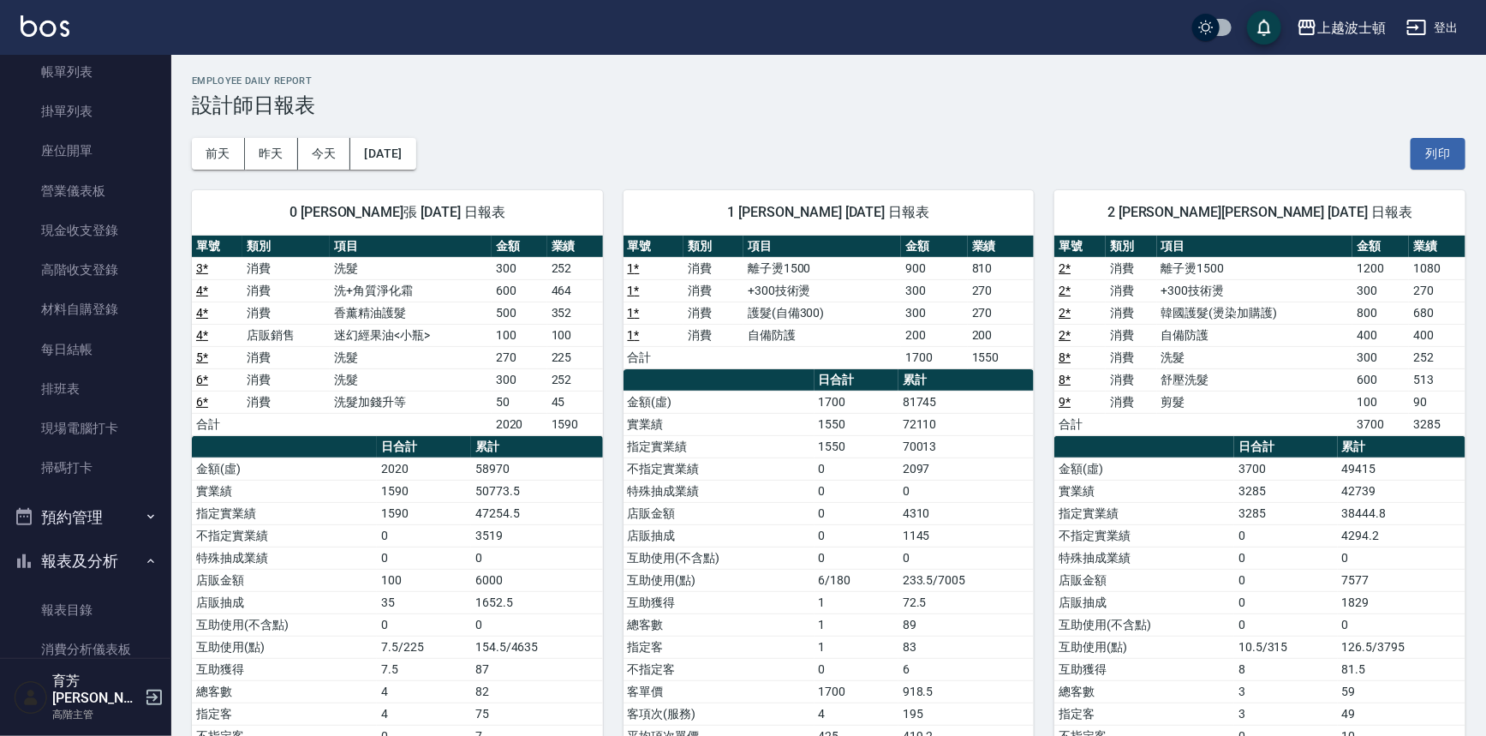
scroll to position [172, 0]
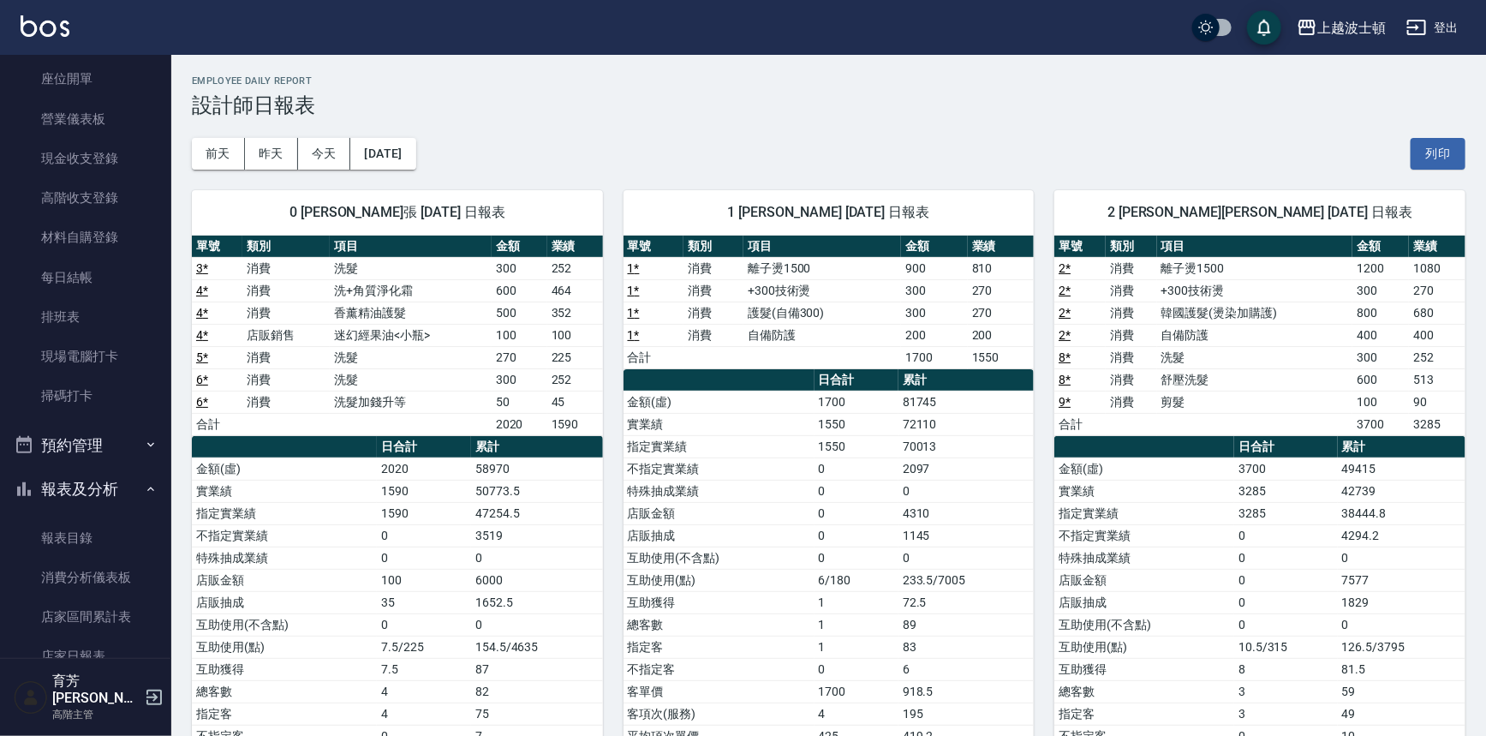
click at [75, 485] on button "報表及分析" at bounding box center [86, 489] width 158 height 45
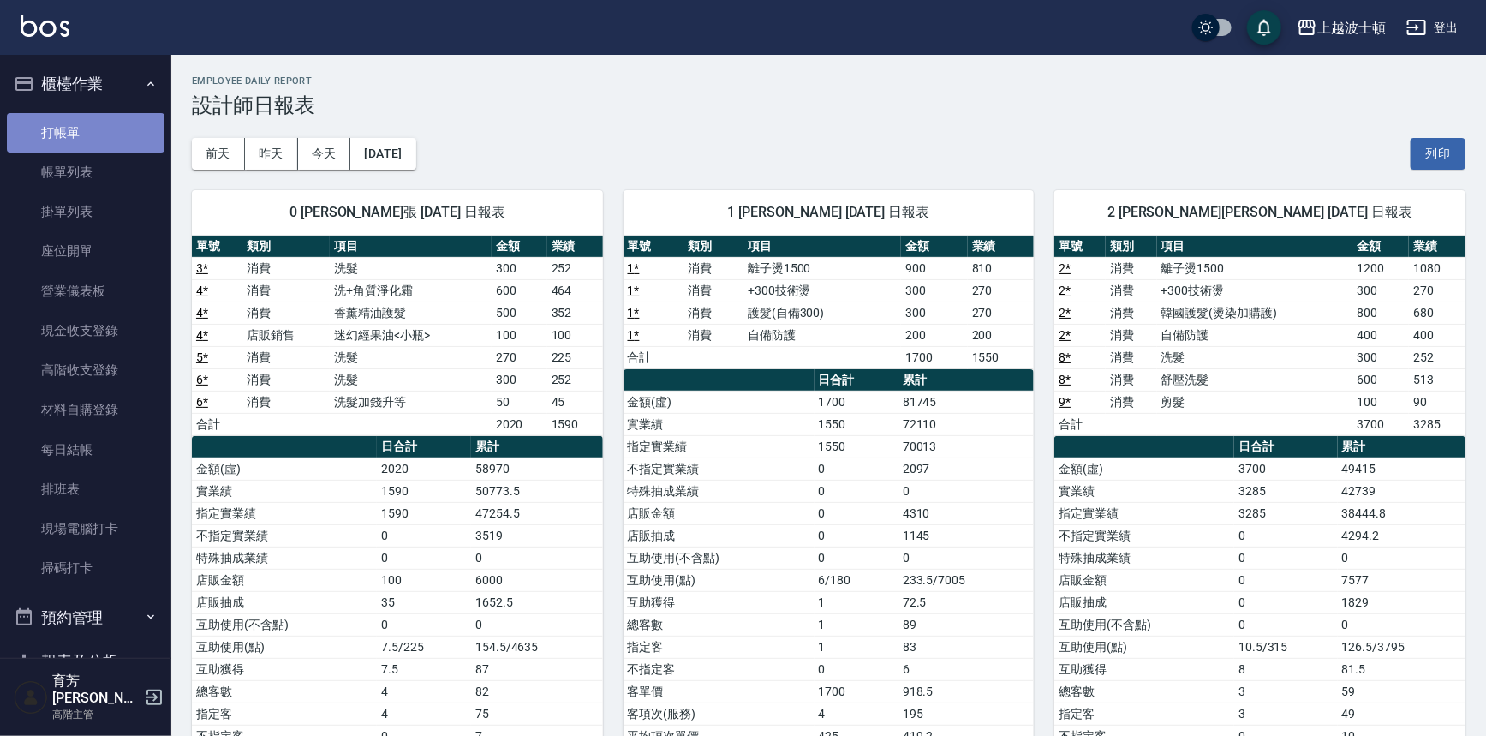
click at [113, 135] on link "打帳單" at bounding box center [86, 132] width 158 height 39
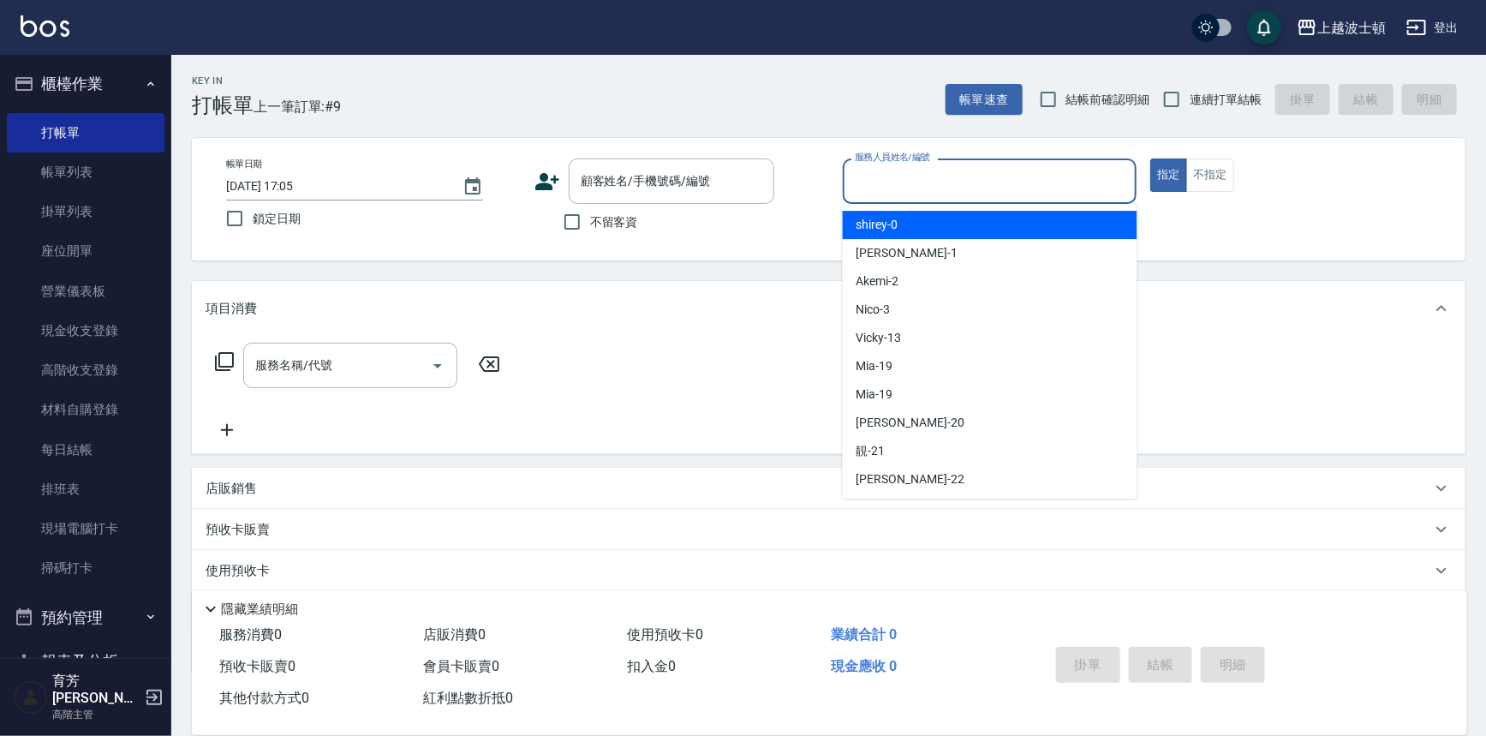
click at [973, 166] on input "服務人員姓名/編號" at bounding box center [989, 181] width 279 height 30
click at [965, 227] on div "shirey -0" at bounding box center [990, 225] width 295 height 28
type input "shirey-0"
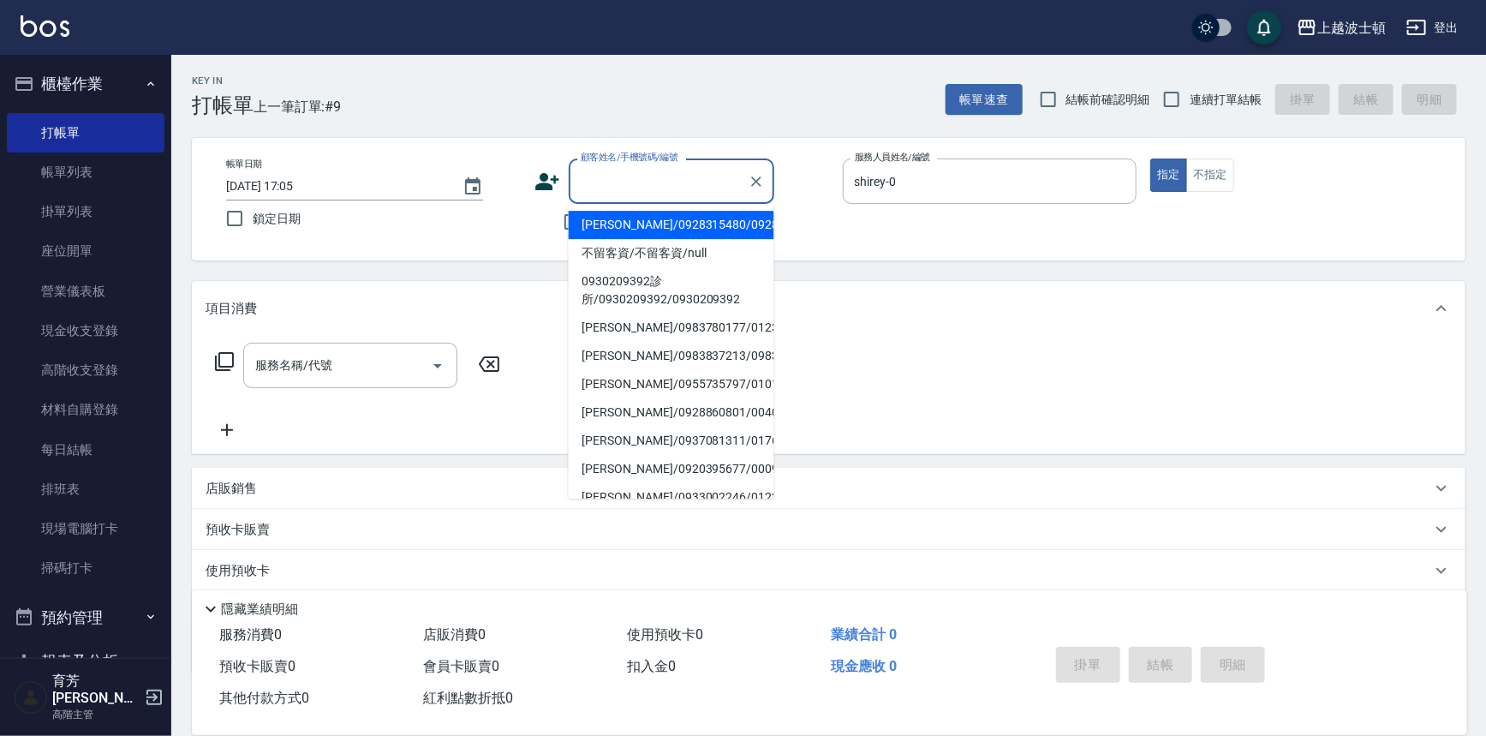
click at [596, 178] on input "顧客姓名/手機號碼/編號" at bounding box center [658, 181] width 164 height 30
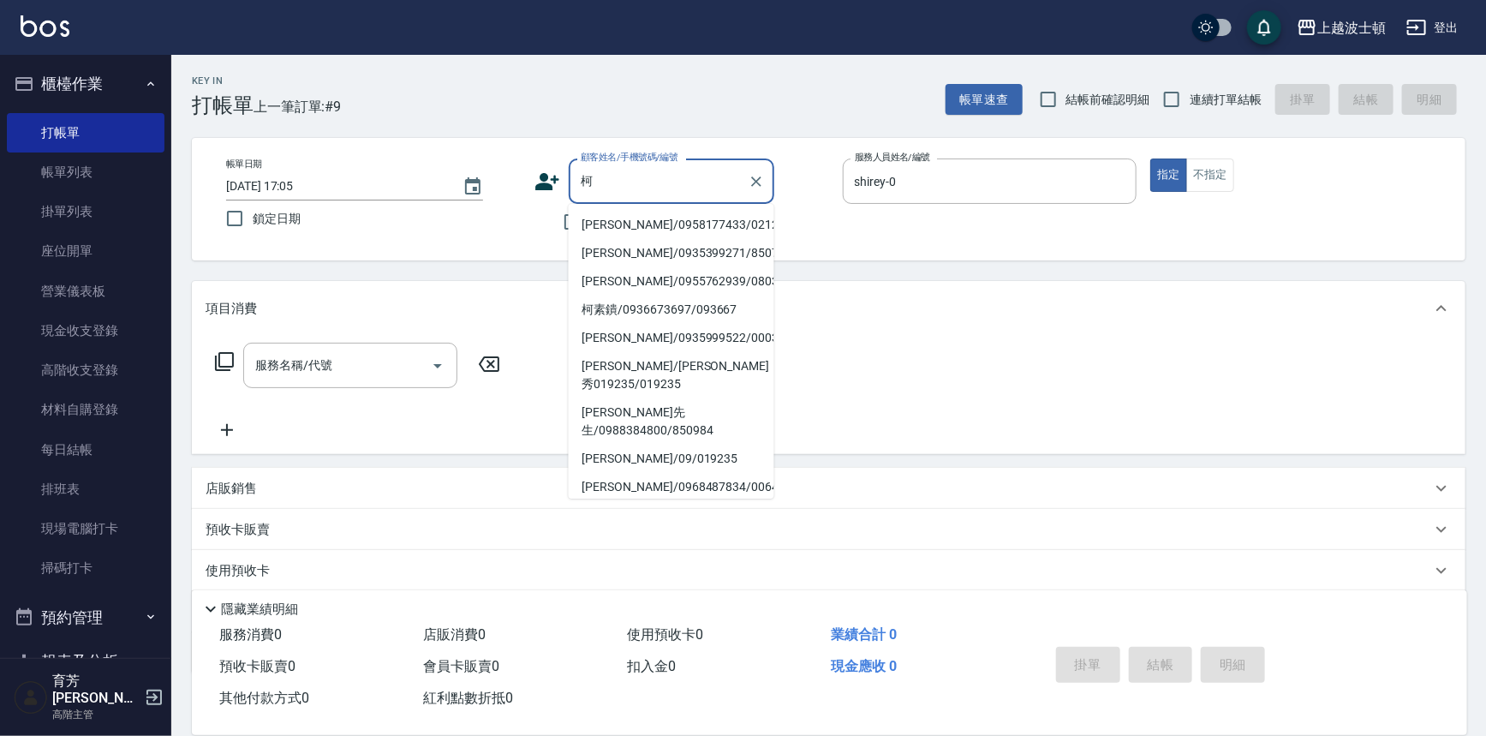
click at [648, 231] on li "[PERSON_NAME]/0958177433/021269" at bounding box center [672, 225] width 206 height 28
type input "[PERSON_NAME]/0958177433/021269"
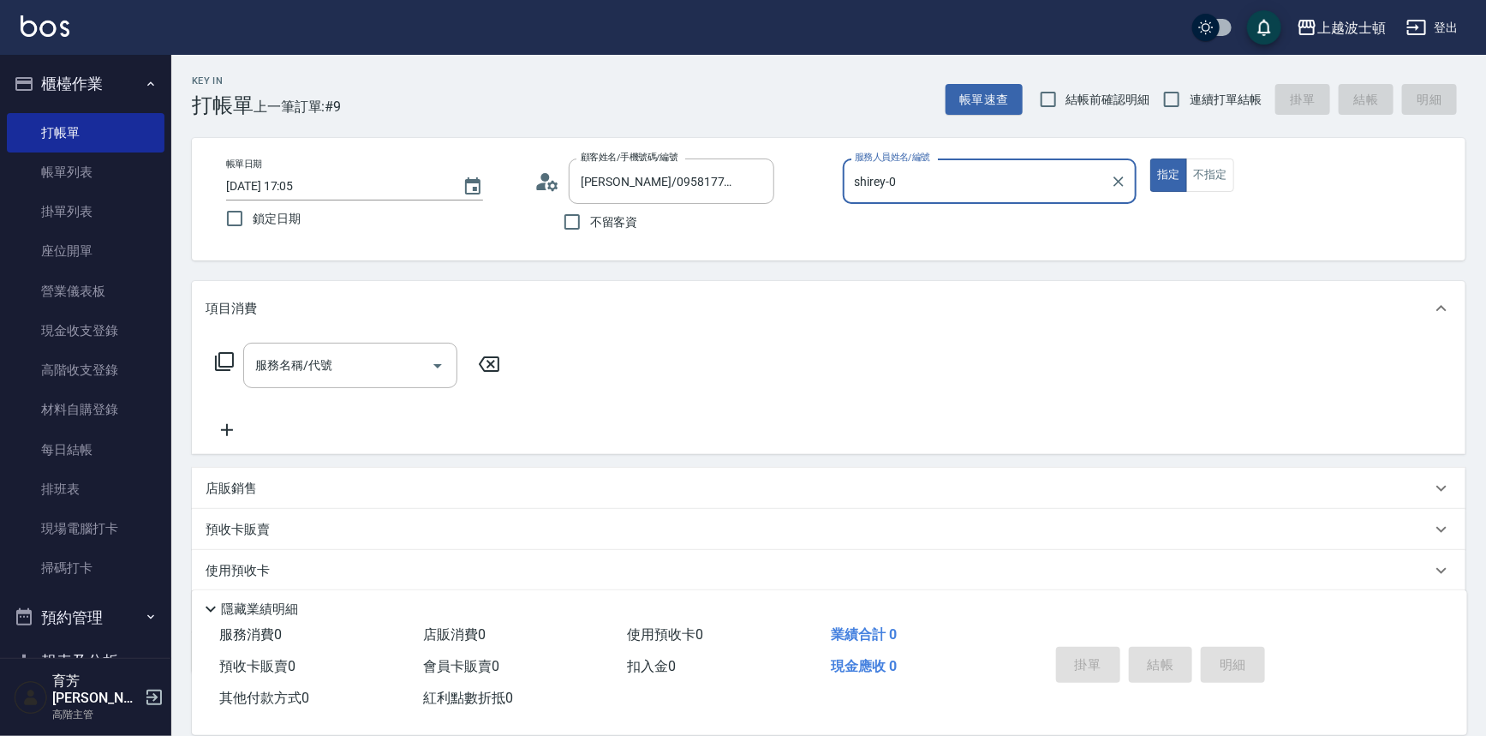
click at [221, 360] on icon at bounding box center [224, 361] width 21 height 21
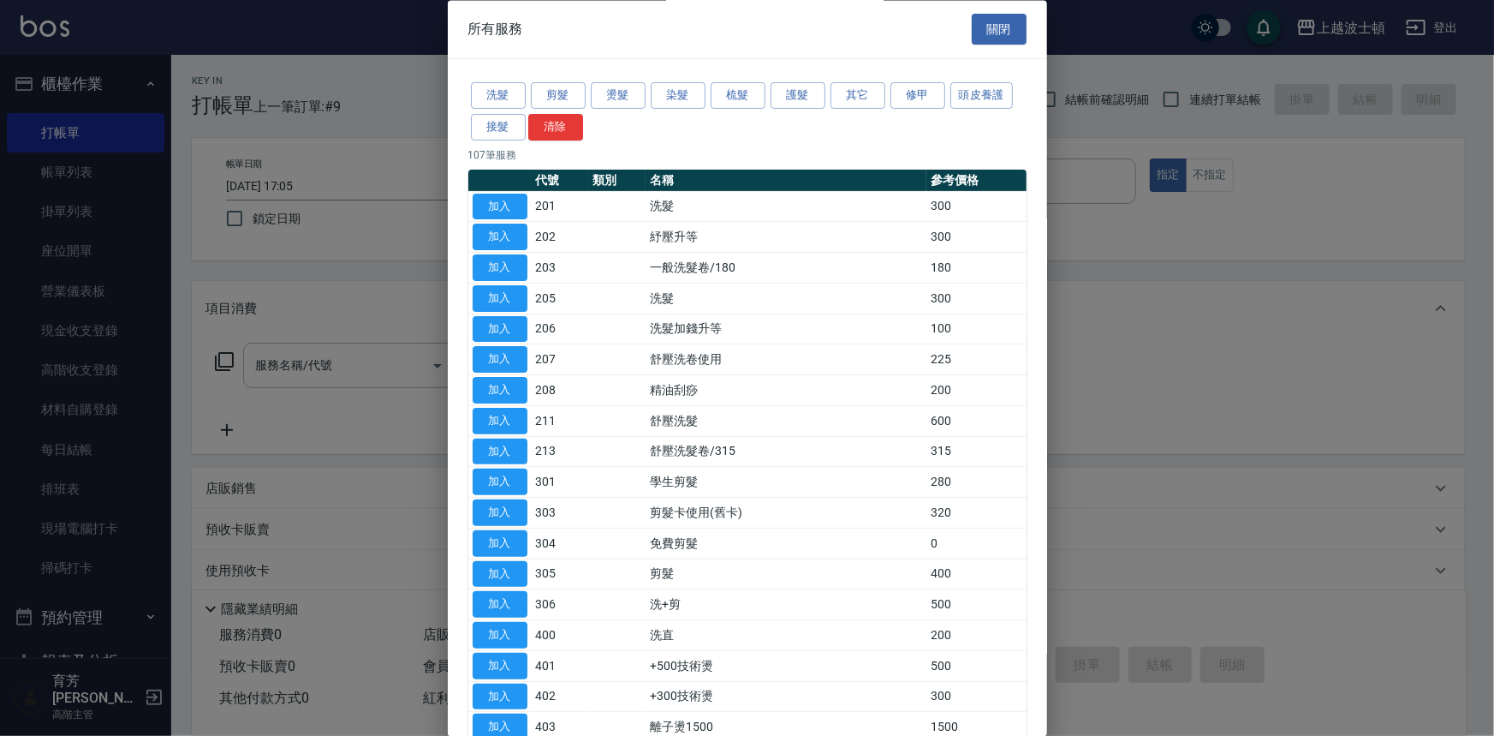
click at [506, 197] on button "加入" at bounding box center [500, 207] width 55 height 27
type input "洗髮(201)"
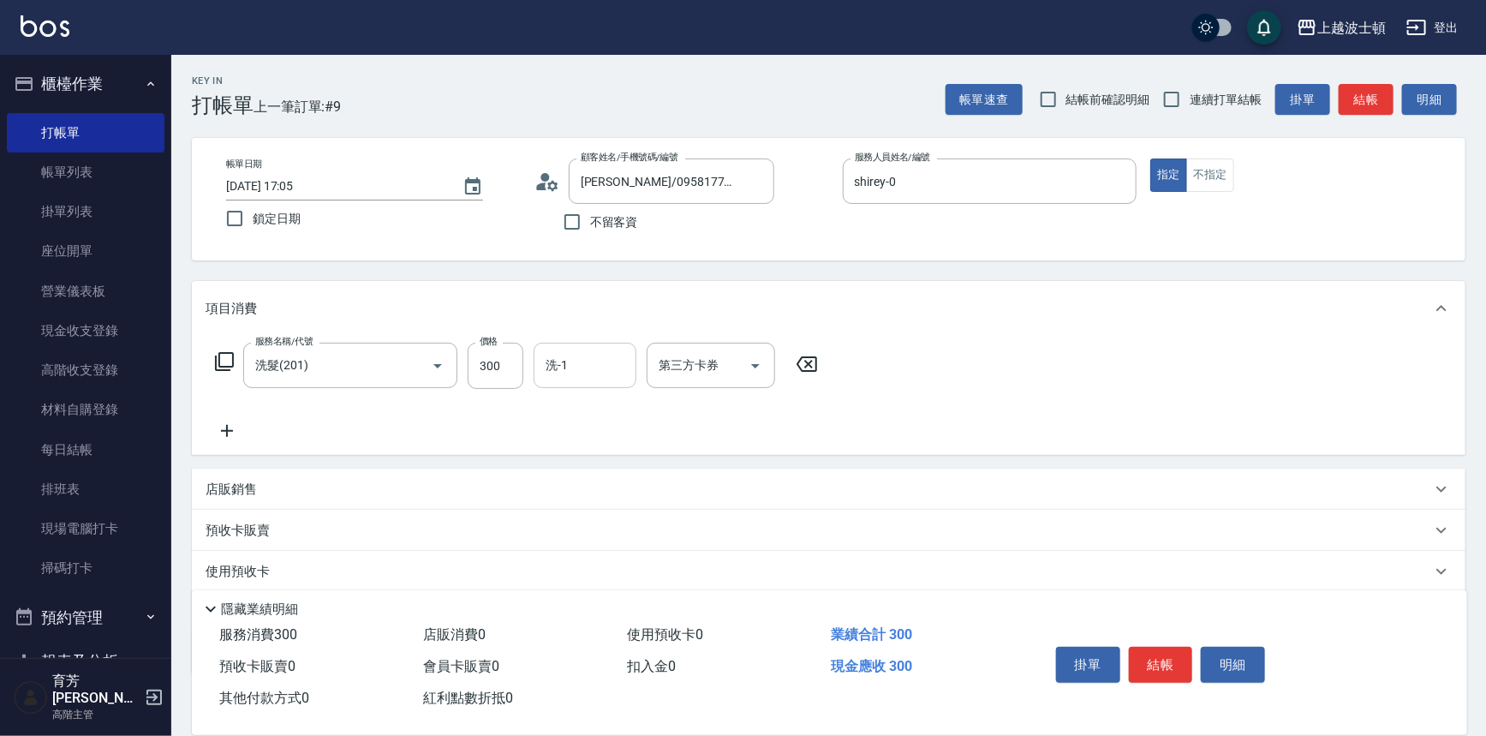
click at [574, 360] on input "洗-1" at bounding box center [584, 365] width 87 height 30
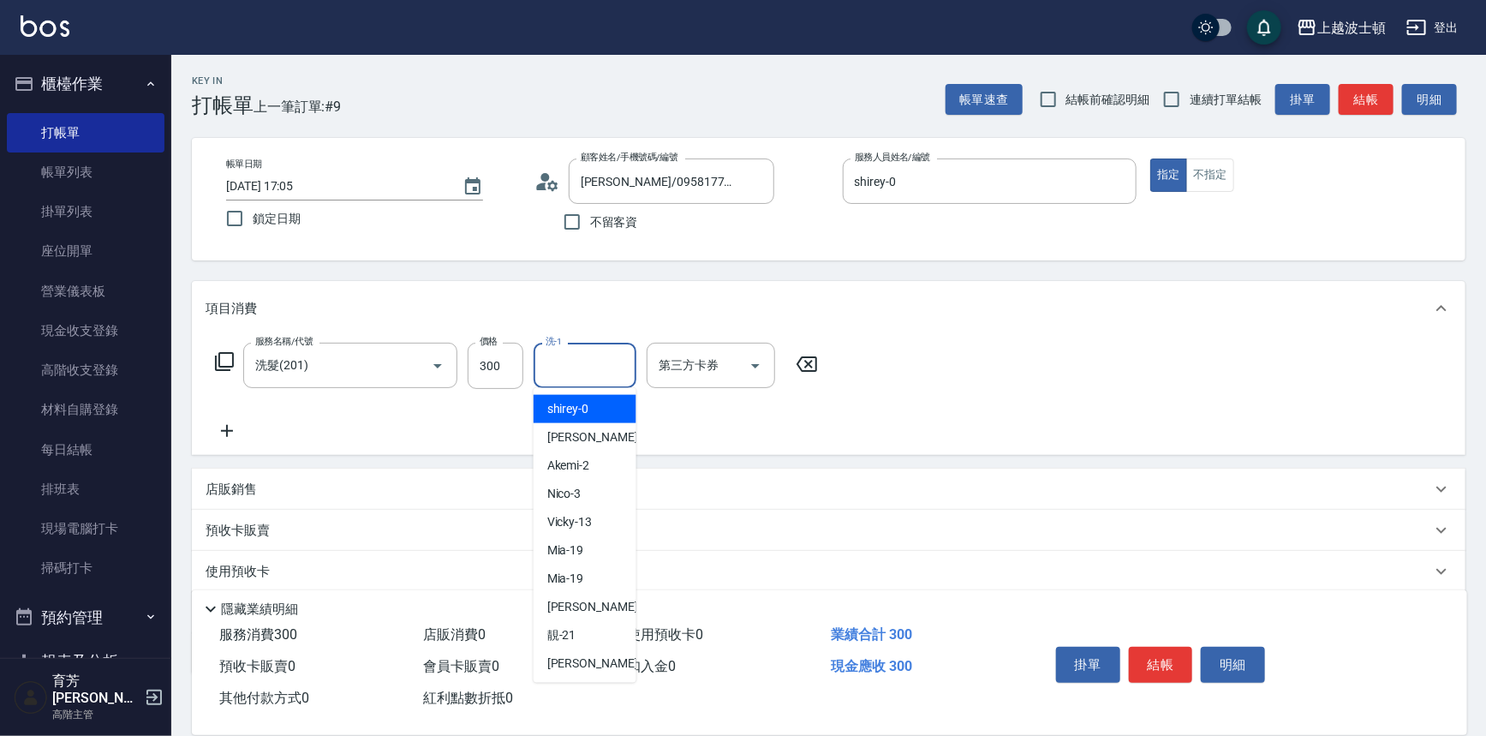
click at [577, 396] on div "shirey -0" at bounding box center [584, 409] width 103 height 28
type input "shirey-0"
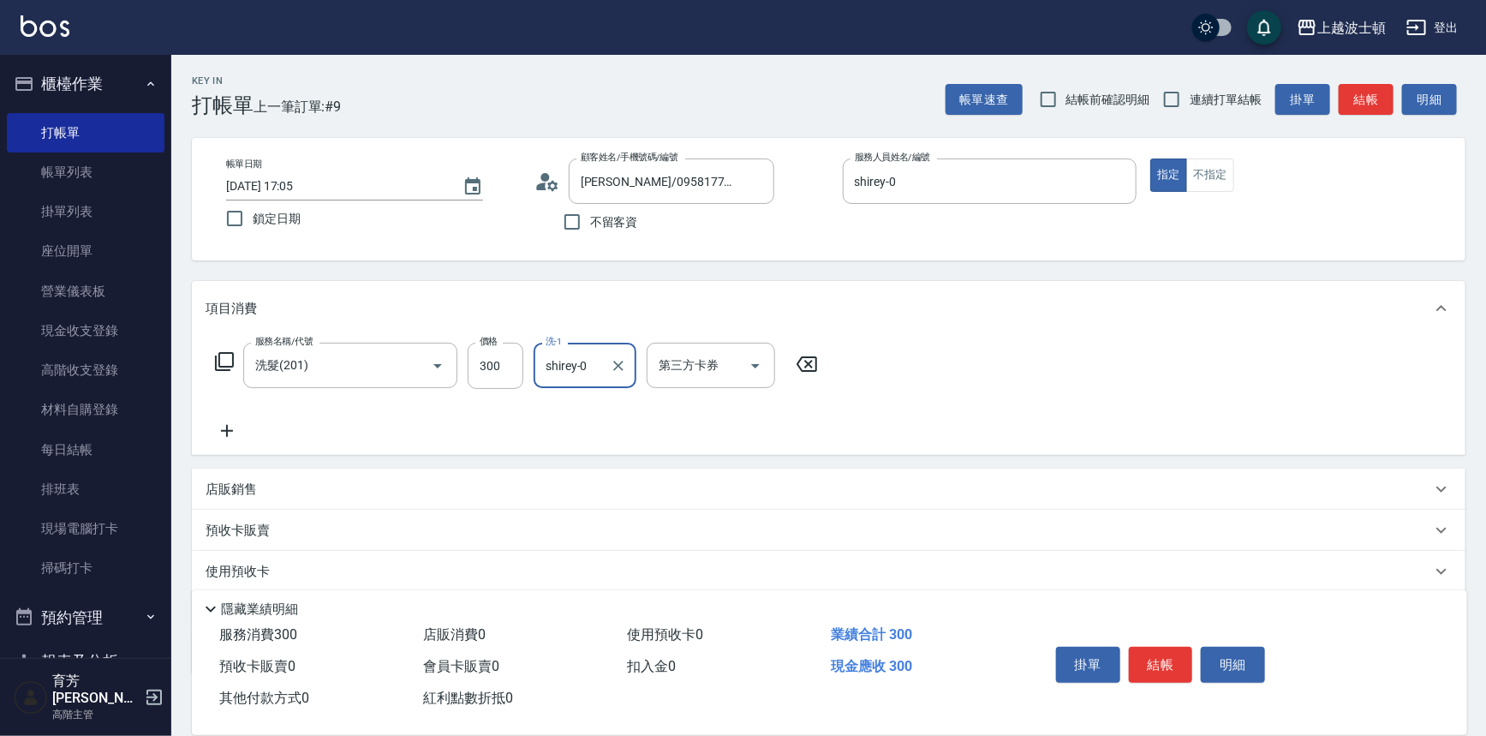
click at [223, 351] on icon at bounding box center [224, 361] width 21 height 21
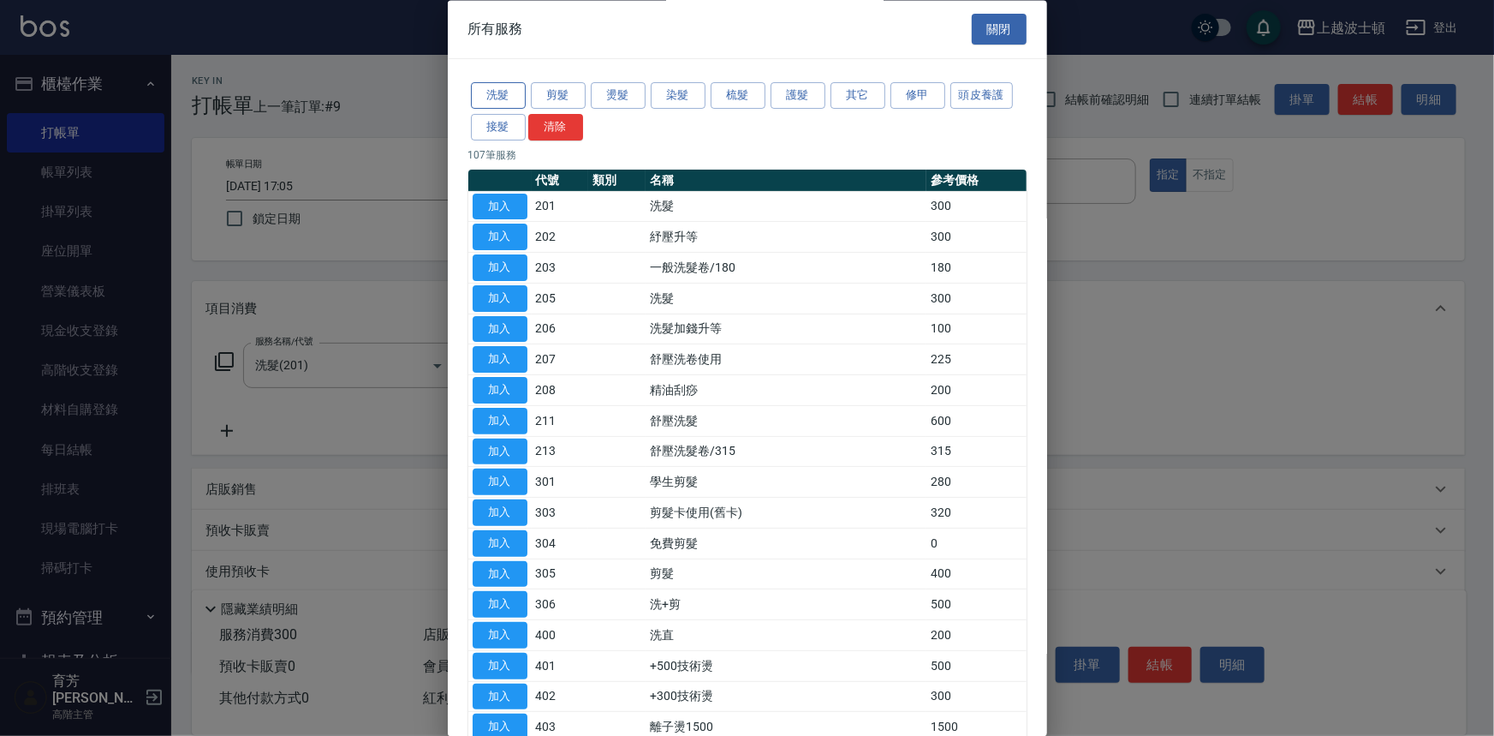
click at [495, 93] on button "洗髮" at bounding box center [498, 96] width 55 height 27
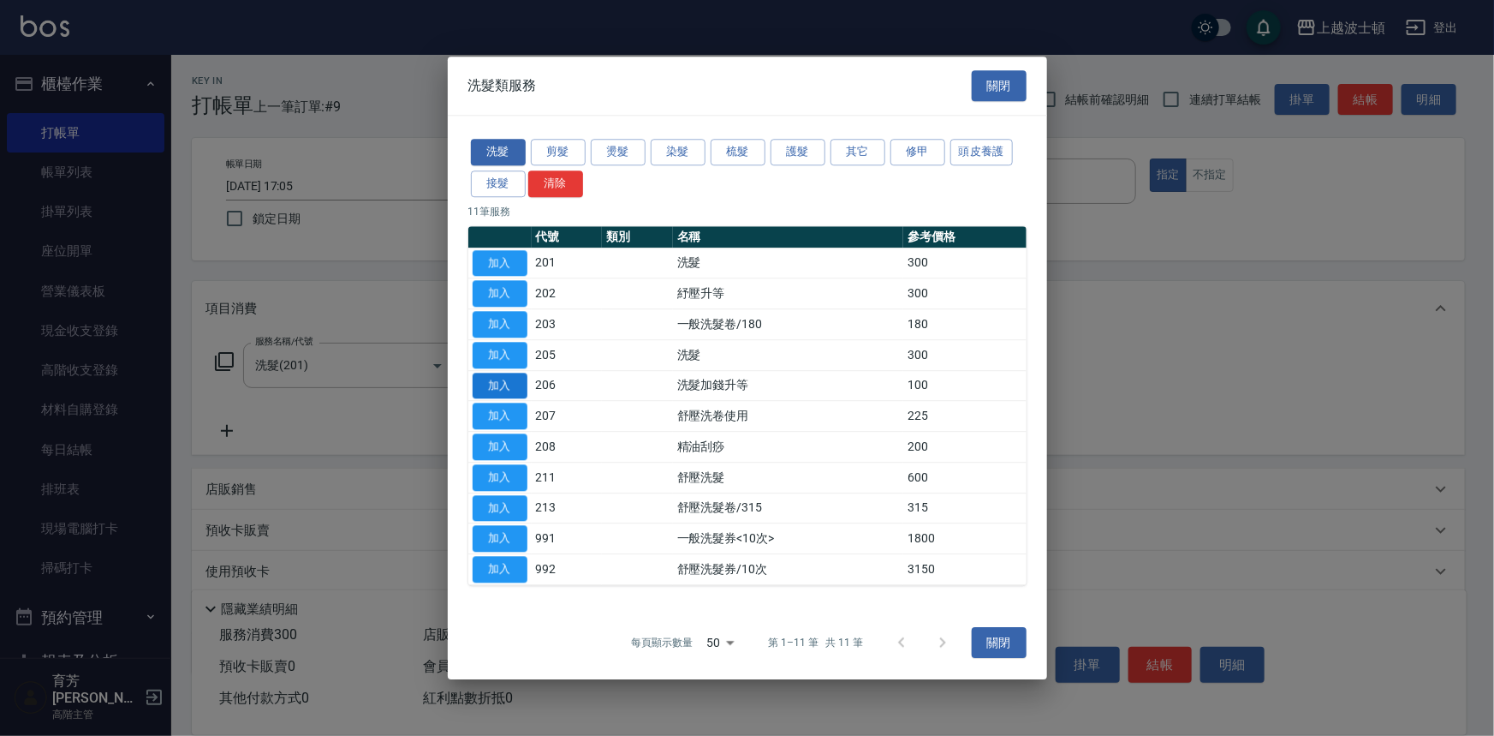
click at [522, 390] on button "加入" at bounding box center [500, 385] width 55 height 27
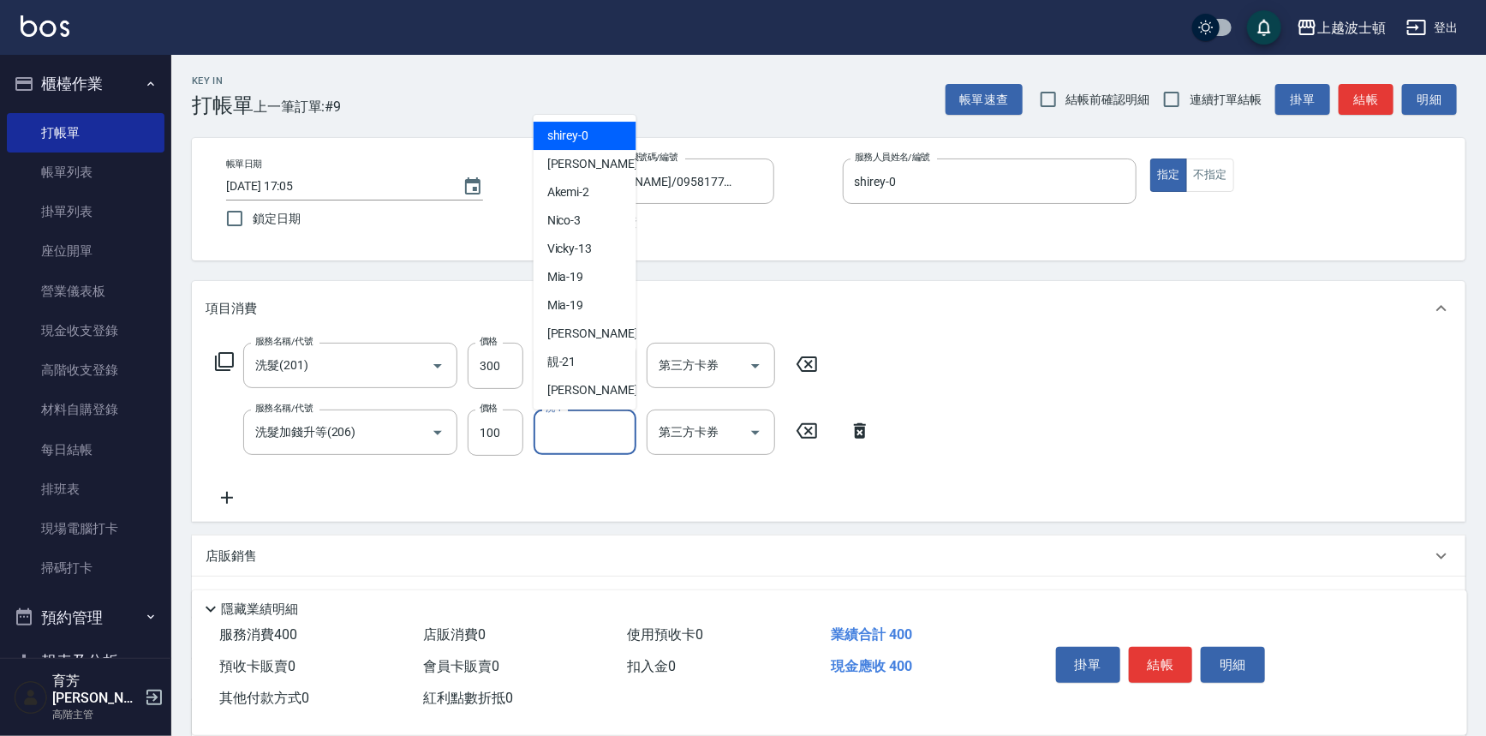
click at [603, 433] on input "洗-1" at bounding box center [584, 432] width 87 height 30
click at [593, 125] on div "shirey -0" at bounding box center [584, 136] width 103 height 28
type input "shirey-0"
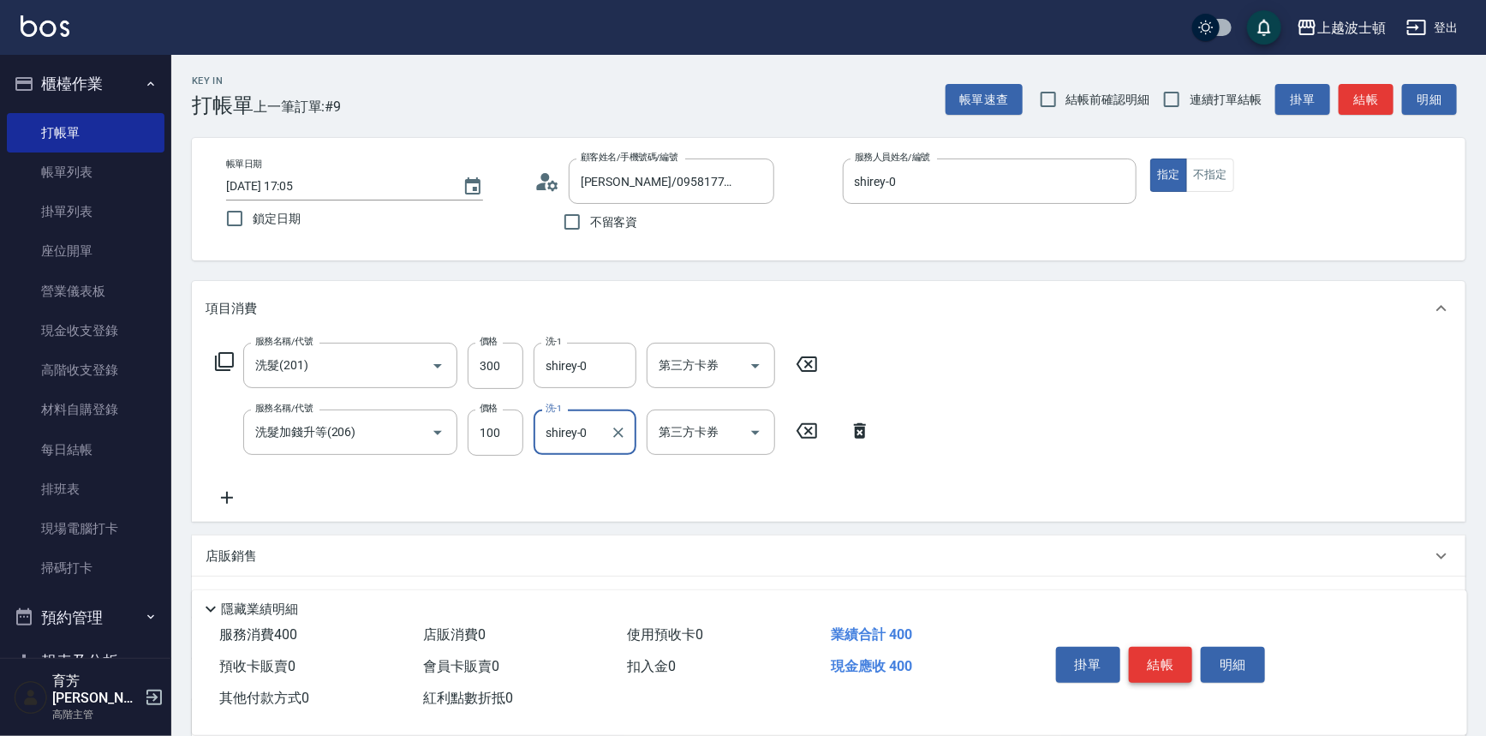
click at [1165, 661] on button "結帳" at bounding box center [1161, 664] width 64 height 36
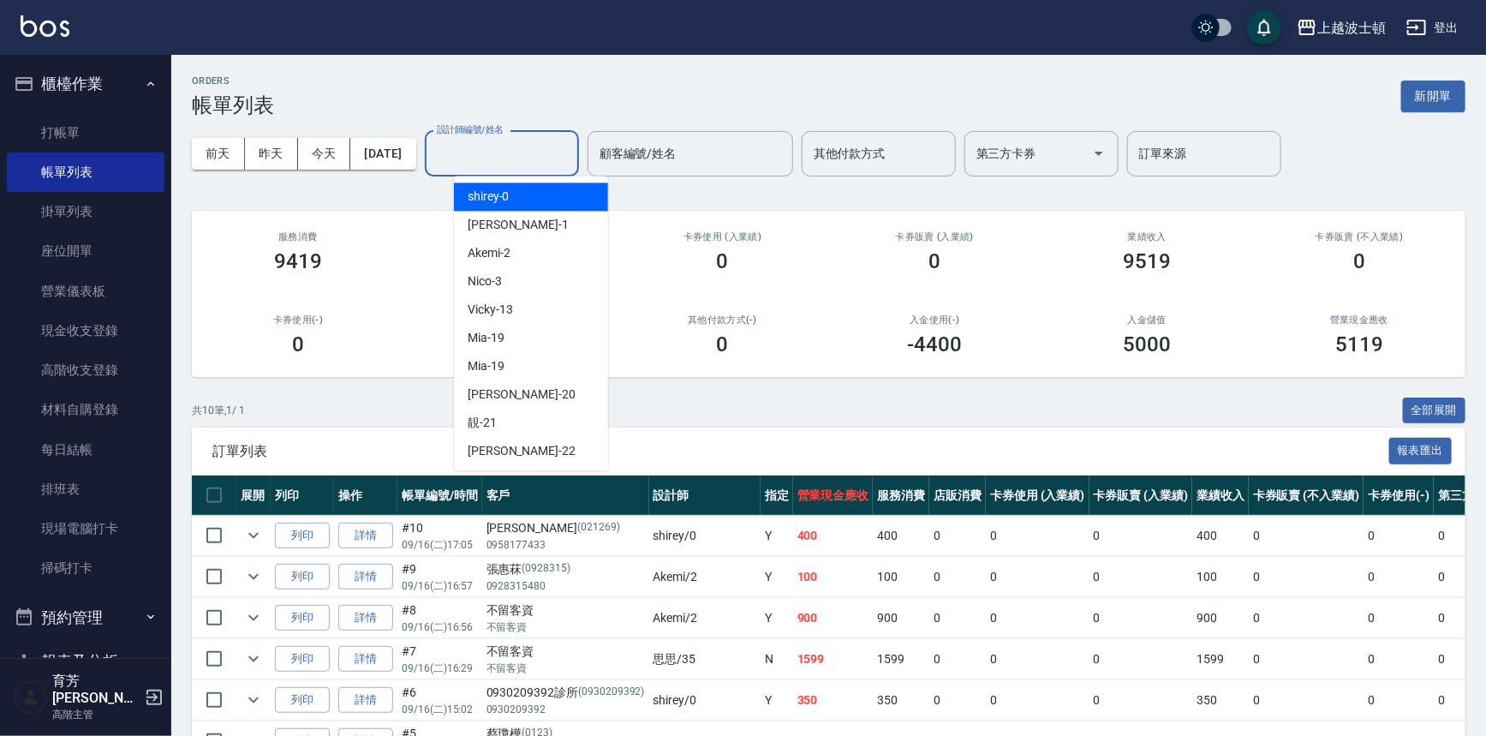
click at [571, 154] on input "設計師編號/姓名" at bounding box center [501, 154] width 139 height 30
click at [549, 194] on div "shirey -0" at bounding box center [531, 196] width 154 height 28
type input "shirey-0"
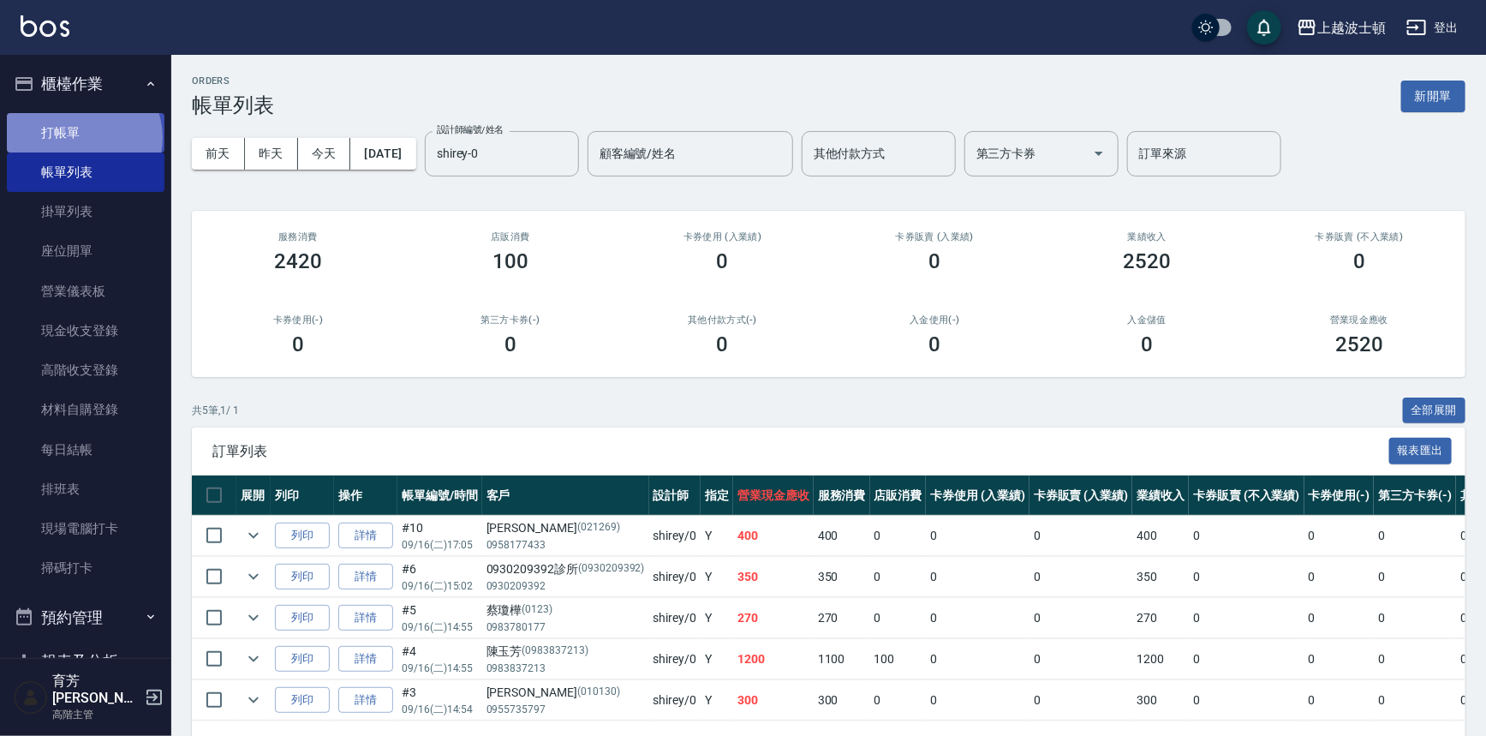
click at [82, 137] on link "打帳單" at bounding box center [86, 132] width 158 height 39
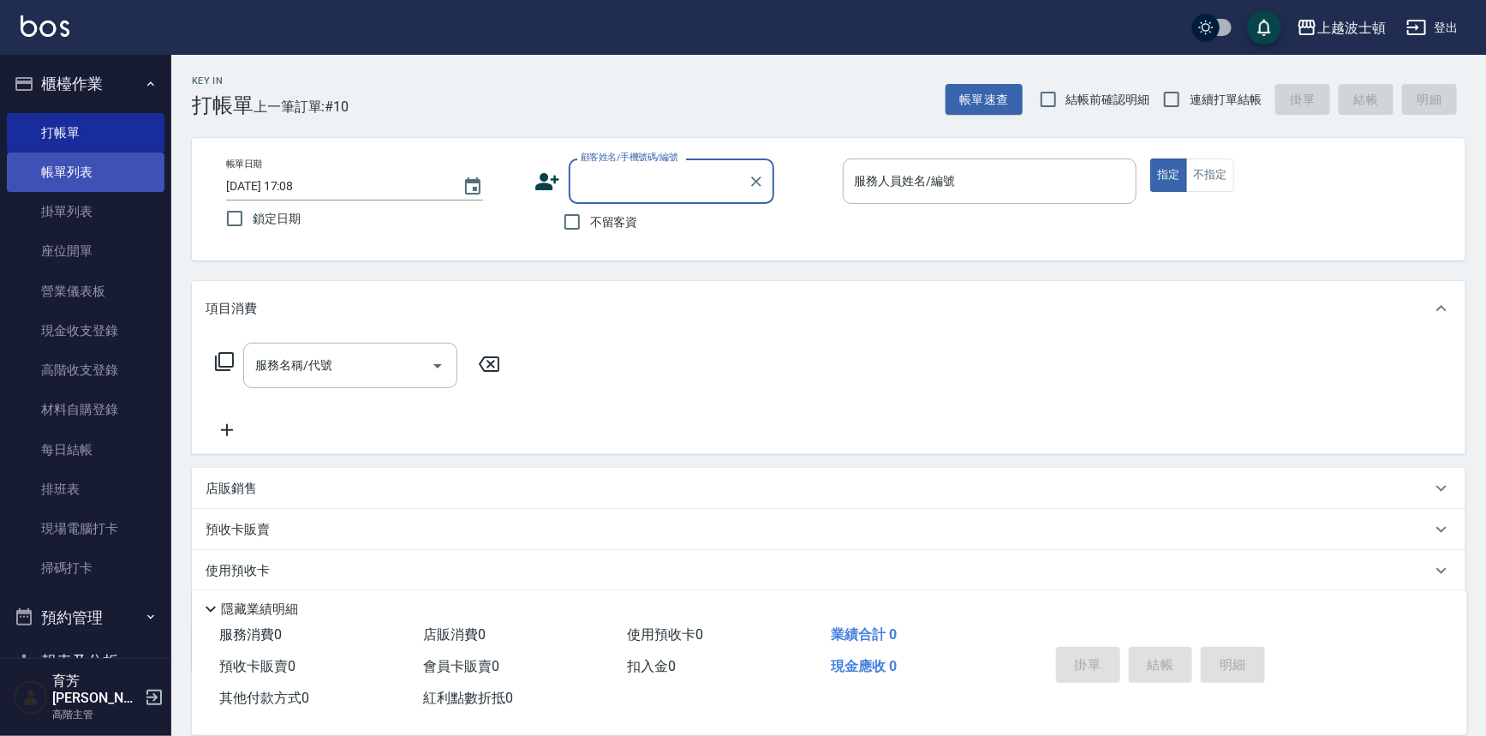
click at [134, 161] on link "帳單列表" at bounding box center [86, 171] width 158 height 39
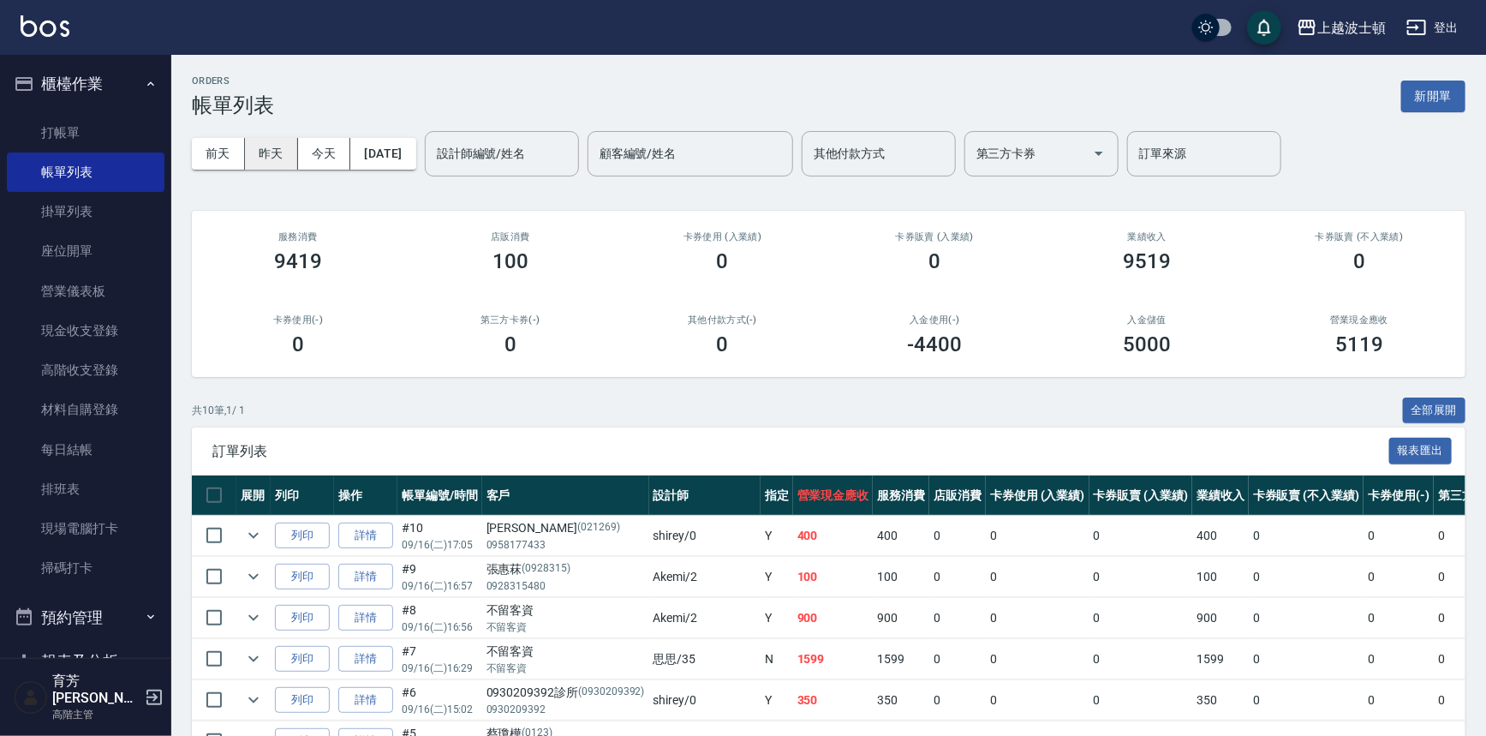
click at [278, 158] on button "昨天" at bounding box center [271, 154] width 53 height 32
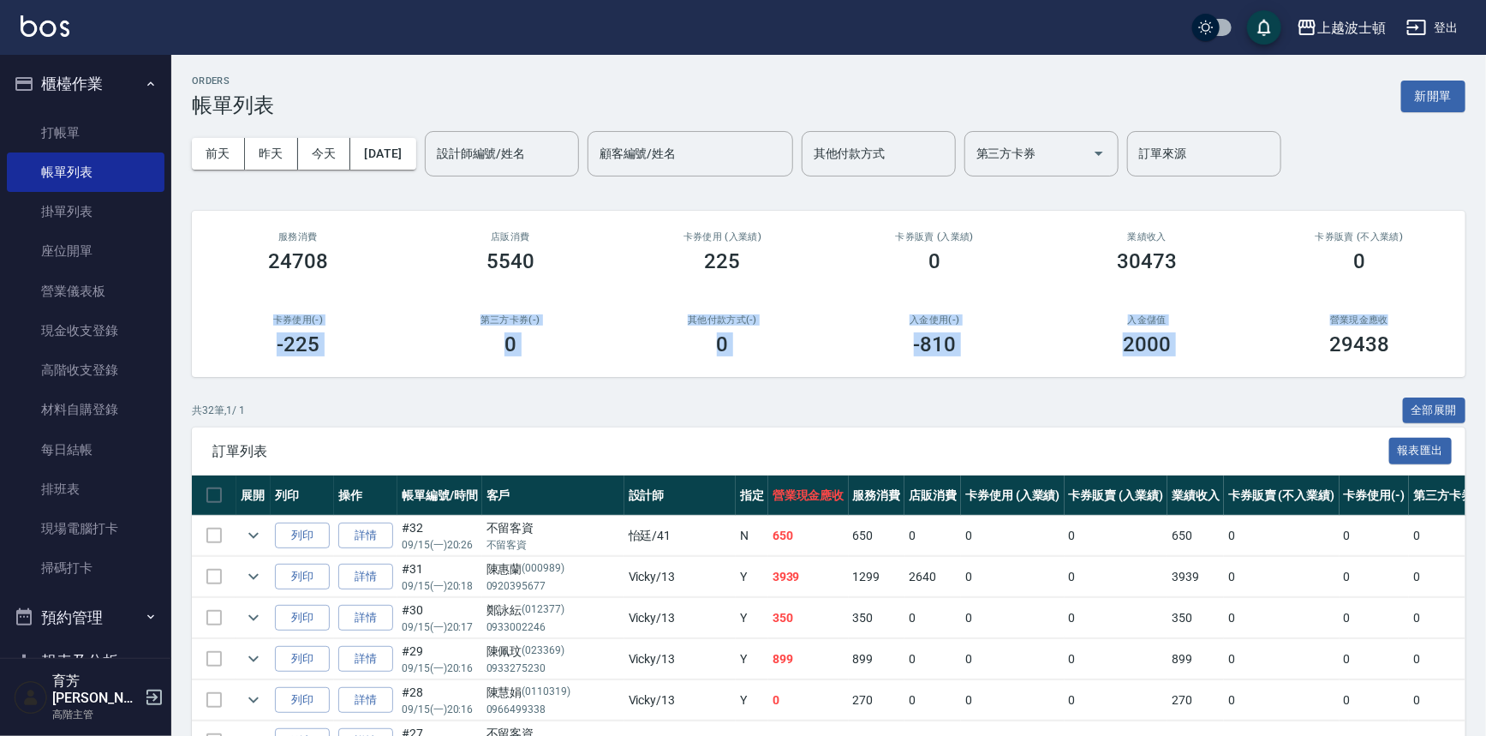
drag, startPoint x: 1483, startPoint y: 266, endPoint x: 1476, endPoint y: 324, distance: 57.8
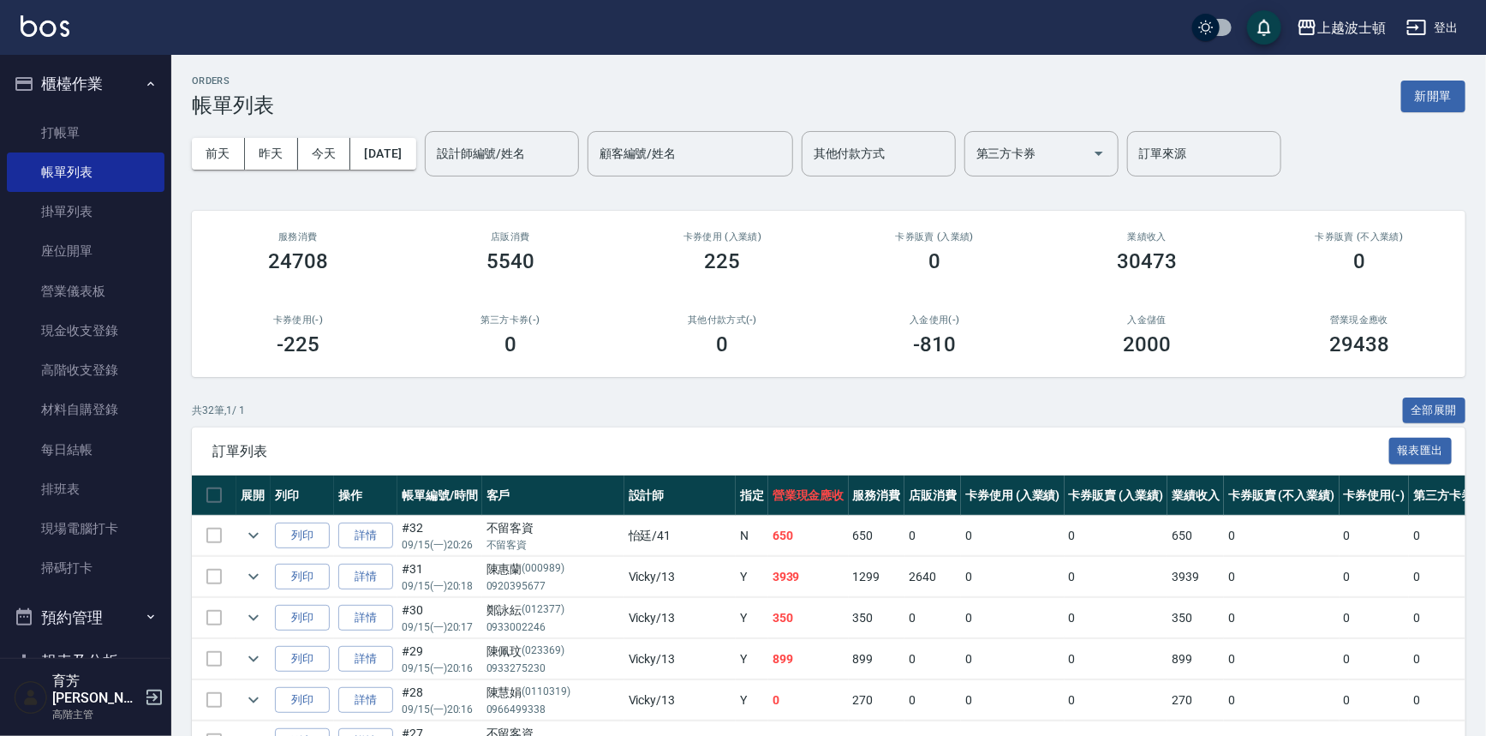
click at [1421, 146] on div "[DATE] [DATE] [DATE] [DATE] 設計師編號/姓名 設計師編號/姓名 顧客編號/姓名 顧客編號/姓名 其他付款方式 其他付款方式 第三方…" at bounding box center [828, 153] width 1273 height 73
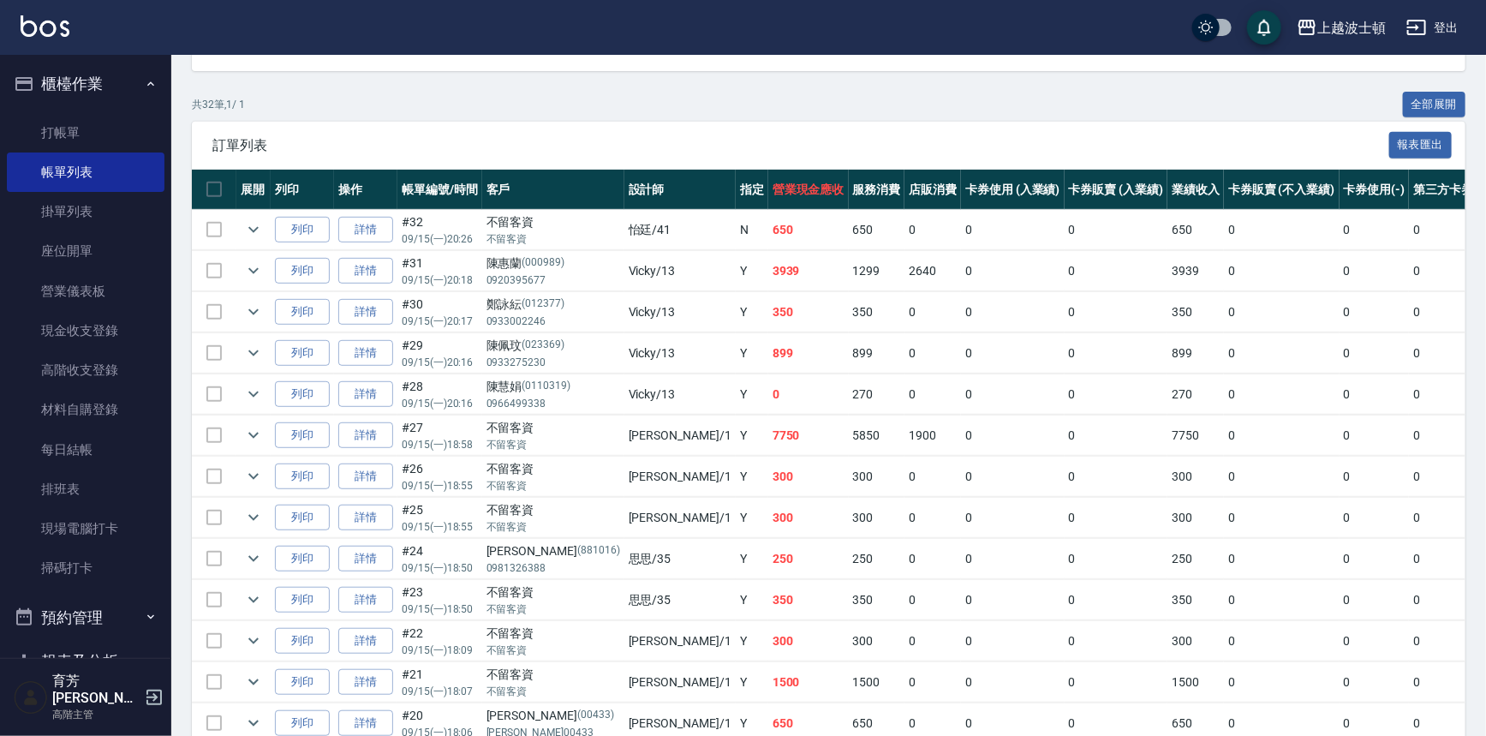
scroll to position [142, 0]
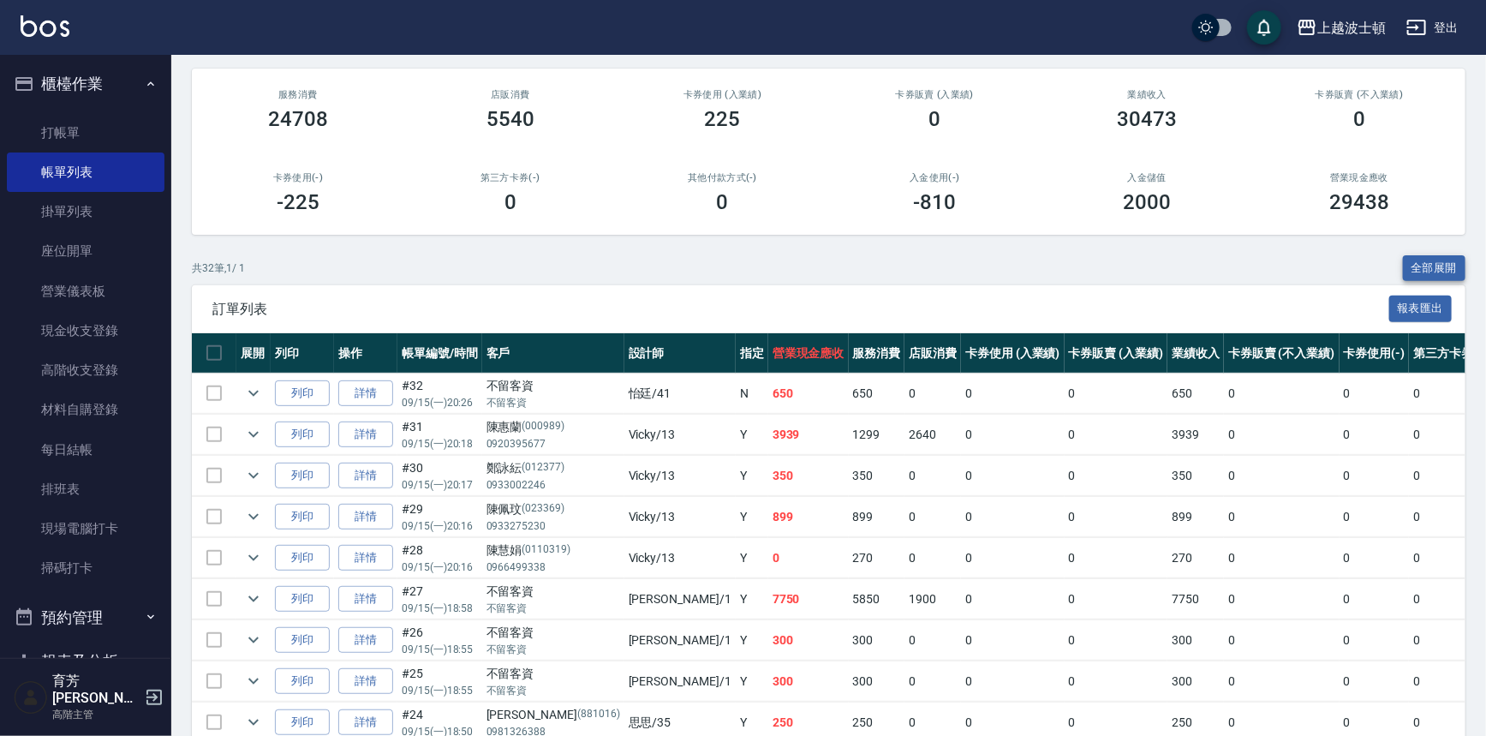
click at [1444, 269] on button "全部展開" at bounding box center [1434, 268] width 63 height 27
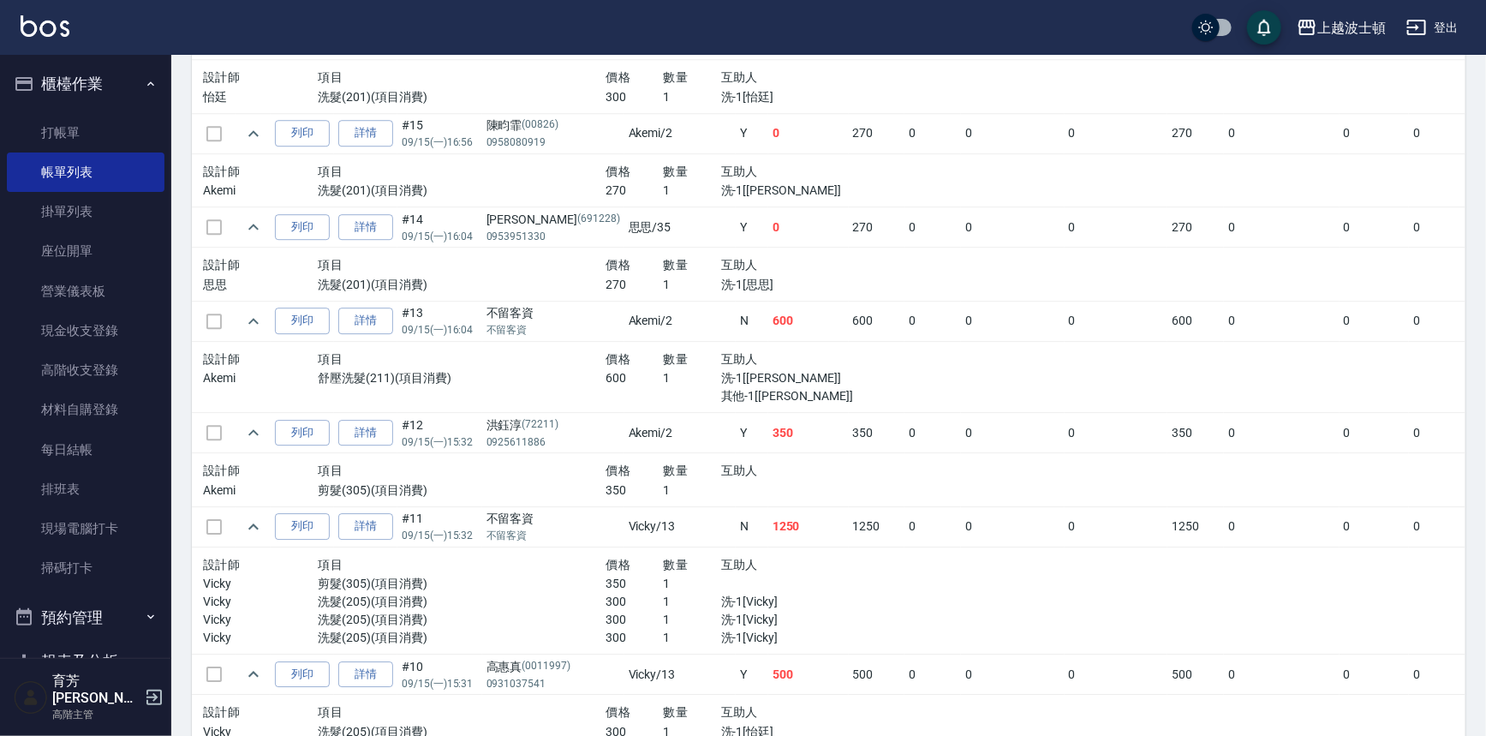
scroll to position [2275, 0]
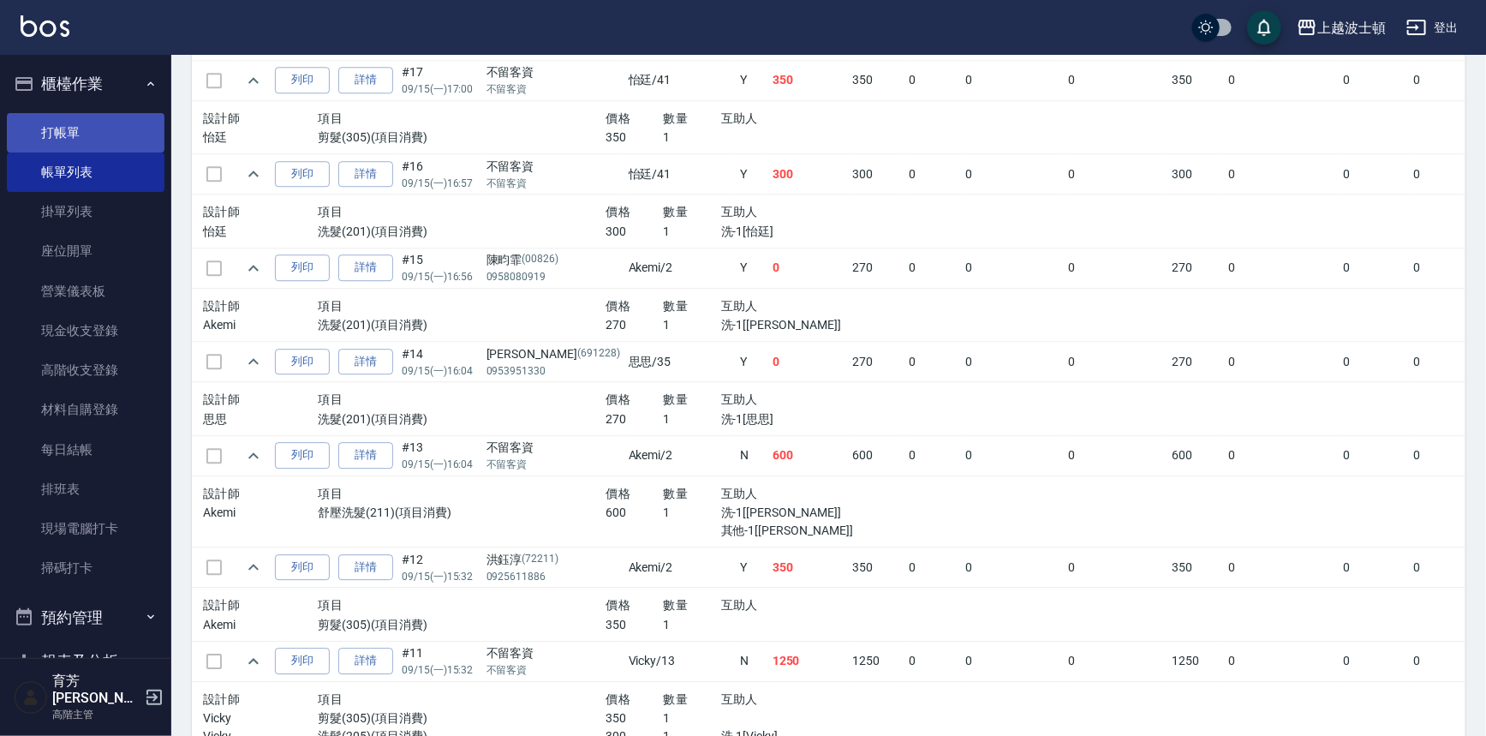
click at [69, 142] on link "打帳單" at bounding box center [86, 132] width 158 height 39
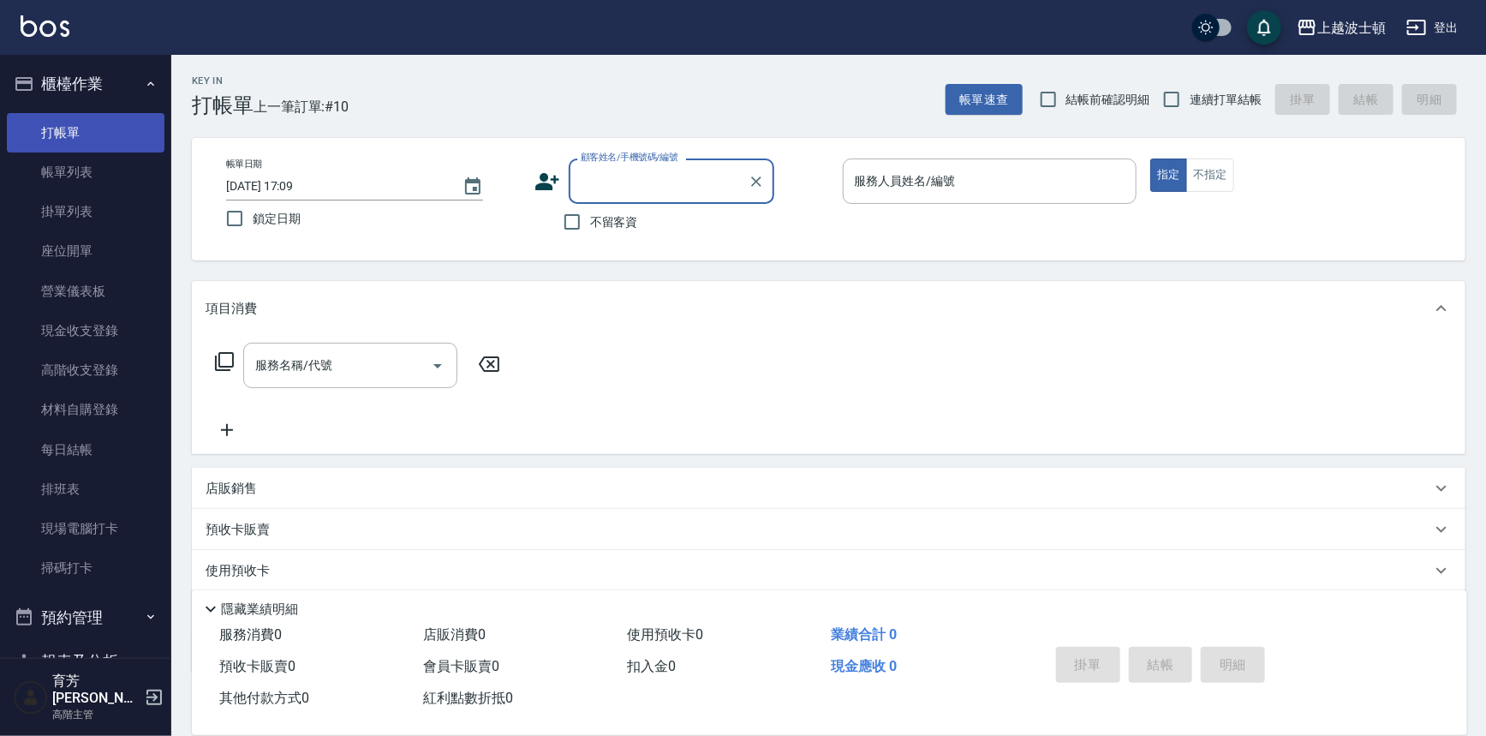
click at [87, 128] on link "打帳單" at bounding box center [86, 132] width 158 height 39
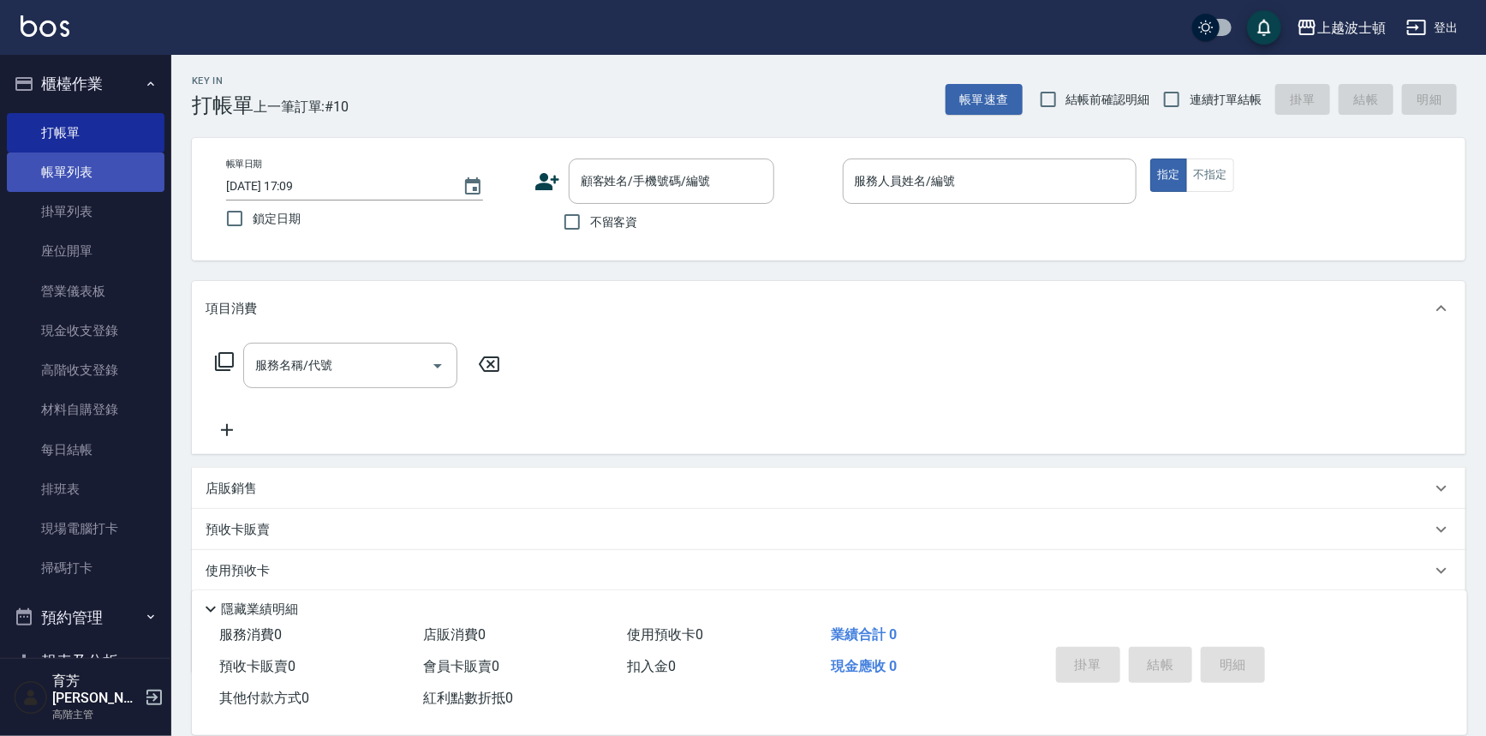
click at [75, 182] on link "帳單列表" at bounding box center [86, 171] width 158 height 39
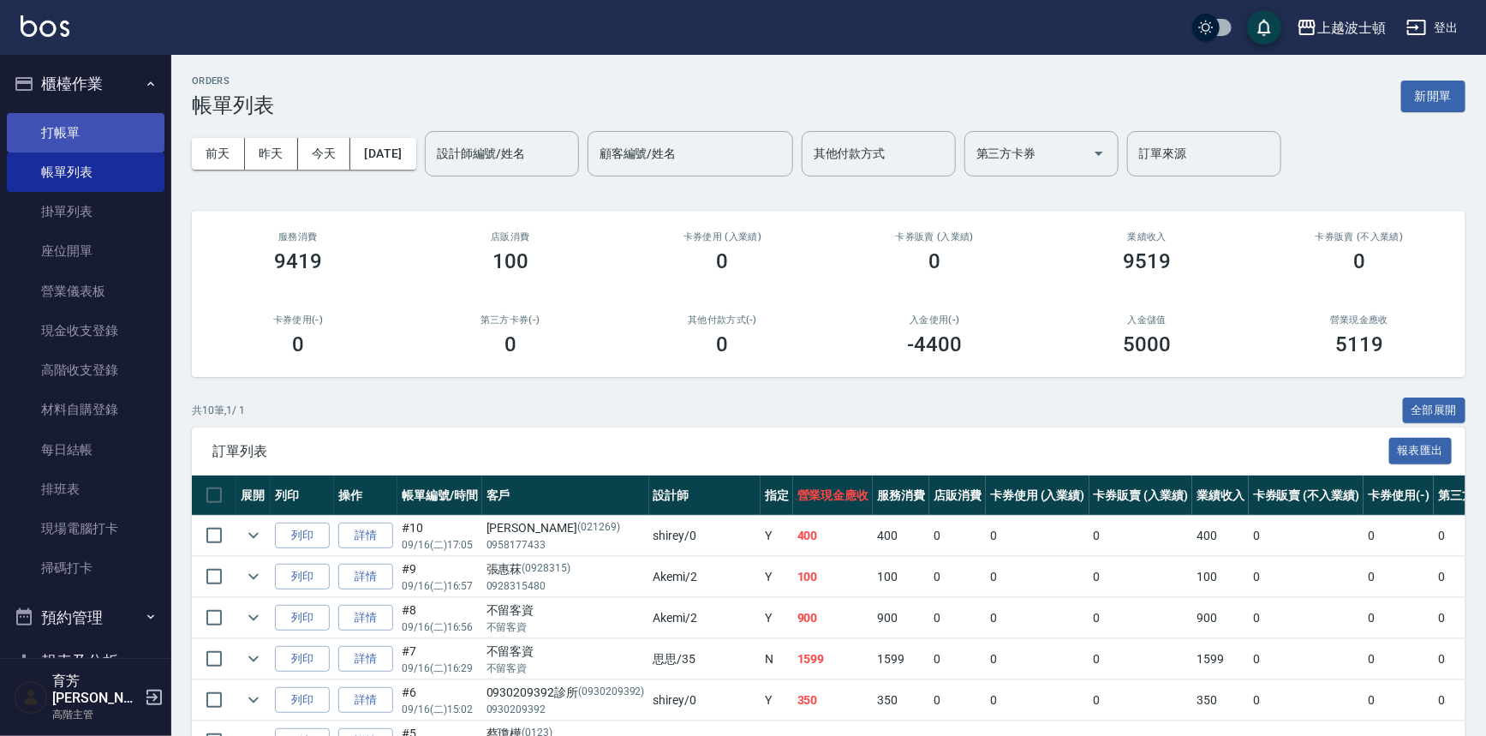
click at [77, 130] on link "打帳單" at bounding box center [86, 132] width 158 height 39
